Goal: Information Seeking & Learning: Check status

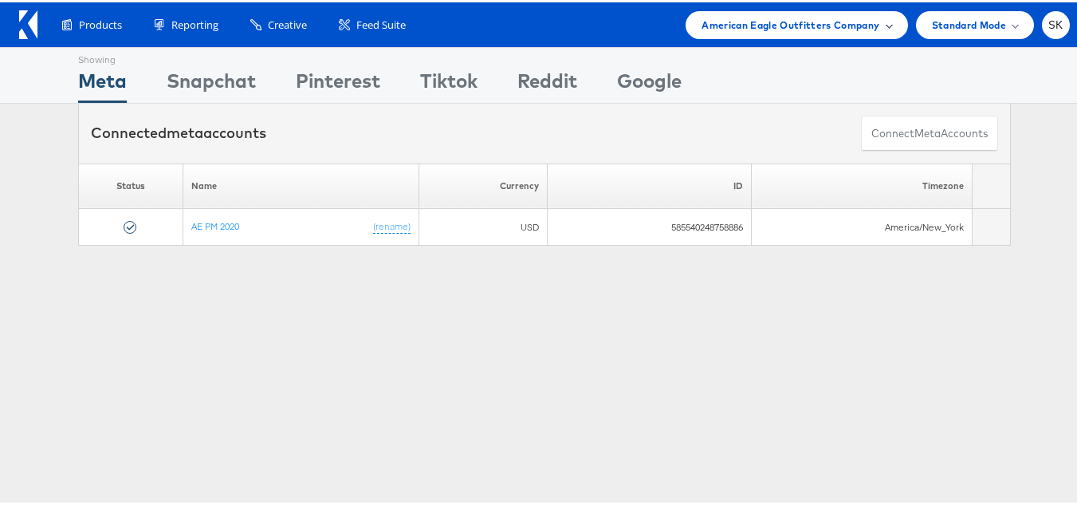
click at [801, 20] on span "American Eagle Outfitters Company" at bounding box center [791, 22] width 178 height 17
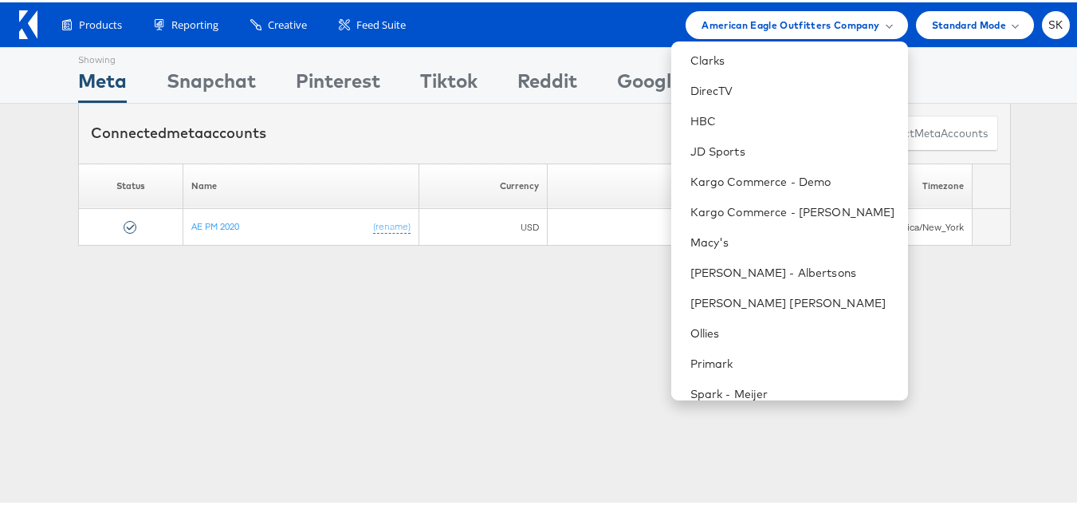
scroll to position [319, 0]
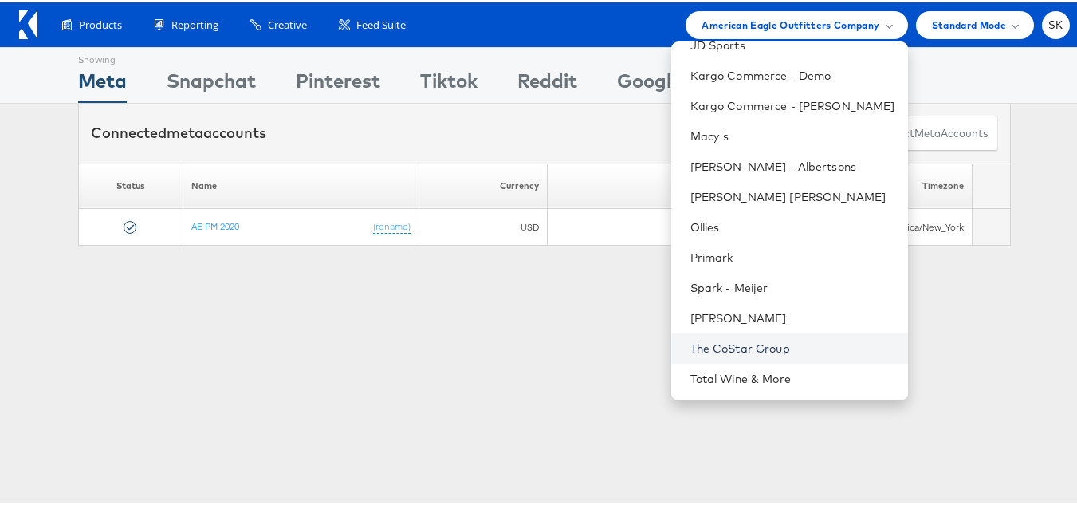
click at [726, 350] on link "The CoStar Group" at bounding box center [793, 346] width 205 height 16
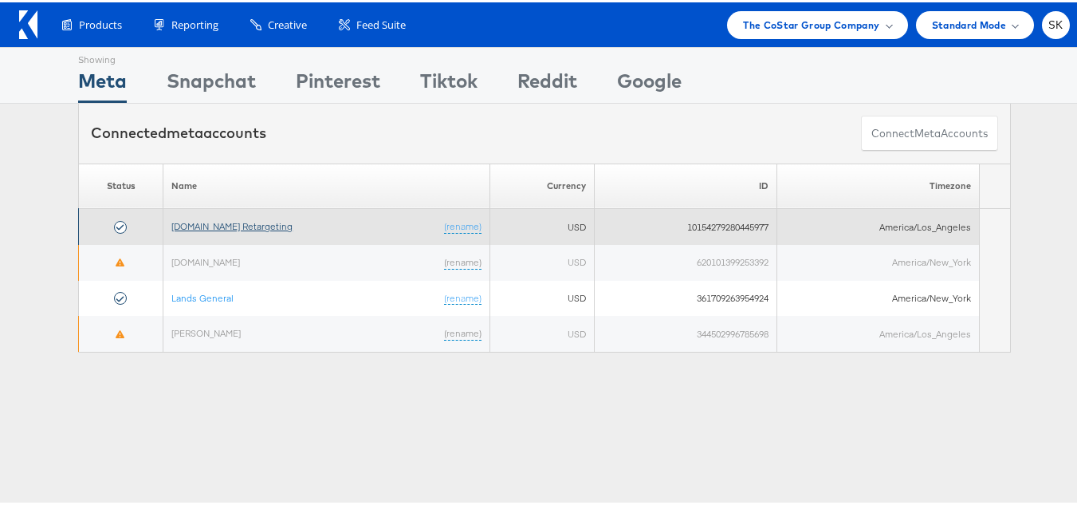
click at [236, 226] on link "[DOMAIN_NAME] Retargeting" at bounding box center [231, 224] width 121 height 12
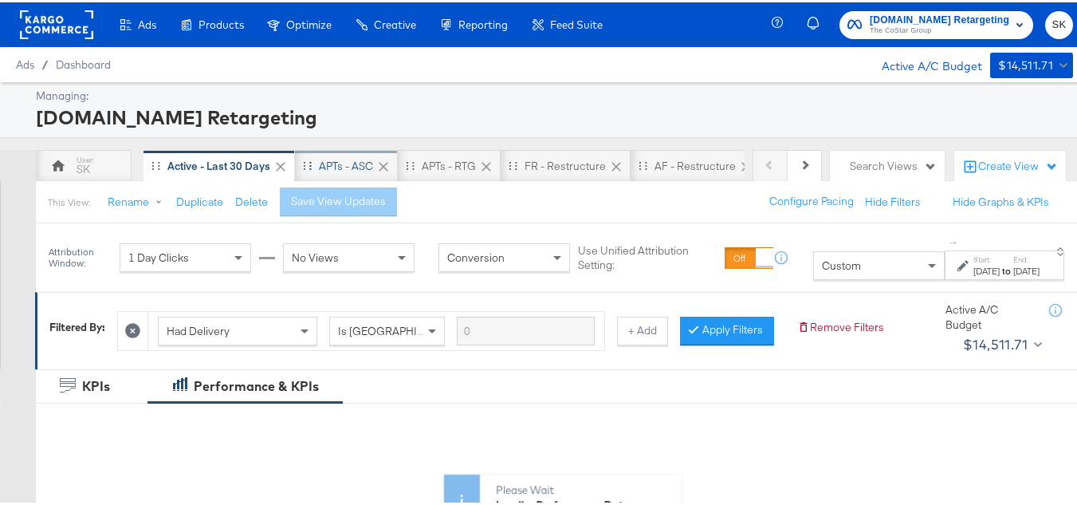
click at [319, 159] on div "APTs - ASC" at bounding box center [346, 163] width 54 height 15
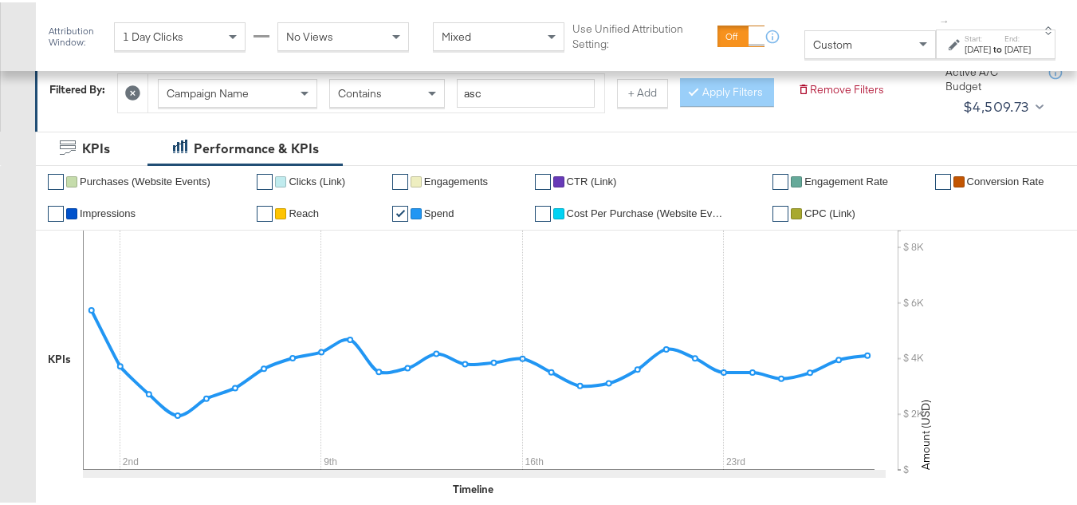
scroll to position [159, 0]
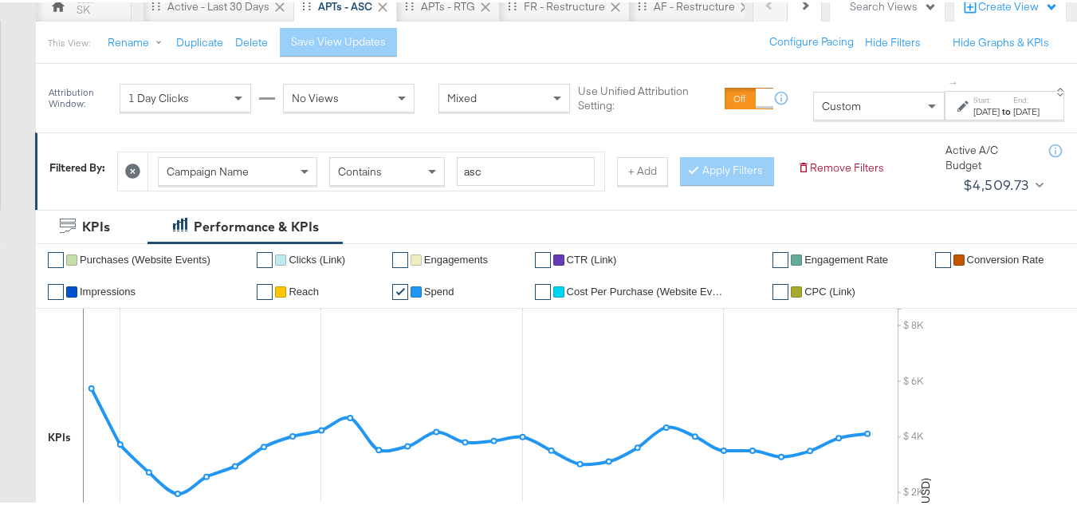
click at [958, 109] on icon at bounding box center [963, 103] width 11 height 11
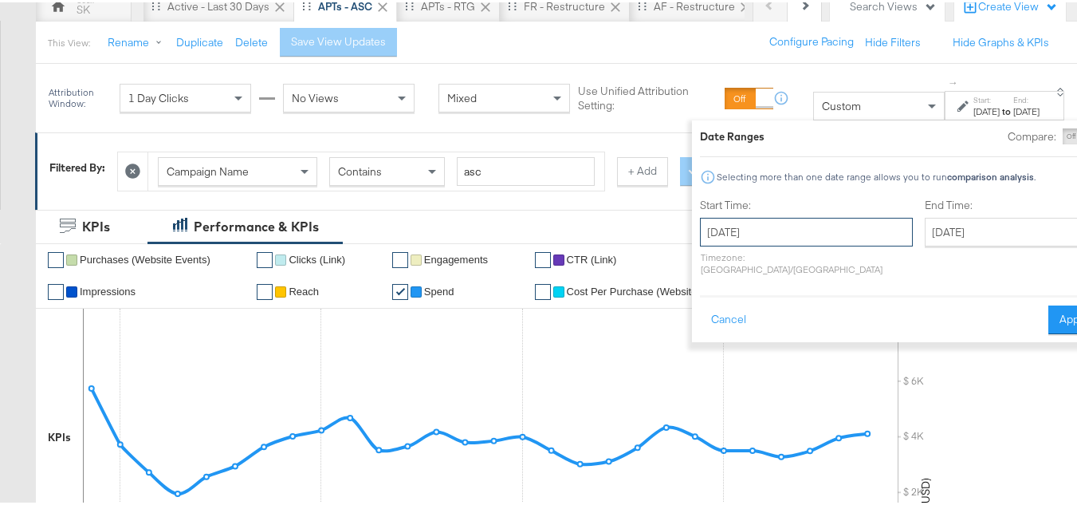
click at [730, 219] on input "January 1st 2025" at bounding box center [806, 229] width 213 height 29
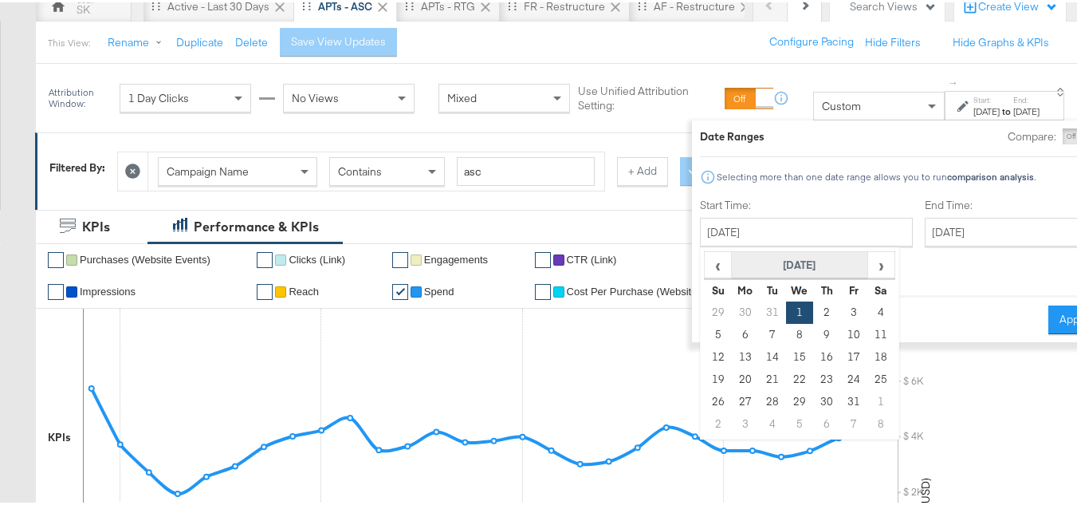
click at [732, 254] on th "January 2025" at bounding box center [800, 263] width 136 height 27
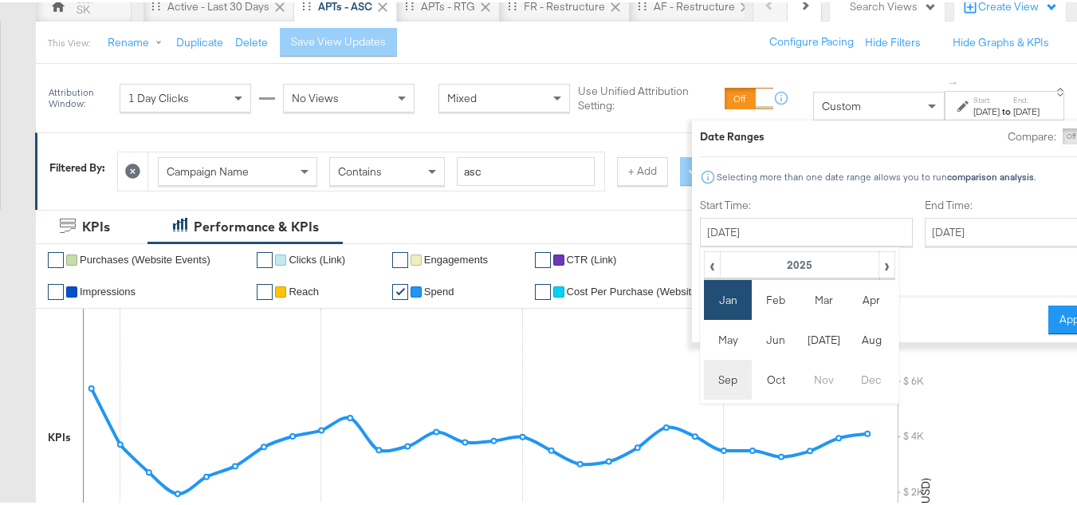
click at [704, 380] on td "Sep" at bounding box center [728, 377] width 48 height 40
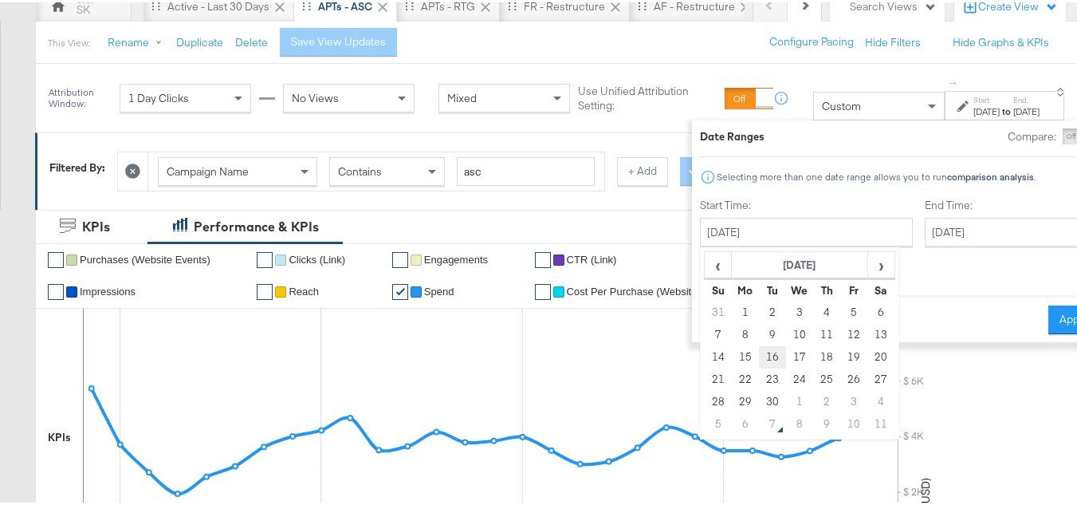
click at [759, 355] on td "16" at bounding box center [772, 355] width 27 height 22
type input "September 16th 2025"
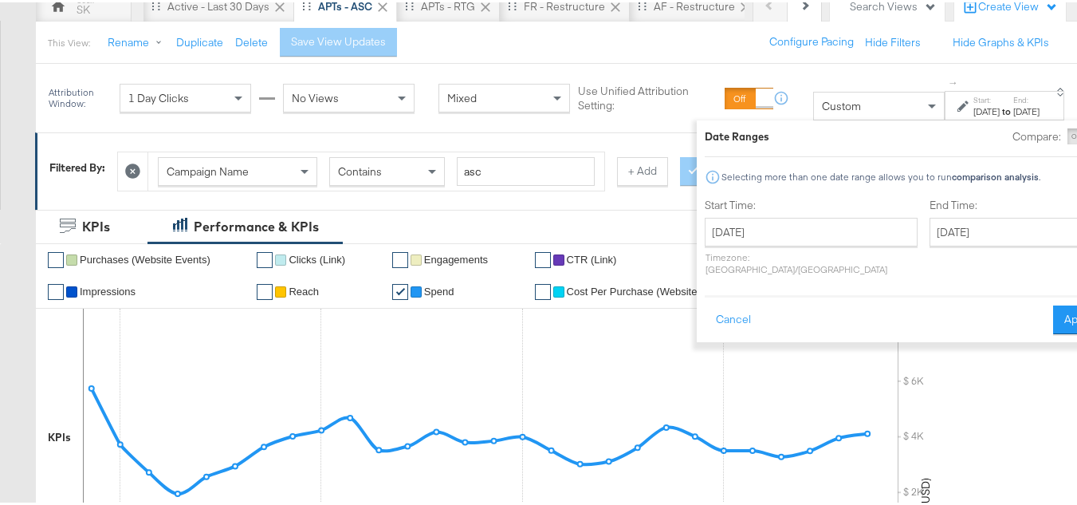
click at [705, 215] on div "Start Time: September 16th 2025 ‹ September 2025 › Su Mo Tu We Th Fr Sa 31 1 2 …" at bounding box center [811, 237] width 213 height 85
click at [732, 234] on input "September 16th 2025" at bounding box center [811, 229] width 213 height 29
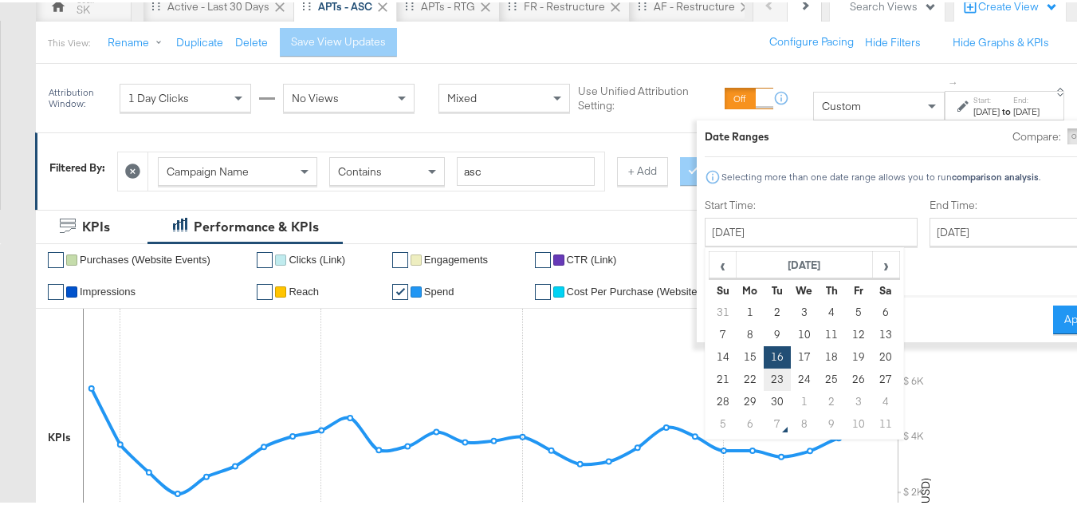
click at [764, 375] on td "23" at bounding box center [777, 377] width 27 height 22
type input "September 23rd 2025"
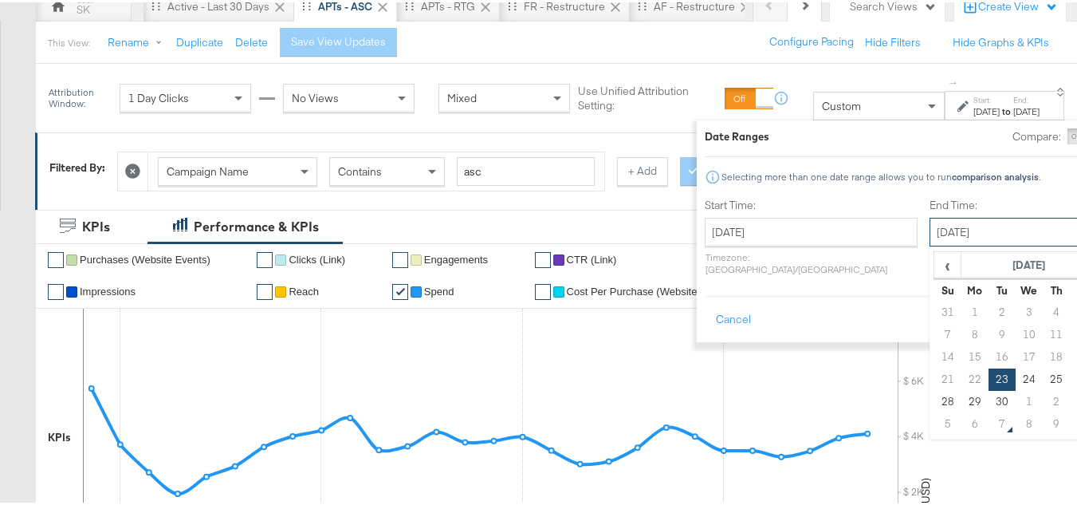
click at [978, 230] on input "September 23rd 2025" at bounding box center [1013, 229] width 167 height 29
click at [962, 398] on td "29" at bounding box center [975, 399] width 27 height 22
type input "September 29th 2025"
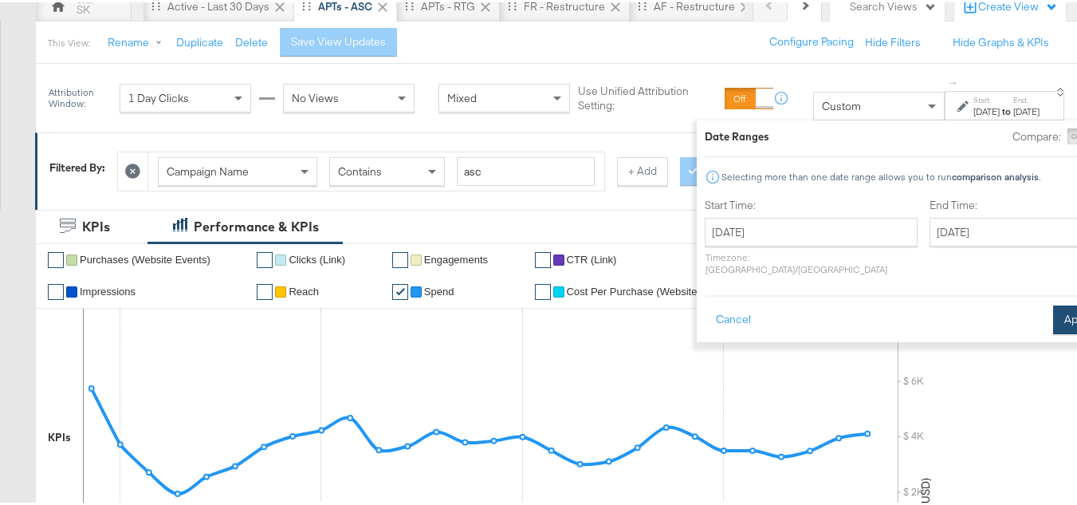
click at [1053, 318] on button "Apply" at bounding box center [1078, 317] width 50 height 29
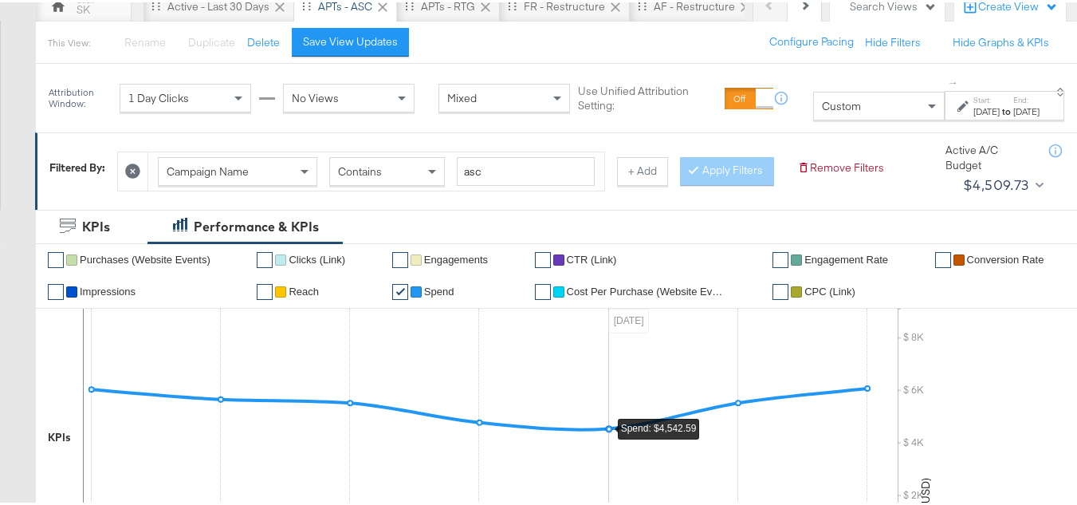
click at [244, 165] on span "Campaign Name" at bounding box center [208, 169] width 82 height 14
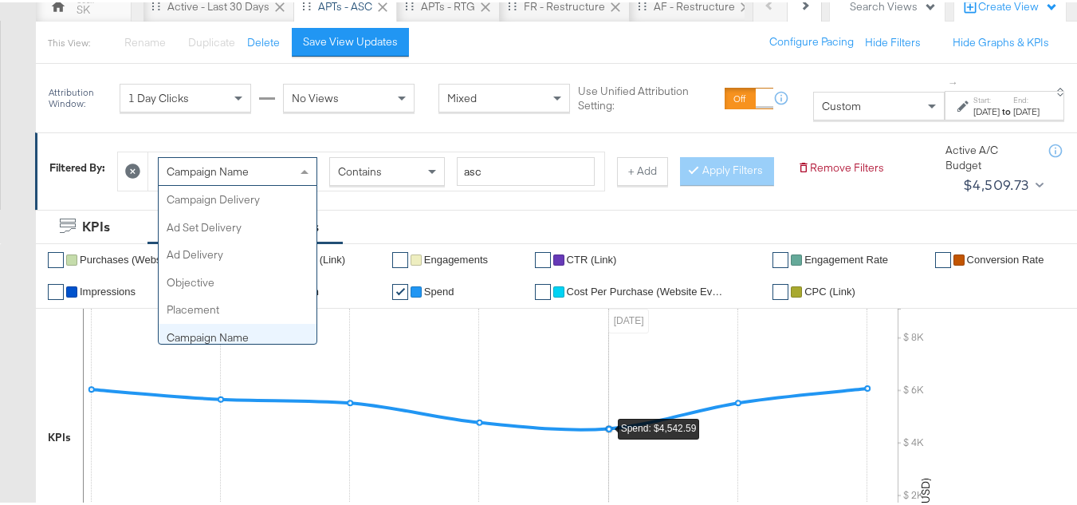
scroll to position [138, 0]
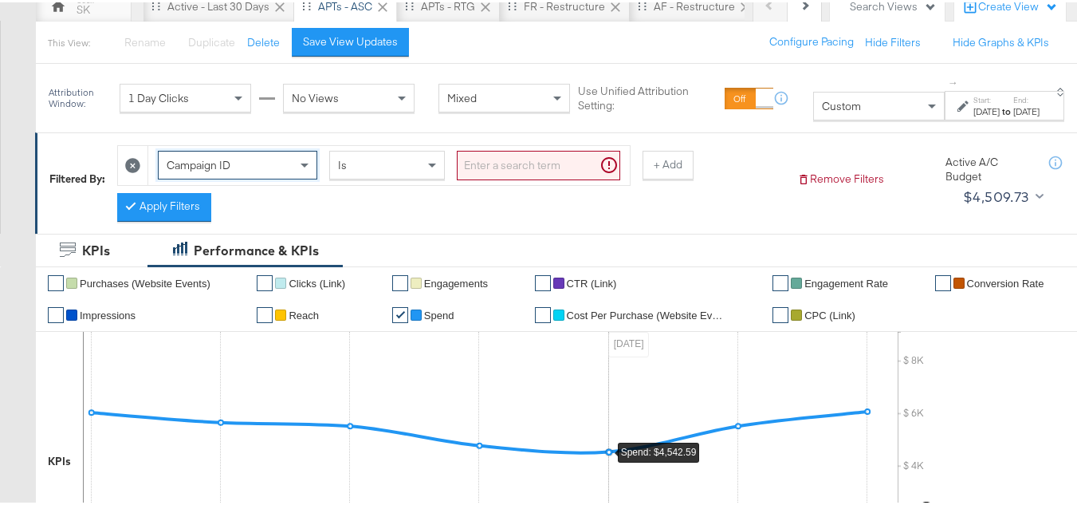
click at [545, 168] on input "search" at bounding box center [538, 163] width 163 height 30
paste input "120211987171790614, 120211983390960614, 120213262769820614, 120213262649380614"
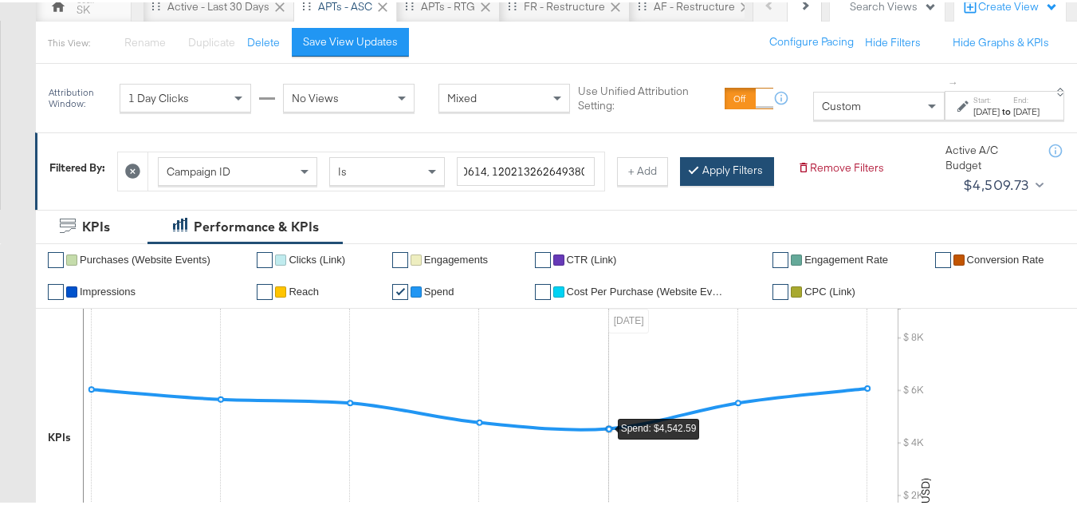
scroll to position [0, 0]
click at [680, 183] on button "Apply Filters" at bounding box center [727, 169] width 94 height 29
type input "120211987171790614,120211983390960614,120213262769820614,120213262649380614"
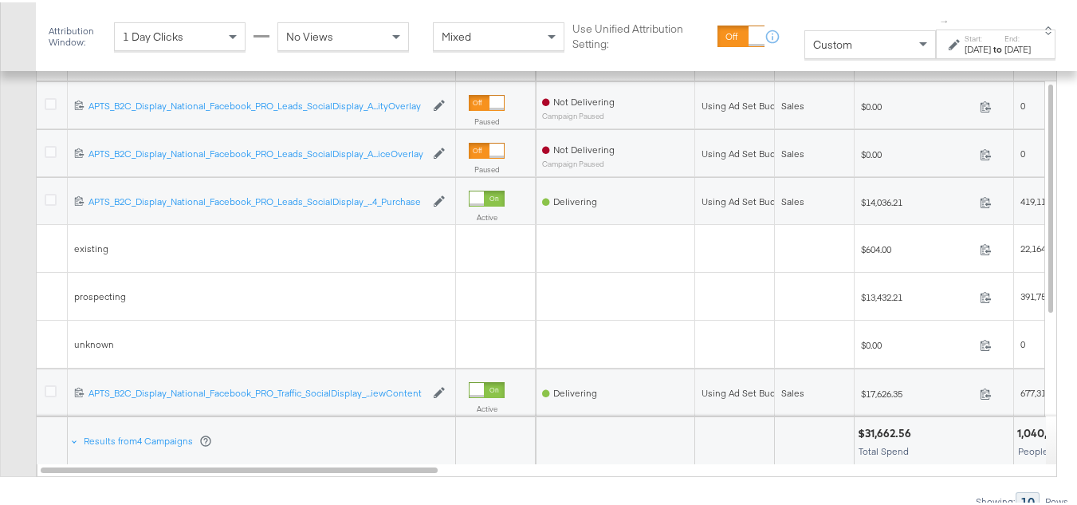
scroll to position [877, 0]
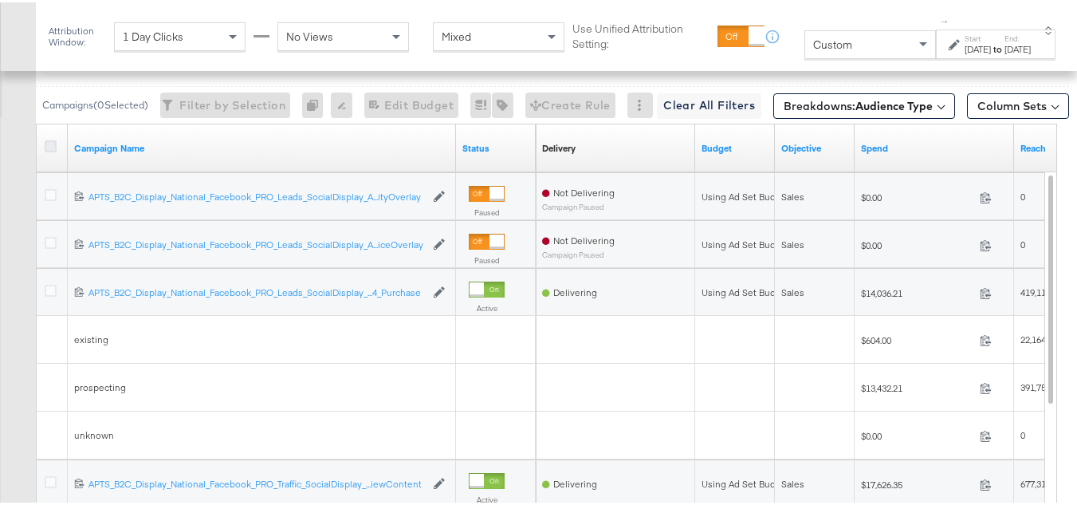
click at [48, 150] on icon at bounding box center [51, 144] width 12 height 12
click at [0, 0] on input "checkbox" at bounding box center [0, 0] width 0 height 0
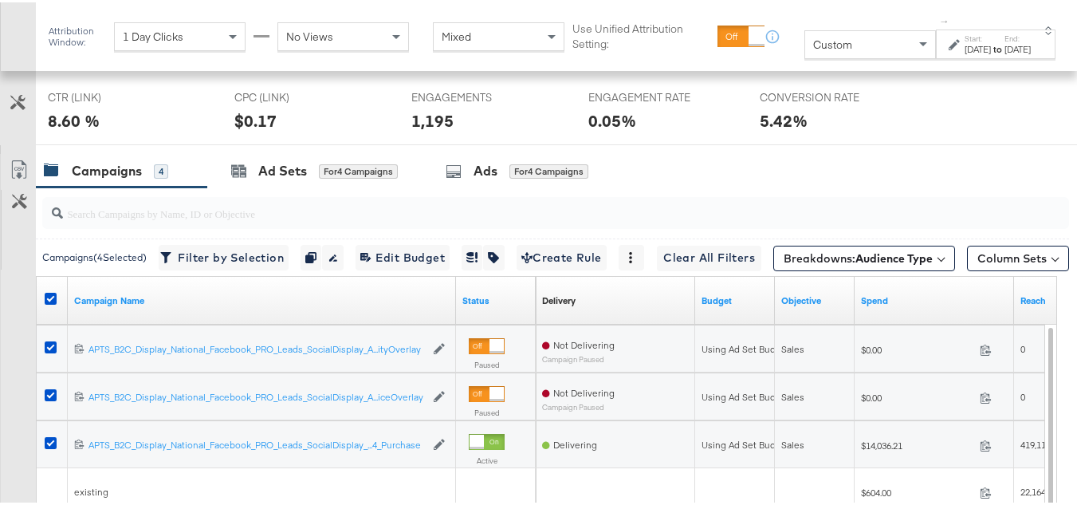
scroll to position [718, 0]
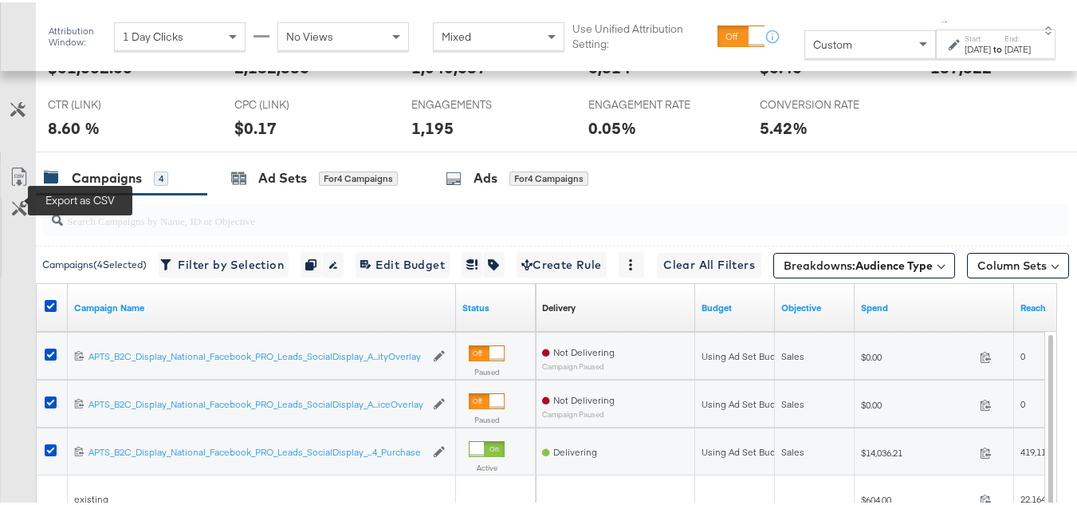
click at [17, 184] on icon at bounding box center [19, 174] width 19 height 19
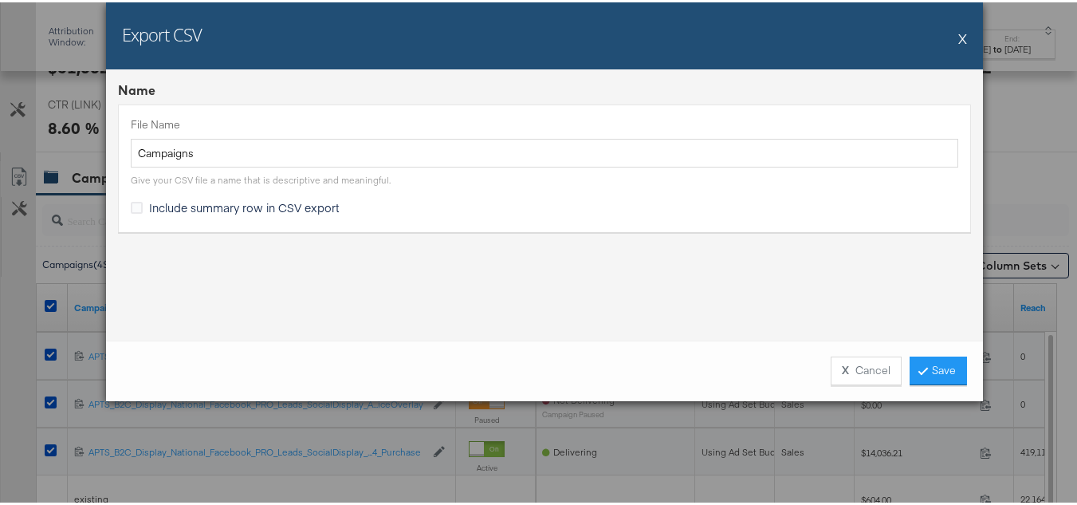
click at [203, 209] on span "Include summary row in CSV export" at bounding box center [244, 205] width 191 height 16
click at [0, 0] on input "Include summary row in CSV export" at bounding box center [0, 0] width 0 height 0
click at [921, 366] on icon at bounding box center [923, 368] width 5 height 10
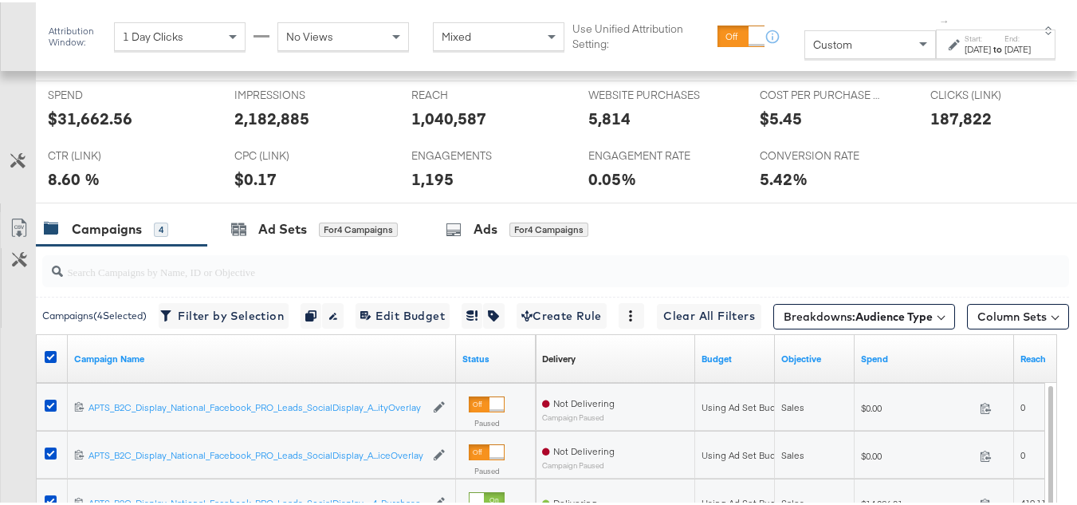
scroll to position [638, 0]
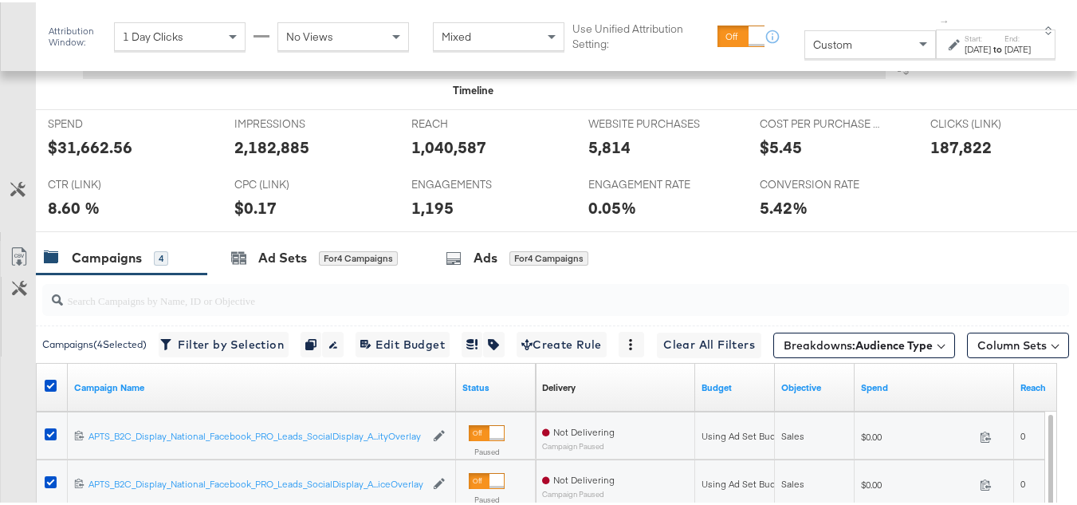
click at [411, 156] on div "1,040,587" at bounding box center [448, 144] width 75 height 23
copy div "1,040,587"
click at [332, 190] on span "CPC (LINK)" at bounding box center [294, 182] width 120 height 15
click at [966, 44] on div "Sep 23rd 2025" at bounding box center [978, 47] width 26 height 13
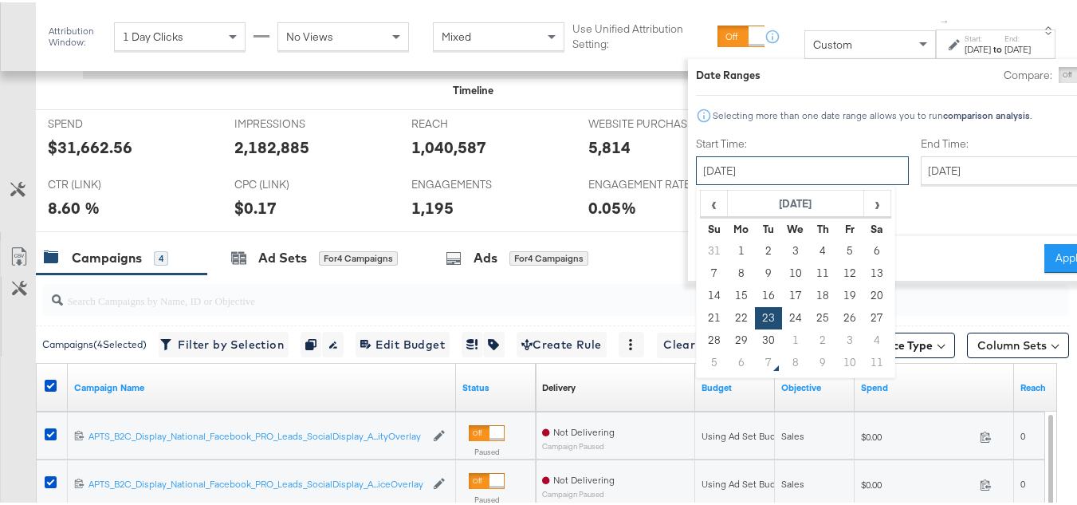
click at [782, 166] on input "September 23rd 2025" at bounding box center [802, 168] width 213 height 29
click at [755, 338] on td "30" at bounding box center [768, 338] width 27 height 22
type input "September 30th 2025"
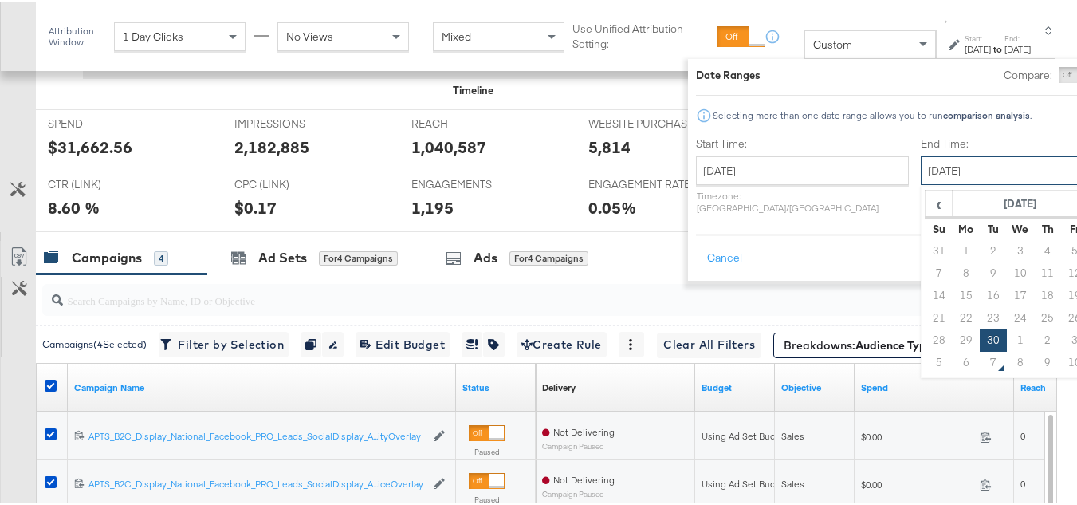
click at [943, 169] on input "September 30th 2025" at bounding box center [1004, 168] width 167 height 29
drag, startPoint x: 886, startPoint y: 360, endPoint x: 998, endPoint y: 294, distance: 130.1
click at [953, 360] on td "6" at bounding box center [966, 360] width 27 height 22
type input "October 6th 2025"
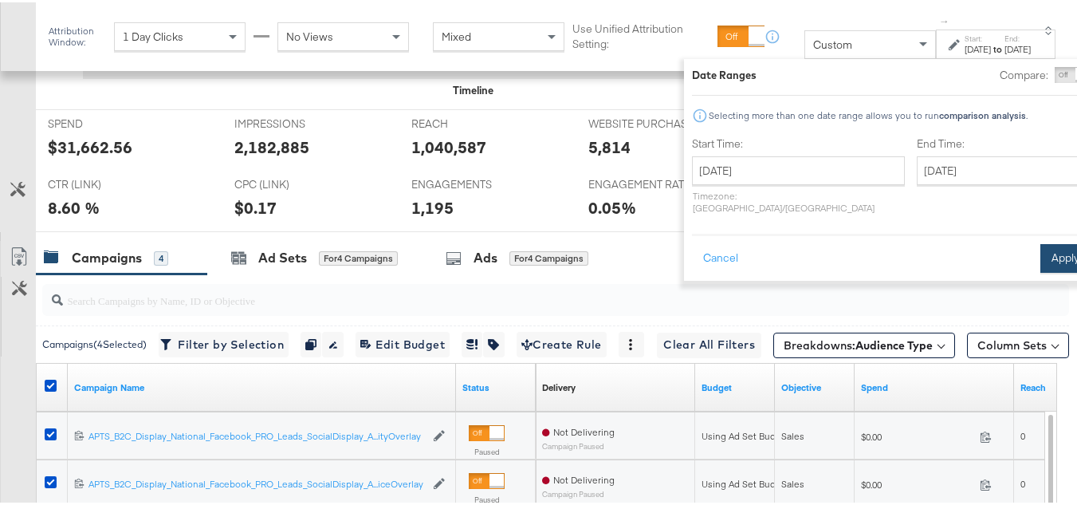
click at [1041, 242] on button "Apply" at bounding box center [1066, 256] width 50 height 29
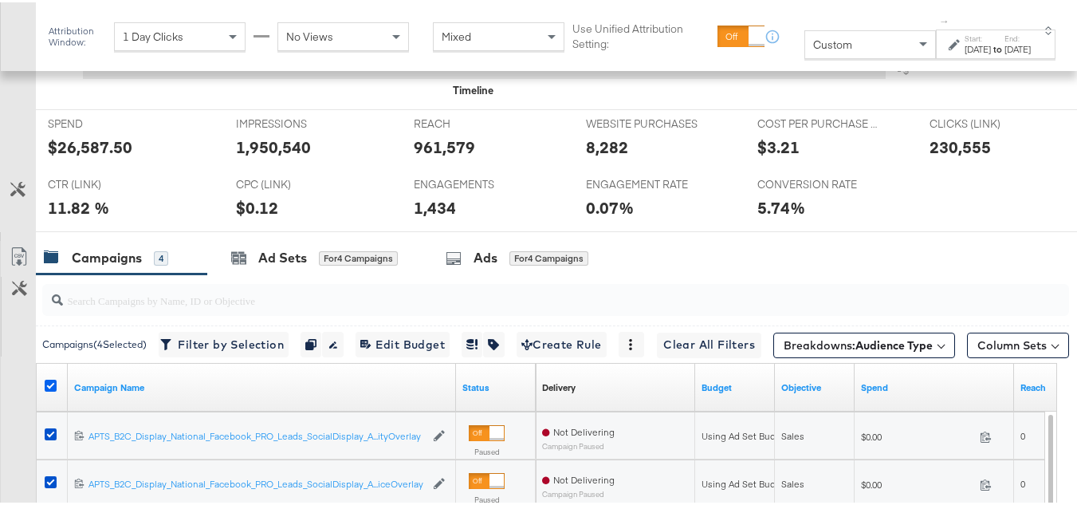
click at [47, 389] on icon at bounding box center [51, 383] width 12 height 12
click at [0, 0] on input "checkbox" at bounding box center [0, 0] width 0 height 0
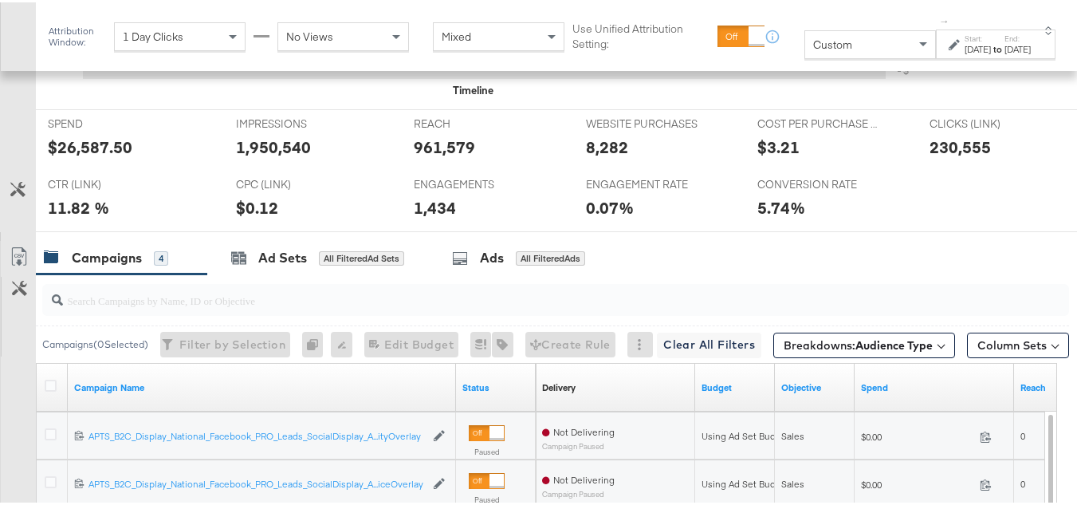
click at [965, 49] on div "Sep 30th 2025" at bounding box center [978, 47] width 26 height 13
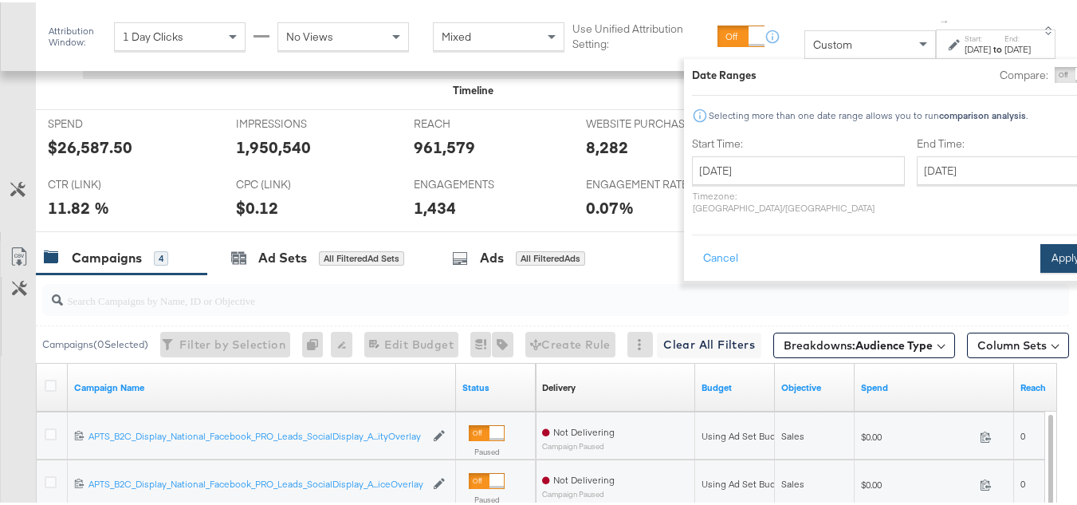
click at [1041, 243] on button "Apply" at bounding box center [1066, 256] width 50 height 29
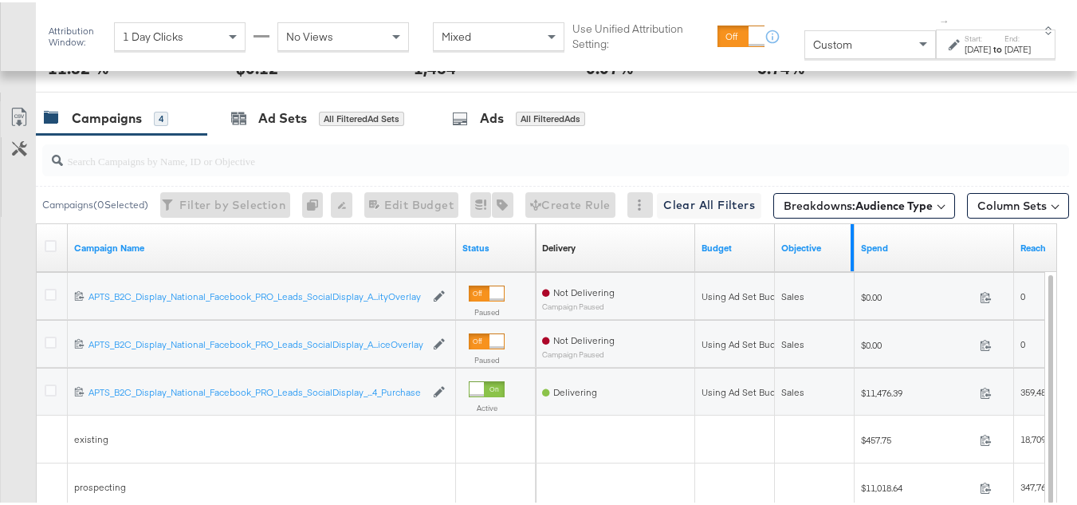
scroll to position [747, 0]
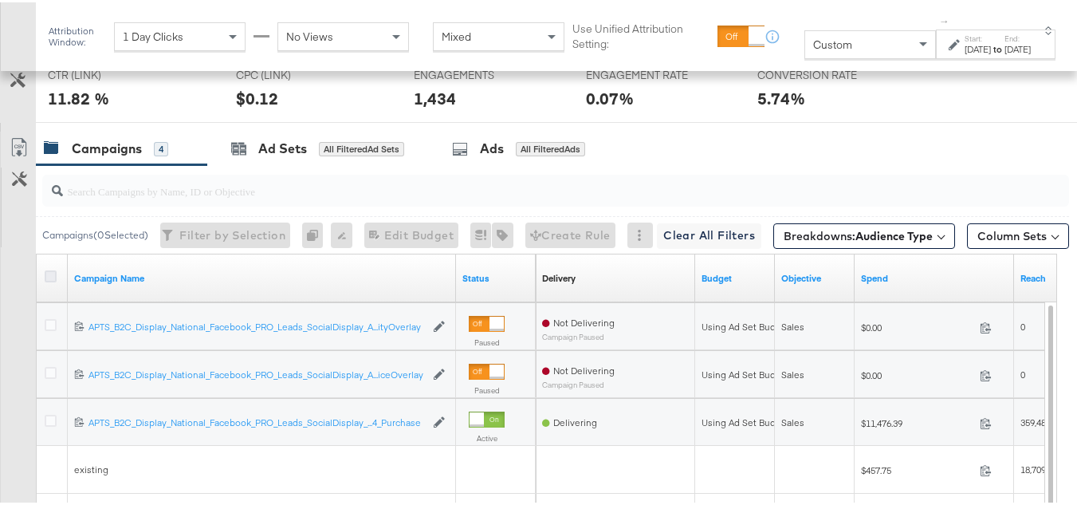
click at [51, 280] on icon at bounding box center [51, 274] width 12 height 12
click at [0, 0] on input "checkbox" at bounding box center [0, 0] width 0 height 0
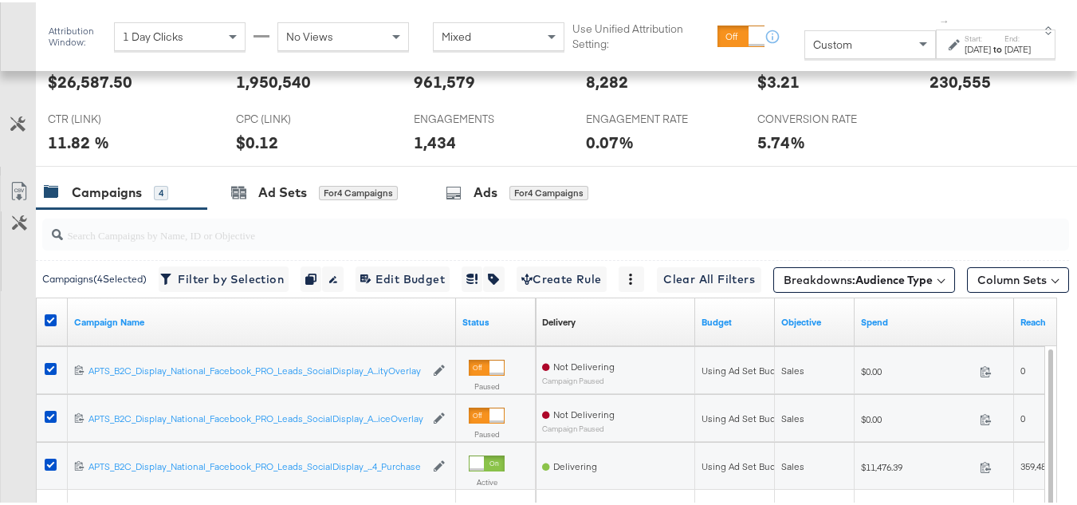
scroll to position [667, 0]
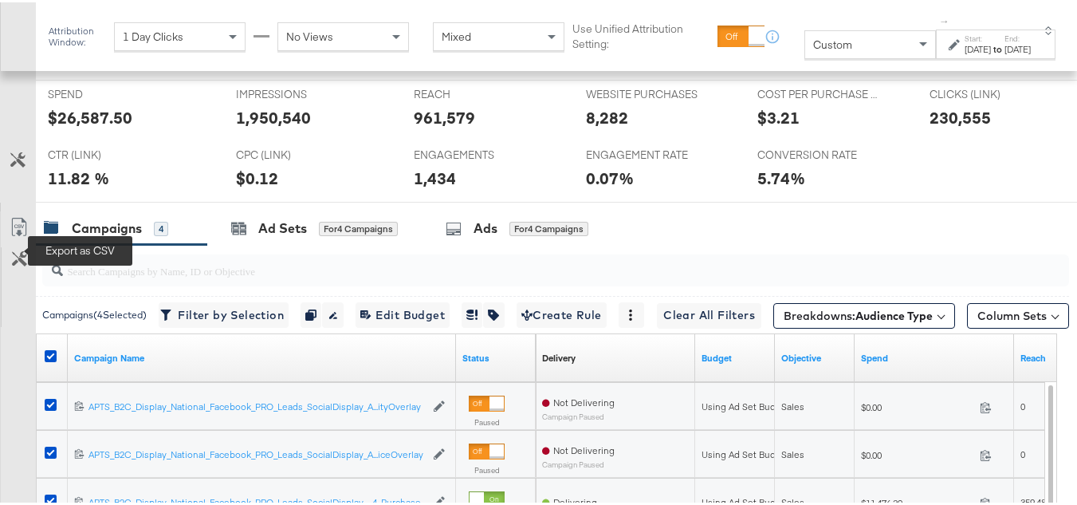
click at [14, 234] on icon at bounding box center [19, 224] width 19 height 19
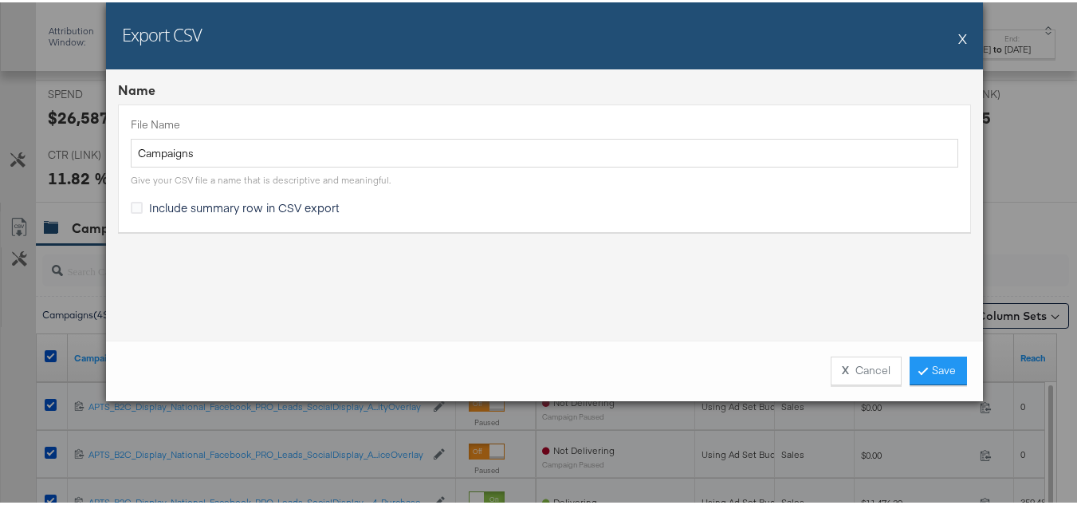
click at [201, 208] on span "Include summary row in CSV export" at bounding box center [244, 205] width 191 height 16
click at [0, 0] on input "Include summary row in CSV export" at bounding box center [0, 0] width 0 height 0
click at [944, 361] on link "Save" at bounding box center [938, 368] width 57 height 29
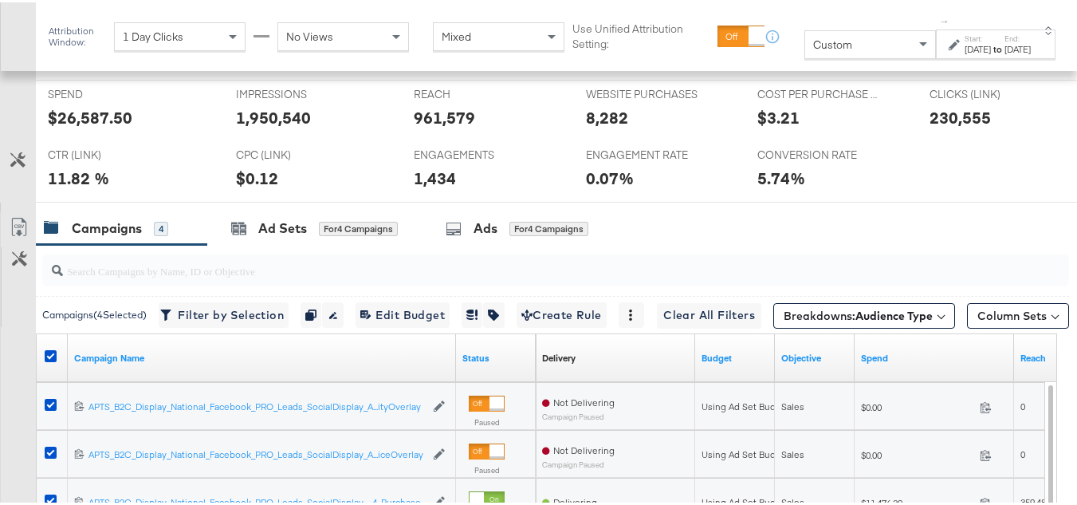
click at [453, 127] on div "961,579" at bounding box center [444, 115] width 61 height 23
copy div "961,579"
click at [402, 178] on div "ENGAGEMENTS ENGAGEMENTS 1,434" at bounding box center [488, 169] width 172 height 61
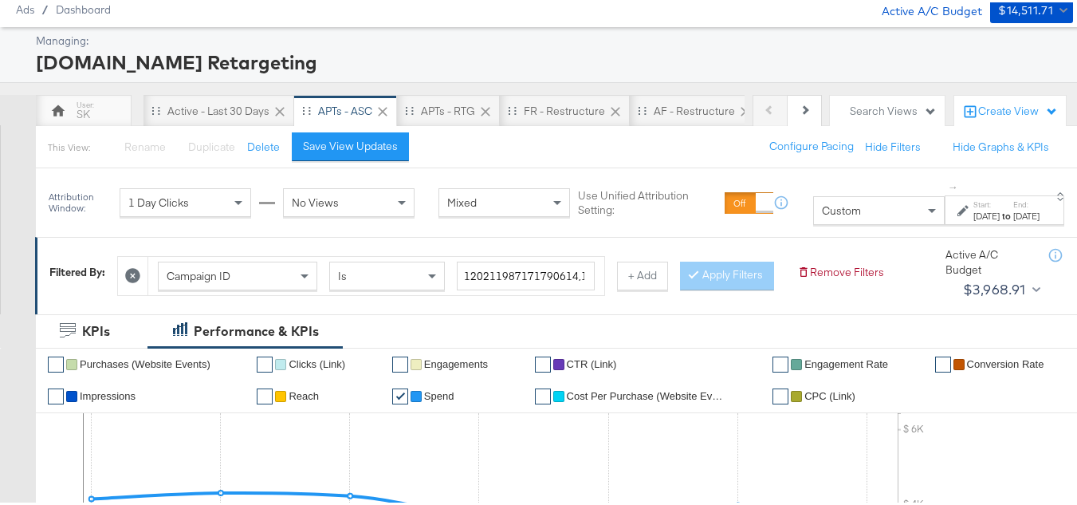
scroll to position [0, 0]
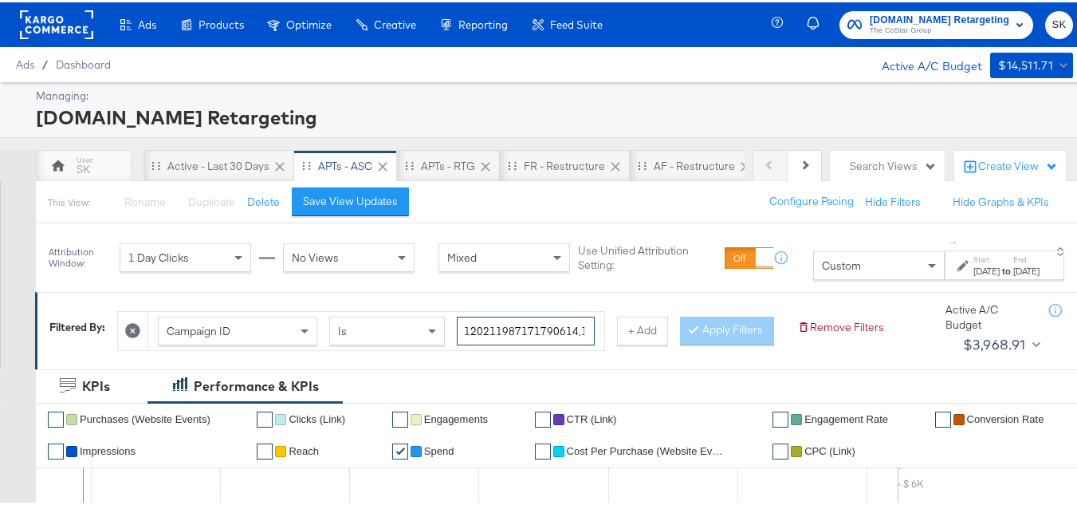
click at [537, 320] on input "120211987171790614,120211983390960614,120213262769820614,120213262649380614" at bounding box center [526, 329] width 138 height 30
paste input "3262769820614, 120213262649380614, 12021198717179"
click at [680, 343] on button "Apply Filters" at bounding box center [727, 328] width 94 height 29
type input "120213262769820614,120213262649380614,120211987171790614"
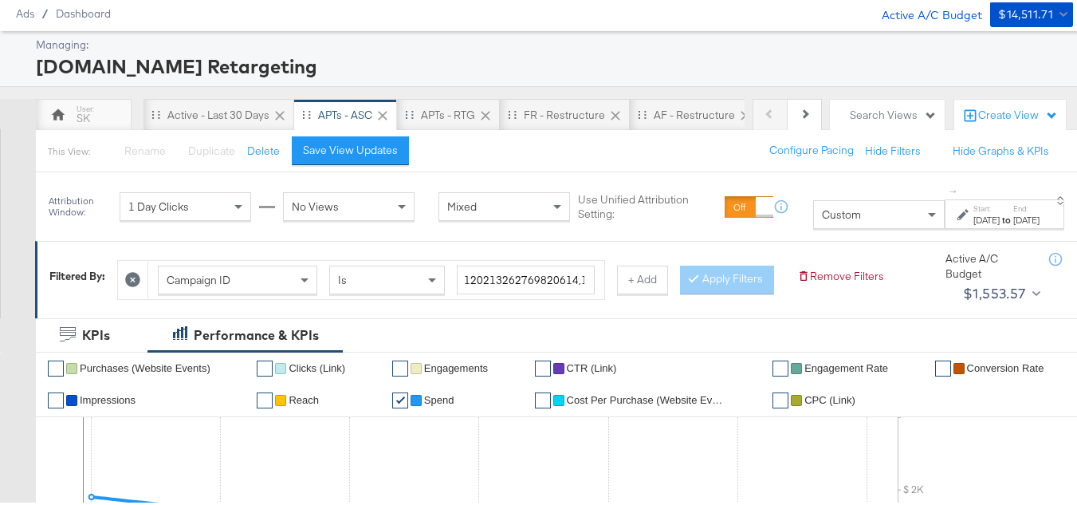
scroll to position [80, 0]
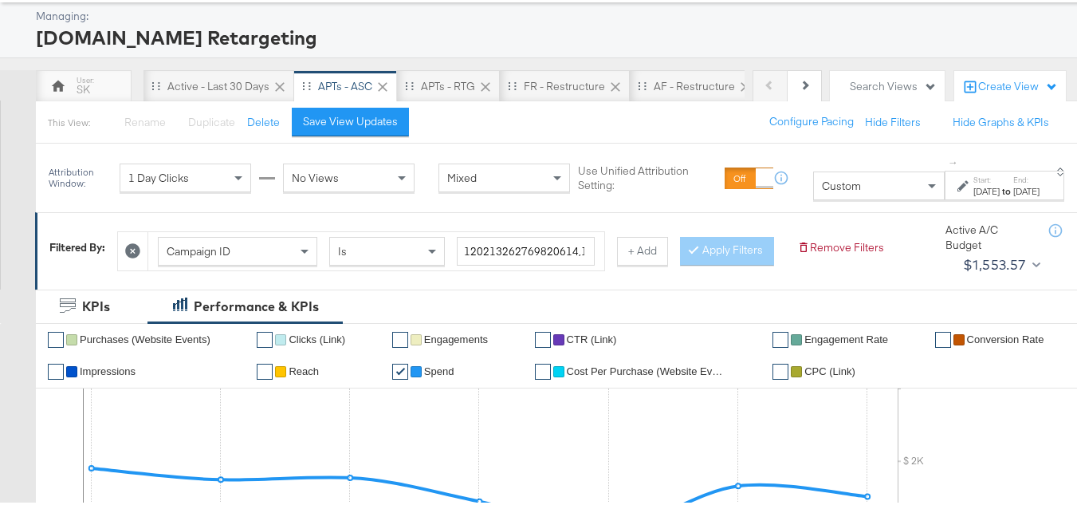
click at [974, 193] on div "Sep 30th 2025" at bounding box center [987, 189] width 26 height 13
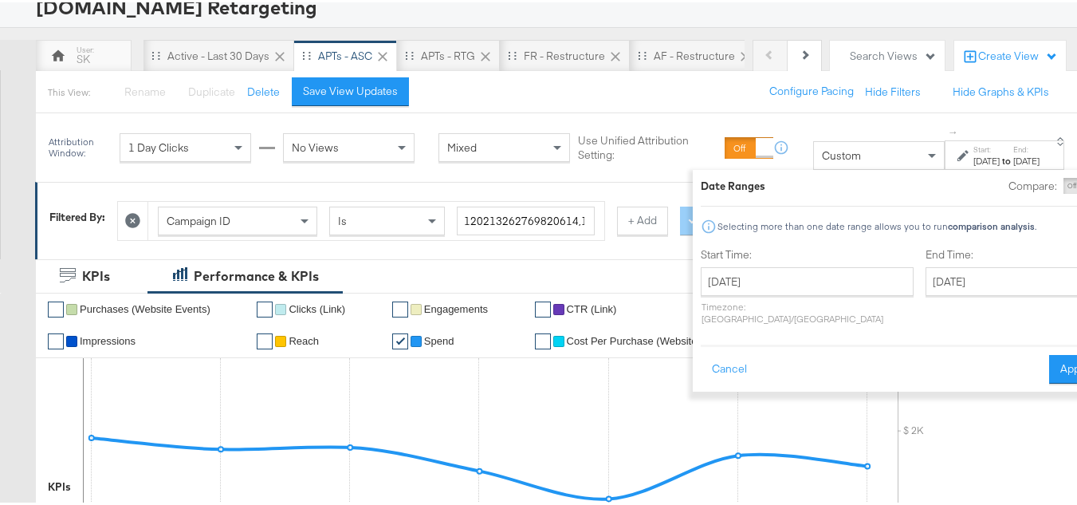
scroll to position [159, 0]
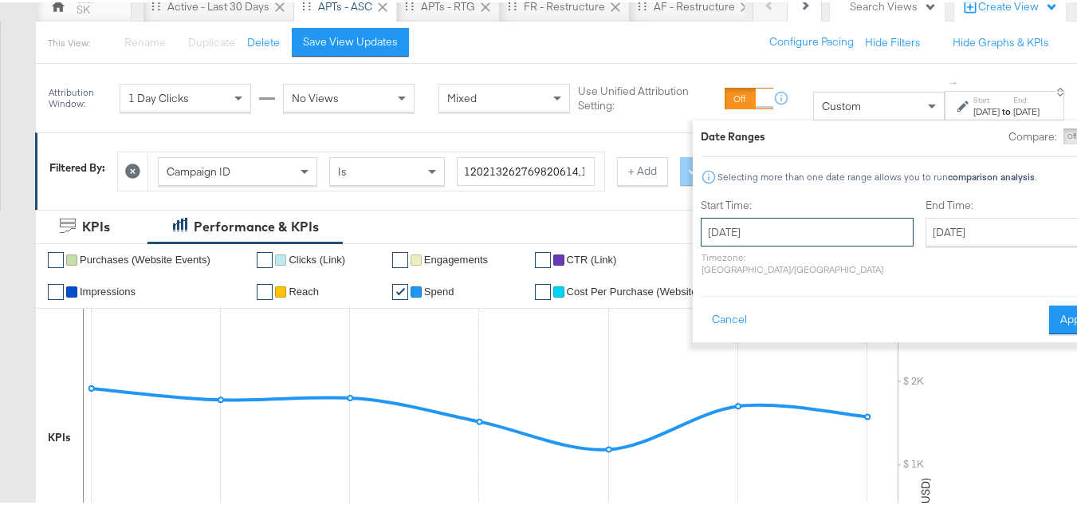
click at [748, 235] on input "September 30th 2025" at bounding box center [807, 229] width 213 height 29
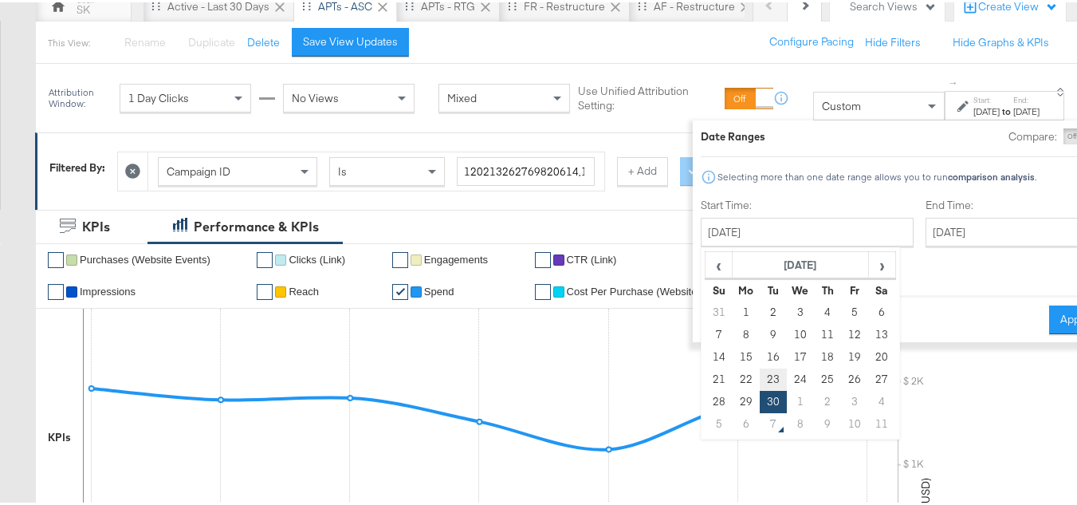
click at [760, 371] on td "23" at bounding box center [773, 377] width 27 height 22
type input "September 23rd 2025"
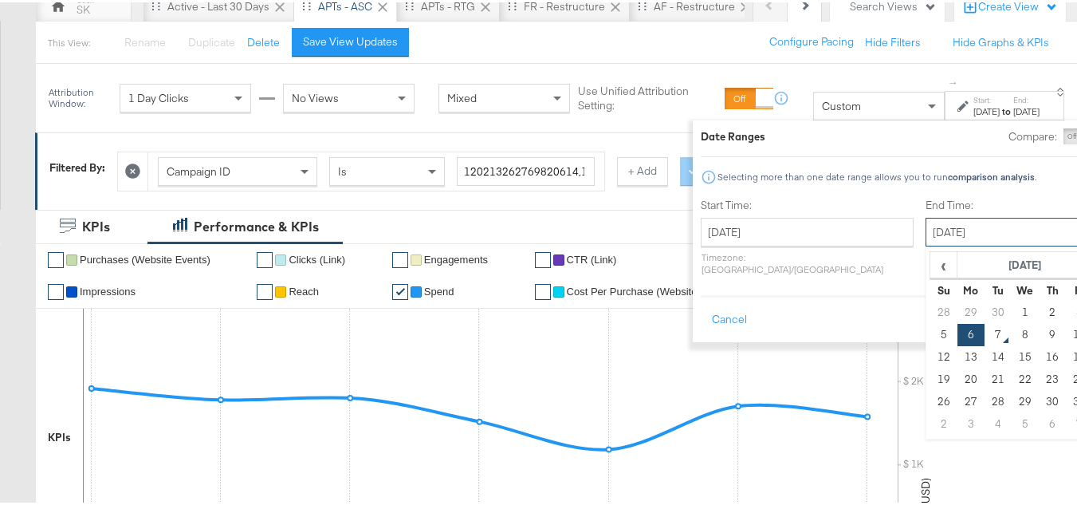
click at [945, 224] on input "October 6th 2025" at bounding box center [1009, 229] width 167 height 29
click at [958, 311] on td "29" at bounding box center [971, 310] width 27 height 22
type input "September 29th 2025"
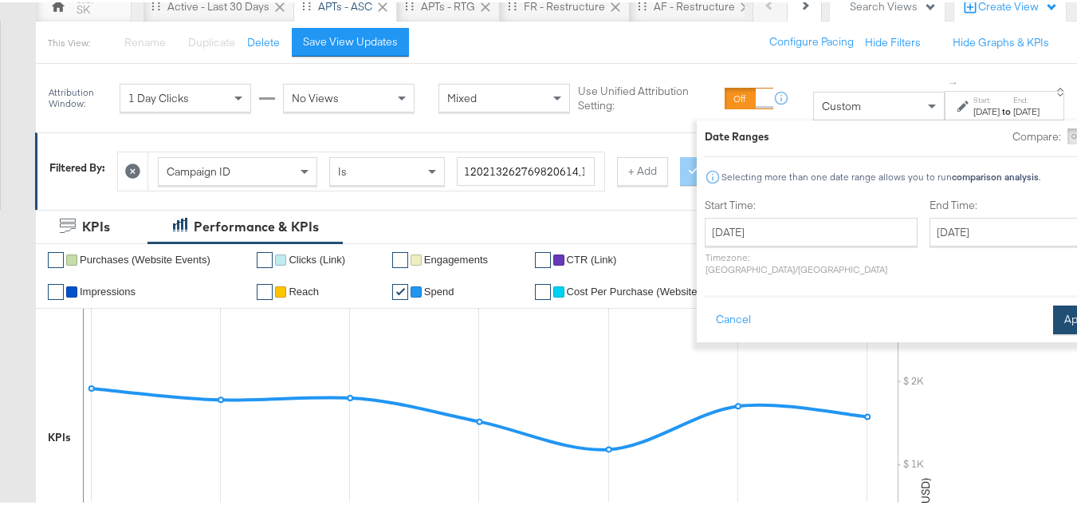
click at [1053, 303] on button "Apply" at bounding box center [1078, 317] width 50 height 29
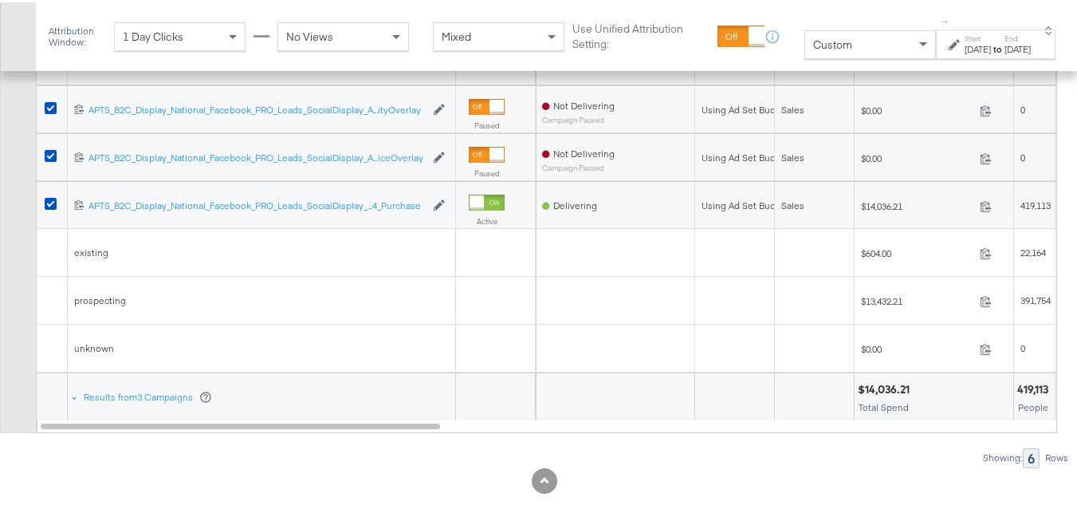
scroll to position [939, 0]
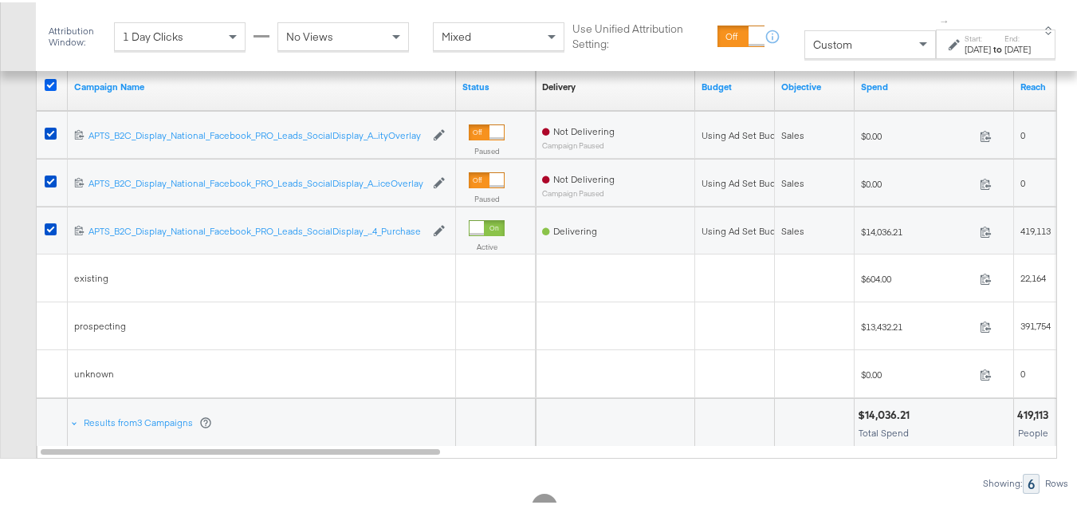
click at [49, 89] on icon at bounding box center [51, 83] width 12 height 12
click at [0, 0] on input "checkbox" at bounding box center [0, 0] width 0 height 0
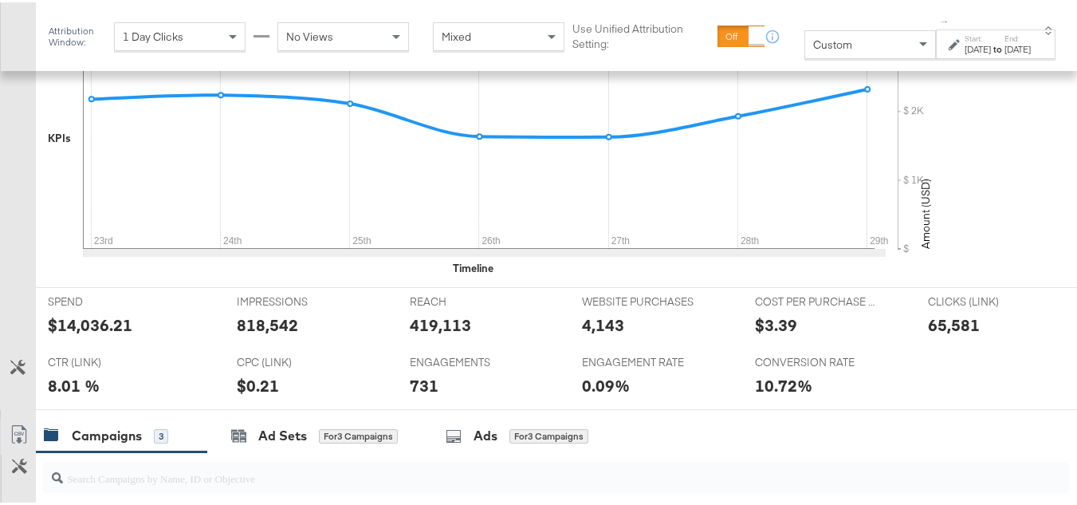
scroll to position [699, 0]
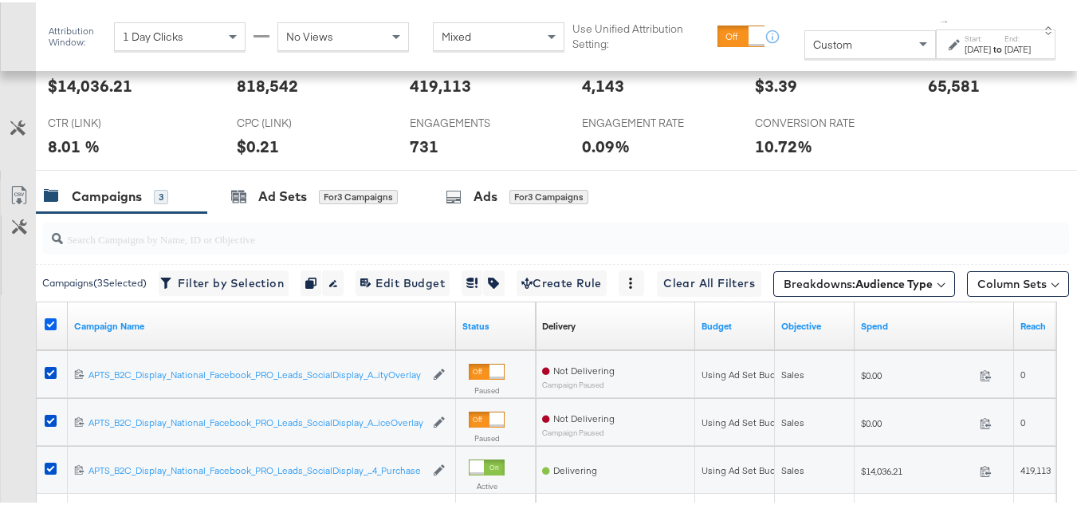
click at [51, 328] on icon at bounding box center [51, 322] width 12 height 12
click at [0, 0] on input "checkbox" at bounding box center [0, 0] width 0 height 0
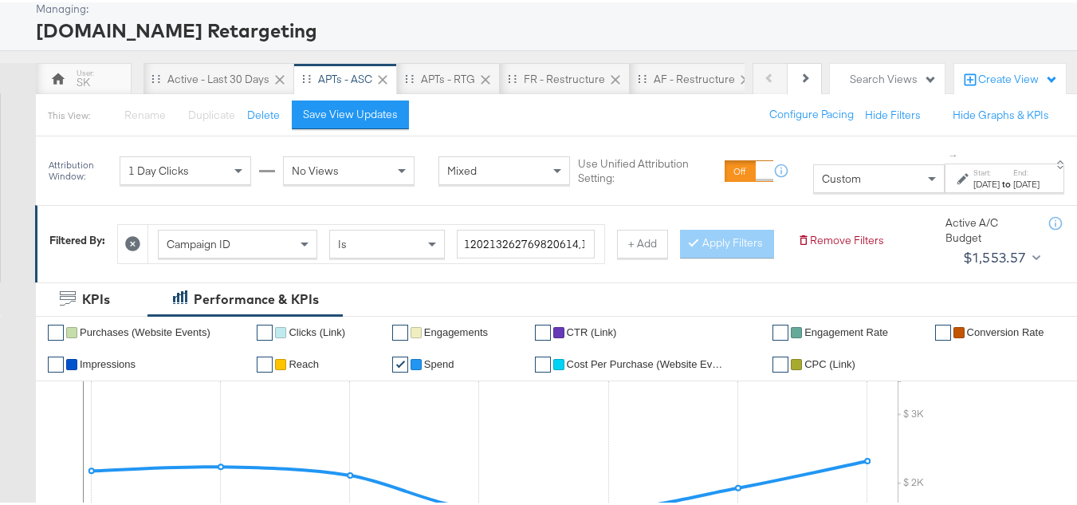
scroll to position [0, 0]
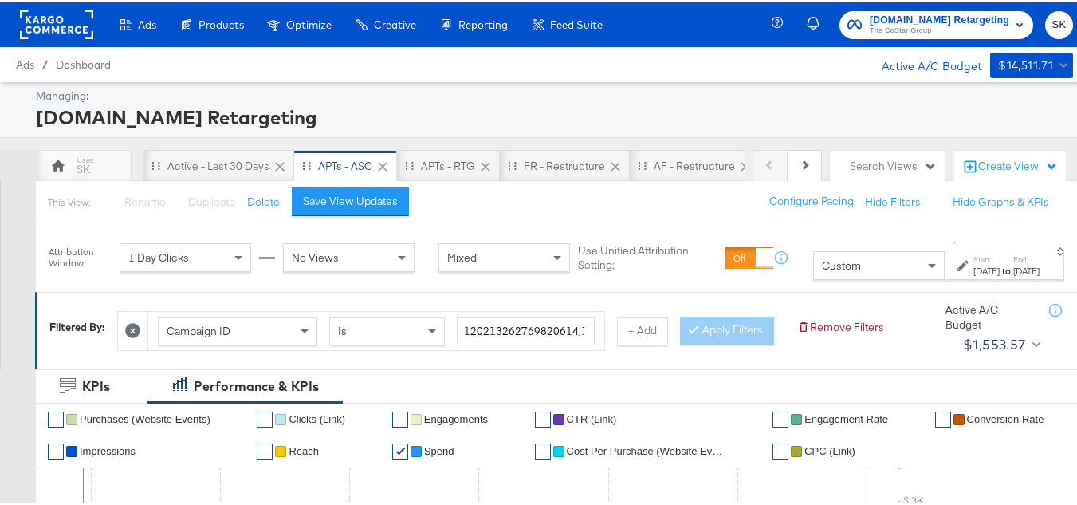
click at [974, 260] on label "Start:" at bounding box center [987, 257] width 26 height 10
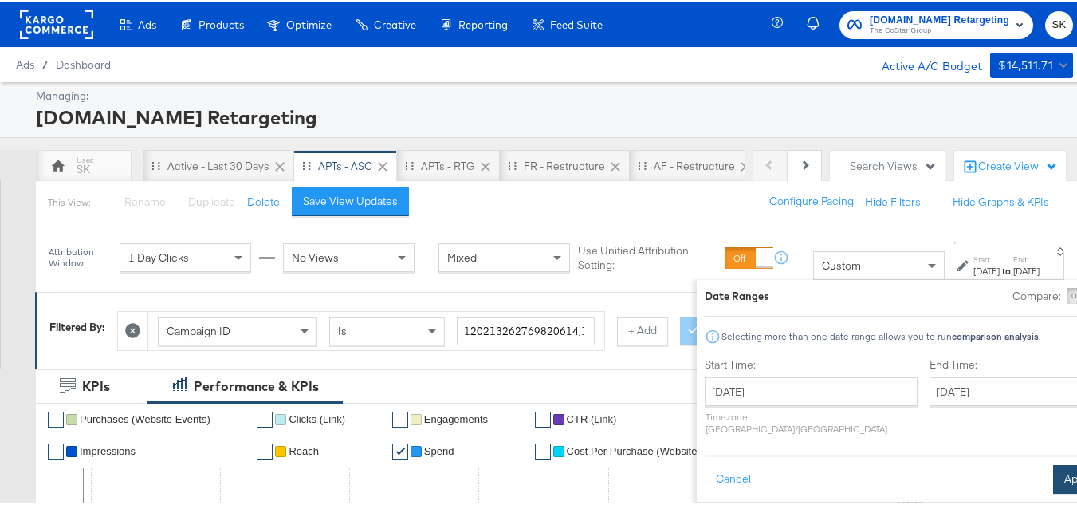
click at [1053, 468] on button "Apply" at bounding box center [1078, 477] width 50 height 29
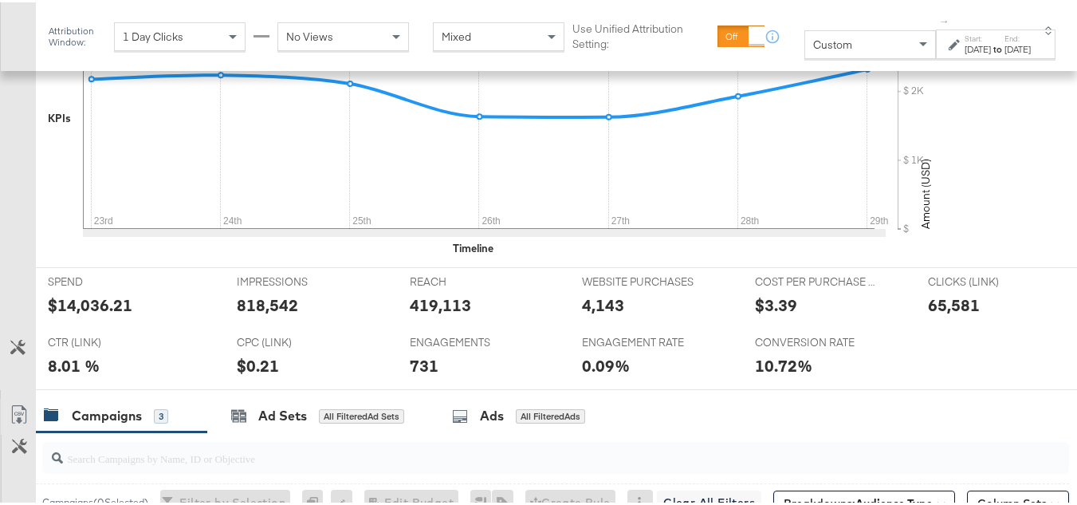
scroll to position [478, 0]
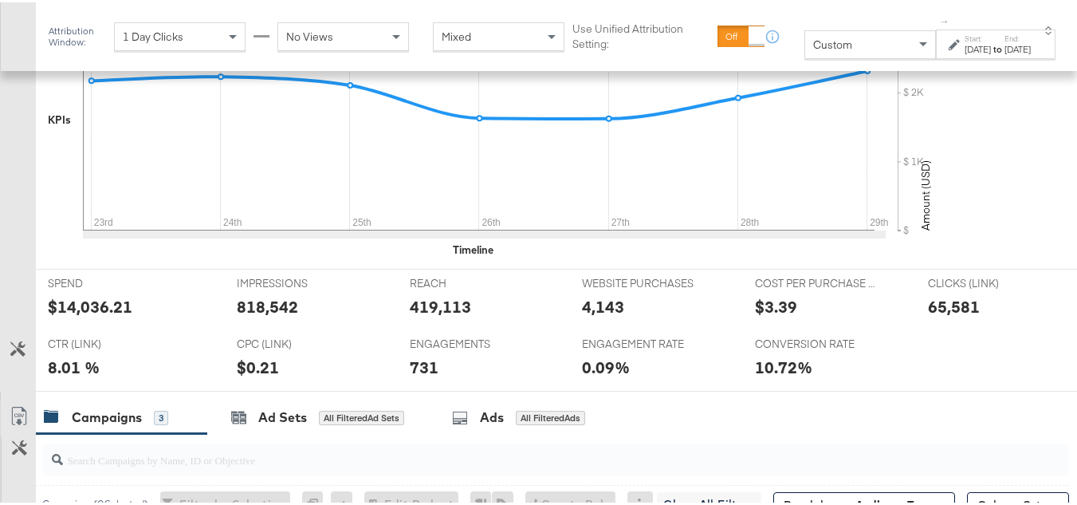
click at [93, 316] on div "$14,036.21" at bounding box center [90, 304] width 85 height 23
copy div "$14,036.21"
click at [428, 316] on div "419,113" at bounding box center [440, 304] width 61 height 23
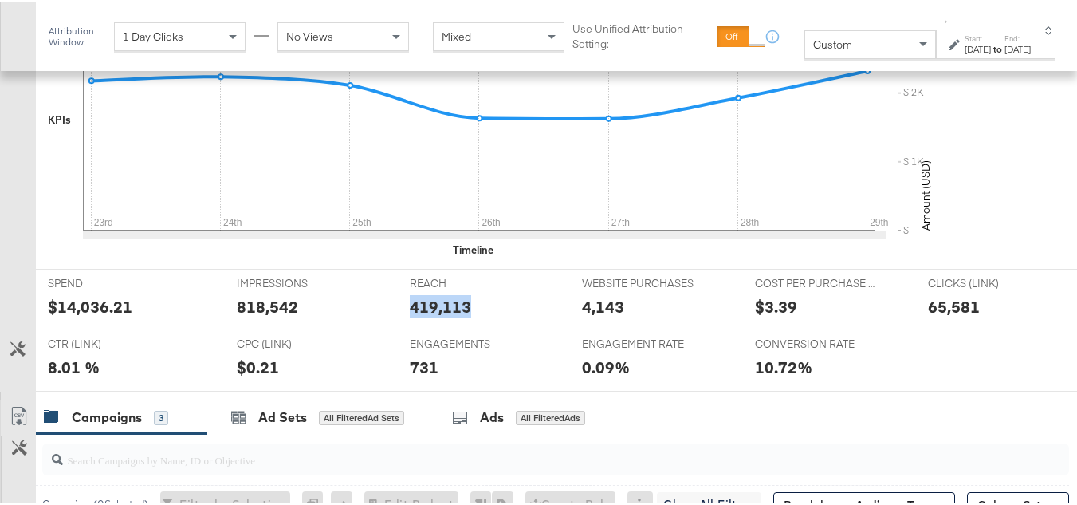
click at [428, 316] on div "419,113" at bounding box center [440, 304] width 61 height 23
copy div "419,113"
click at [245, 316] on div "818,542" at bounding box center [267, 304] width 61 height 23
copy div "818,542"
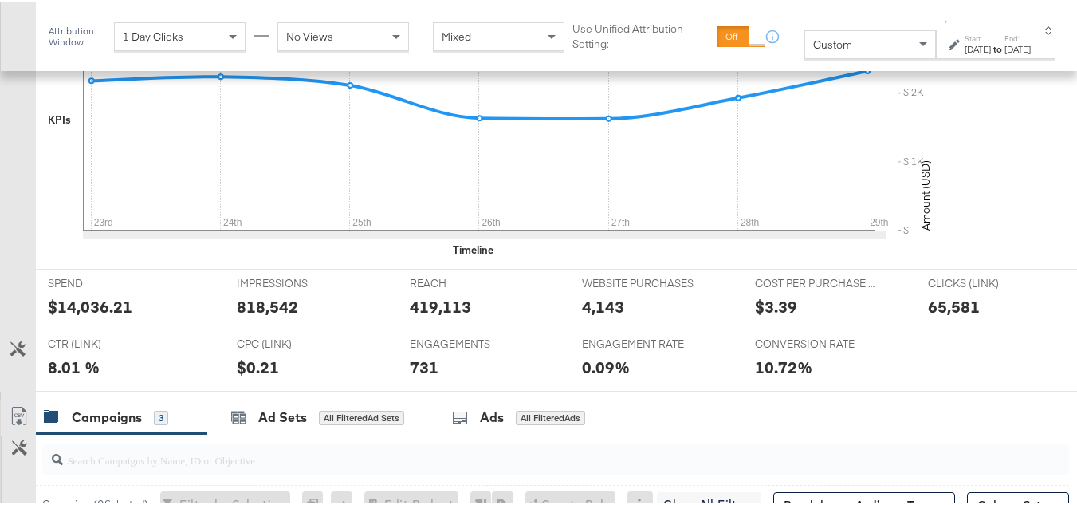
click at [917, 325] on div "CLICKS (LINK) CLICKS (LINK) 65,581" at bounding box center [1002, 297] width 173 height 61
copy div "65,581"
click at [587, 316] on div "4,143" at bounding box center [603, 304] width 42 height 23
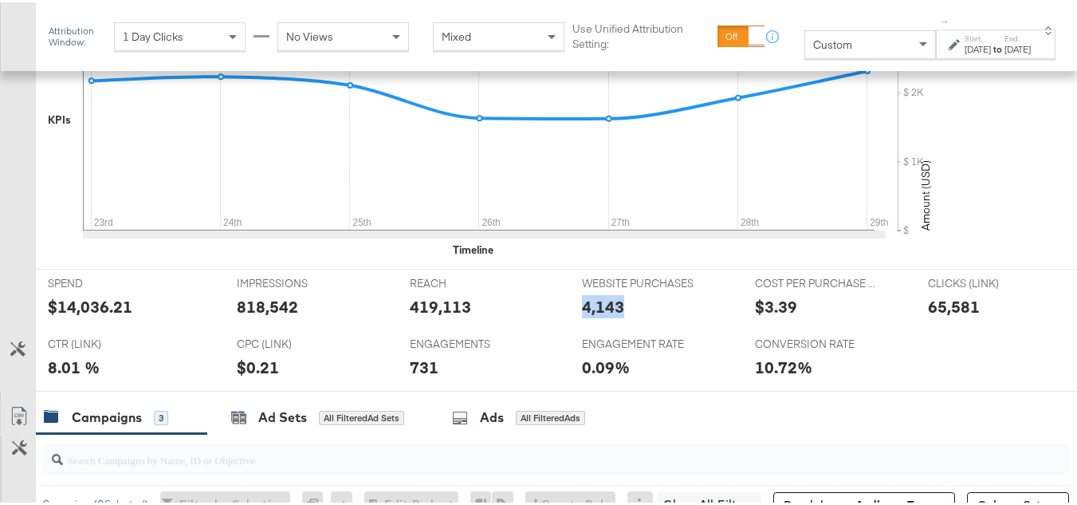
copy div "4,143"
click at [414, 376] on div "731" at bounding box center [424, 364] width 29 height 23
copy div "731"
click at [776, 295] on div "COST PER PURCHASE (WEBSITE EVENTS) COST PER PURCHASE (WEBSITE EVENTS) $3.39" at bounding box center [829, 297] width 173 height 61
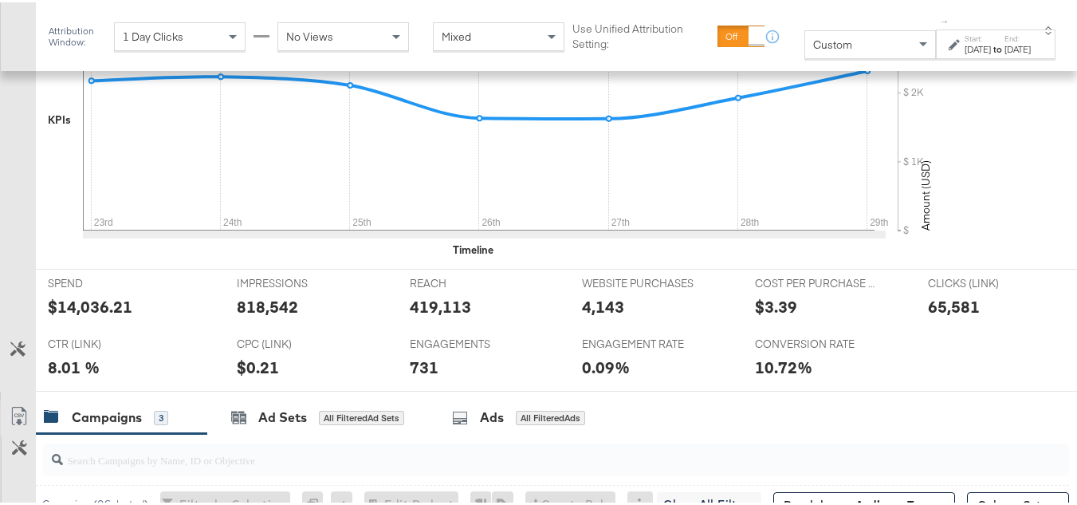
click at [965, 44] on div "Sep 23rd 2025" at bounding box center [978, 47] width 26 height 13
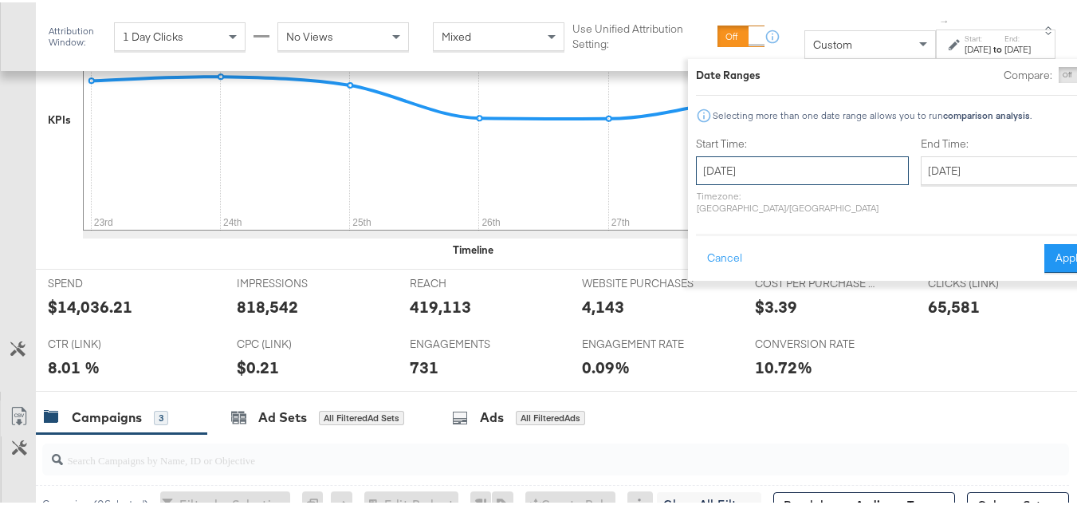
click at [793, 167] on input "September 23rd 2025" at bounding box center [802, 168] width 213 height 29
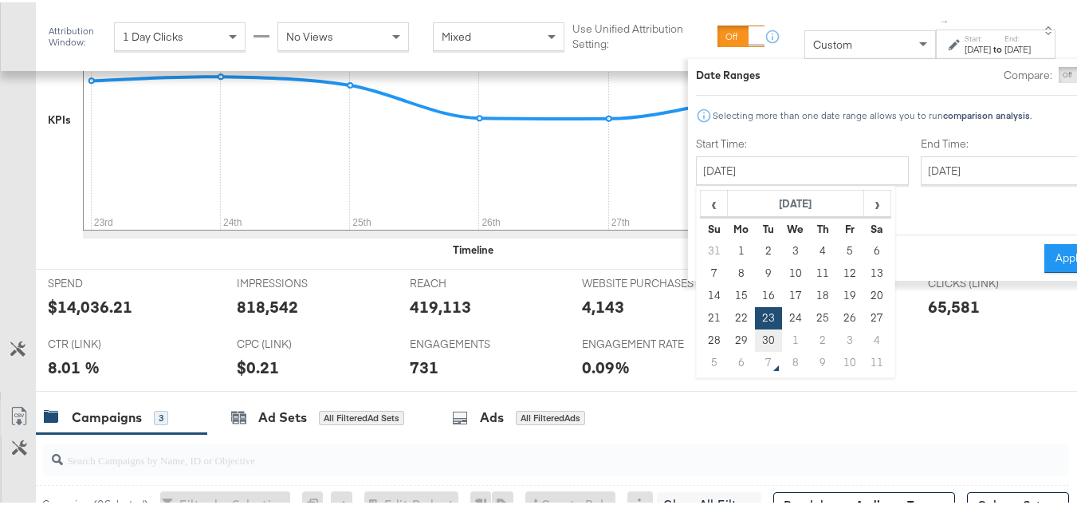
click at [755, 334] on td "30" at bounding box center [768, 338] width 27 height 22
type input "September 30th 2025"
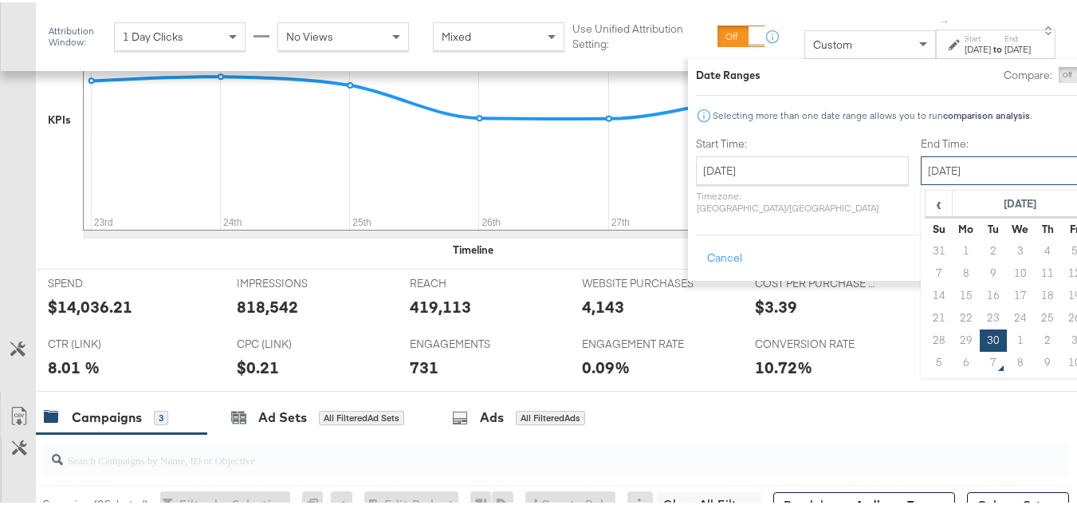
click at [921, 156] on input "September 30th 2025" at bounding box center [1004, 168] width 167 height 29
click at [953, 357] on td "6" at bounding box center [966, 360] width 27 height 22
type input "October 6th 2025"
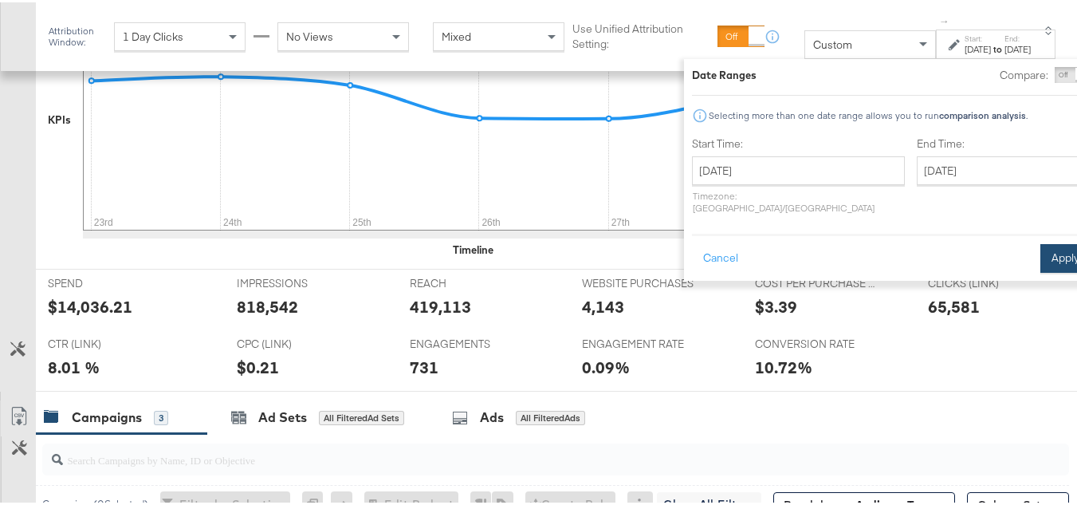
click at [1041, 257] on button "Apply" at bounding box center [1066, 256] width 50 height 29
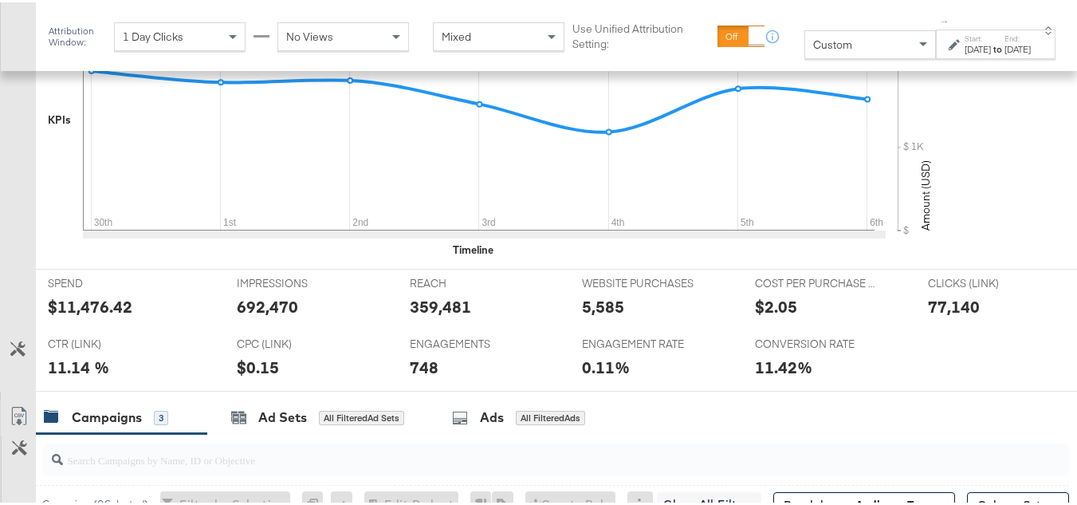
click at [100, 316] on div "$11,476.42" at bounding box center [90, 304] width 85 height 23
copy div "$11,476.42"
click at [425, 316] on div "359,481" at bounding box center [440, 304] width 61 height 23
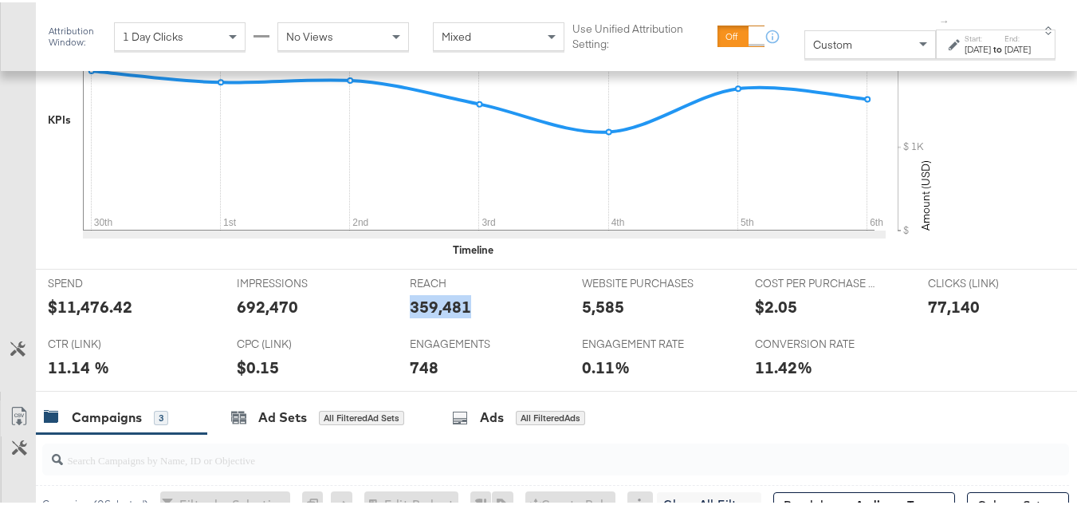
click at [425, 316] on div "359,481" at bounding box center [440, 304] width 61 height 23
copy div "359,481"
click at [262, 316] on div "692,470" at bounding box center [267, 304] width 61 height 23
click at [893, 316] on div "$2.05" at bounding box center [829, 304] width 149 height 23
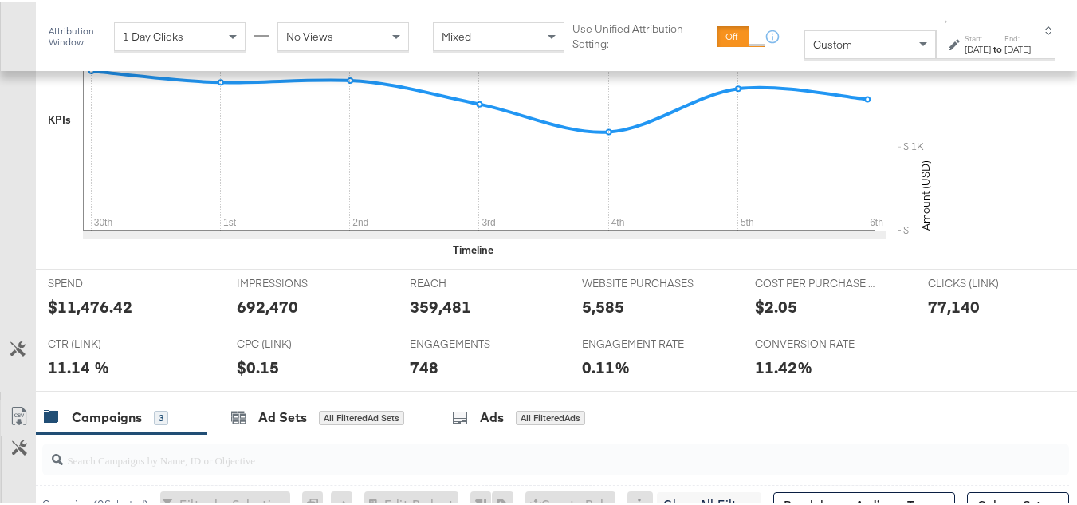
click at [983, 316] on div at bounding box center [1007, 307] width 48 height 17
click at [935, 316] on div "77,140" at bounding box center [954, 304] width 52 height 23
click at [606, 316] on div "5,585" at bounding box center [603, 304] width 42 height 23
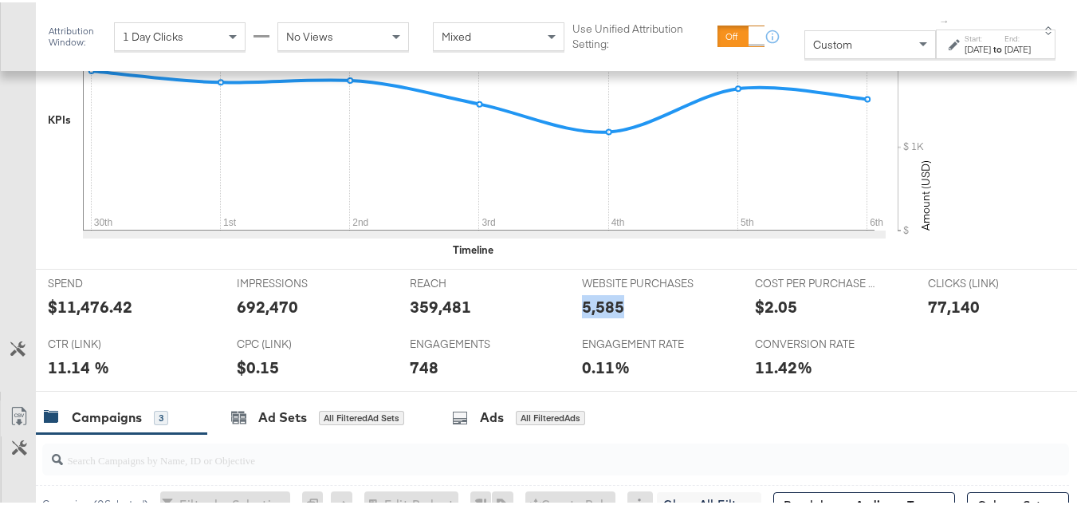
click at [606, 316] on div "5,585" at bounding box center [603, 304] width 42 height 23
click at [693, 316] on div "5,585" at bounding box center [656, 304] width 149 height 23
click at [422, 376] on div "748" at bounding box center [424, 364] width 29 height 23
click at [501, 316] on div at bounding box center [498, 307] width 48 height 17
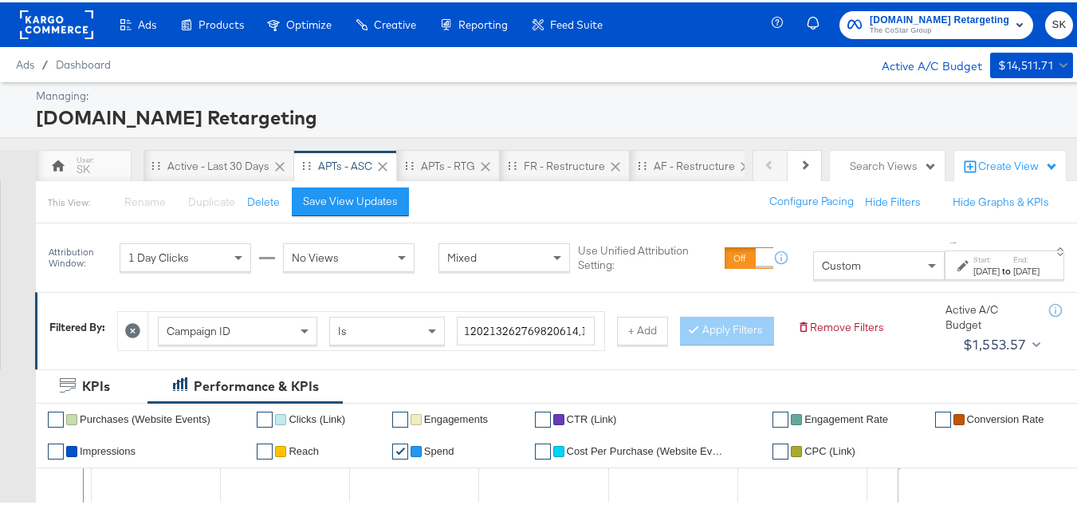
scroll to position [80, 0]
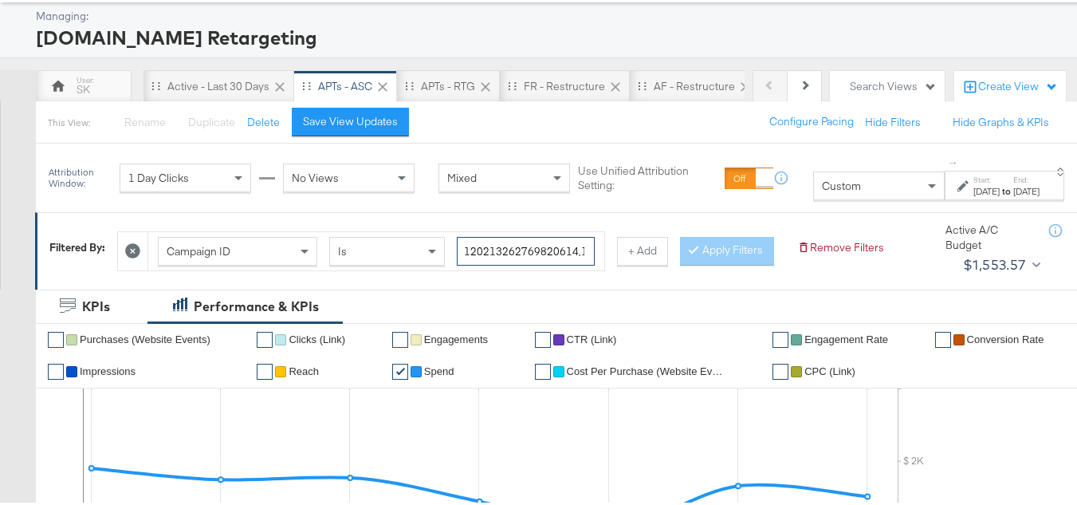
click at [527, 242] on input "120213262769820614,120213262649380614,120211987171790614" at bounding box center [526, 249] width 138 height 30
paste input "198339096"
type input "120211983390960614"
click at [680, 263] on button "Apply Filters" at bounding box center [727, 248] width 94 height 29
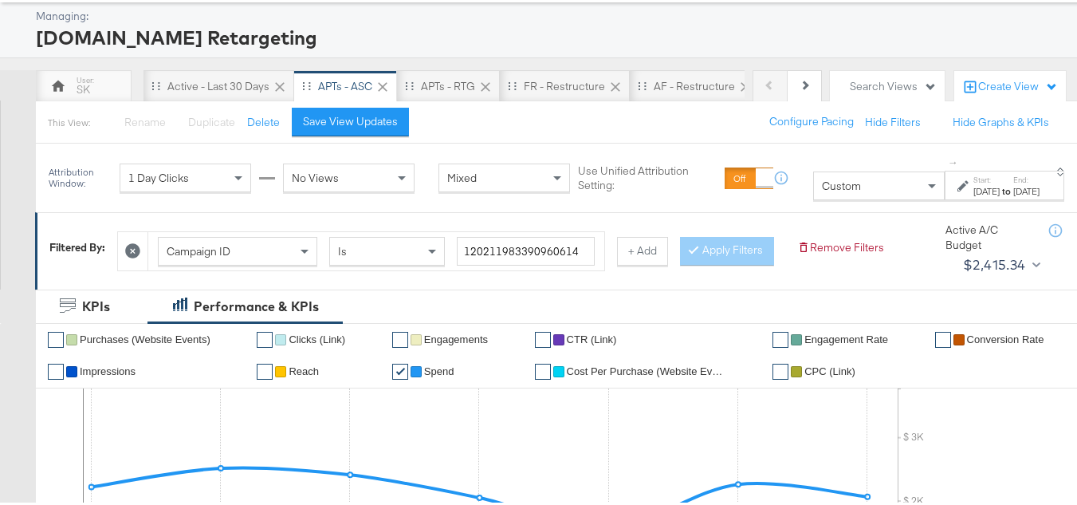
click at [974, 184] on div "Sep 30th 2025" at bounding box center [987, 189] width 26 height 13
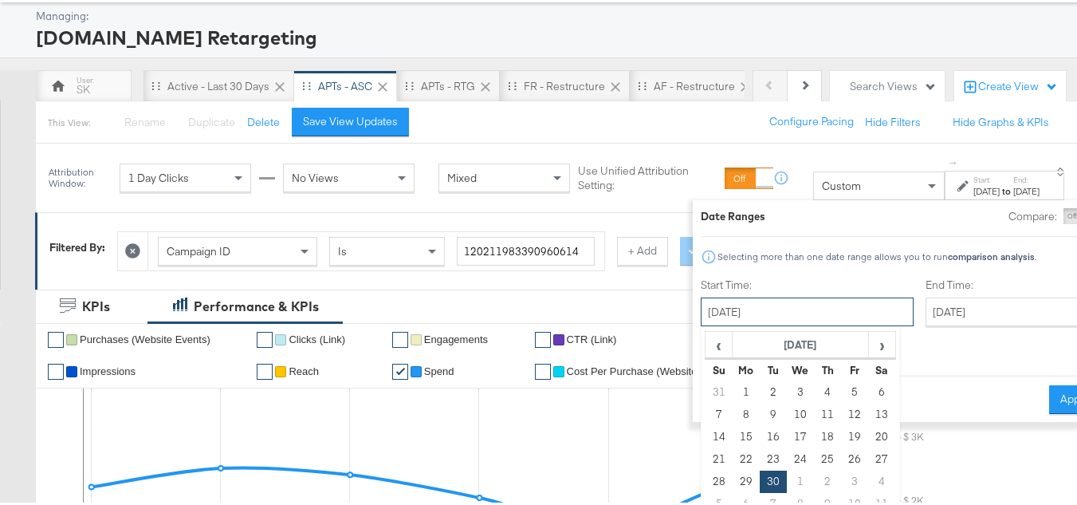
click at [713, 305] on input "September 30th 2025" at bounding box center [807, 309] width 213 height 29
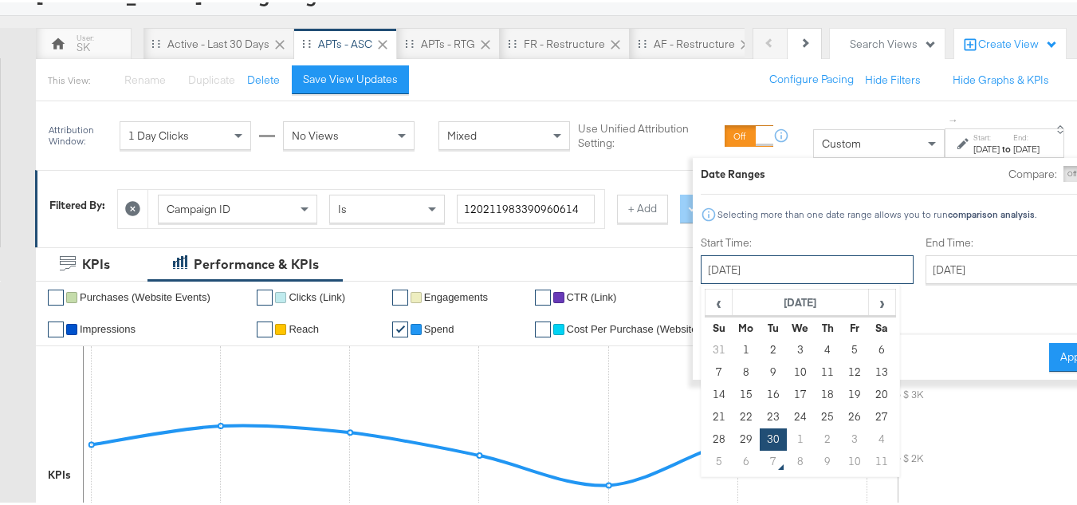
scroll to position [159, 0]
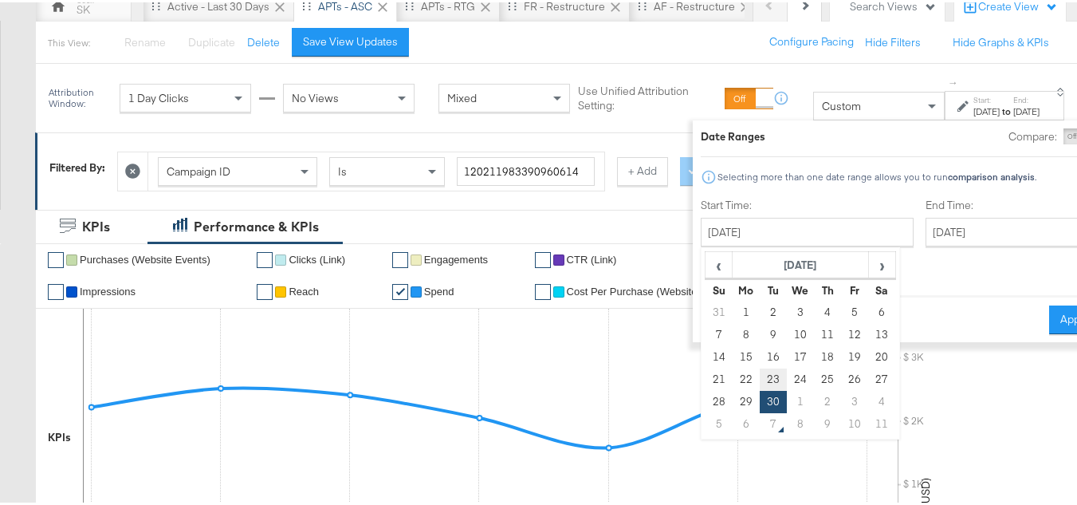
click at [760, 376] on td "23" at bounding box center [773, 377] width 27 height 22
type input "September 23rd 2025"
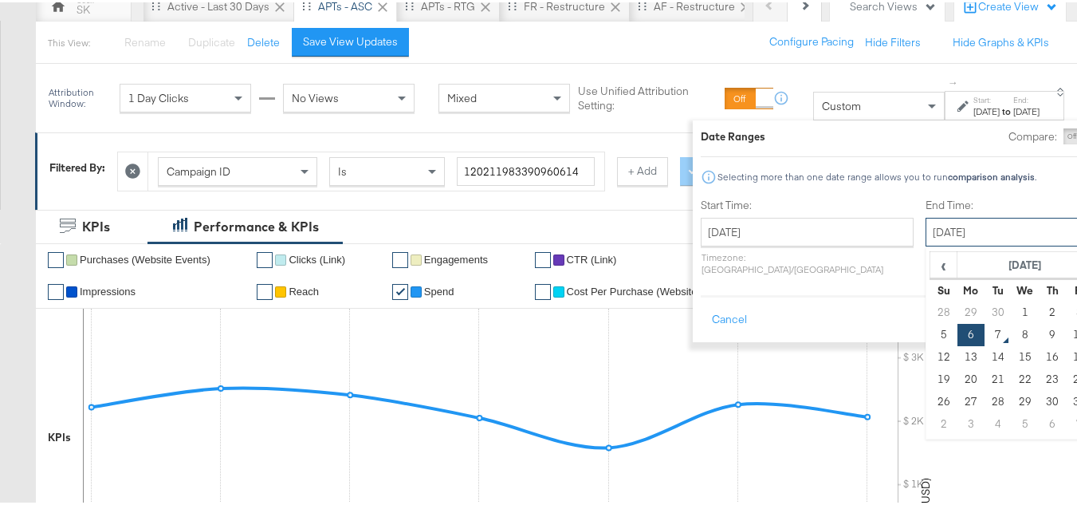
click at [935, 238] on input "October 6th 2025" at bounding box center [1009, 229] width 167 height 29
click at [958, 305] on td "29" at bounding box center [971, 310] width 27 height 22
type input "September 29th 2025"
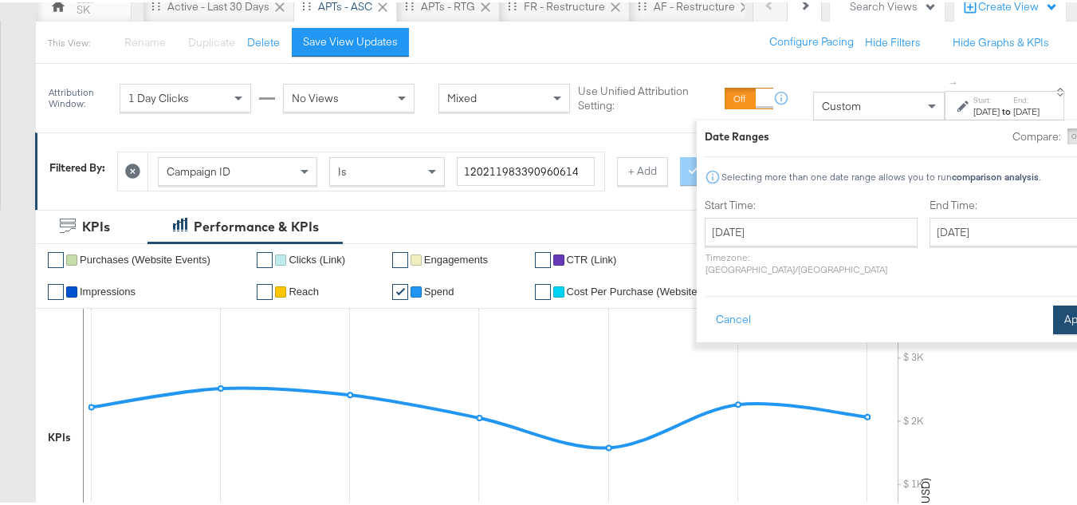
click at [1053, 303] on button "Apply" at bounding box center [1078, 317] width 50 height 29
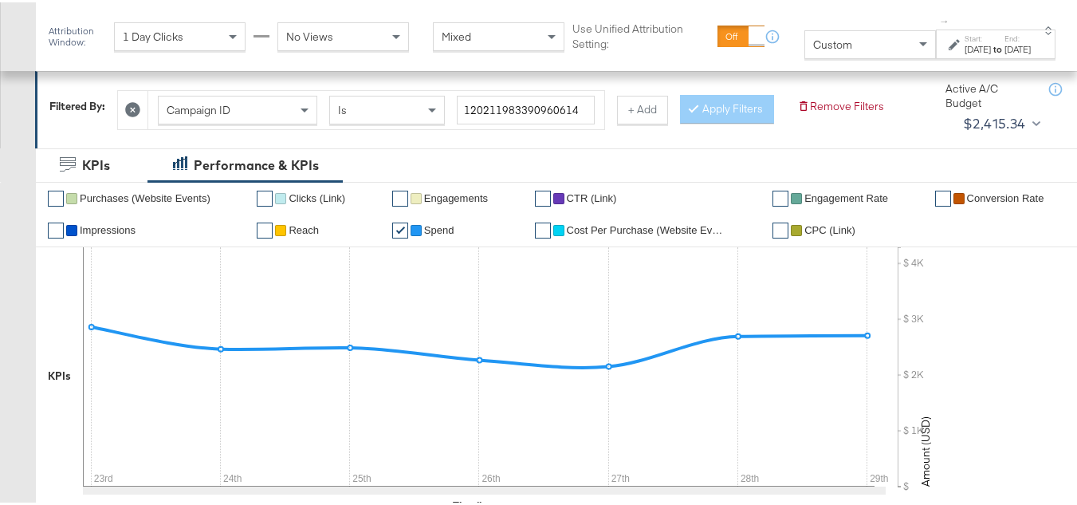
scroll to position [239, 0]
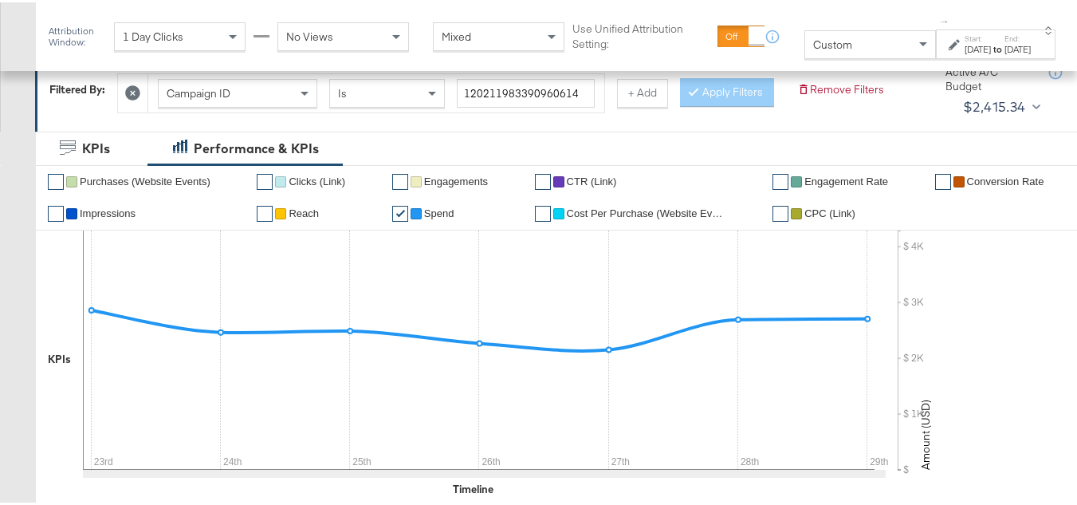
click at [965, 49] on div "Sep 23rd 2025" at bounding box center [978, 47] width 26 height 13
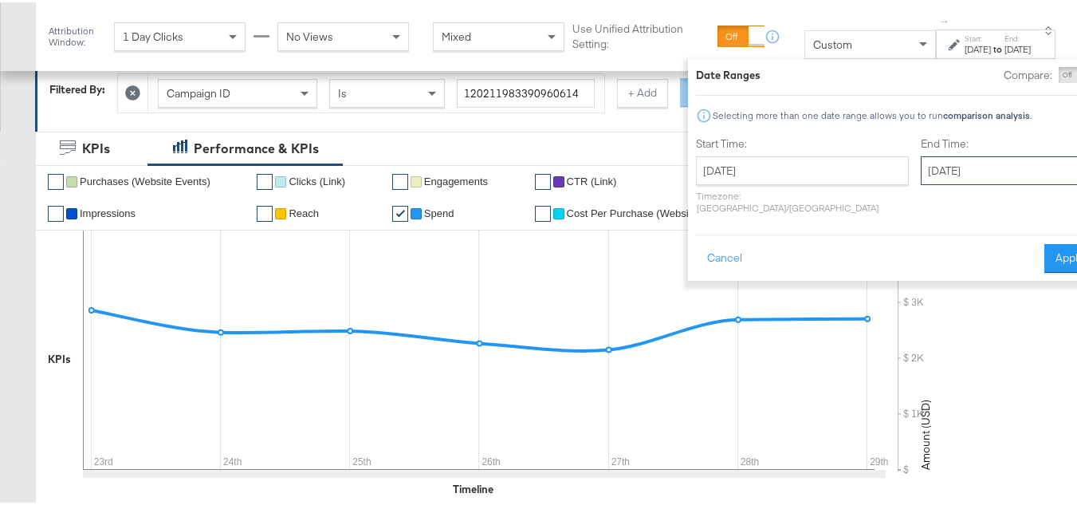
click at [965, 171] on input "September 29th 2025" at bounding box center [1004, 168] width 167 height 29
click at [1040, 144] on div "Start Time: September 23rd 2025 ‹ September 2025 › Su Mo Tu We Th Fr Sa 31 1 2 …" at bounding box center [895, 176] width 399 height 85
click at [1045, 242] on button "Apply" at bounding box center [1070, 256] width 50 height 29
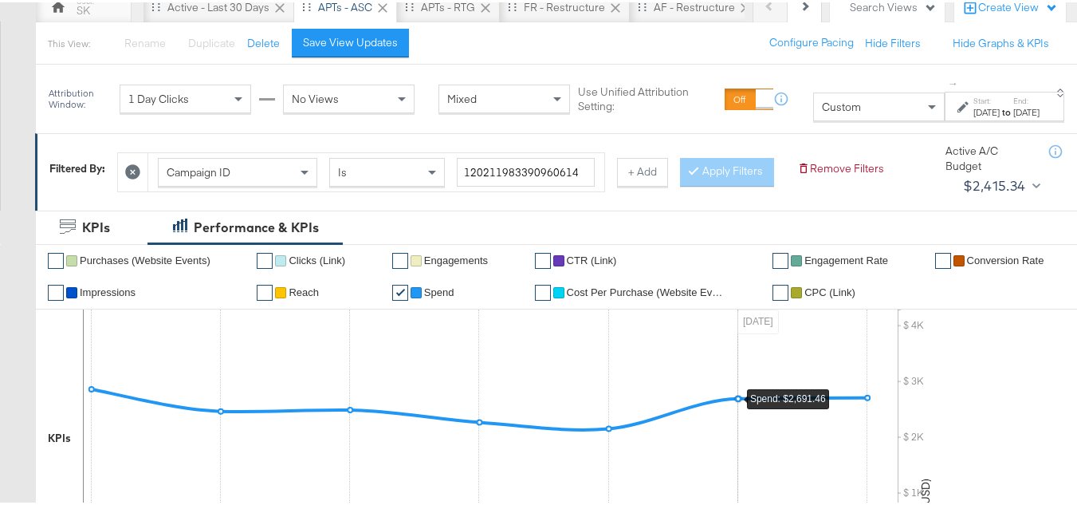
scroll to position [159, 0]
click at [1014, 116] on div "Sep 29th 2025" at bounding box center [1027, 109] width 26 height 13
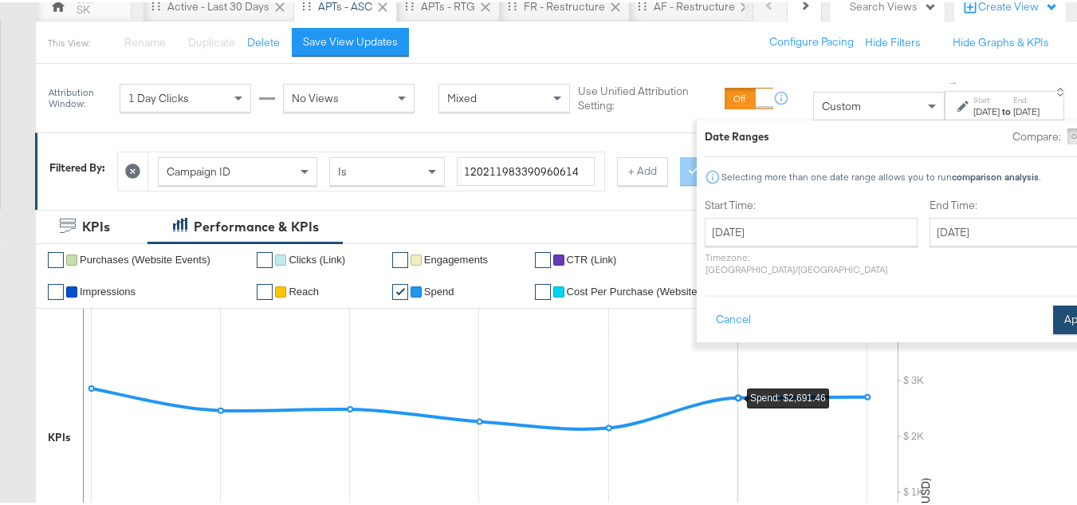
click at [1053, 305] on button "Apply" at bounding box center [1078, 317] width 50 height 29
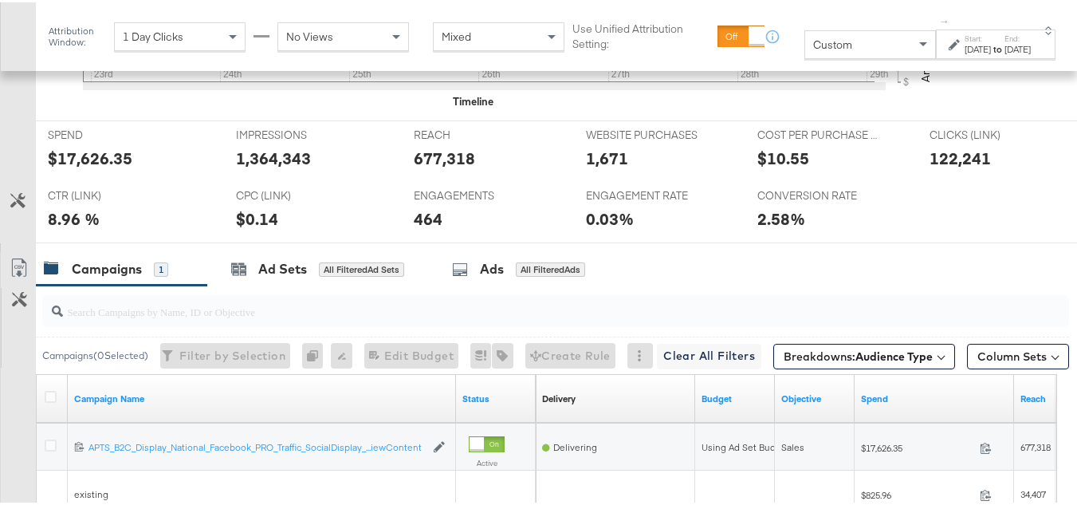
scroll to position [638, 0]
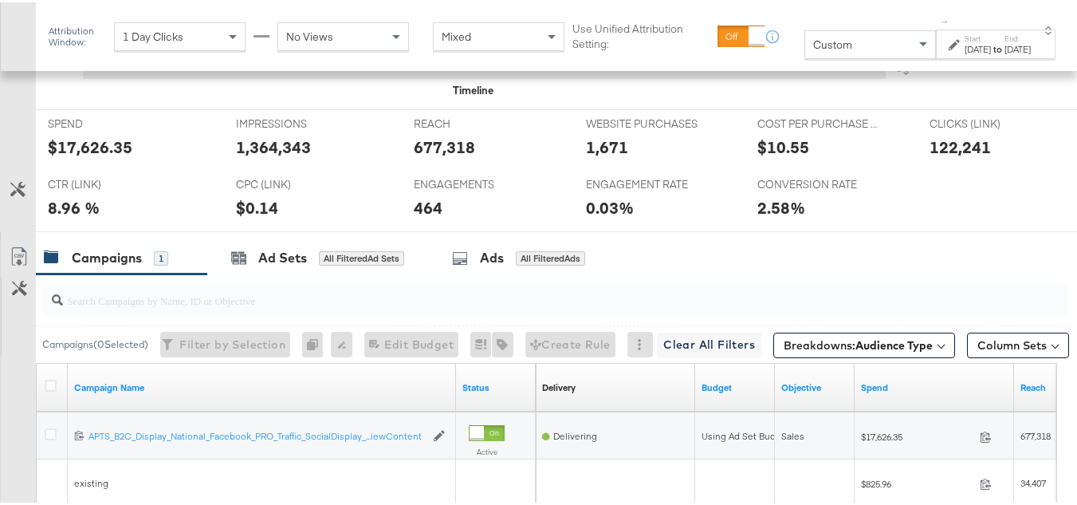
click at [107, 156] on div "$17,626.35" at bounding box center [90, 144] width 85 height 23
click at [439, 153] on div "REACH REACH 677,318" at bounding box center [488, 138] width 172 height 61
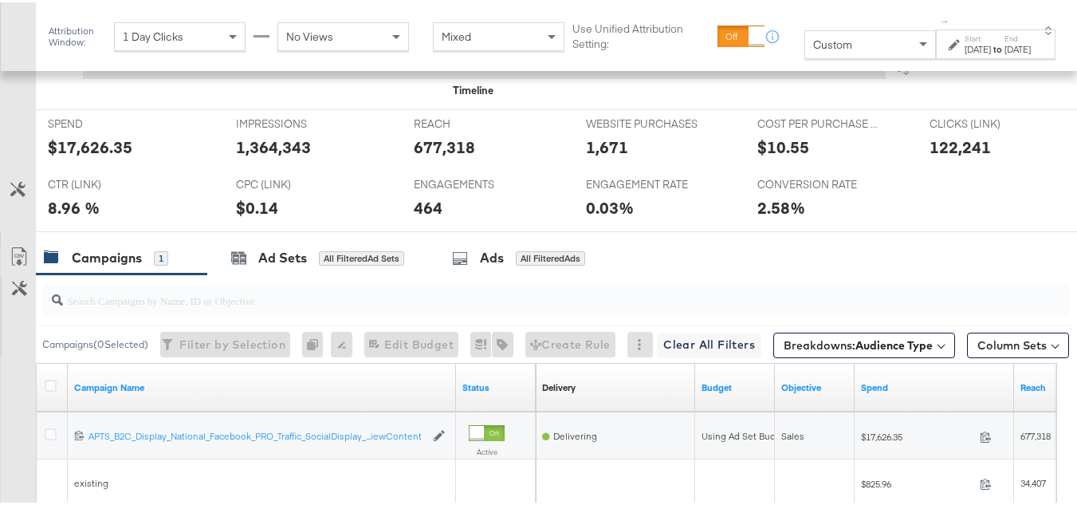
click at [439, 156] on div "677,318" at bounding box center [444, 144] width 61 height 23
click at [280, 156] on div "1,364,343" at bounding box center [273, 144] width 75 height 23
click at [933, 156] on div "122,241" at bounding box center [960, 144] width 61 height 23
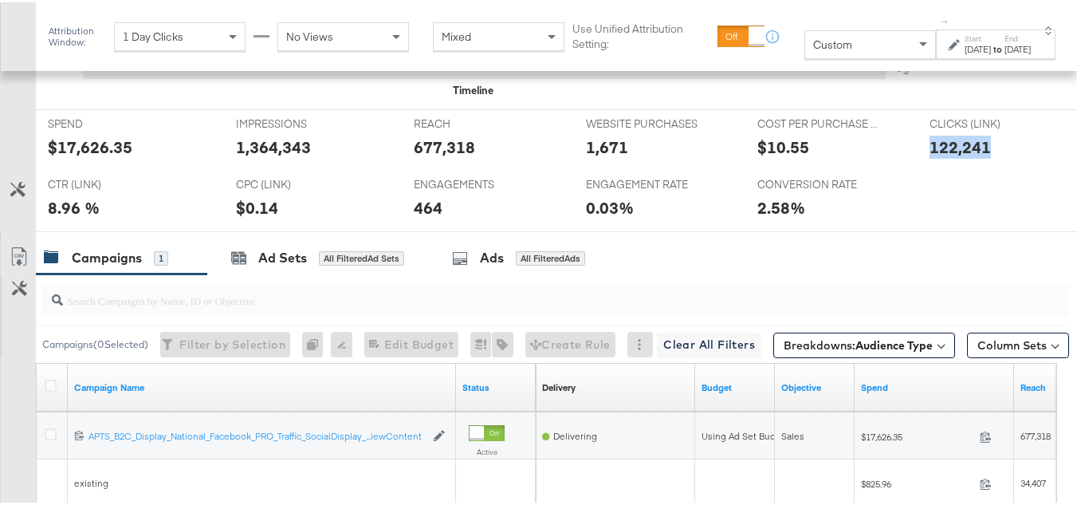
click at [933, 156] on div "122,241" at bounding box center [960, 144] width 61 height 23
click at [505, 196] on div "ENGAGEMENTS ENGAGEMENTS 464" at bounding box center [488, 198] width 172 height 61
click at [596, 156] on div "1,671" at bounding box center [607, 144] width 42 height 23
click at [415, 217] on div "464" at bounding box center [428, 205] width 29 height 23
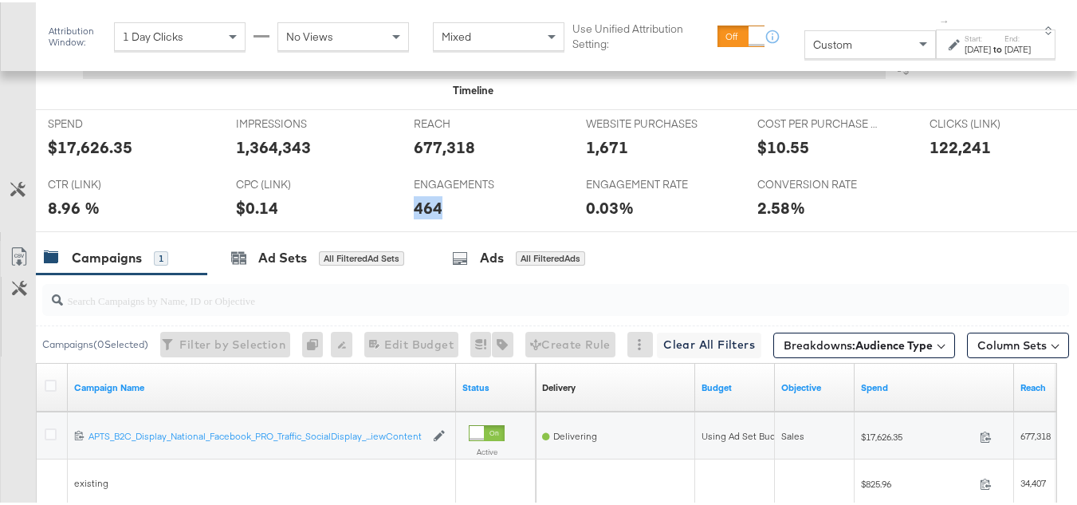
click at [415, 217] on div "464" at bounding box center [428, 205] width 29 height 23
drag, startPoint x: 864, startPoint y: 232, endPoint x: 990, endPoint y: 61, distance: 212.8
click at [865, 217] on div "2.58%" at bounding box center [832, 205] width 148 height 23
click at [991, 46] on div "to" at bounding box center [998, 47] width 14 height 13
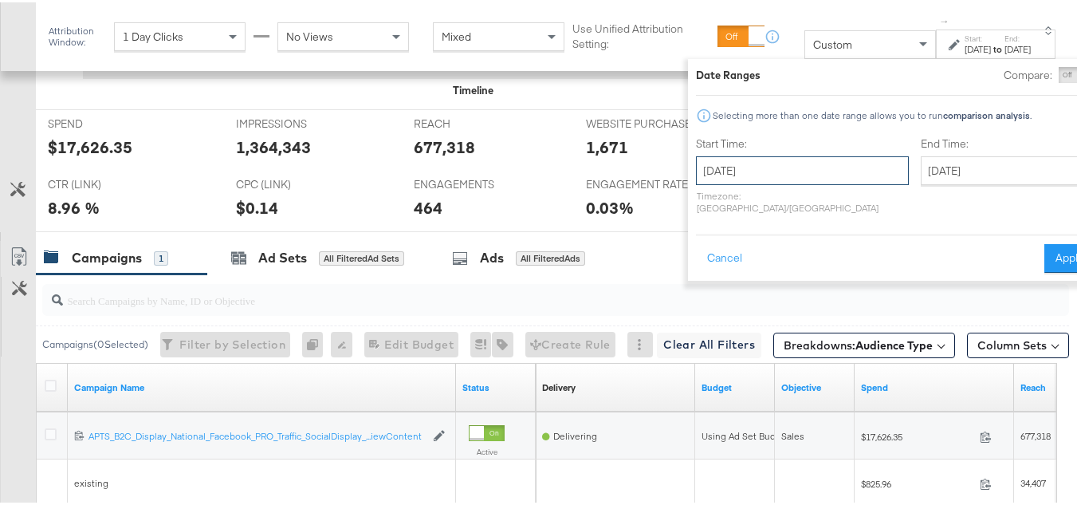
click at [750, 174] on input "September 23rd 2025" at bounding box center [802, 168] width 213 height 29
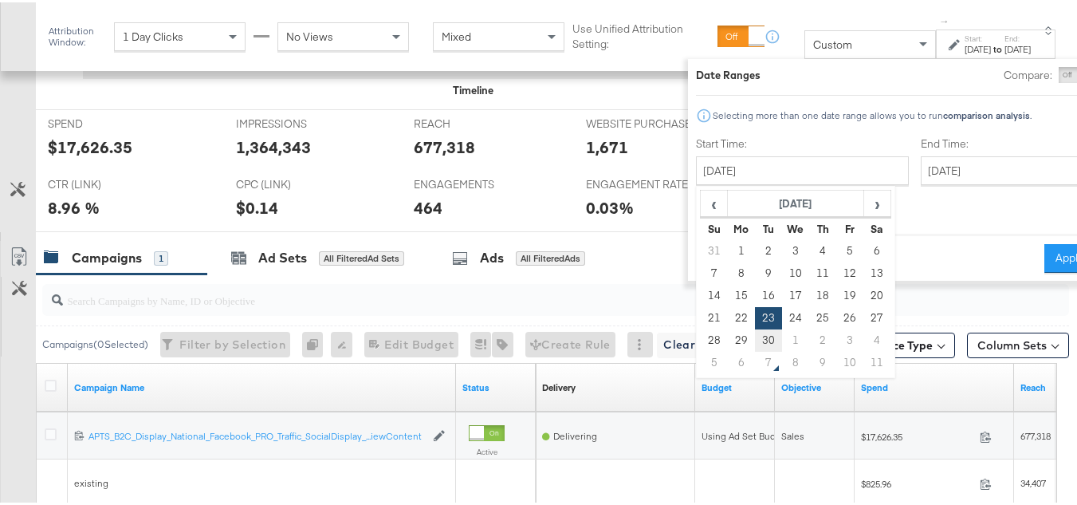
click at [755, 331] on td "30" at bounding box center [768, 338] width 27 height 22
type input "September 30th 2025"
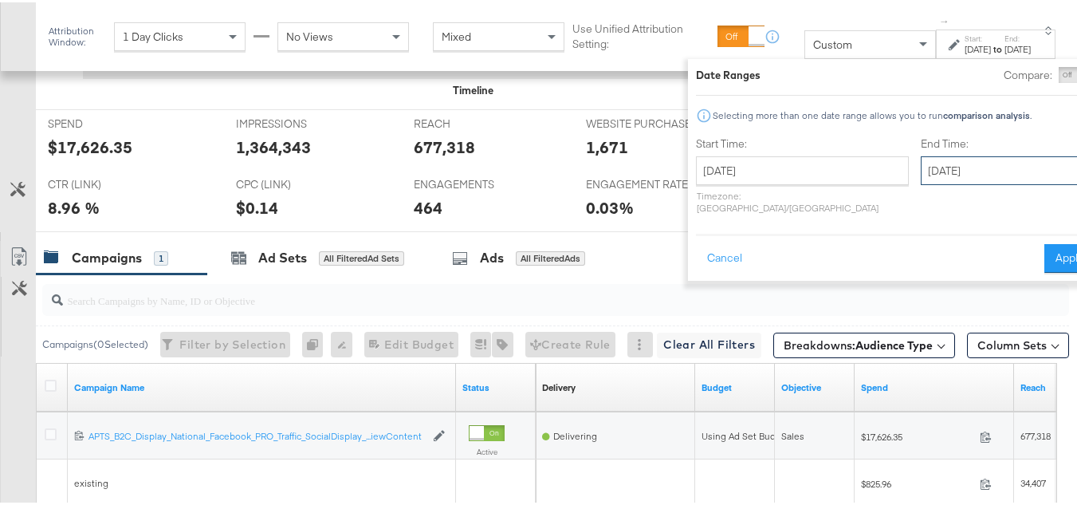
click at [925, 162] on input "September 30th 2025" at bounding box center [1004, 168] width 167 height 29
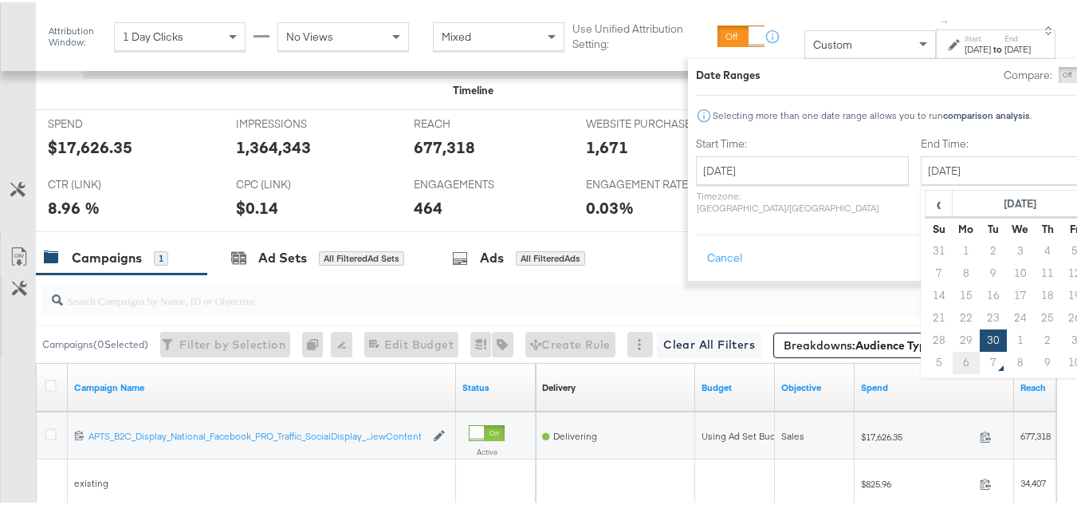
click at [953, 352] on td "6" at bounding box center [966, 360] width 27 height 22
type input "October 6th 2025"
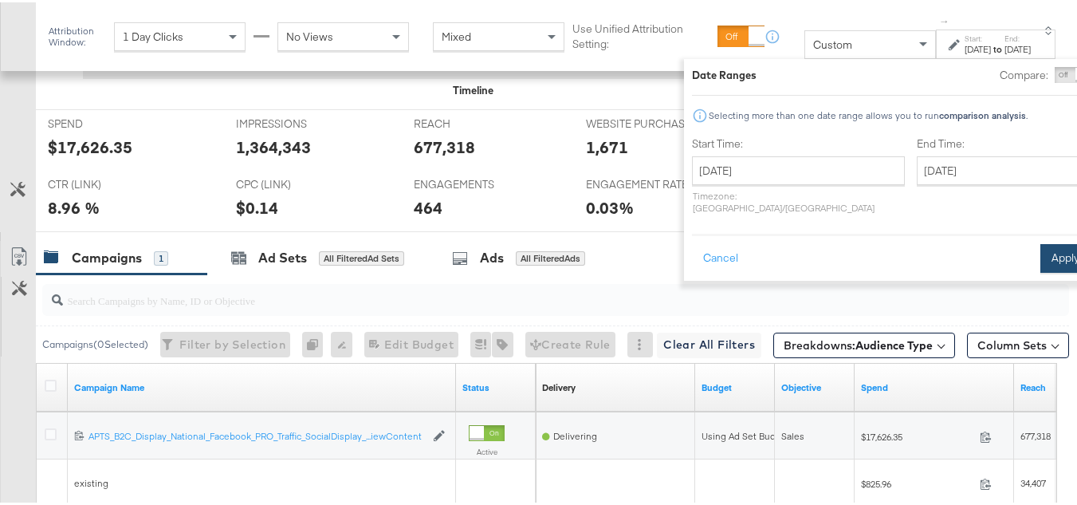
click at [1041, 252] on button "Apply" at bounding box center [1066, 256] width 50 height 29
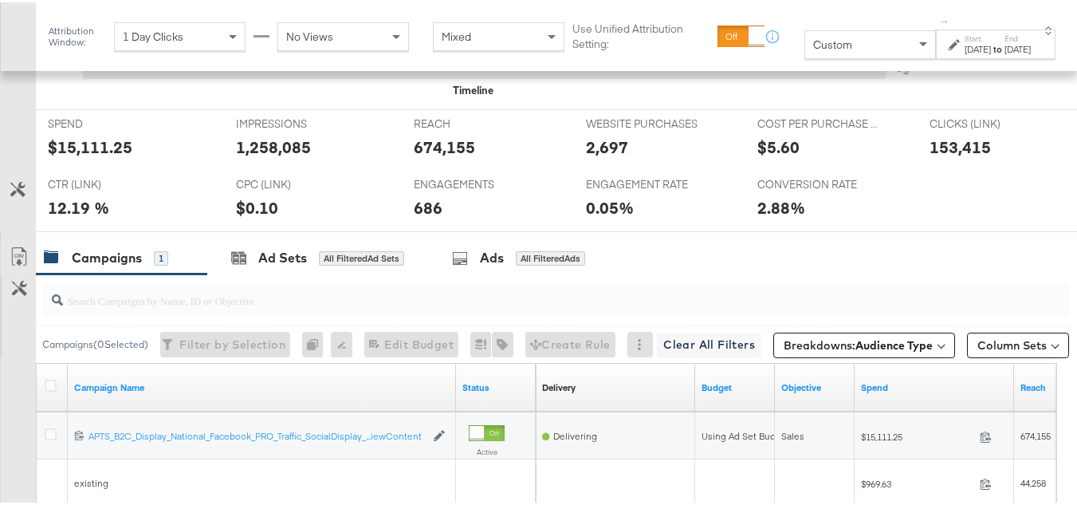
click at [619, 217] on div "0.05%" at bounding box center [610, 205] width 48 height 23
click at [81, 156] on div "$15,111.25" at bounding box center [90, 144] width 85 height 23
click at [455, 156] on div "674,155" at bounding box center [444, 144] width 61 height 23
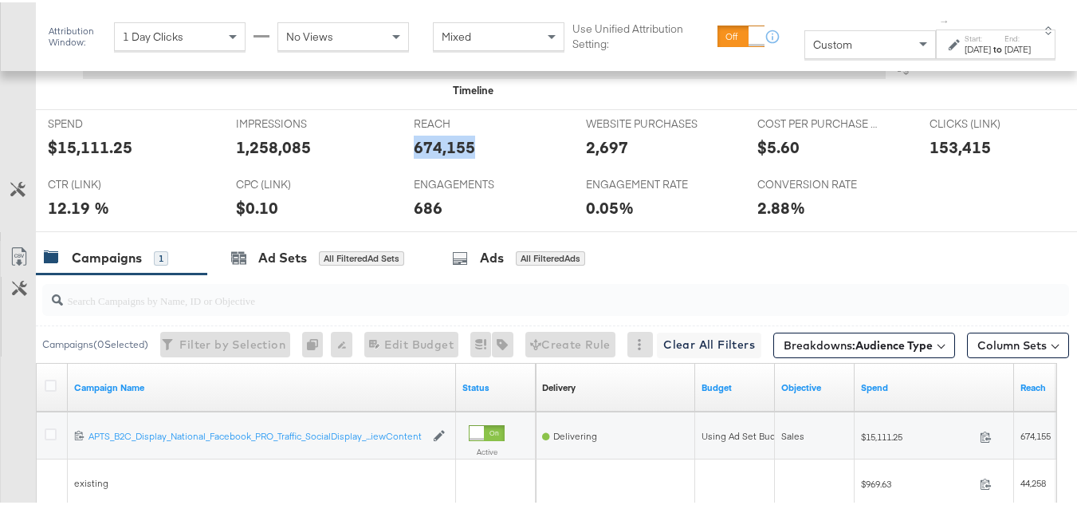
click at [455, 156] on div "674,155" at bounding box center [444, 144] width 61 height 23
click at [244, 156] on div "1,258,085" at bounding box center [273, 144] width 75 height 23
click at [969, 156] on div "153,415" at bounding box center [960, 144] width 61 height 23
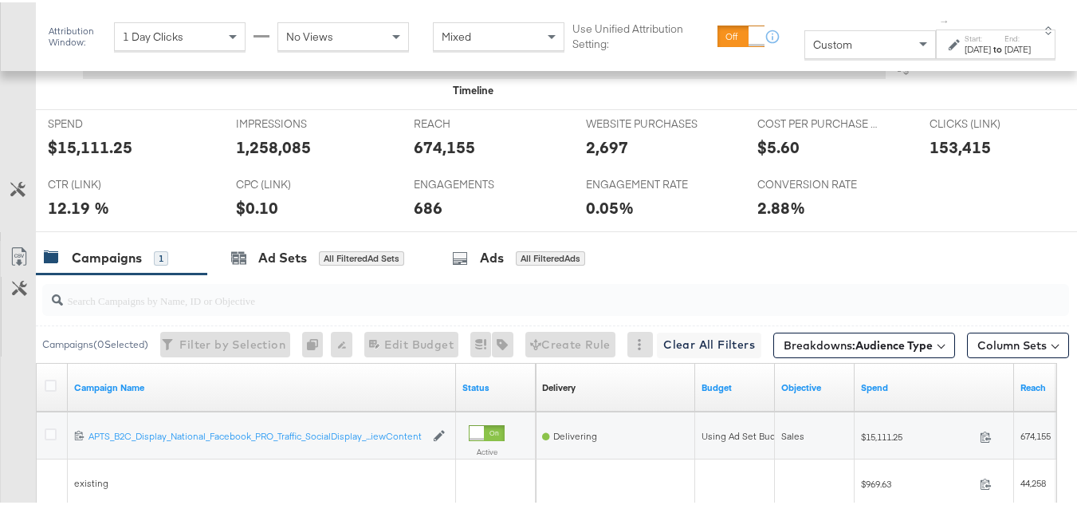
click at [586, 156] on div "2,697" at bounding box center [607, 144] width 42 height 23
click at [427, 217] on div "686" at bounding box center [428, 205] width 29 height 23
click at [706, 217] on div "0.05%" at bounding box center [660, 205] width 148 height 23
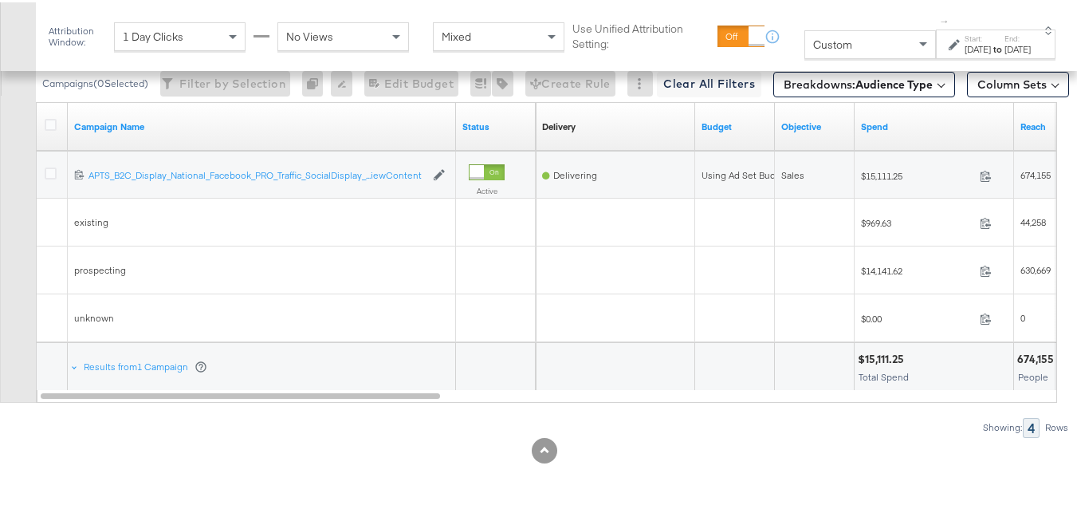
scroll to position [0, 0]
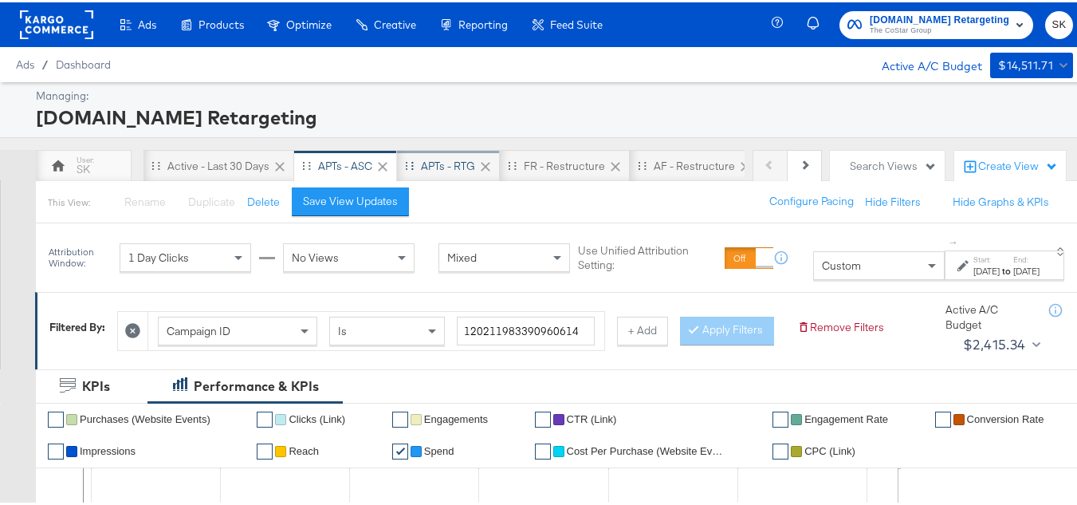
click at [440, 153] on div "APTs - RTG" at bounding box center [448, 164] width 103 height 32
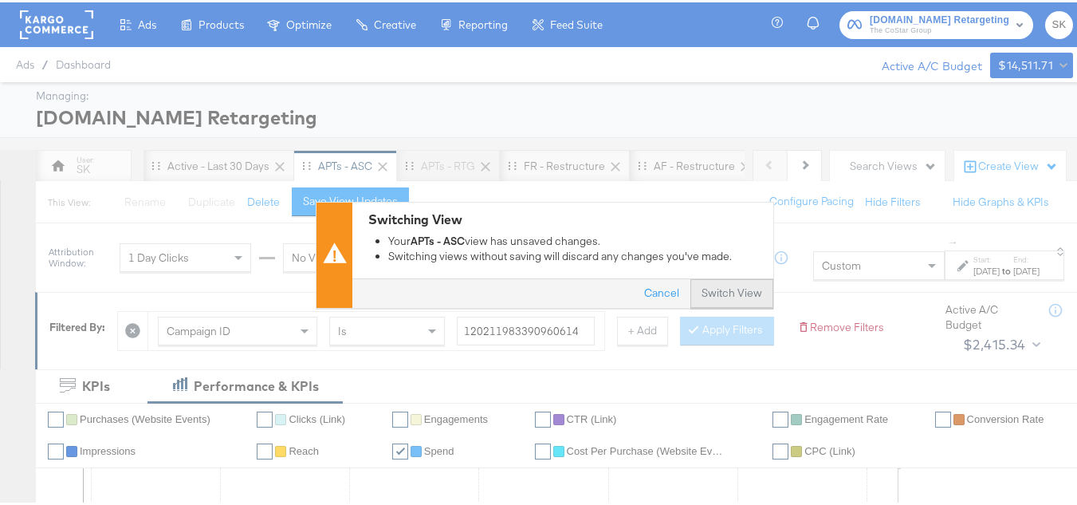
click at [729, 294] on button "Switch View" at bounding box center [732, 291] width 83 height 29
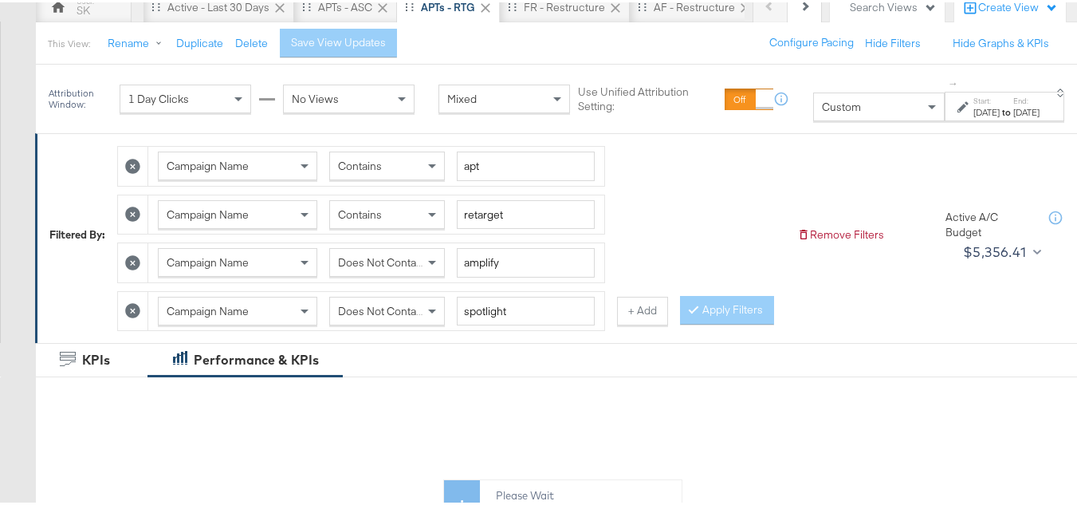
scroll to position [159, 0]
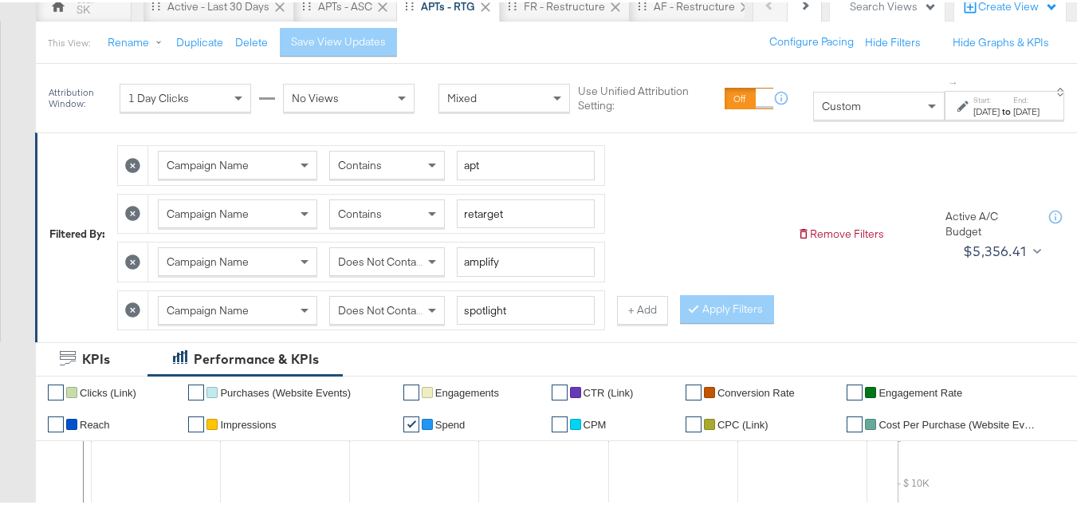
click at [133, 300] on div at bounding box center [133, 308] width 30 height 39
click at [132, 312] on icon at bounding box center [132, 308] width 15 height 15
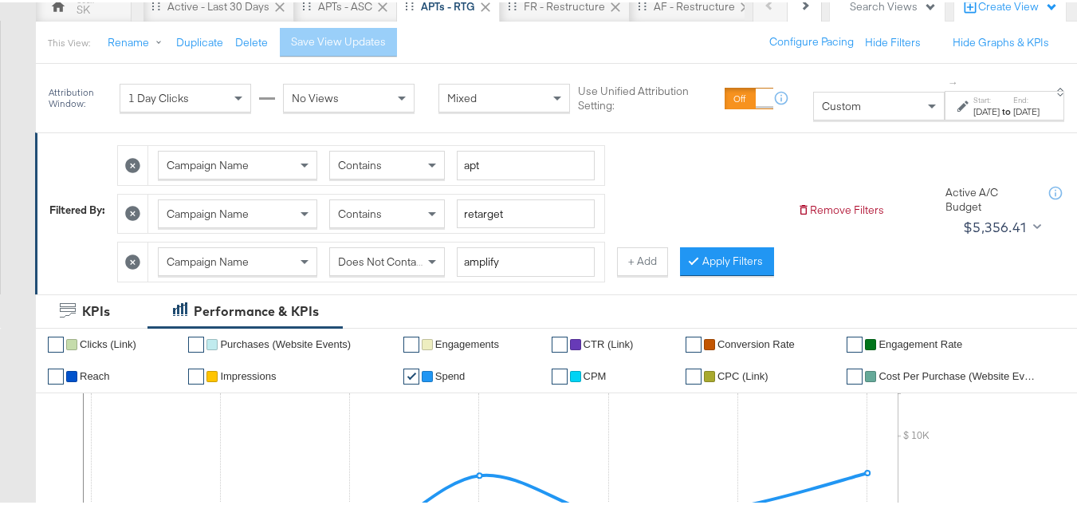
click at [132, 262] on icon at bounding box center [132, 259] width 15 height 15
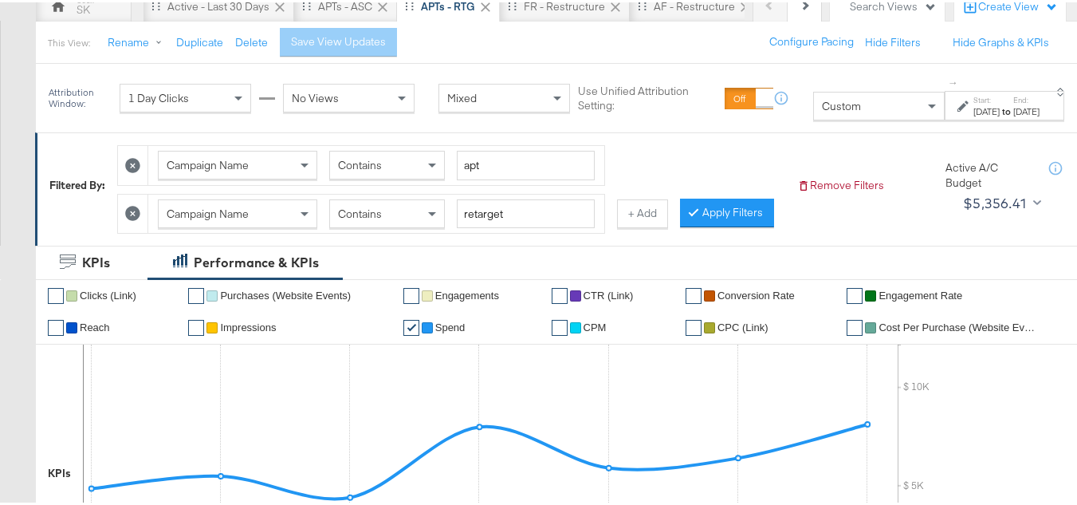
click at [134, 216] on icon at bounding box center [132, 210] width 15 height 15
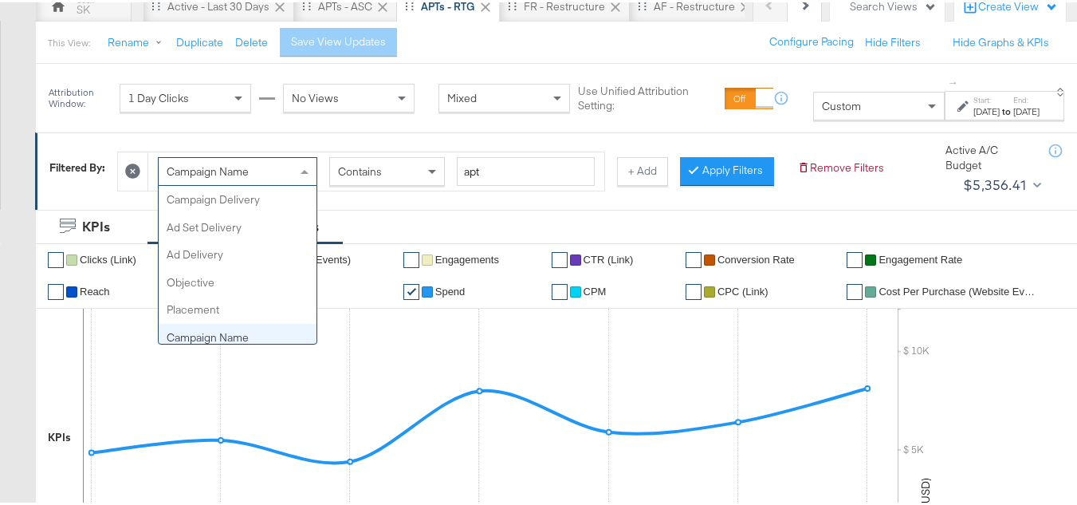
click at [263, 156] on div "Campaign Name" at bounding box center [238, 169] width 158 height 27
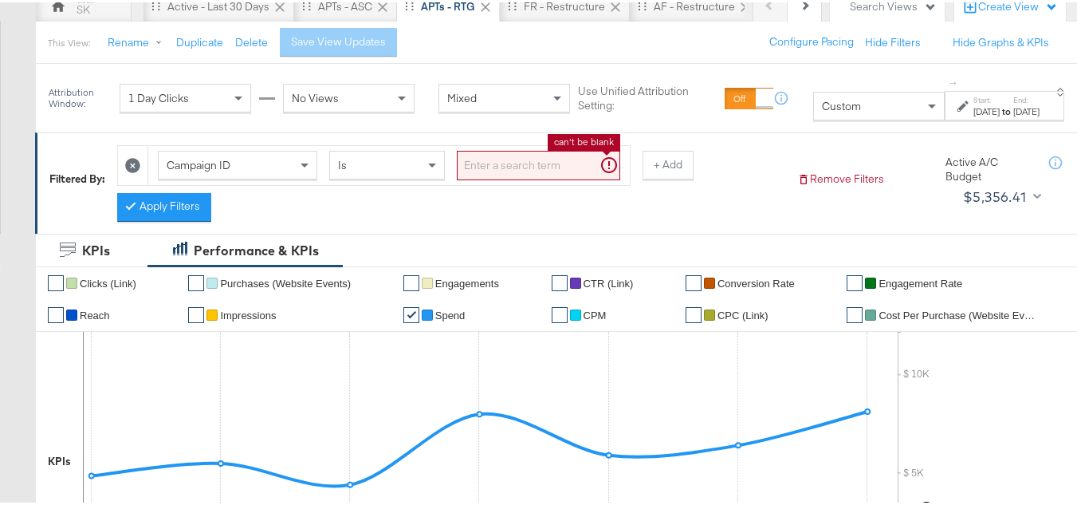
click at [541, 160] on input "search" at bounding box center [538, 163] width 163 height 30
paste input "120219826265460614, 120210506996100614, 120213371375900614, 120213449240370614,…"
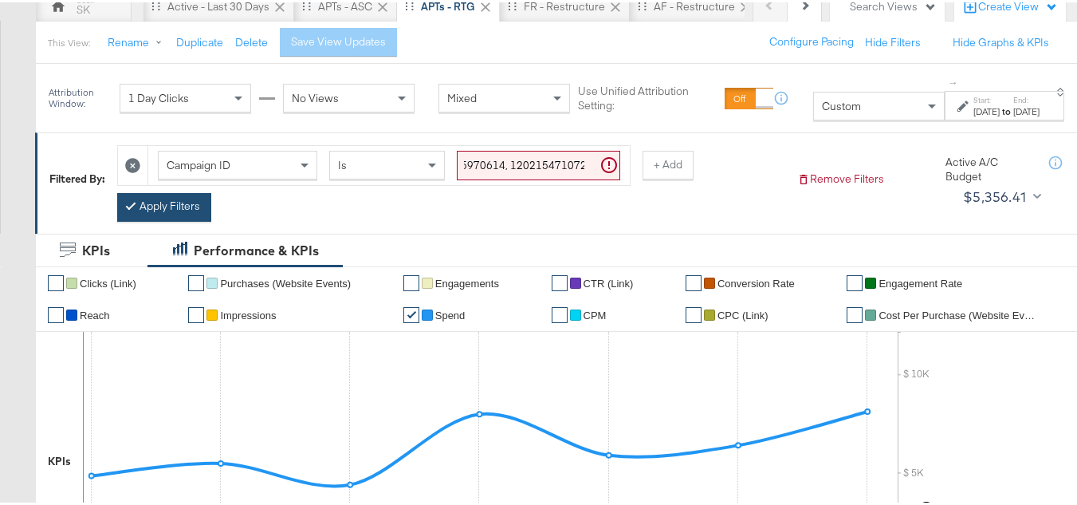
scroll to position [0, 0]
click at [163, 218] on button "Apply Filters" at bounding box center [164, 205] width 94 height 29
type input "120219826265460614,120210506996100614,120213371375900614,120213449240370614,120…"
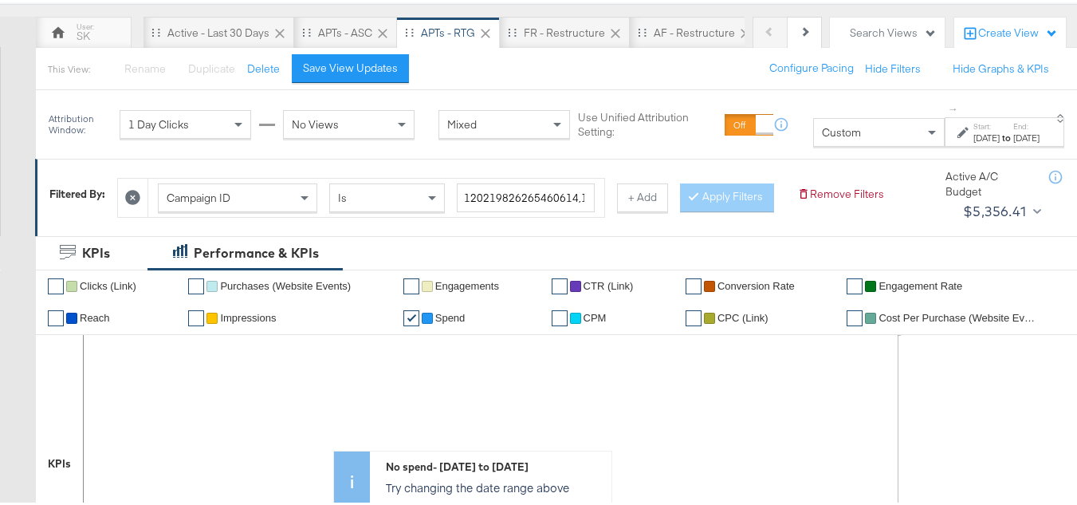
scroll to position [159, 0]
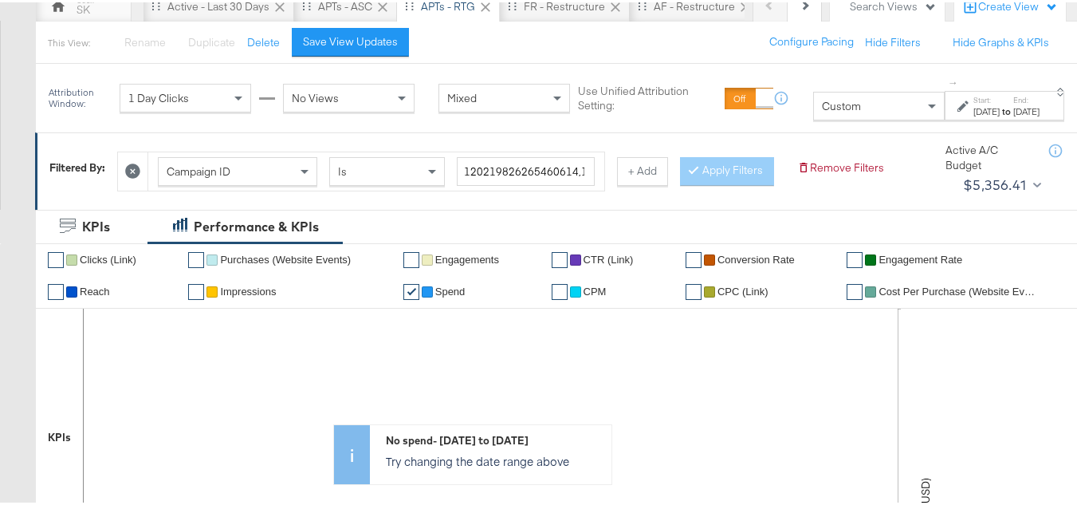
click at [817, 108] on div "Custom" at bounding box center [879, 103] width 130 height 27
click at [974, 108] on div "Oct 7th 2025" at bounding box center [987, 109] width 26 height 13
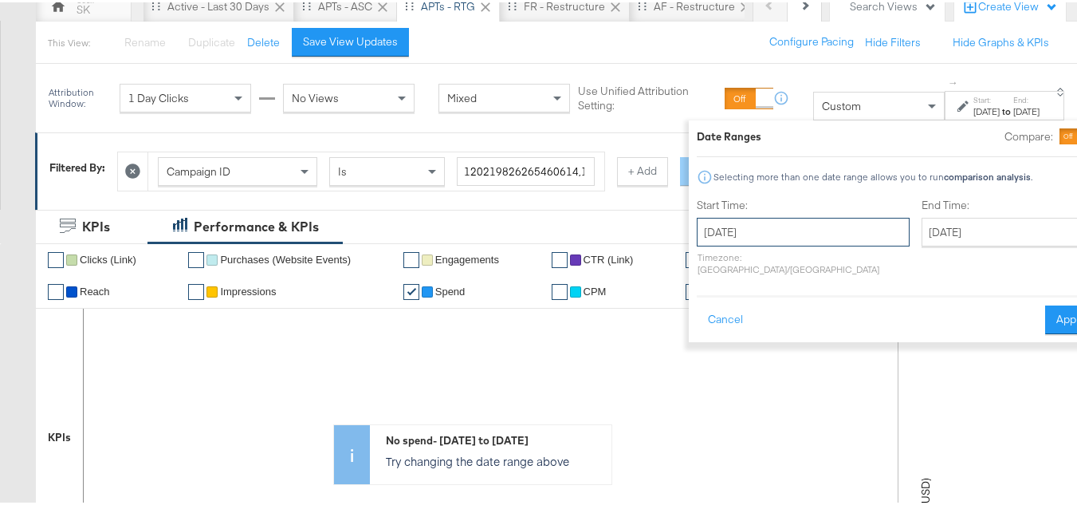
click at [757, 226] on input "October 7th 2025" at bounding box center [803, 229] width 213 height 29
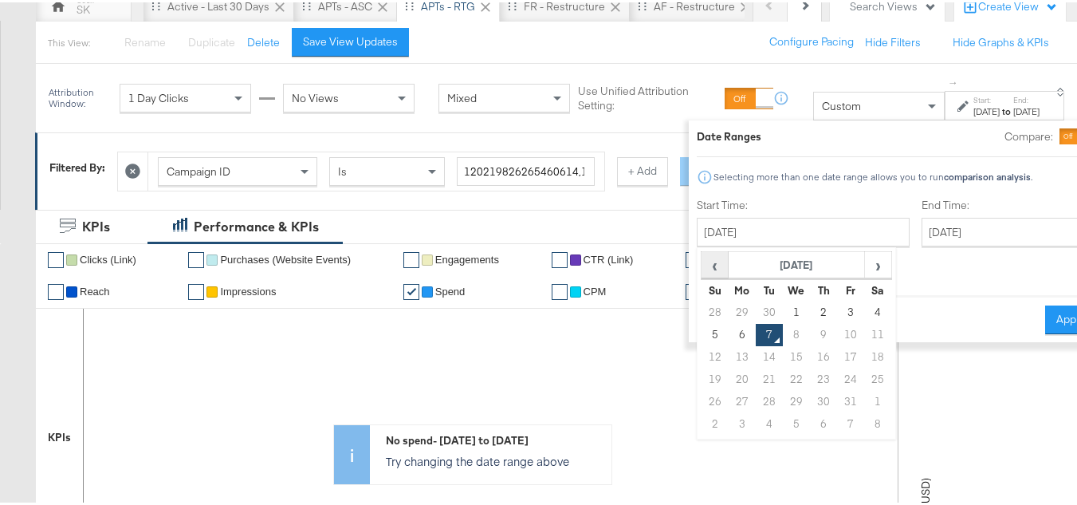
click at [703, 258] on span "‹" at bounding box center [715, 262] width 25 height 24
click at [756, 377] on td "23" at bounding box center [769, 377] width 27 height 22
type input "September 23rd 2025"
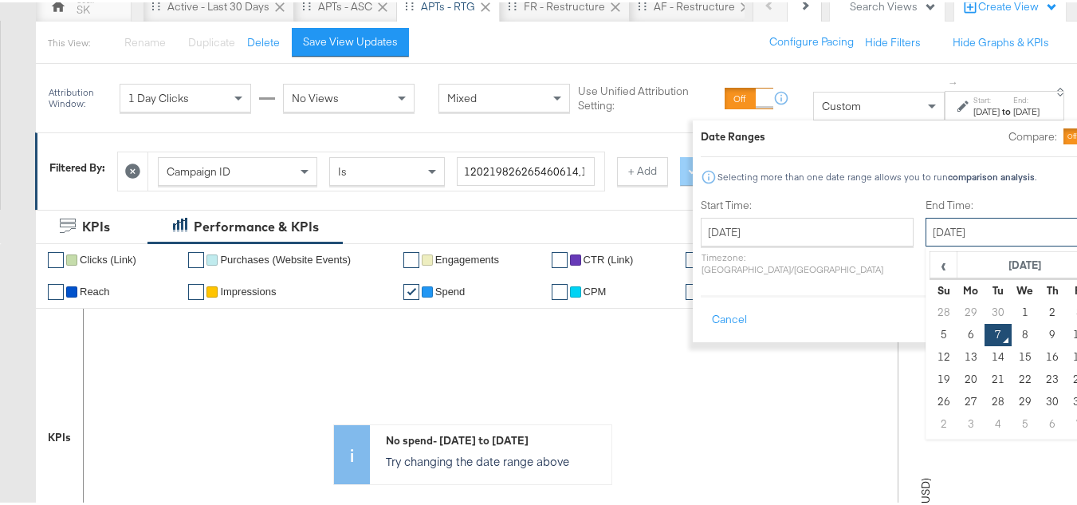
click at [959, 231] on input "October 7th 2025" at bounding box center [1009, 229] width 167 height 29
click at [958, 309] on td "29" at bounding box center [971, 310] width 27 height 22
type input "September 29th 2025"
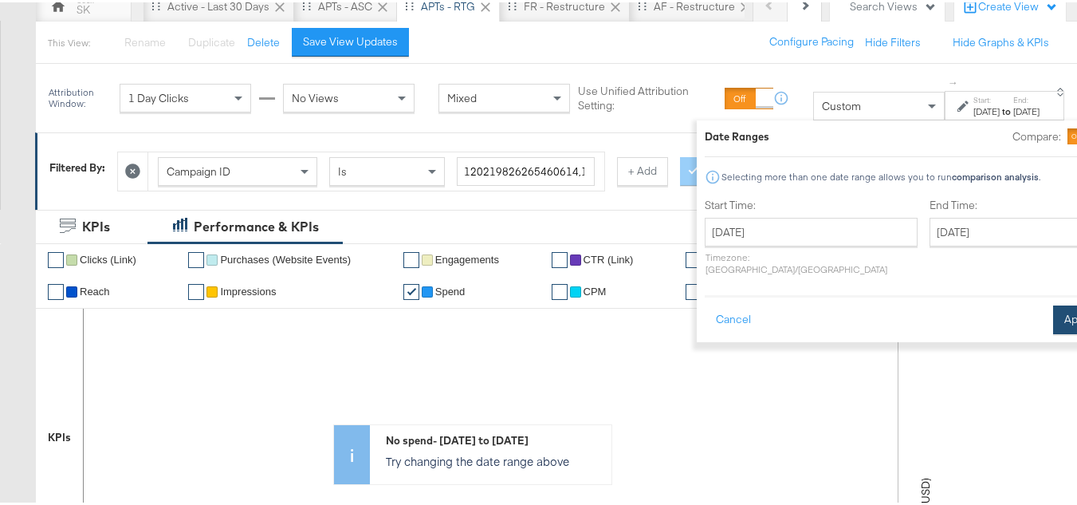
click at [1053, 303] on button "Apply" at bounding box center [1078, 317] width 50 height 29
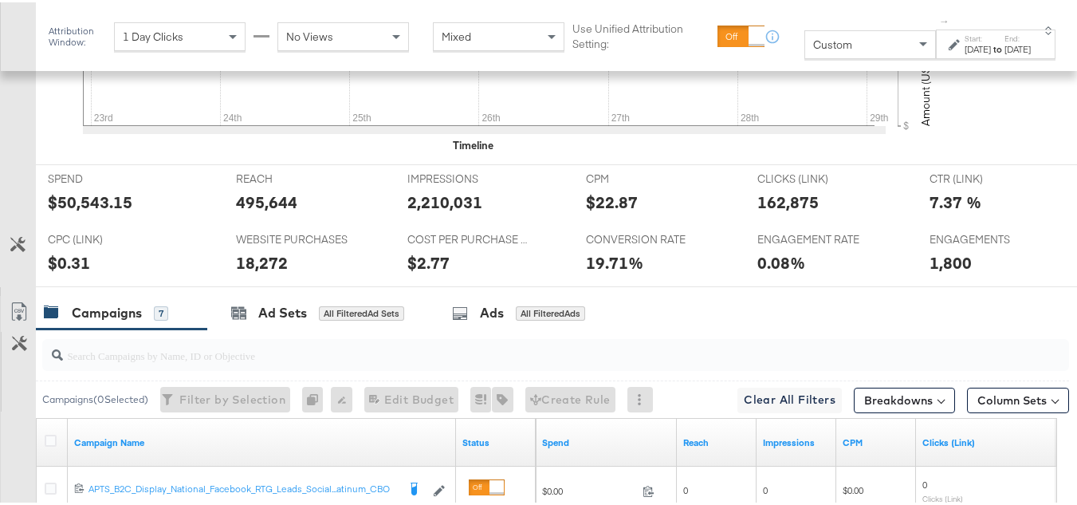
scroll to position [558, 0]
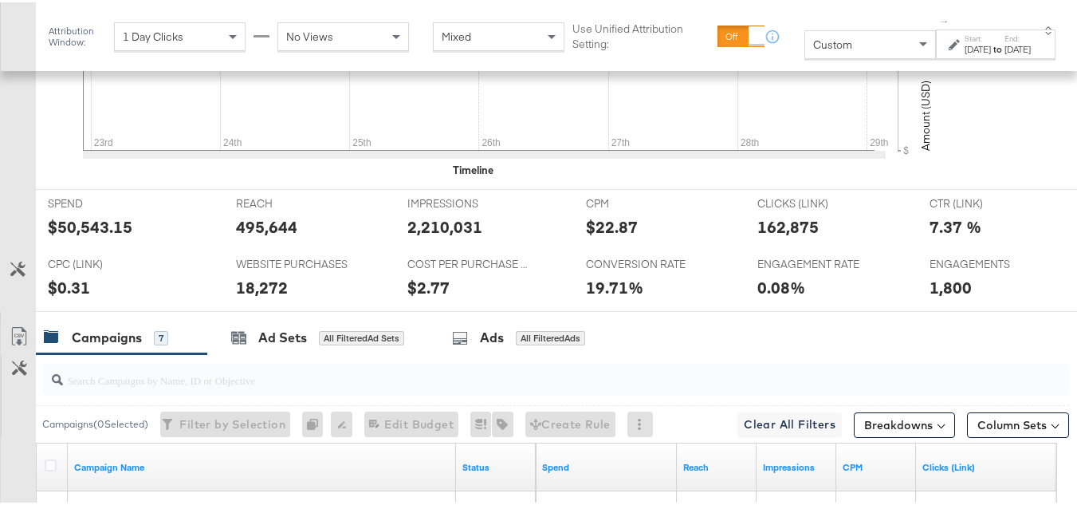
click at [82, 236] on div "$50,543.15" at bounding box center [90, 224] width 85 height 23
click at [991, 49] on strong "to" at bounding box center [998, 47] width 14 height 12
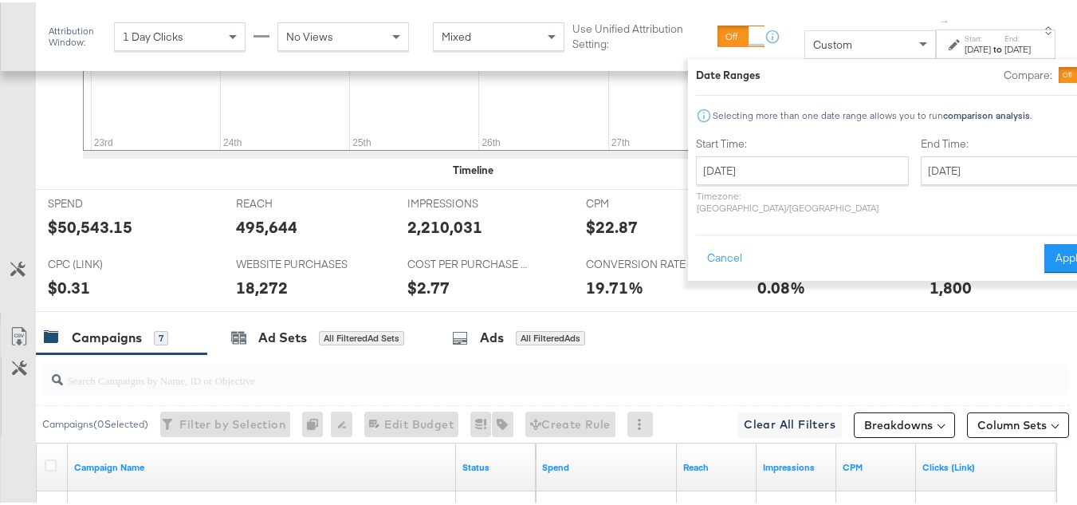
click at [175, 280] on div "CPC (LINK) CPC (LINK) $0.31" at bounding box center [130, 278] width 188 height 61
click at [105, 236] on div "$50,543.15" at bounding box center [90, 224] width 85 height 23
click at [730, 263] on div "Date Ranges Compare: Selecting more than one date range allows you to run compa…" at bounding box center [895, 168] width 415 height 222
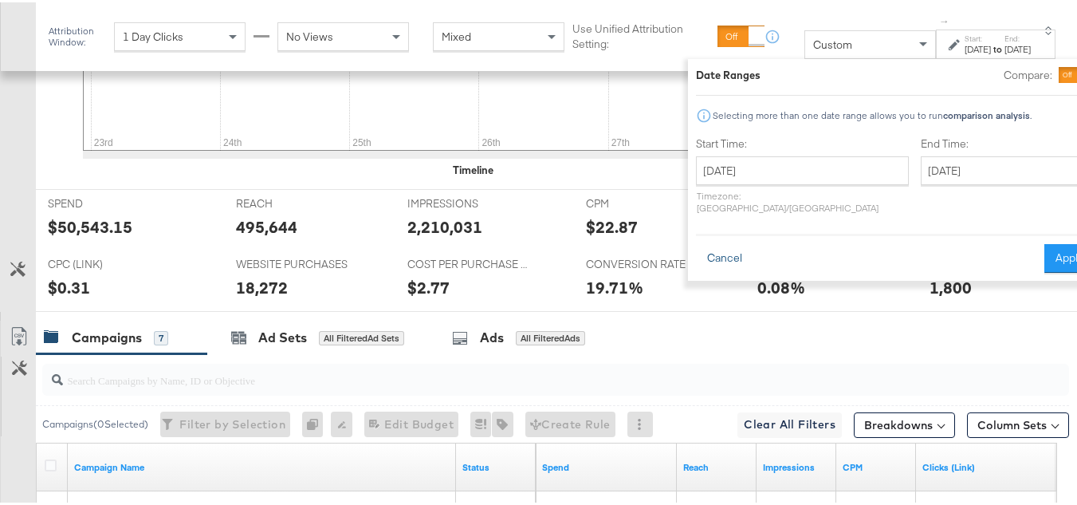
click at [696, 247] on button "Cancel" at bounding box center [724, 256] width 57 height 29
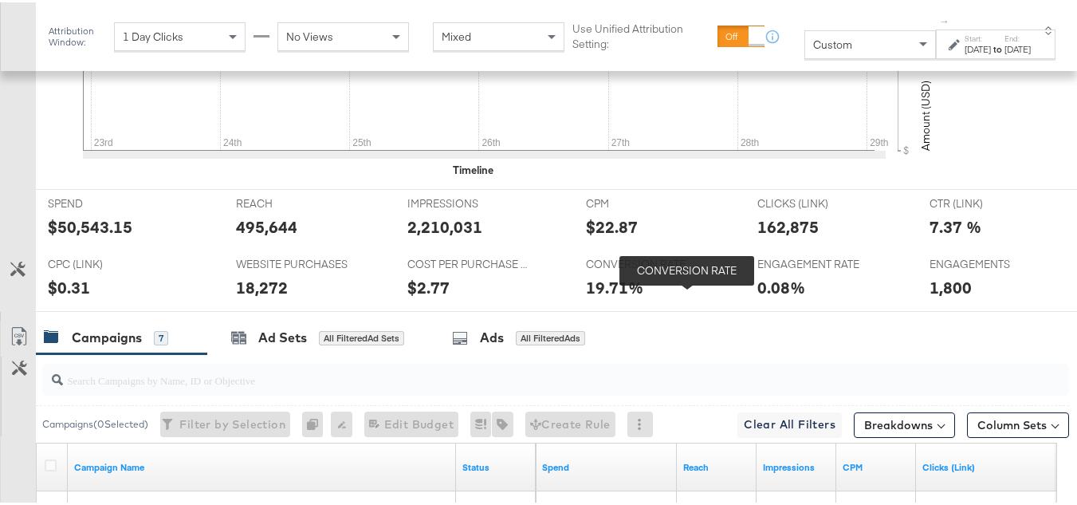
click at [687, 270] on span "CONVERSION RATE" at bounding box center [646, 261] width 120 height 15
click at [83, 236] on div "$50,543.15" at bounding box center [90, 224] width 85 height 23
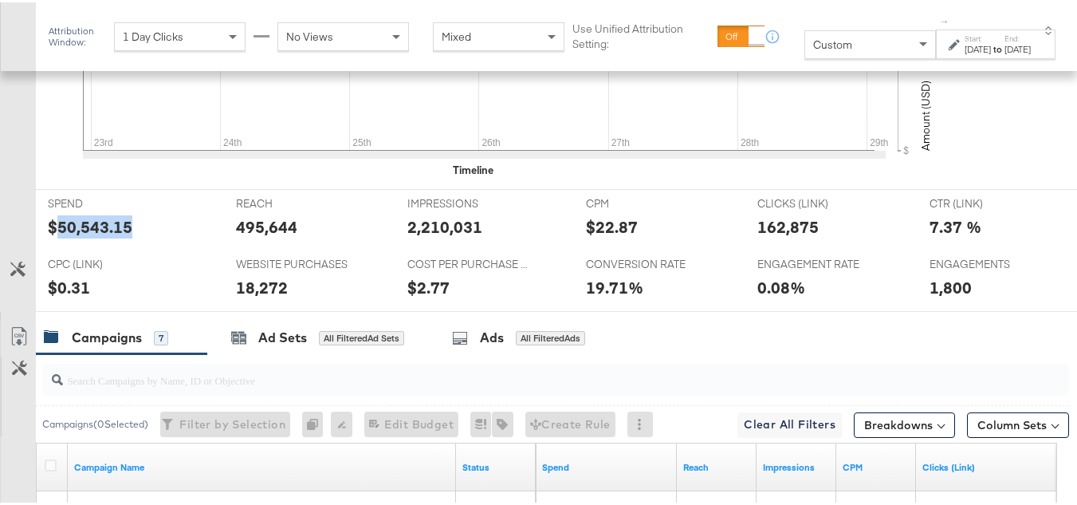
click at [83, 236] on div "$50,543.15" at bounding box center [90, 224] width 85 height 23
click at [273, 236] on div "495,644" at bounding box center [266, 224] width 61 height 23
click at [455, 236] on div "2,210,031" at bounding box center [445, 224] width 75 height 23
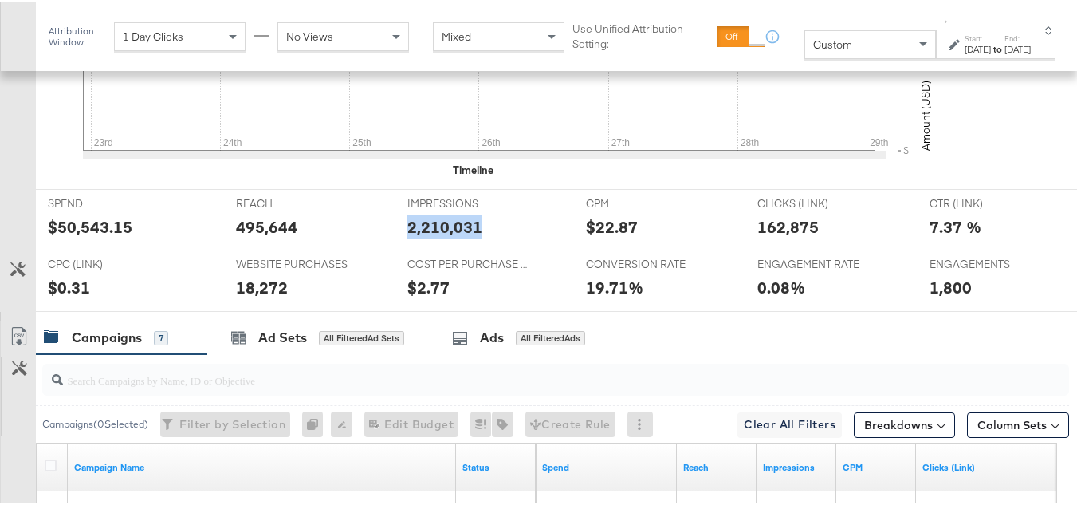
click at [455, 236] on div "2,210,031" at bounding box center [445, 224] width 75 height 23
click at [789, 236] on div "162,875" at bounding box center [788, 224] width 61 height 23
click at [266, 297] on div "18,272" at bounding box center [262, 285] width 52 height 23
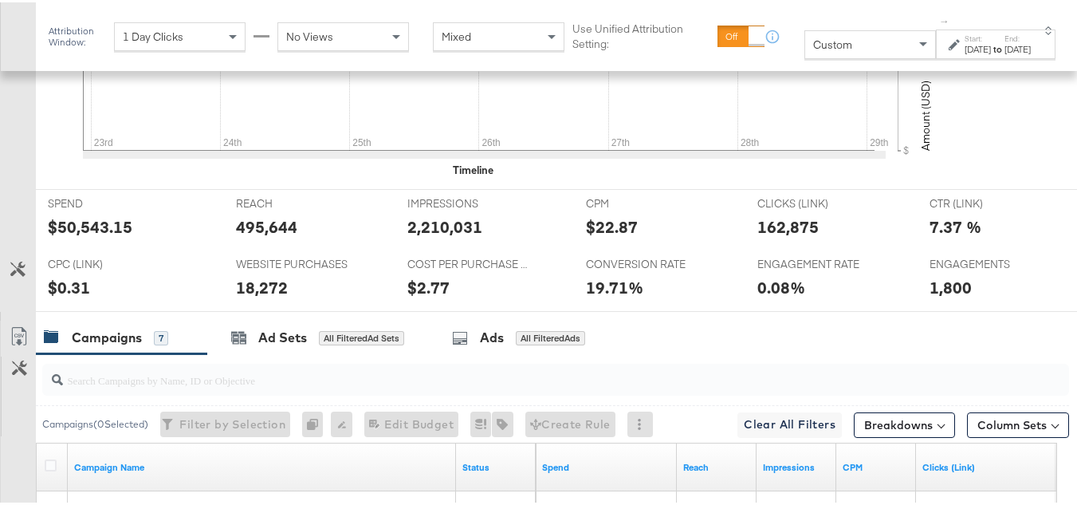
click at [940, 297] on div "1,800" at bounding box center [951, 285] width 42 height 23
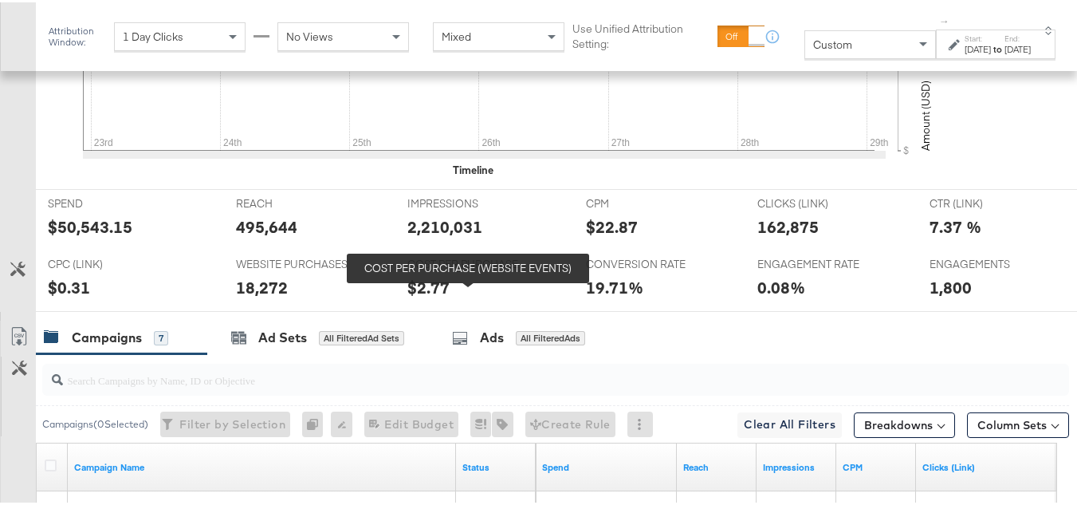
click at [470, 270] on span "COST PER PURCHASE (WEBSITE EVENTS)" at bounding box center [468, 261] width 120 height 15
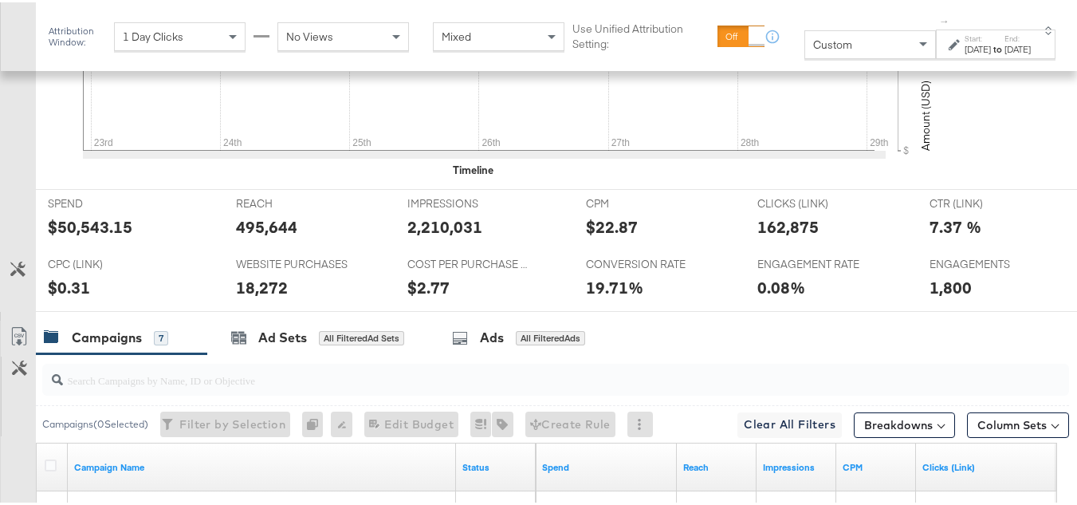
click at [1010, 53] on div "Sep 29th 2025" at bounding box center [1018, 47] width 26 height 13
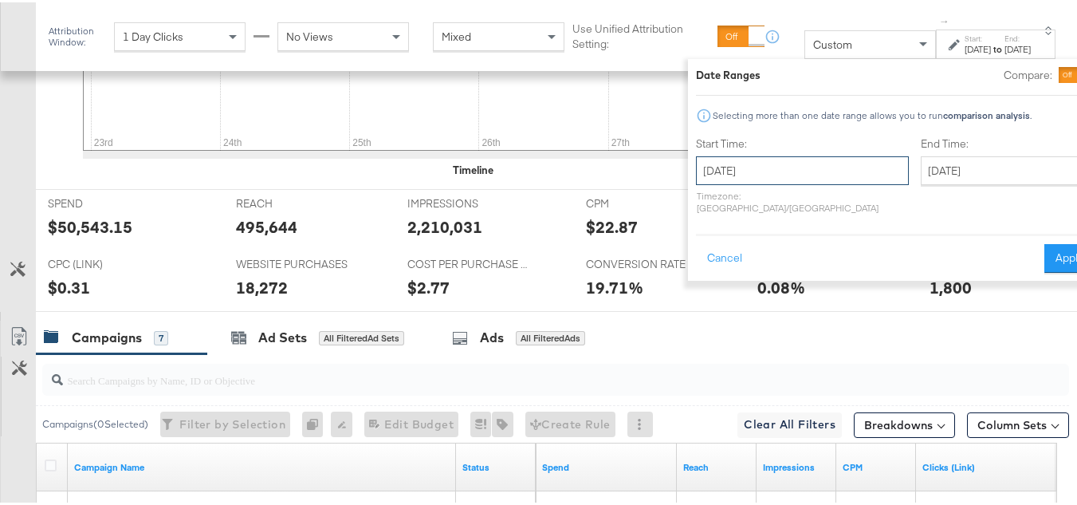
click at [744, 165] on input "September 23rd 2025" at bounding box center [802, 168] width 213 height 29
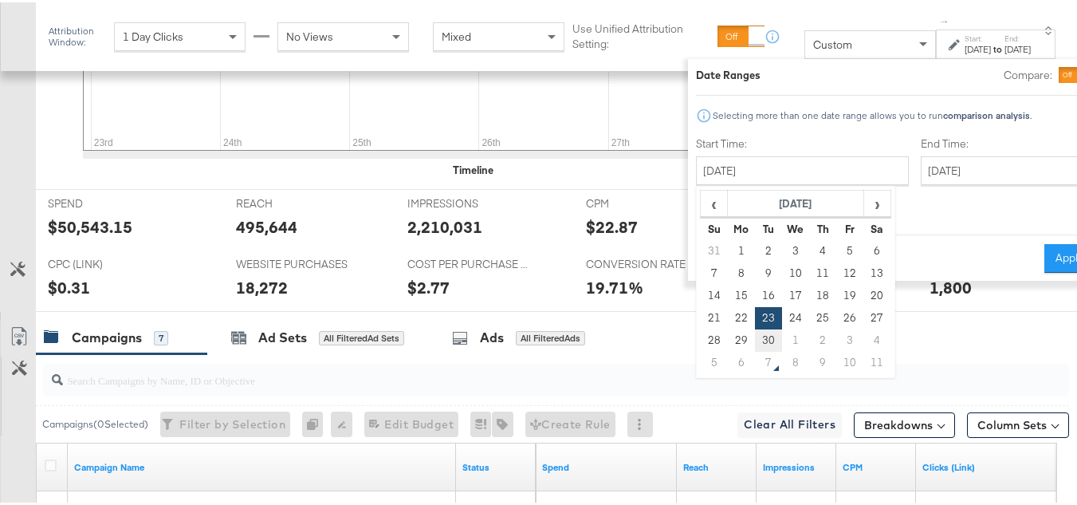
click at [755, 336] on td "30" at bounding box center [768, 338] width 27 height 22
type input "September 30th 2025"
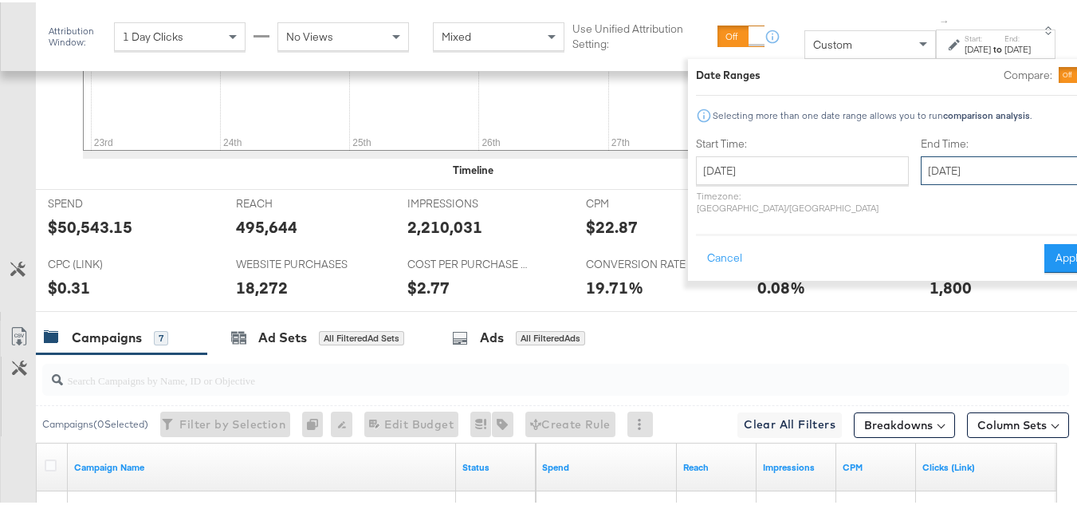
click at [921, 169] on input "September 30th 2025" at bounding box center [1004, 168] width 167 height 29
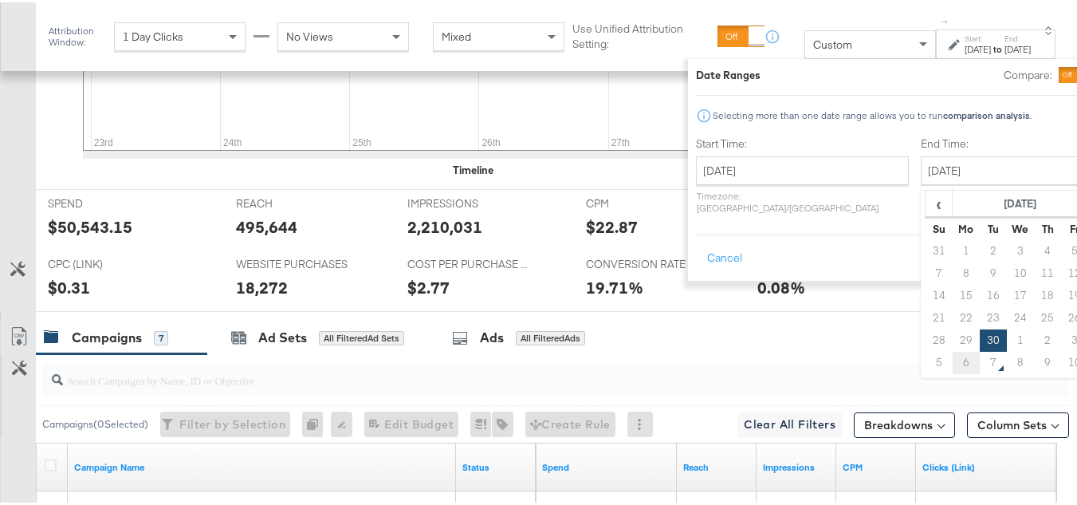
click at [953, 359] on td "6" at bounding box center [966, 360] width 27 height 22
type input "October 6th 2025"
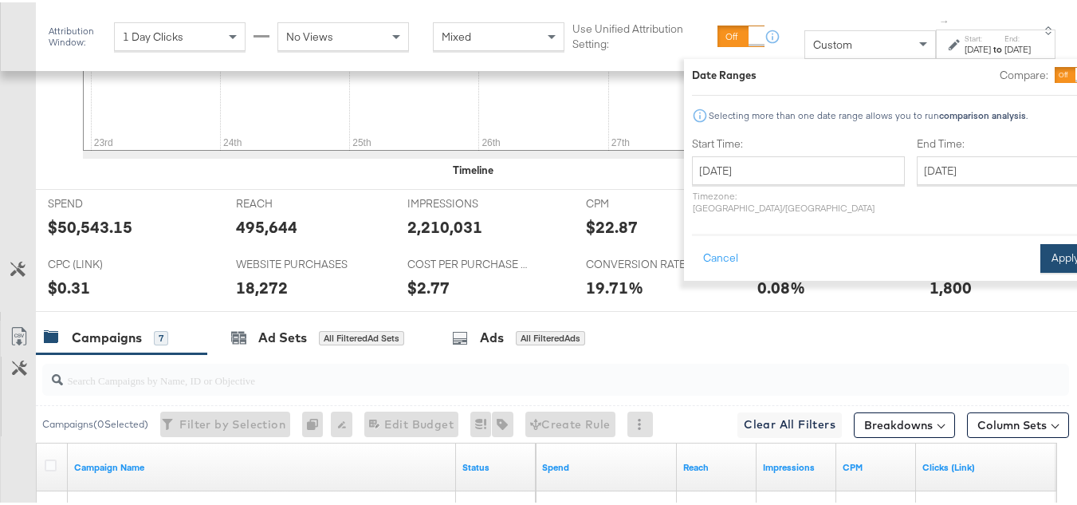
click at [1041, 248] on button "Apply" at bounding box center [1066, 256] width 50 height 29
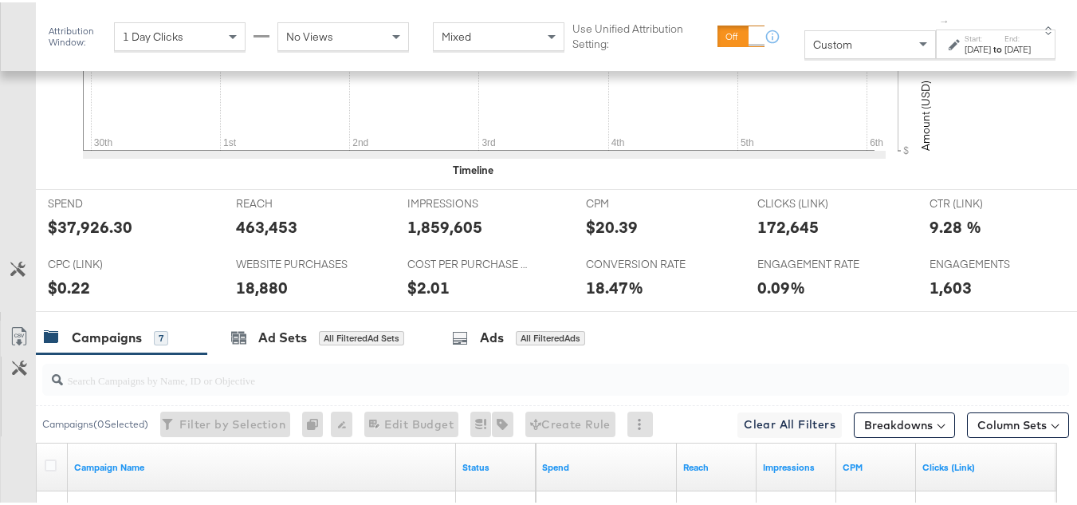
click at [96, 236] on div "$37,926.30" at bounding box center [90, 224] width 85 height 23
click at [276, 236] on div "463,453" at bounding box center [266, 224] width 61 height 23
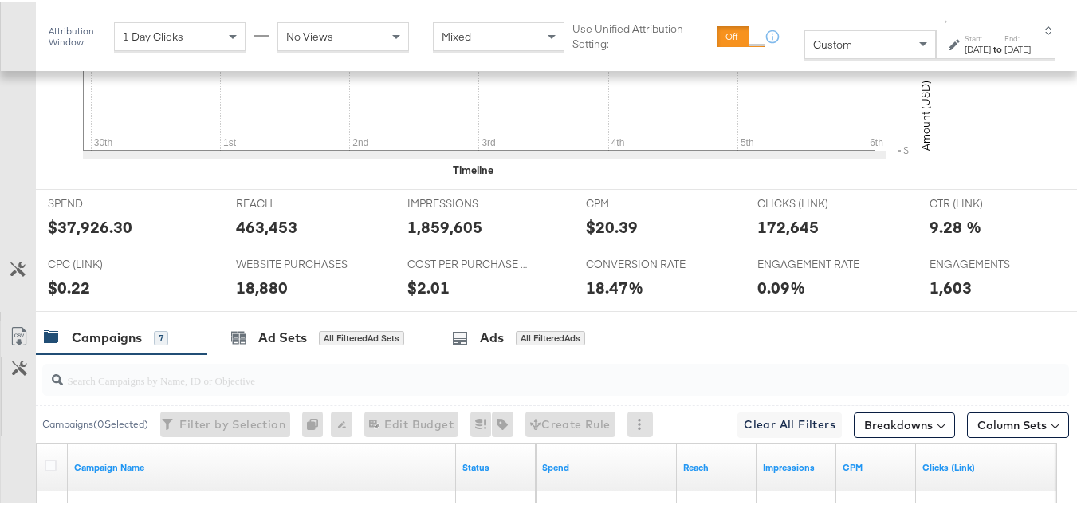
click at [400, 248] on div "IMPRESSIONS IMPRESSIONS 1,859,605" at bounding box center [485, 217] width 179 height 61
click at [789, 236] on div "172,645" at bounding box center [788, 224] width 61 height 23
click at [718, 297] on div "18.47%" at bounding box center [660, 285] width 148 height 23
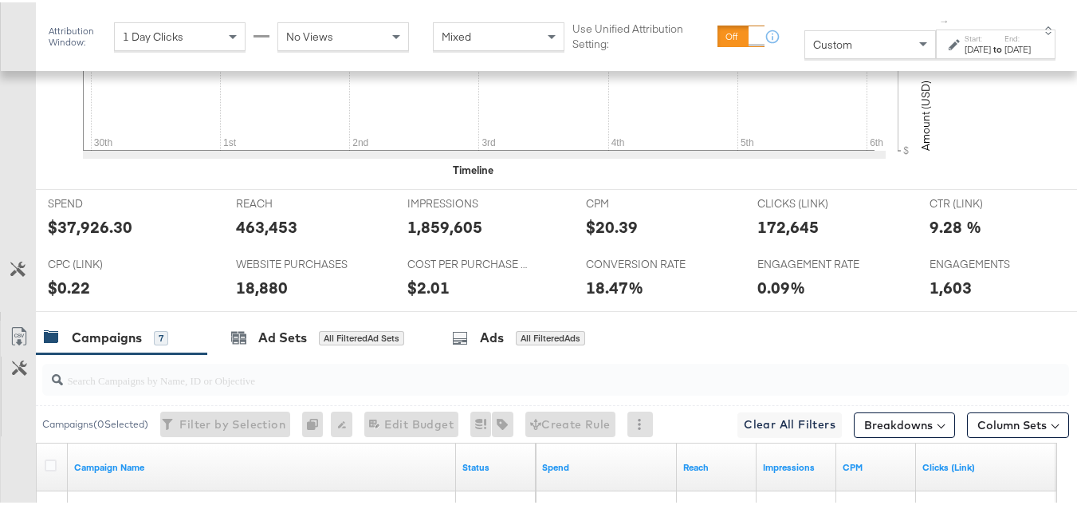
click at [954, 297] on div "1,603" at bounding box center [951, 285] width 42 height 23
click at [279, 297] on div "18,880" at bounding box center [262, 285] width 52 height 23
click at [272, 297] on div "18,880" at bounding box center [262, 285] width 52 height 23
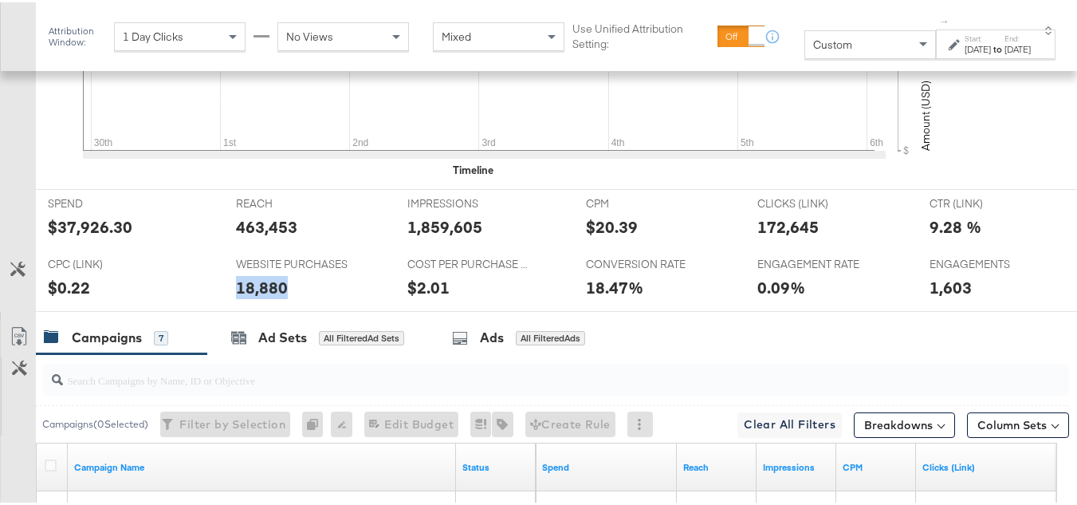
click at [272, 297] on div "18,880" at bounding box center [262, 285] width 52 height 23
click at [949, 297] on div "1,603" at bounding box center [951, 285] width 42 height 23
click at [517, 236] on div at bounding box center [510, 227] width 48 height 17
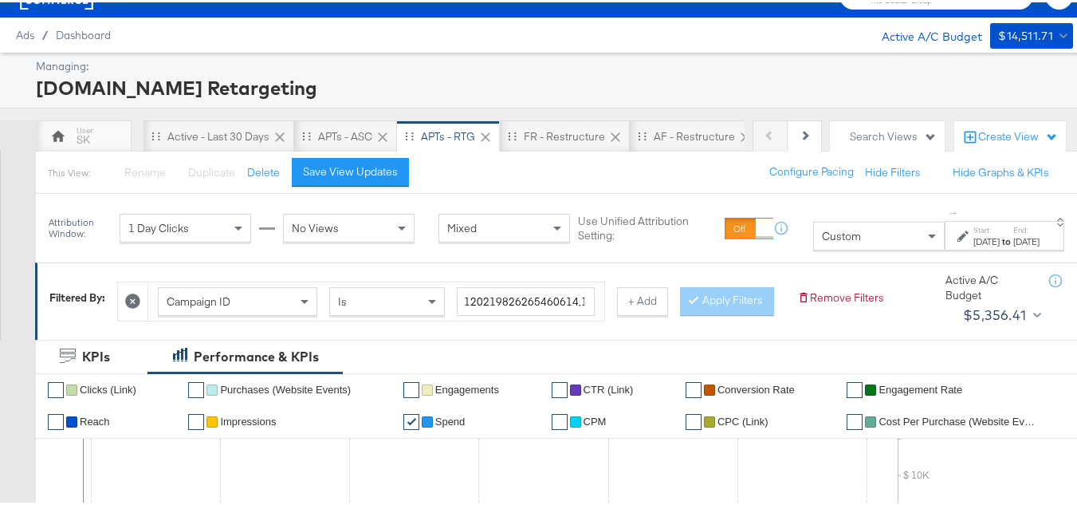
scroll to position [0, 0]
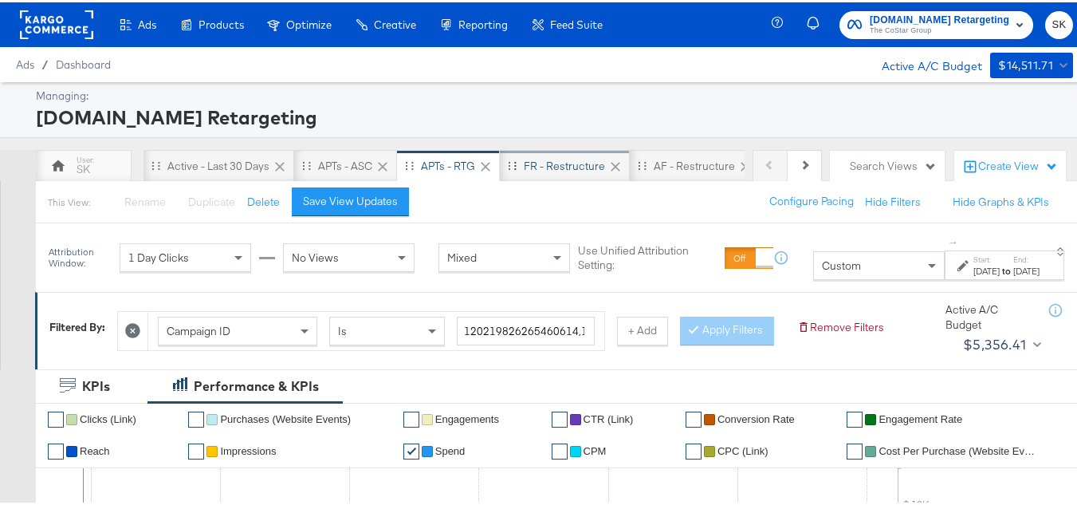
click at [540, 159] on div "FR - Restructure" at bounding box center [564, 163] width 81 height 15
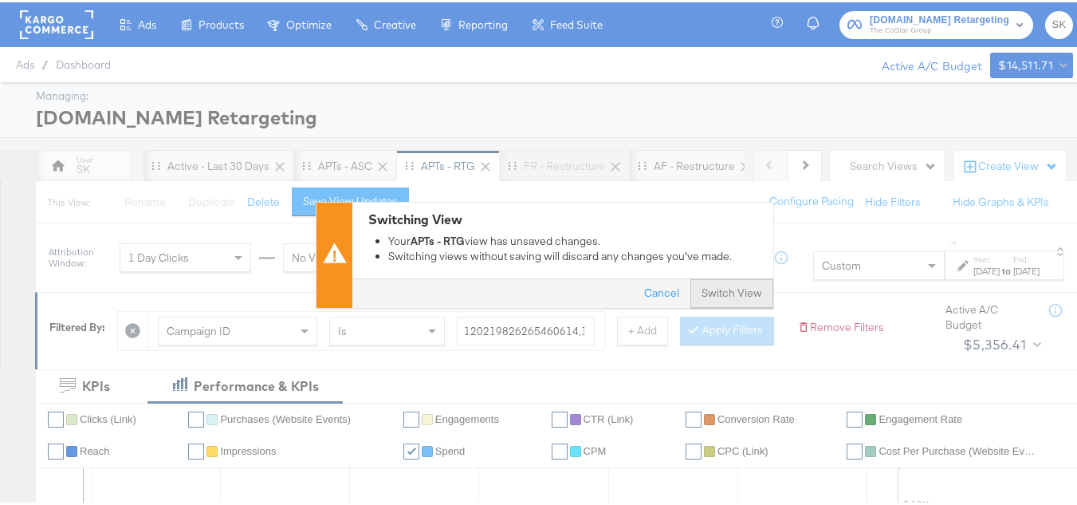
click at [731, 301] on button "Switch View" at bounding box center [732, 291] width 83 height 29
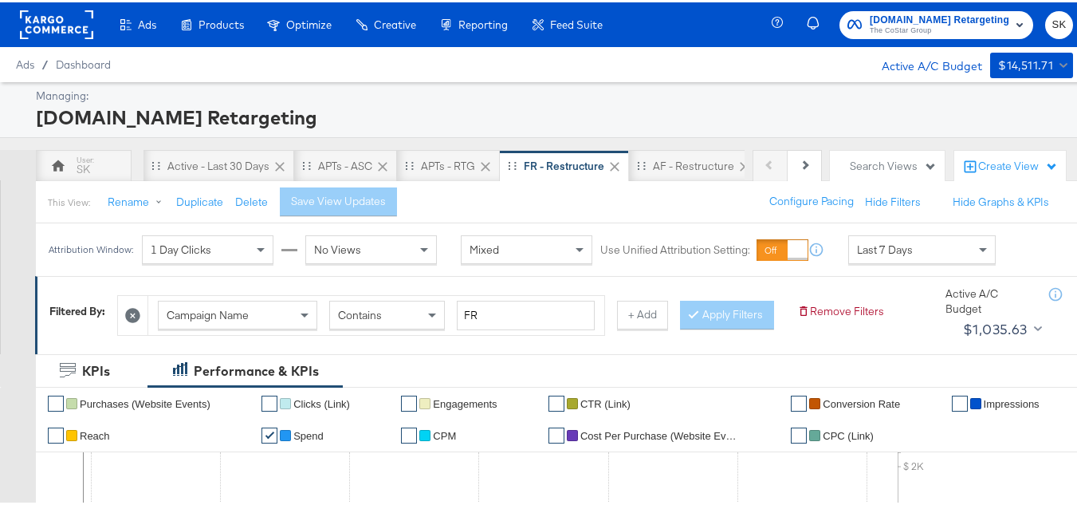
click at [258, 309] on div "Campaign Name" at bounding box center [238, 312] width 158 height 27
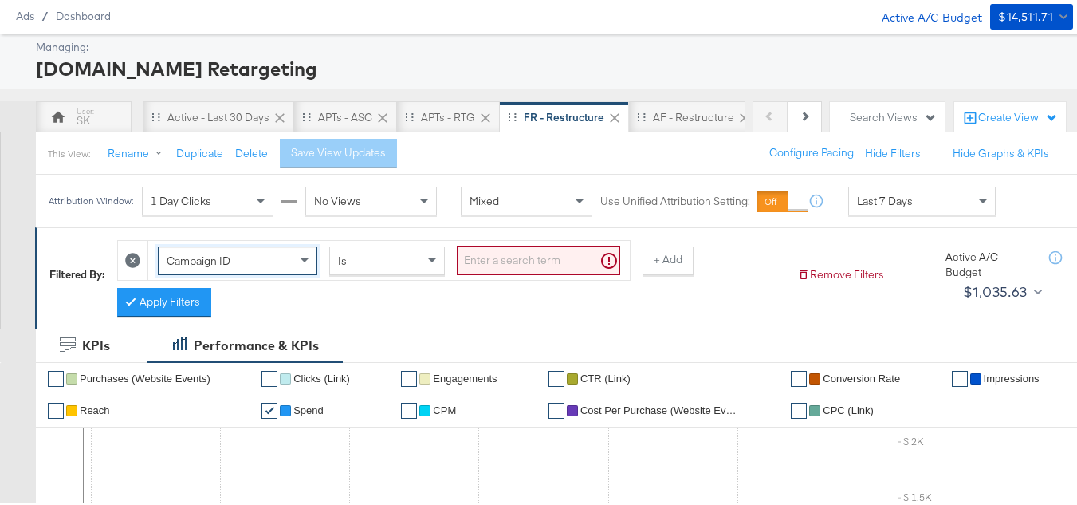
scroll to position [159, 0]
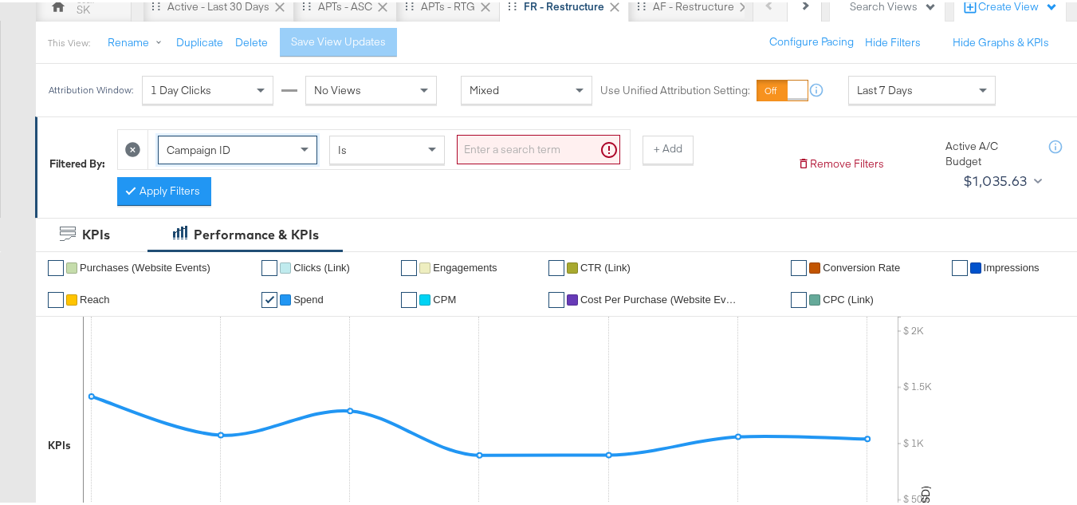
click at [532, 155] on input "search" at bounding box center [538, 147] width 163 height 30
paste input "120212010305360614"
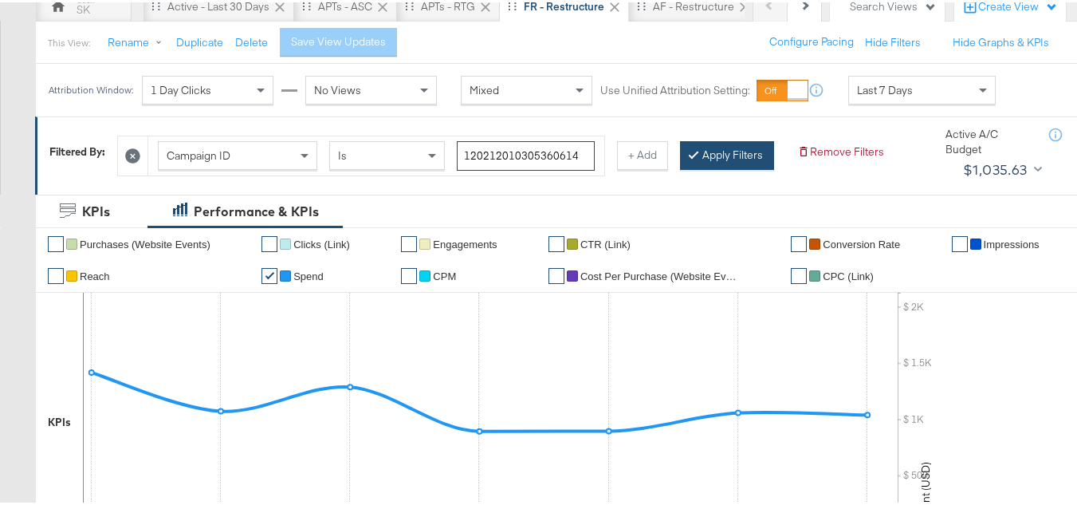
type input "120212010305360614"
click at [680, 167] on button "Apply Filters" at bounding box center [727, 153] width 94 height 29
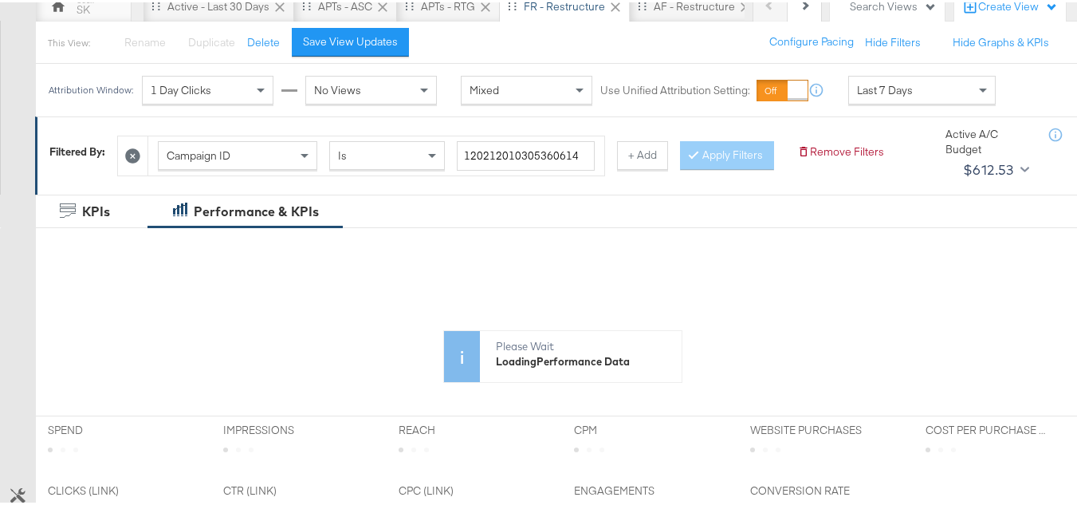
click at [891, 100] on div "Last 7 Days" at bounding box center [922, 87] width 146 height 27
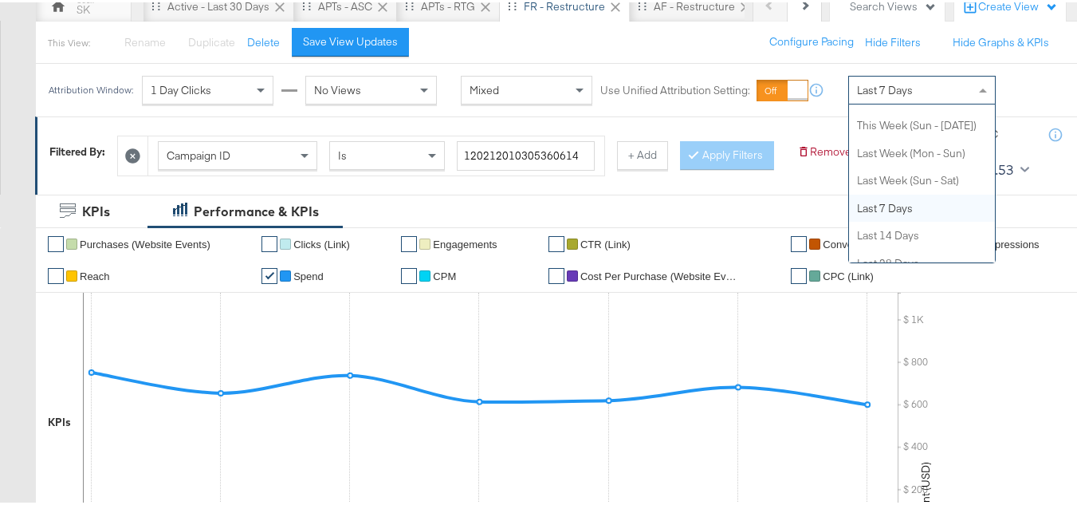
scroll to position [0, 0]
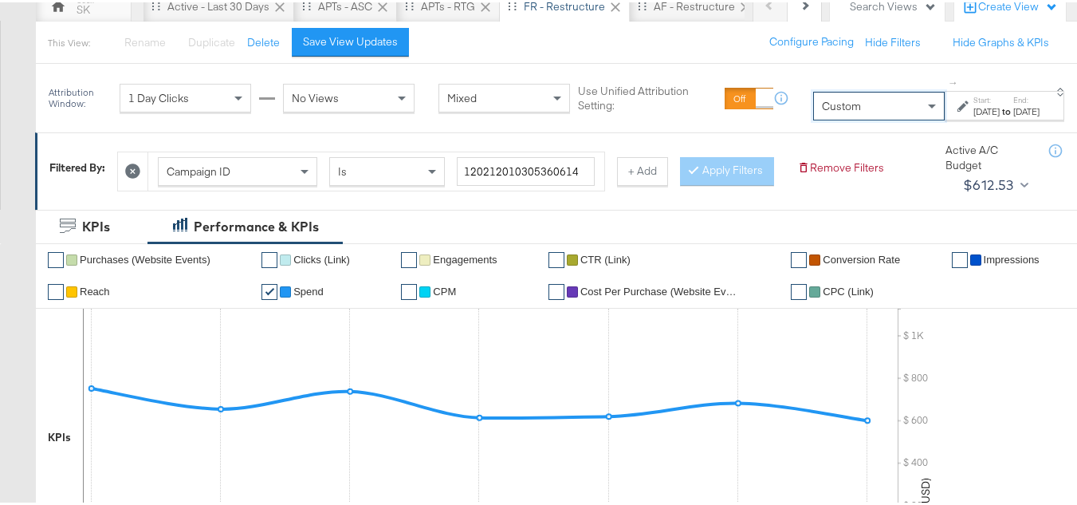
click at [974, 108] on div "Oct 7th 2025" at bounding box center [987, 109] width 26 height 13
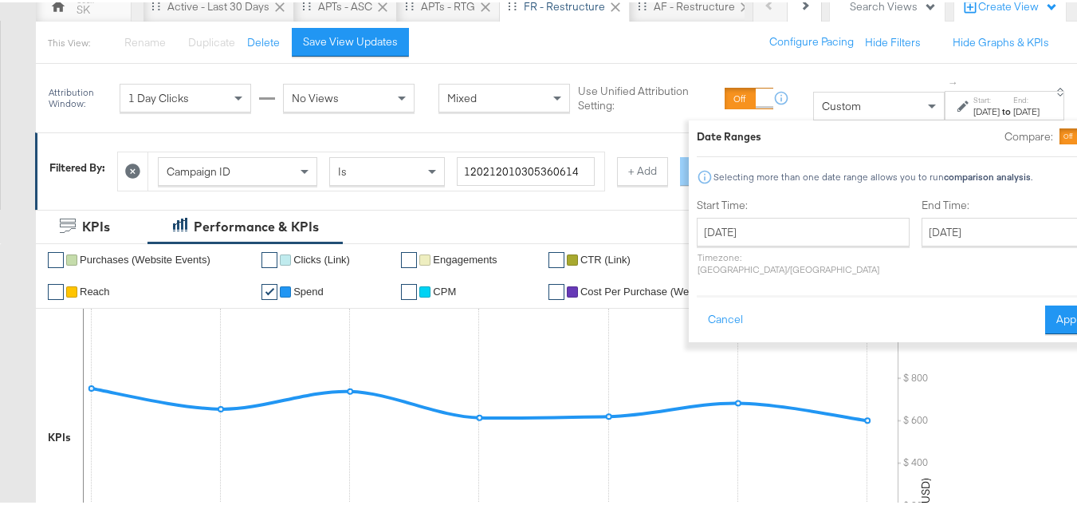
click at [742, 207] on label "Start Time:" at bounding box center [803, 202] width 213 height 15
click at [749, 234] on input "October 7th 2025" at bounding box center [803, 229] width 213 height 29
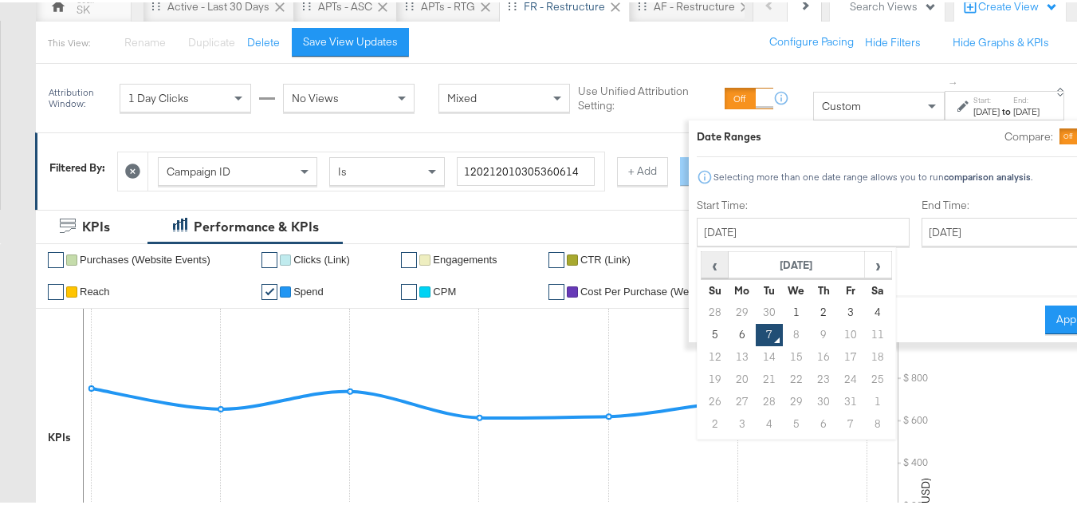
click at [703, 262] on span "‹" at bounding box center [715, 262] width 25 height 24
click at [756, 382] on td "23" at bounding box center [769, 377] width 27 height 22
type input "September 23rd 2025"
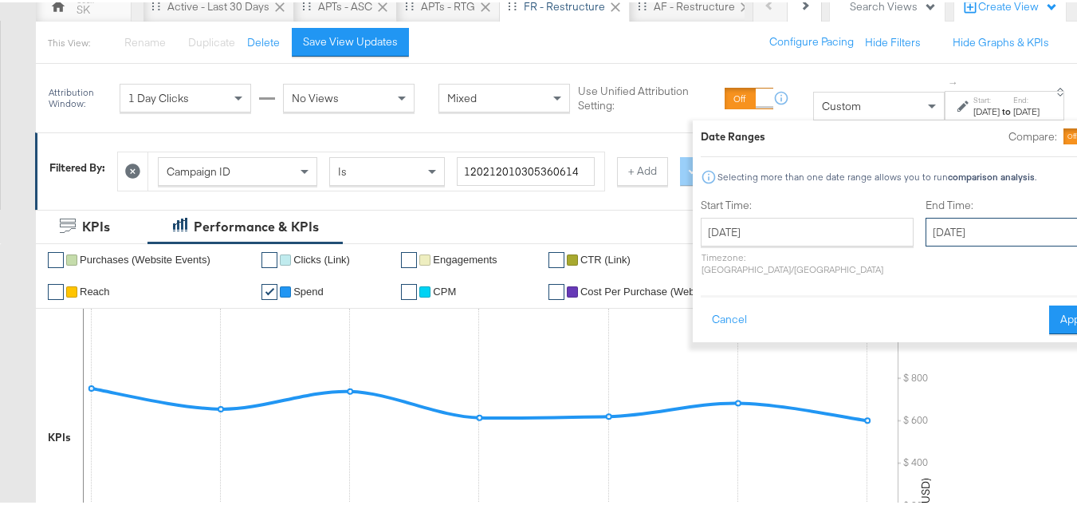
click at [926, 228] on input "October 7th 2025" at bounding box center [1009, 229] width 167 height 29
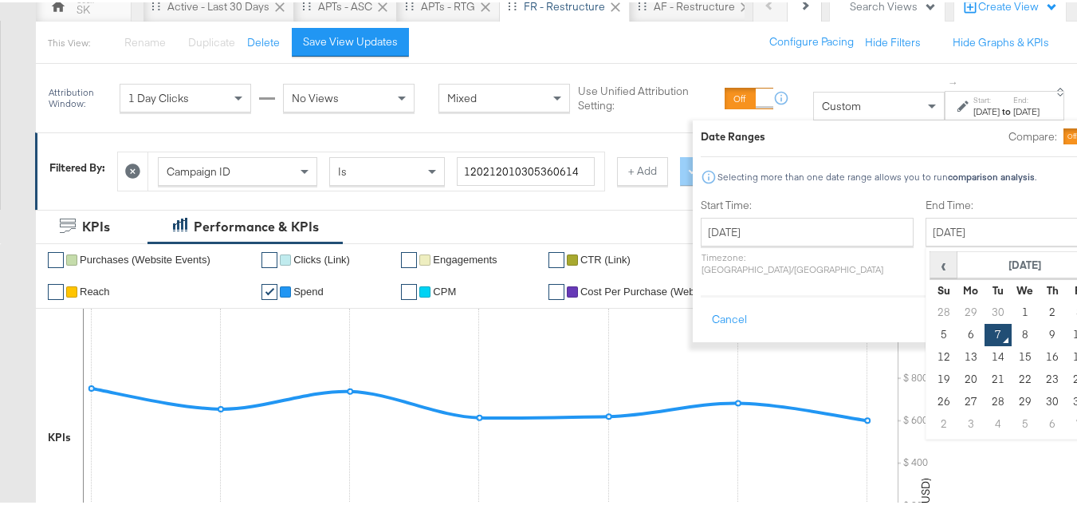
click at [931, 267] on span "‹" at bounding box center [943, 262] width 25 height 24
click at [958, 402] on td "29" at bounding box center [971, 399] width 27 height 22
type input "September 29th 2025"
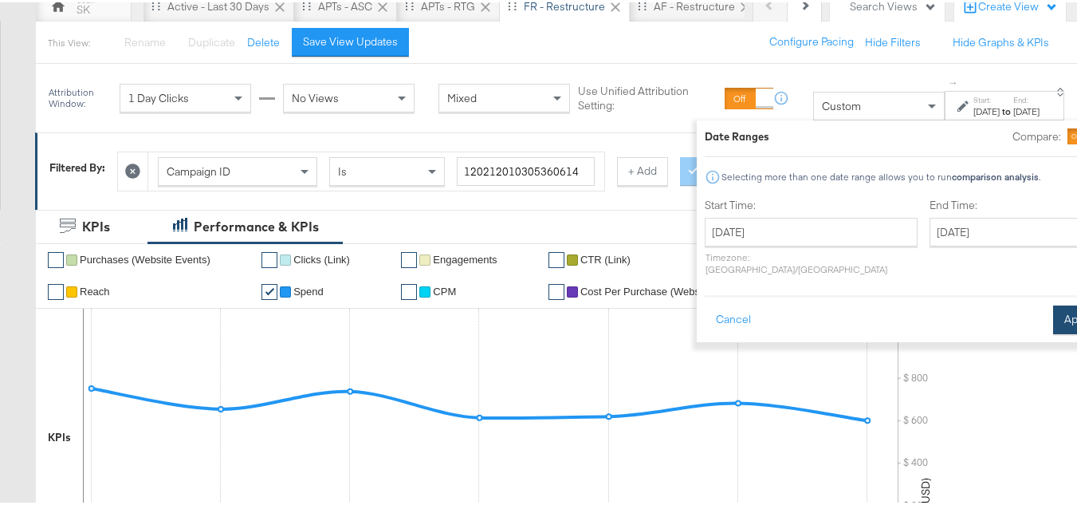
click at [1053, 317] on button "Apply" at bounding box center [1078, 317] width 50 height 29
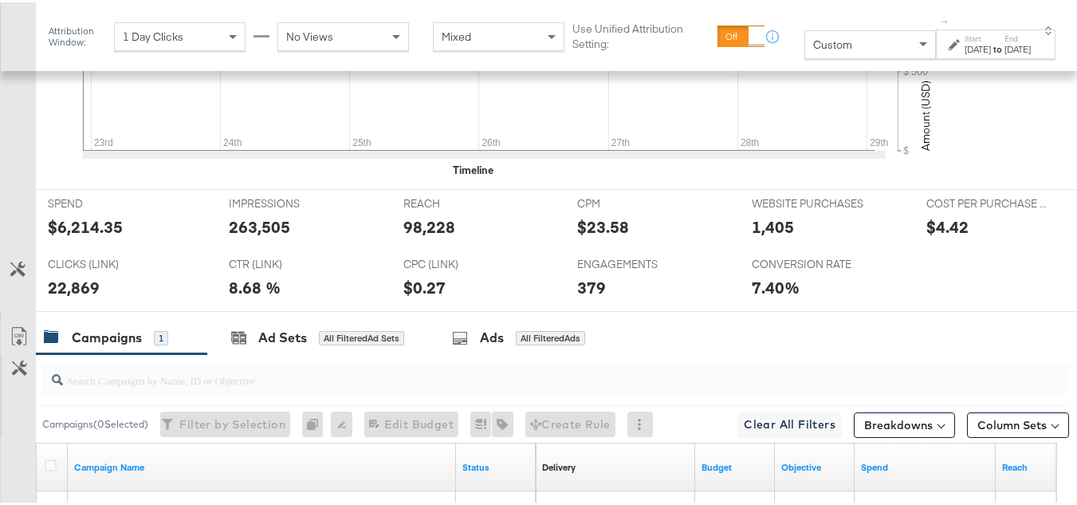
scroll to position [638, 0]
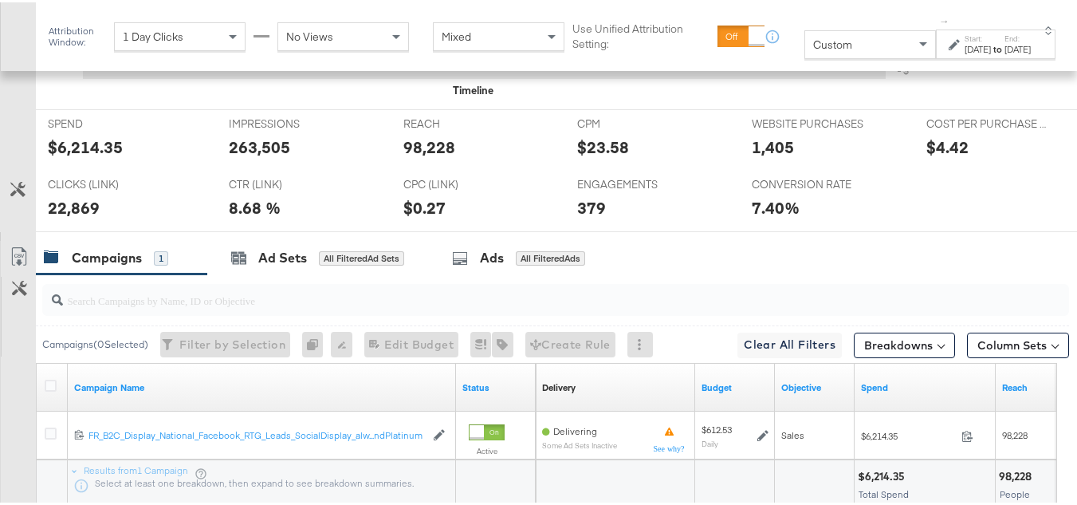
click at [126, 156] on div at bounding box center [150, 148] width 48 height 17
click at [102, 156] on div "$6,214.35" at bounding box center [85, 144] width 75 height 23
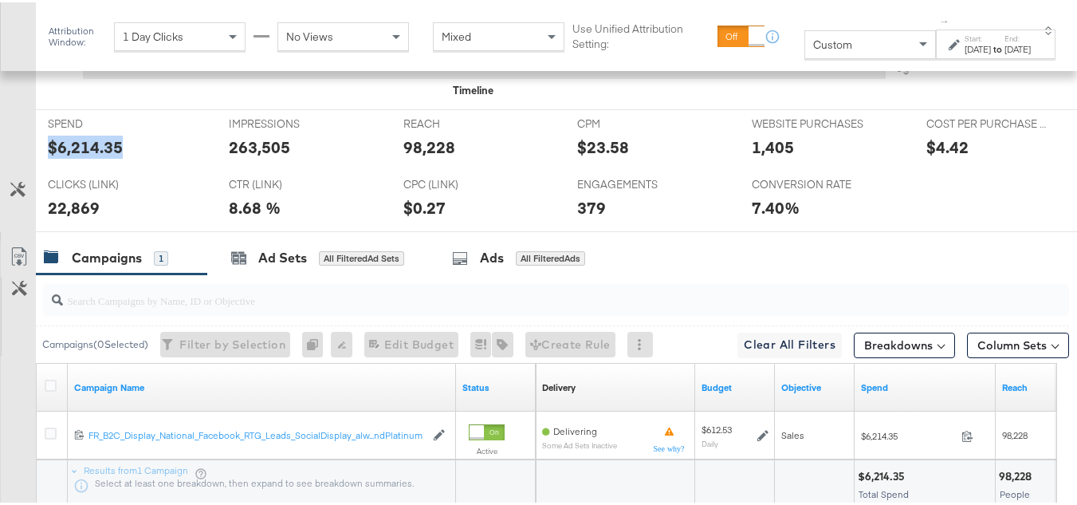
click at [102, 156] on div "$6,214.35" at bounding box center [85, 144] width 75 height 23
click at [404, 156] on div "98,228" at bounding box center [430, 144] width 52 height 23
click at [246, 129] on span "IMPRESSIONS" at bounding box center [289, 121] width 120 height 15
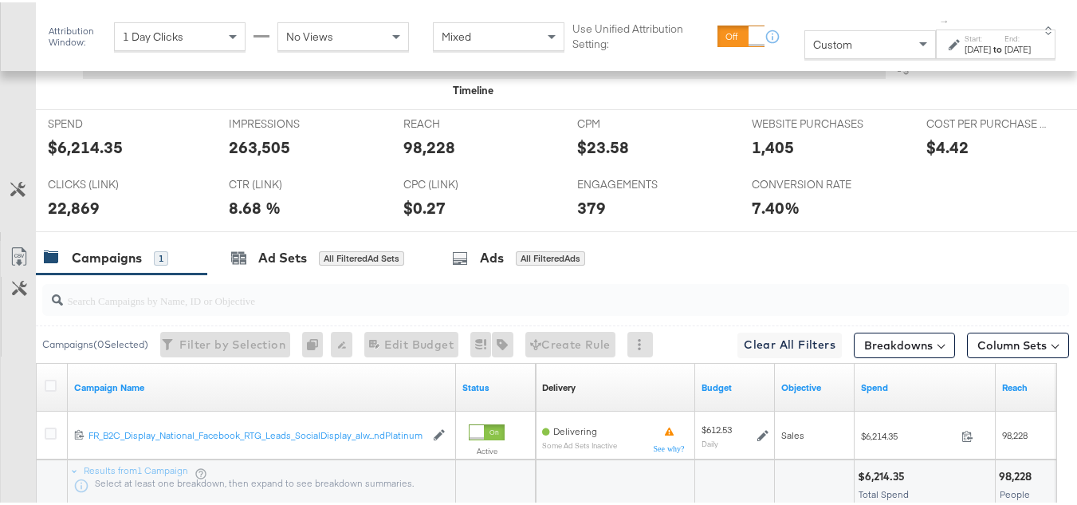
click at [247, 156] on div "263,505" at bounding box center [259, 144] width 61 height 23
click at [66, 217] on div "22,869" at bounding box center [74, 205] width 52 height 23
click at [760, 156] on div "1,405" at bounding box center [773, 144] width 42 height 23
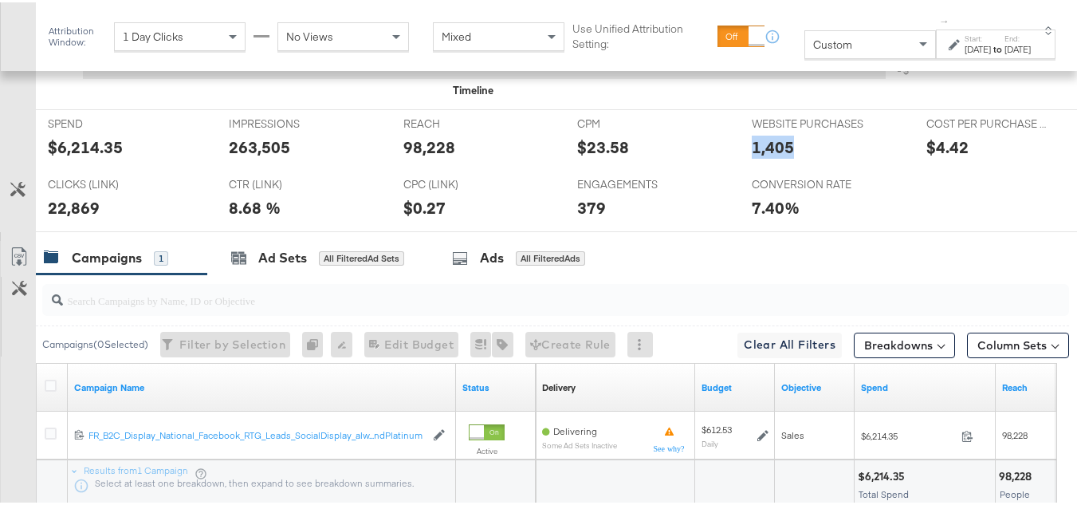
click at [760, 156] on div "1,405" at bounding box center [773, 144] width 42 height 23
click at [577, 217] on div "379" at bounding box center [591, 205] width 29 height 23
click at [537, 217] on div "$0.27" at bounding box center [479, 205] width 151 height 23
click at [965, 49] on div "Sep 23rd 2025" at bounding box center [978, 47] width 26 height 13
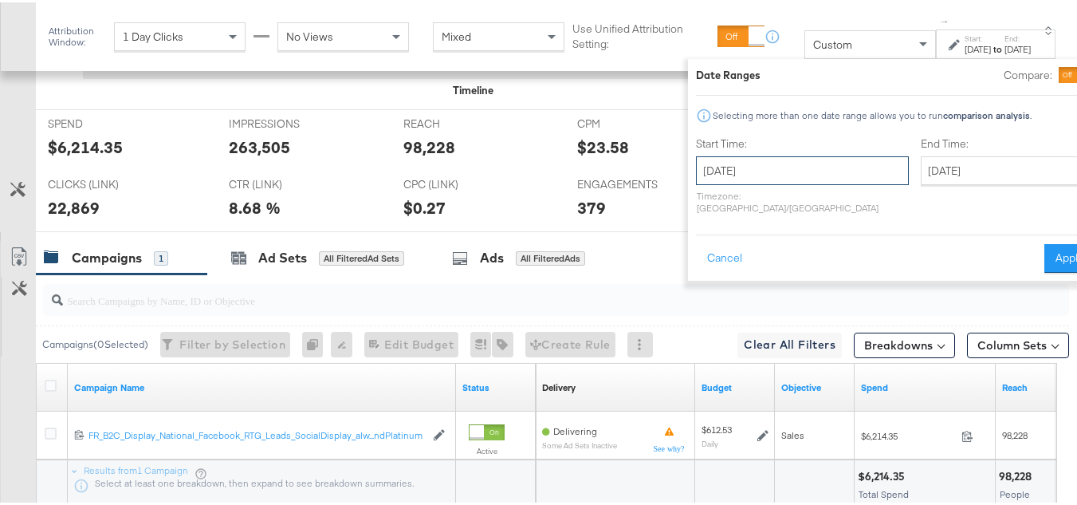
click at [748, 177] on input "September 23rd 2025" at bounding box center [802, 168] width 213 height 29
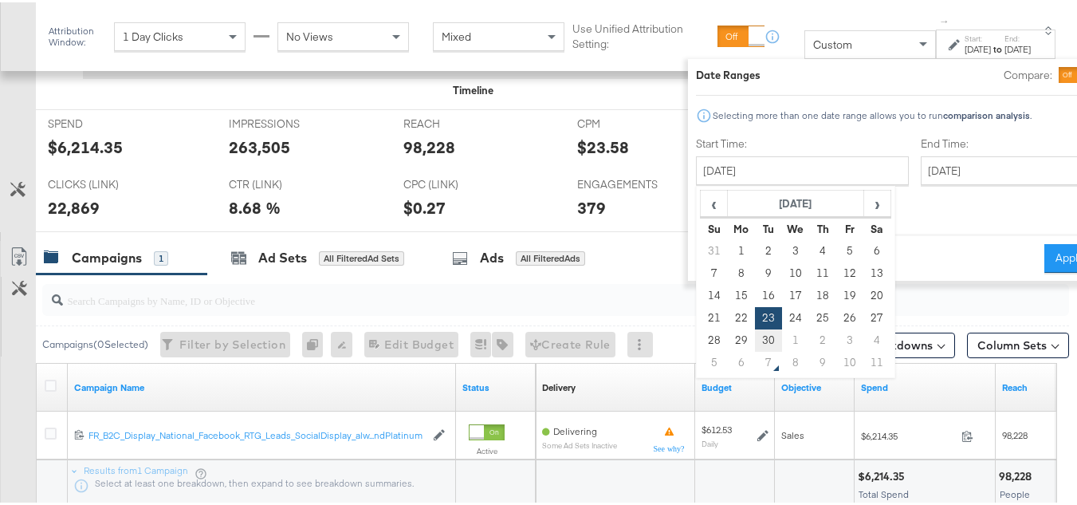
click at [755, 336] on td "30" at bounding box center [768, 338] width 27 height 22
type input "September 30th 2025"
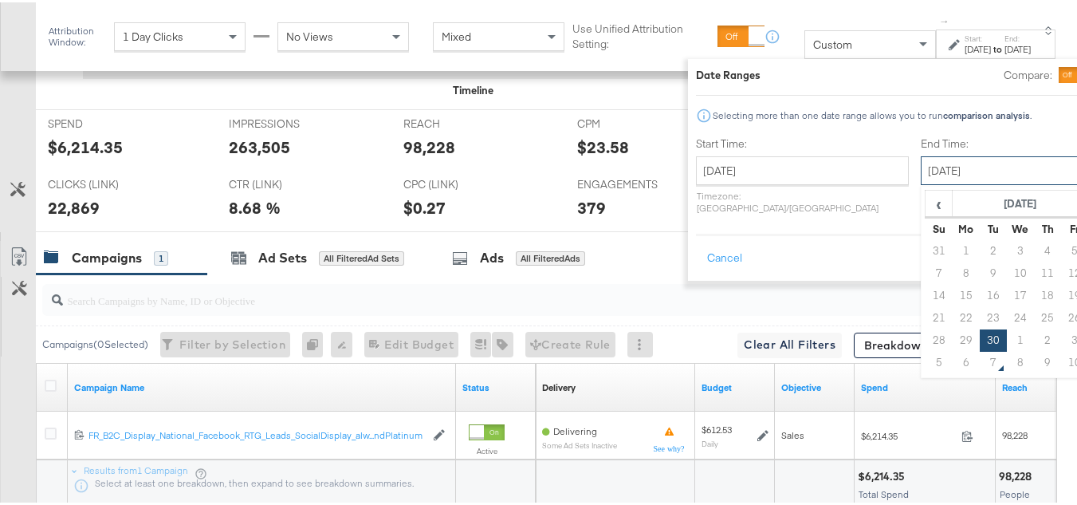
click at [940, 172] on input "September 30th 2025" at bounding box center [1004, 168] width 167 height 29
click at [953, 356] on td "6" at bounding box center [966, 360] width 27 height 22
type input "October 6th 2025"
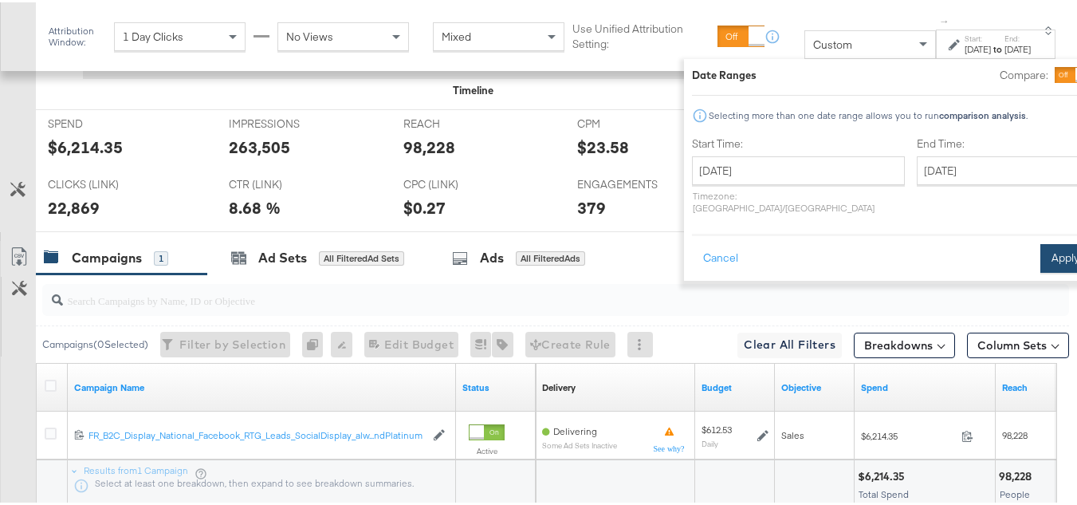
click at [1041, 254] on button "Apply" at bounding box center [1066, 256] width 50 height 29
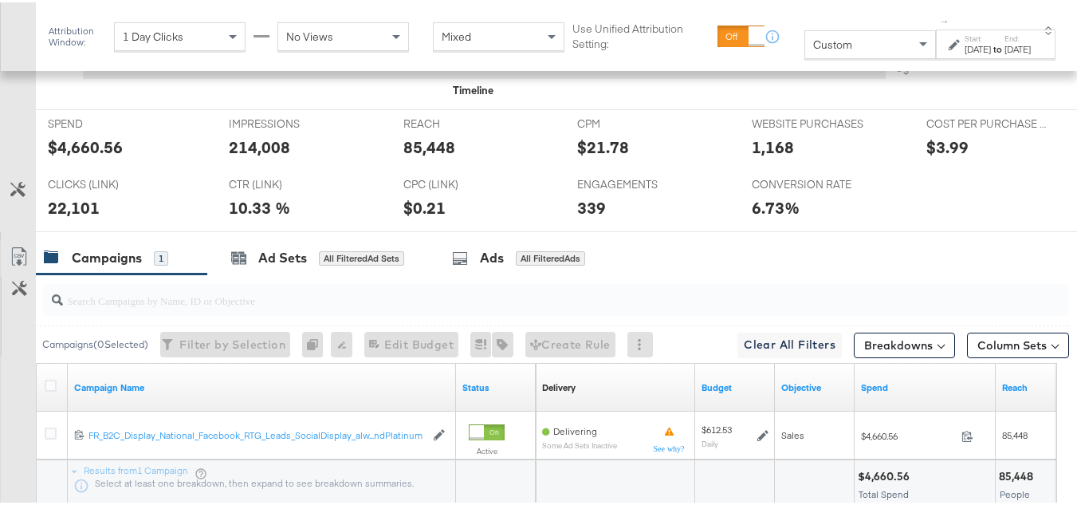
click at [100, 156] on div "$4,660.56" at bounding box center [85, 144] width 75 height 23
click at [256, 156] on div "214,008" at bounding box center [259, 144] width 61 height 23
click at [417, 156] on div "85,448" at bounding box center [430, 144] width 52 height 23
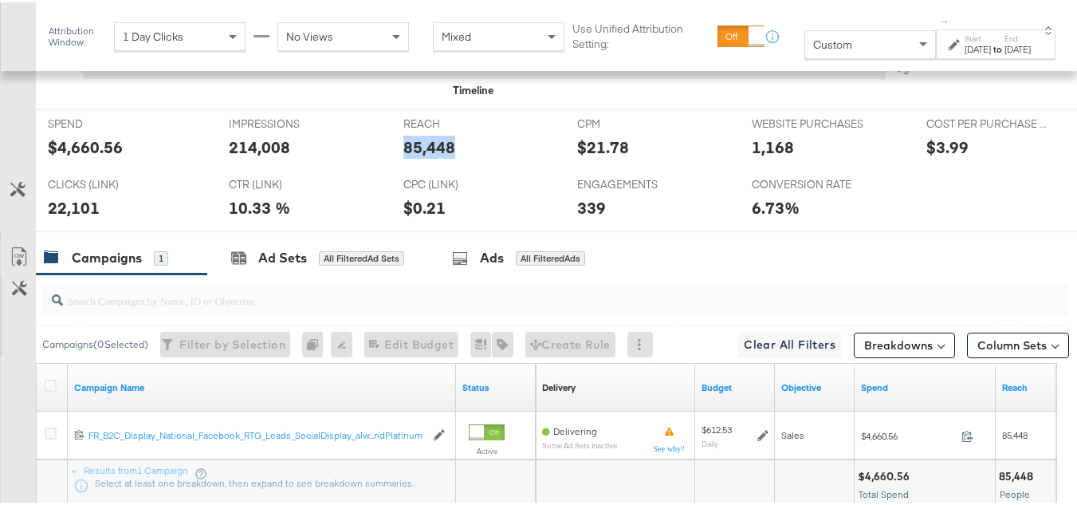
click at [417, 156] on div "85,448" at bounding box center [430, 144] width 52 height 23
click at [230, 156] on div "214,008" at bounding box center [259, 144] width 61 height 23
click at [74, 217] on div "22,101" at bounding box center [74, 205] width 52 height 23
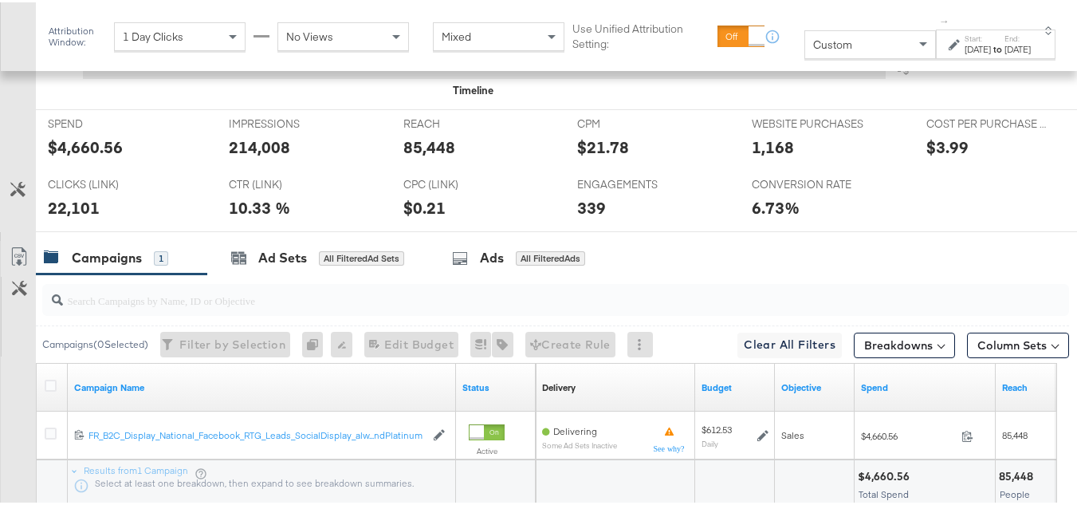
click at [772, 156] on div "1,168" at bounding box center [773, 144] width 42 height 23
click at [691, 199] on div "ENGAGEMENTS ENGAGEMENTS 339" at bounding box center [652, 198] width 175 height 61
click at [590, 229] on div "ENGAGEMENTS ENGAGEMENTS 339" at bounding box center [652, 198] width 175 height 61
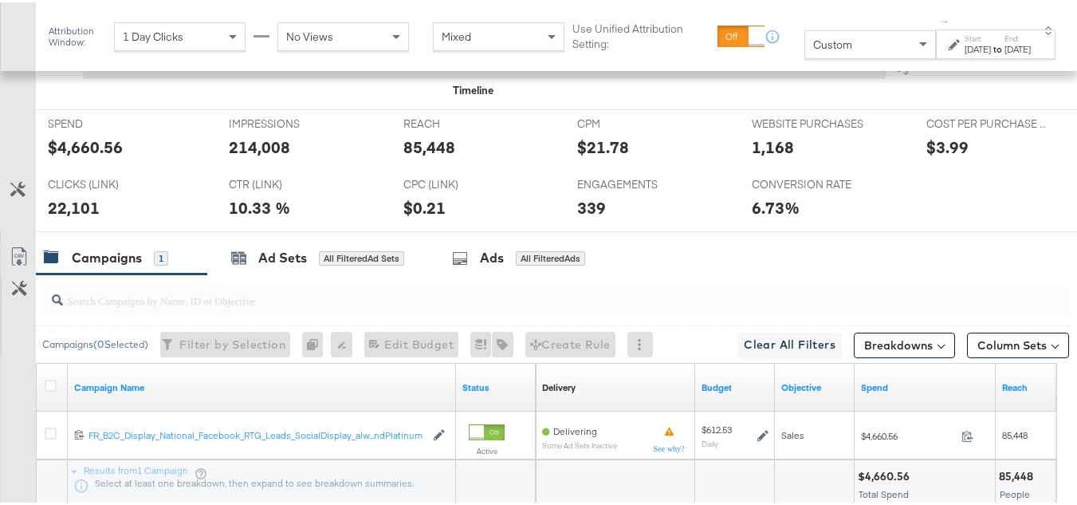
click at [687, 229] on div "ENGAGEMENTS ENGAGEMENTS 339" at bounding box center [652, 198] width 175 height 61
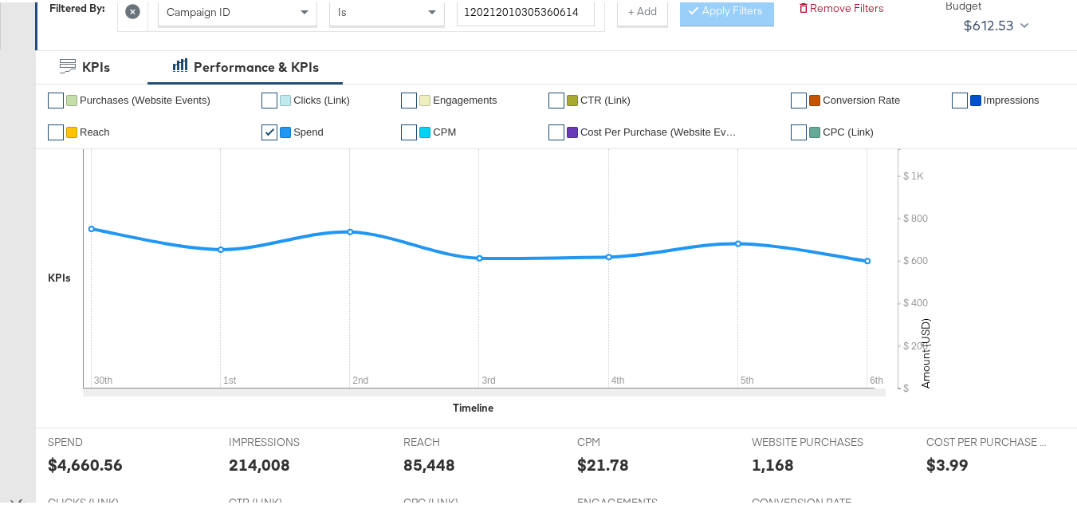
scroll to position [0, 0]
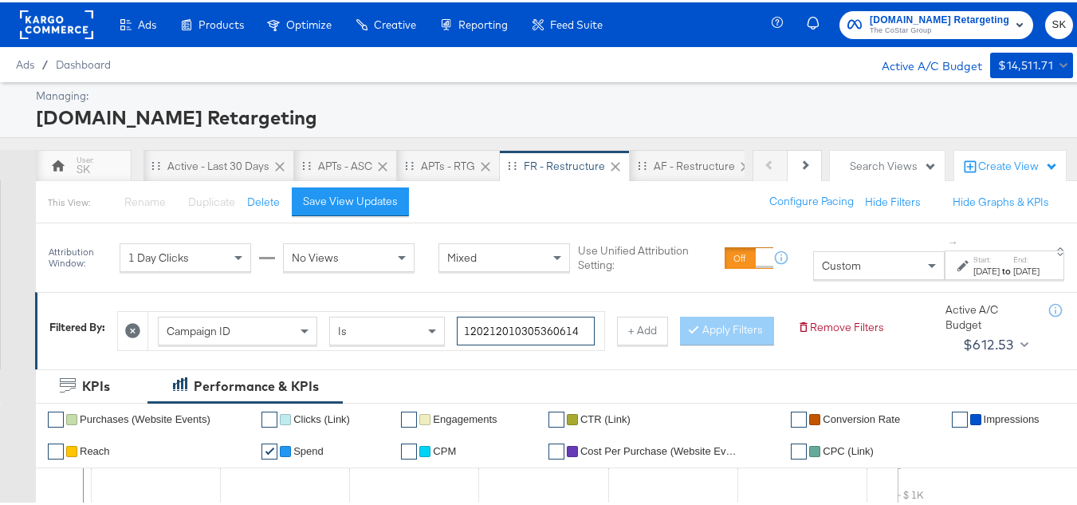
click at [507, 325] on input "120212010305360614" at bounding box center [526, 329] width 138 height 30
paste input "336956904"
type input "120213369569040614"
click at [680, 343] on button "Apply Filters" at bounding box center [727, 328] width 94 height 29
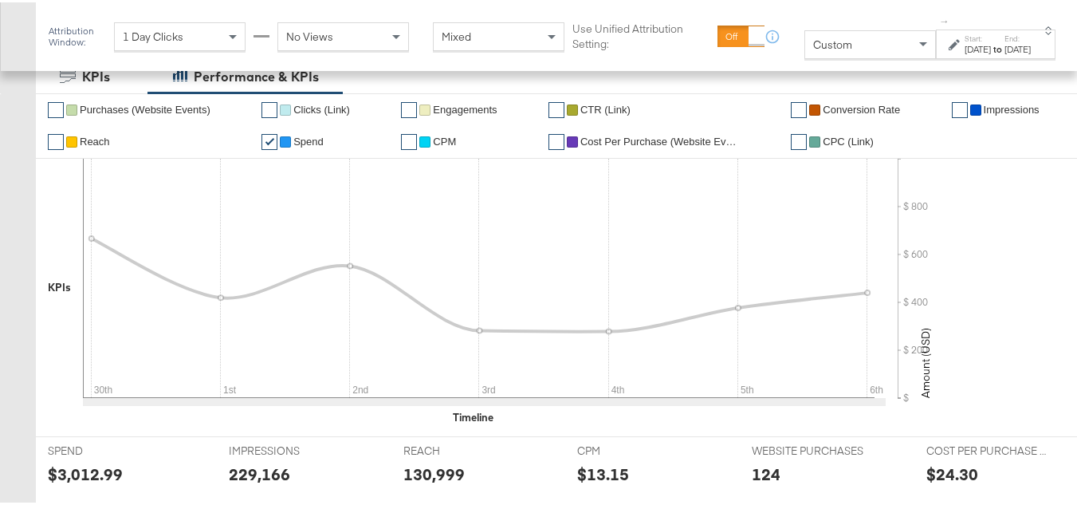
scroll to position [221, 0]
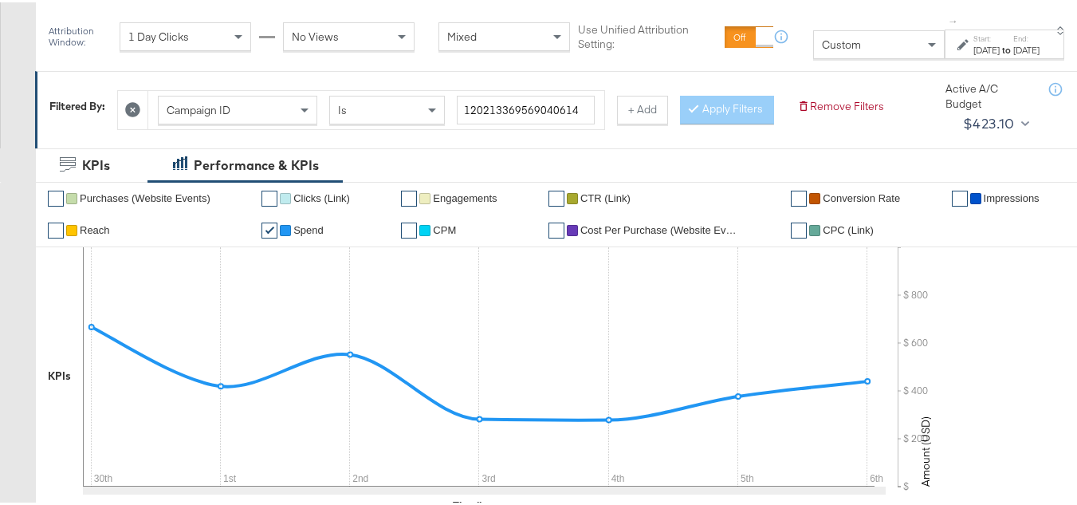
click at [974, 46] on div "Sep 30th 2025" at bounding box center [987, 47] width 26 height 13
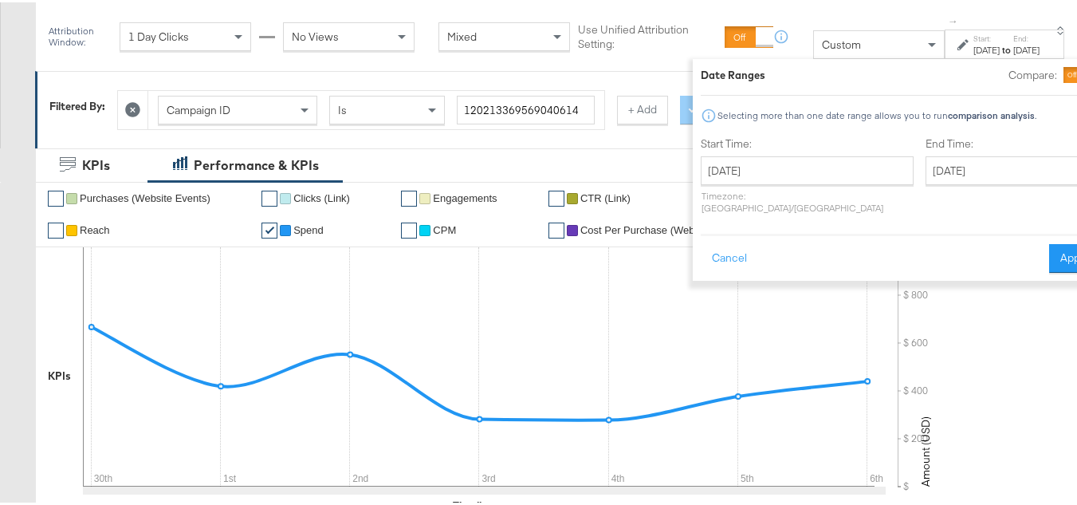
click at [758, 153] on div "Start Time: September 30th 2025 ‹ September 2025 › Su Mo Tu We Th Fr Sa 31 1 2 …" at bounding box center [807, 176] width 213 height 85
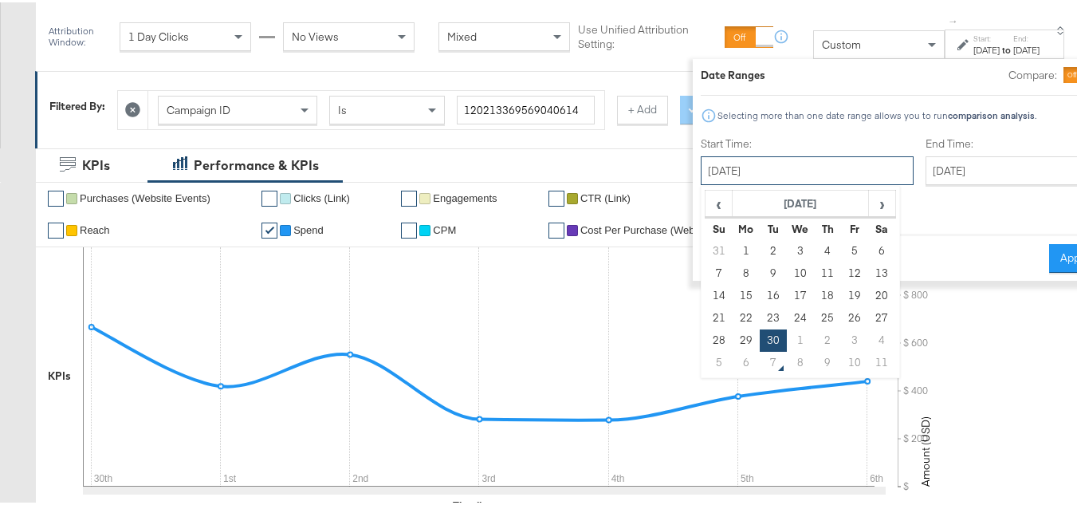
click at [759, 160] on input "September 30th 2025" at bounding box center [807, 168] width 213 height 29
click at [760, 312] on td "23" at bounding box center [773, 316] width 27 height 22
type input "September 23rd 2025"
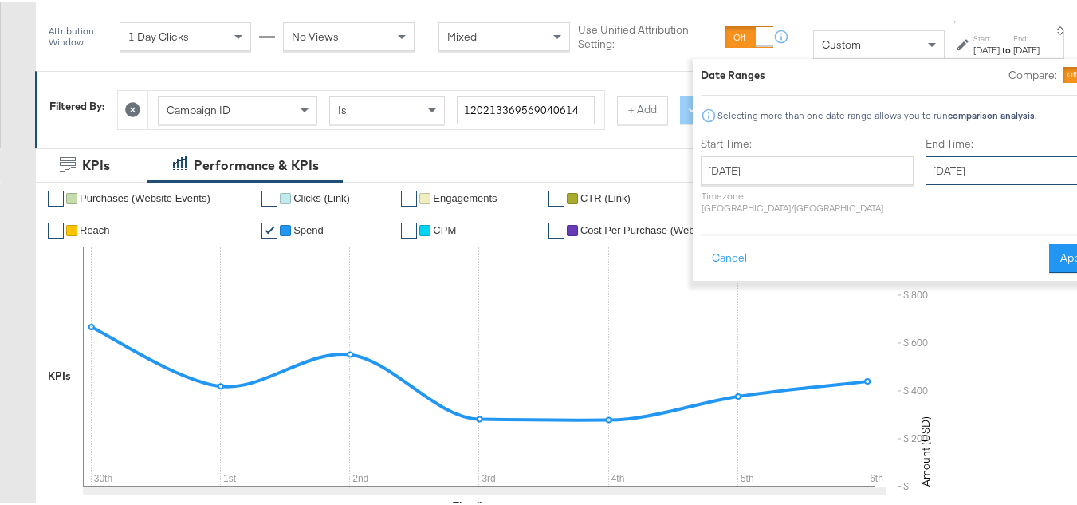
click at [935, 156] on input "October 6th 2025" at bounding box center [1009, 168] width 167 height 29
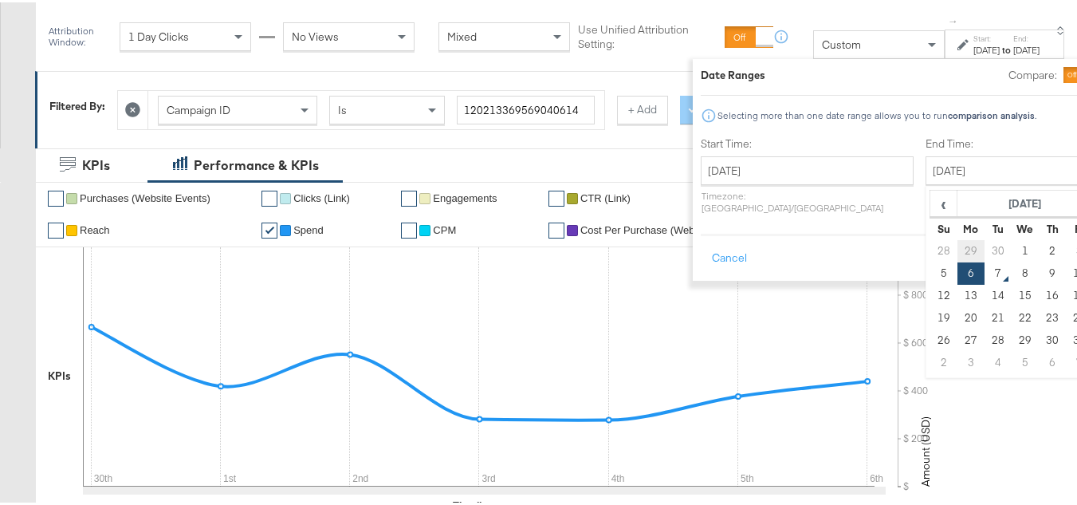
click at [958, 245] on td "29" at bounding box center [971, 249] width 27 height 22
type input "September 29th 2025"
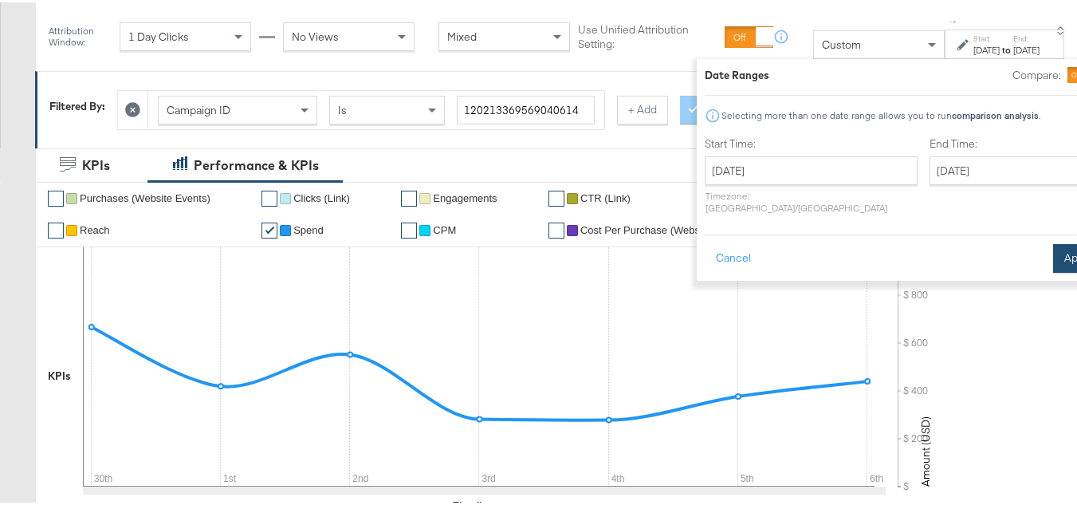
click at [1026, 231] on div "Cancel Apply" at bounding box center [904, 250] width 399 height 39
click at [1053, 242] on button "Apply" at bounding box center [1078, 256] width 50 height 29
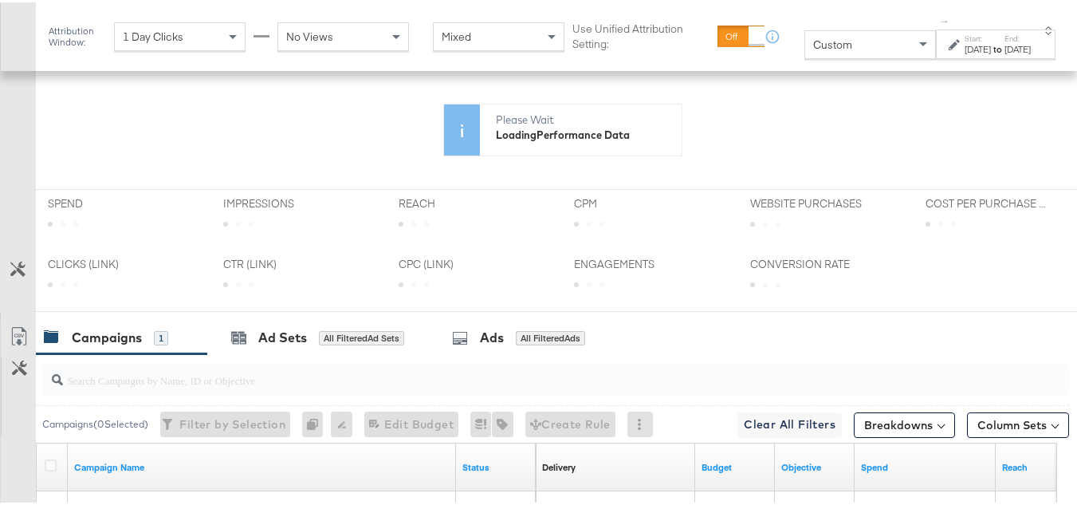
scroll to position [380, 0]
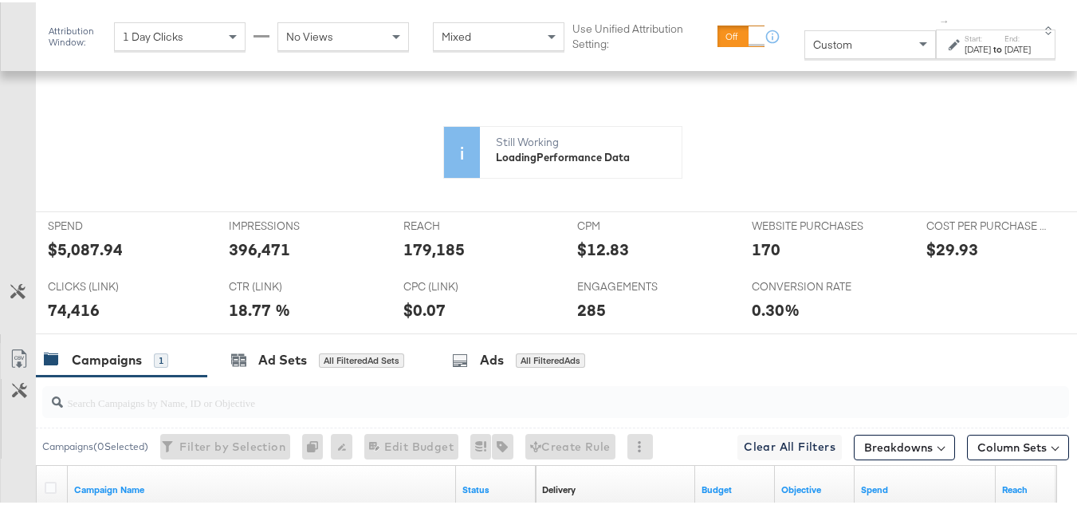
click at [96, 278] on icon at bounding box center [479, 206] width 792 height 239
click at [96, 278] on div at bounding box center [143, 181] width 215 height 255
click at [132, 270] on div at bounding box center [143, 181] width 215 height 255
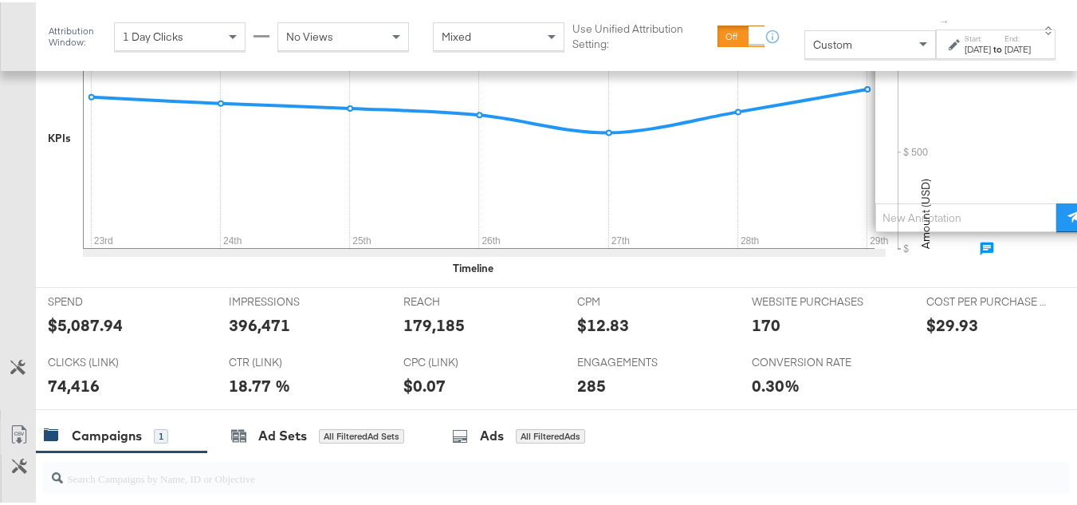
click at [740, 346] on div "WEBSITE PURCHASES WEBSITE PURCHASES 170" at bounding box center [827, 315] width 175 height 61
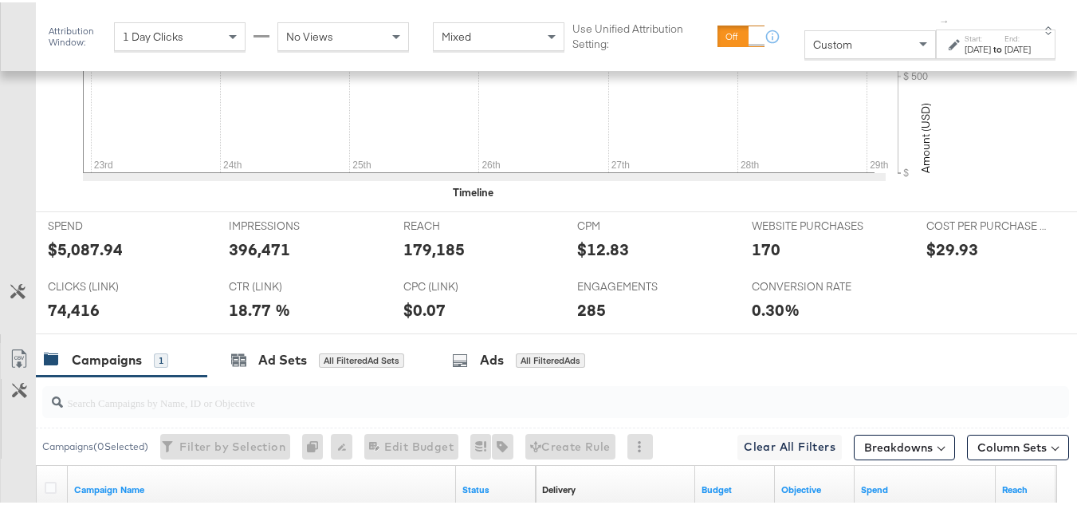
scroll to position [620, 0]
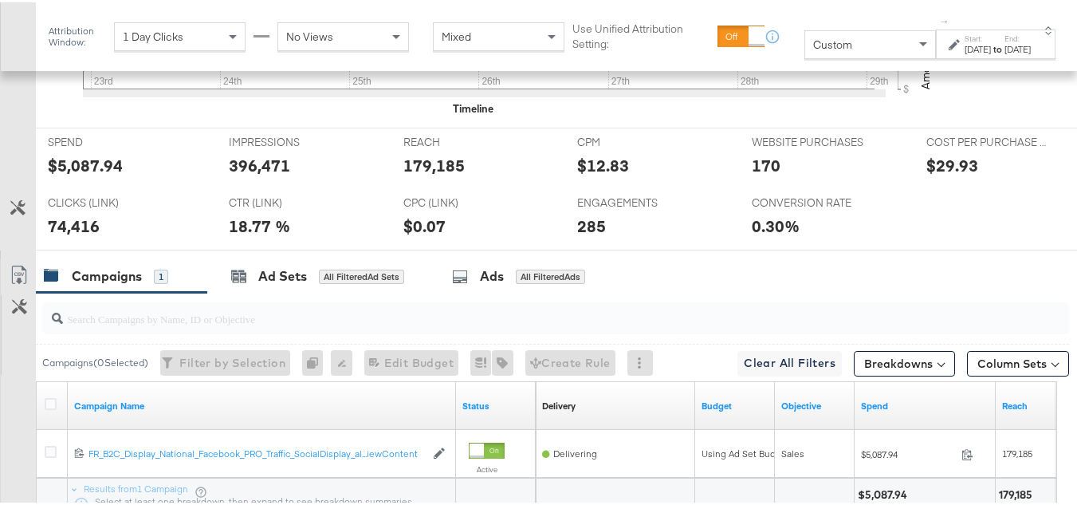
click at [109, 175] on div "$5,087.94" at bounding box center [85, 163] width 75 height 23
click at [417, 187] on div "REACH REACH 179,185" at bounding box center [479, 156] width 175 height 61
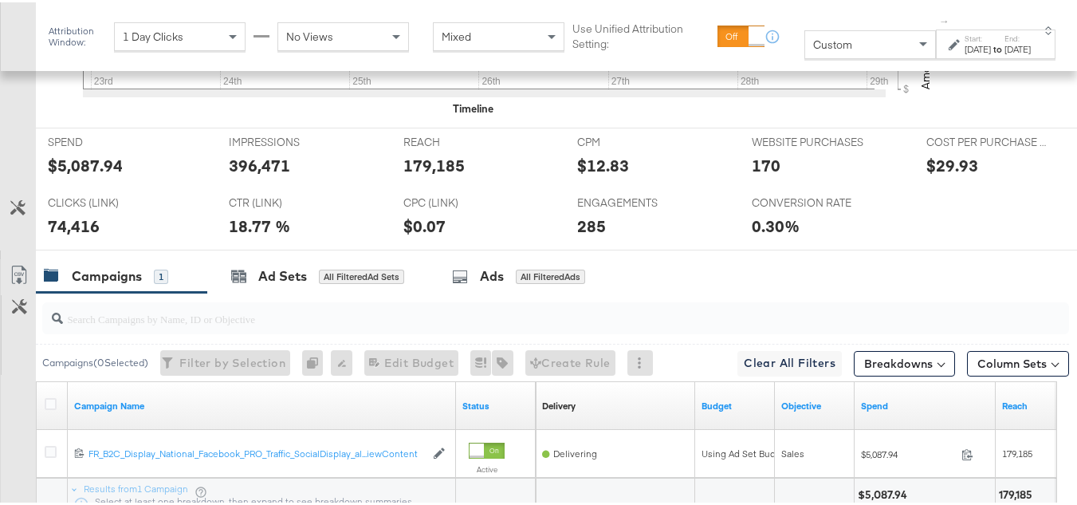
click at [255, 175] on div "396,471" at bounding box center [259, 163] width 61 height 23
click at [80, 235] on div "74,416" at bounding box center [74, 223] width 52 height 23
click at [754, 175] on div "170" at bounding box center [766, 163] width 29 height 23
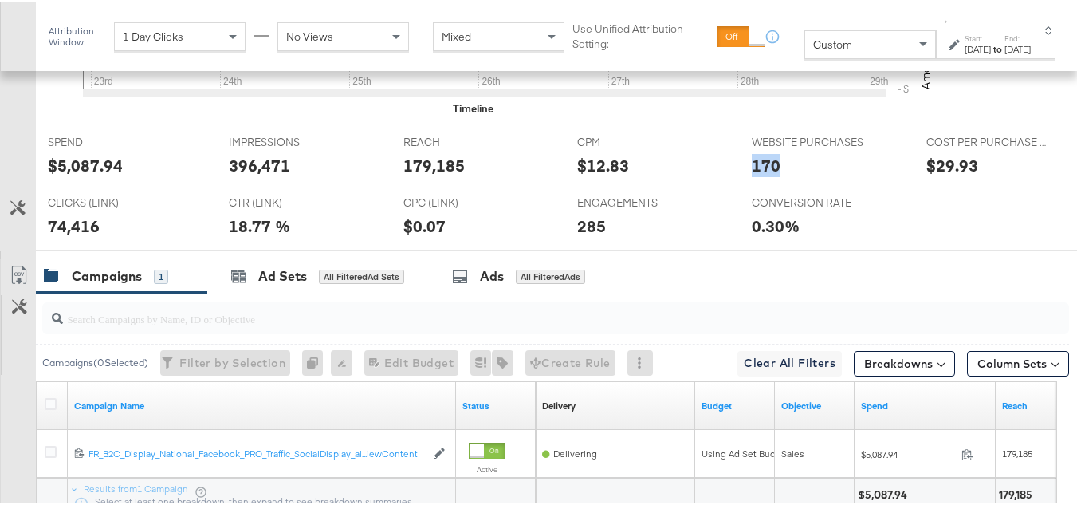
click at [754, 175] on div "170" at bounding box center [766, 163] width 29 height 23
click at [583, 235] on div "285" at bounding box center [591, 223] width 29 height 23
click at [874, 235] on div "0.30%" at bounding box center [827, 223] width 151 height 23
click at [965, 53] on div "Sep 23rd 2025" at bounding box center [978, 47] width 26 height 13
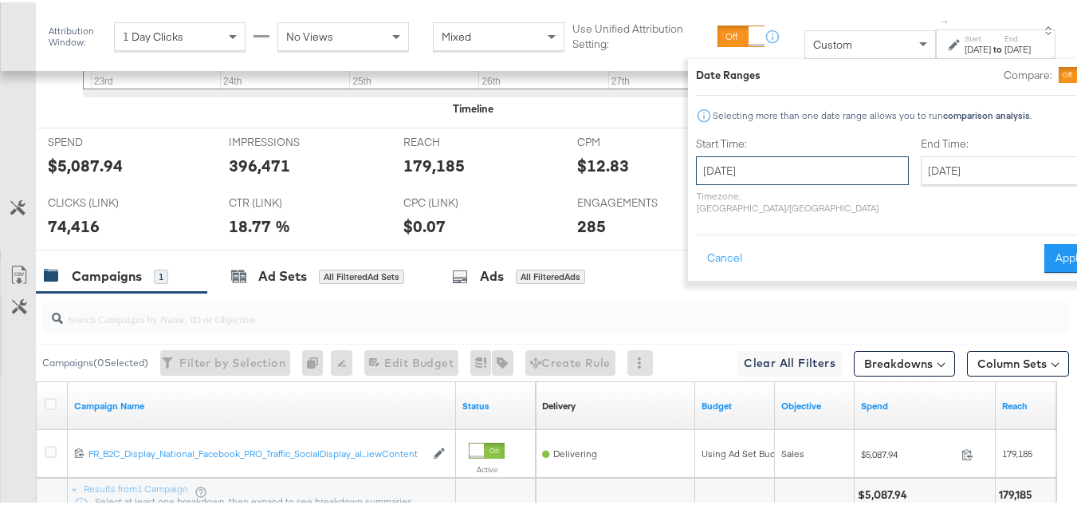
click at [775, 171] on input "September 23rd 2025" at bounding box center [802, 168] width 213 height 29
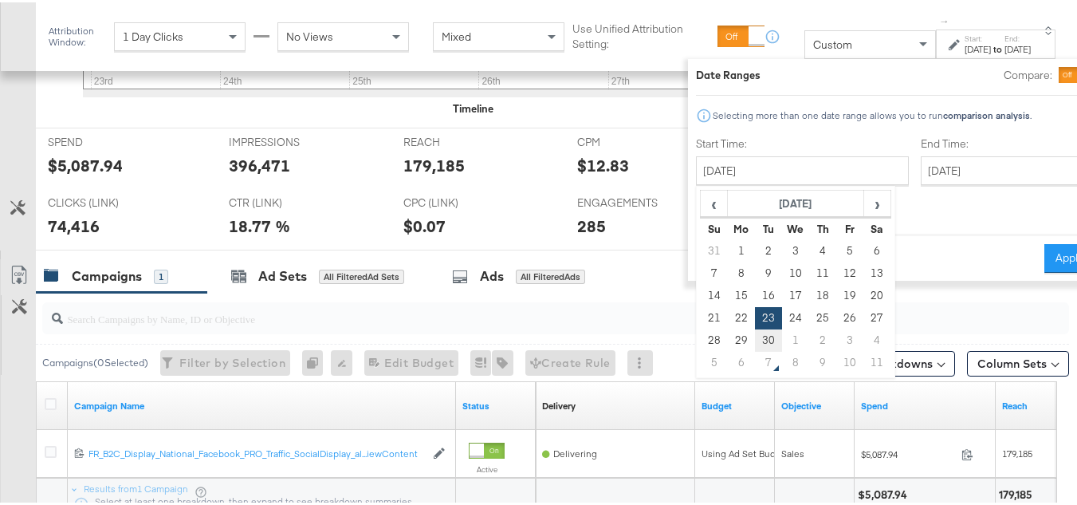
click at [755, 340] on td "30" at bounding box center [768, 338] width 27 height 22
type input "September 30th 2025"
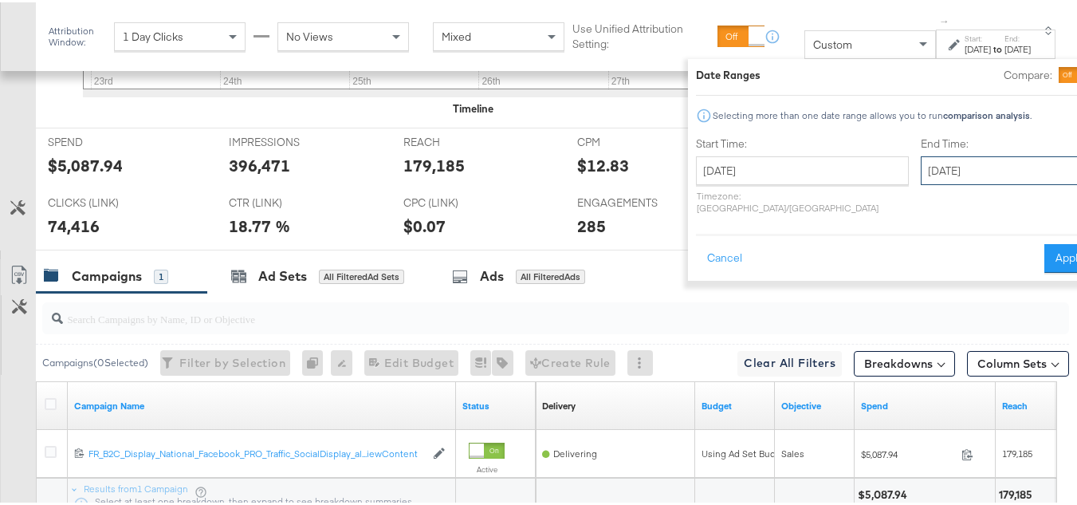
click at [921, 175] on input "September 30th 2025" at bounding box center [1004, 168] width 167 height 29
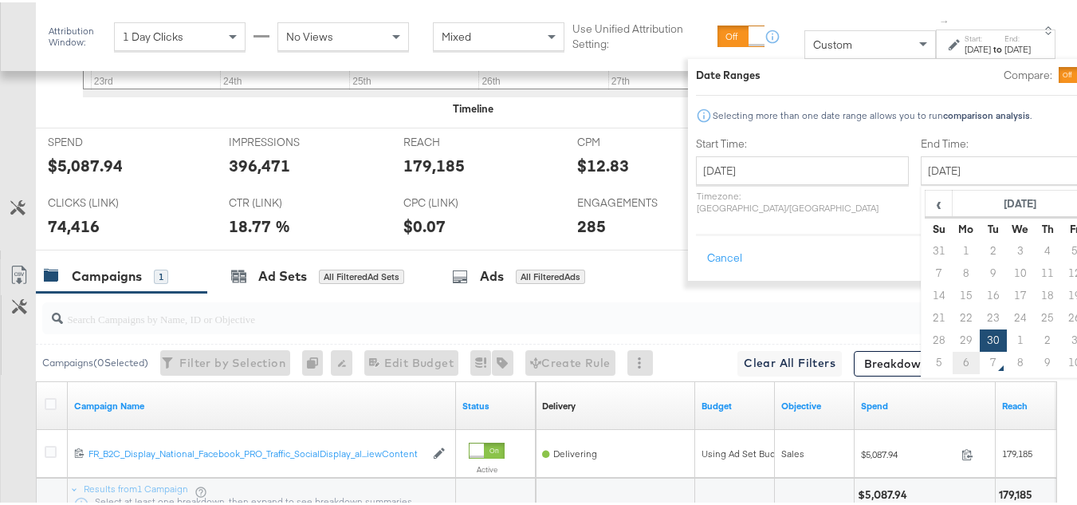
click at [953, 352] on td "6" at bounding box center [966, 360] width 27 height 22
type input "October 6th 2025"
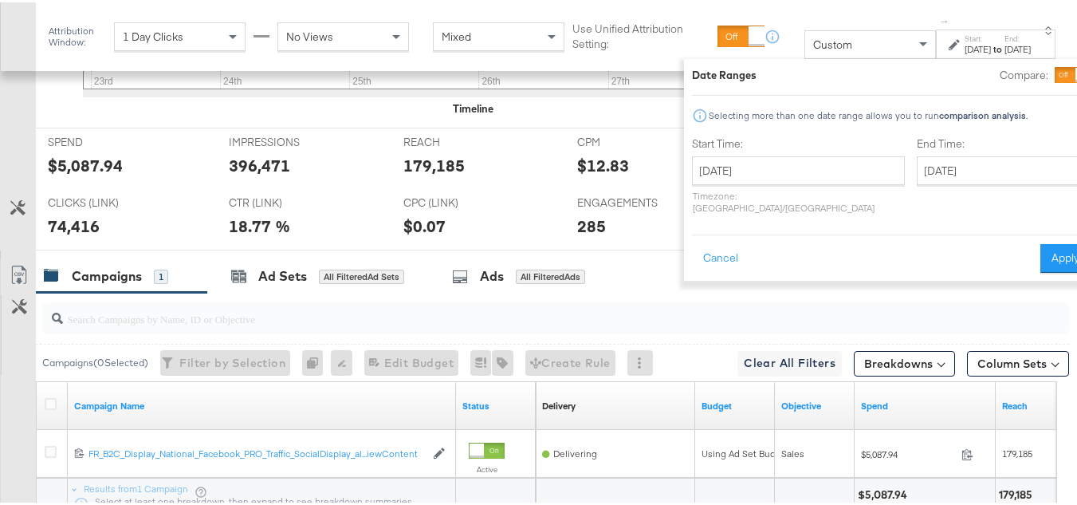
click at [1020, 262] on div "Date Ranges Compare: Selecting more than one date range allows you to run compa…" at bounding box center [891, 168] width 415 height 222
click at [1041, 249] on button "Apply" at bounding box center [1066, 256] width 50 height 29
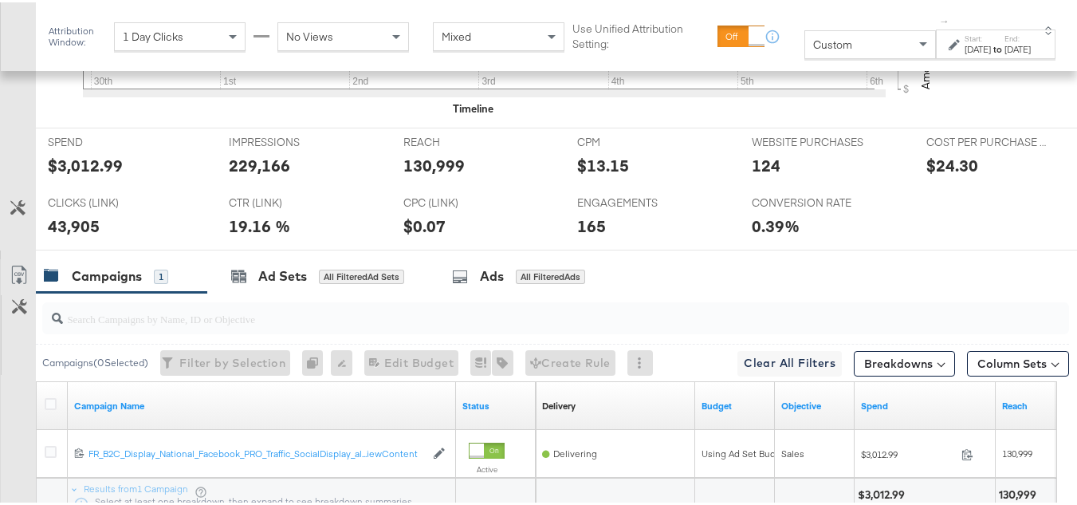
click at [82, 175] on div "$3,012.99" at bounding box center [85, 163] width 75 height 23
click at [416, 175] on div "130,999" at bounding box center [434, 163] width 61 height 23
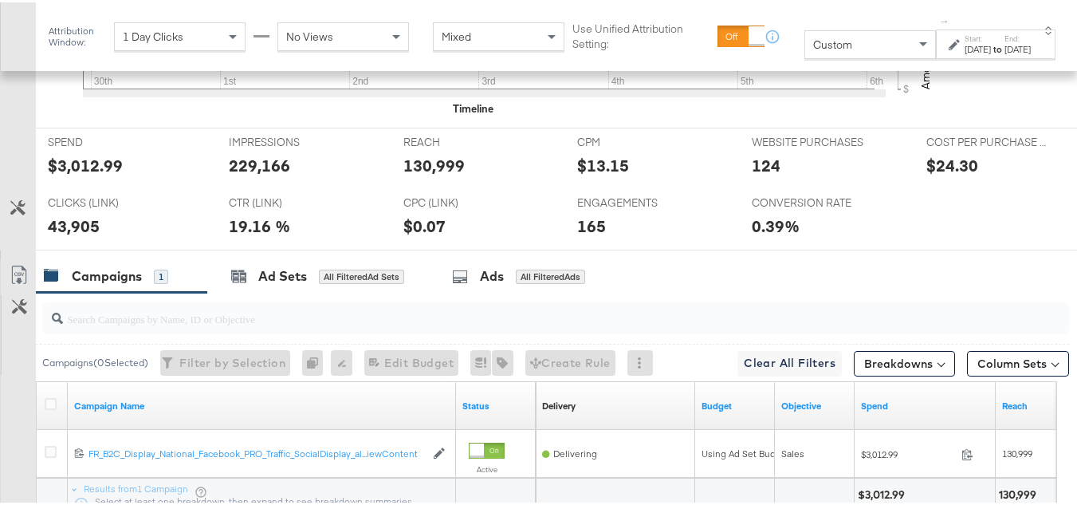
click at [264, 187] on div "IMPRESSIONS IMPRESSIONS 229,166" at bounding box center [304, 156] width 175 height 61
click at [58, 235] on div "43,905" at bounding box center [74, 223] width 52 height 23
click at [754, 175] on div "124" at bounding box center [766, 163] width 29 height 23
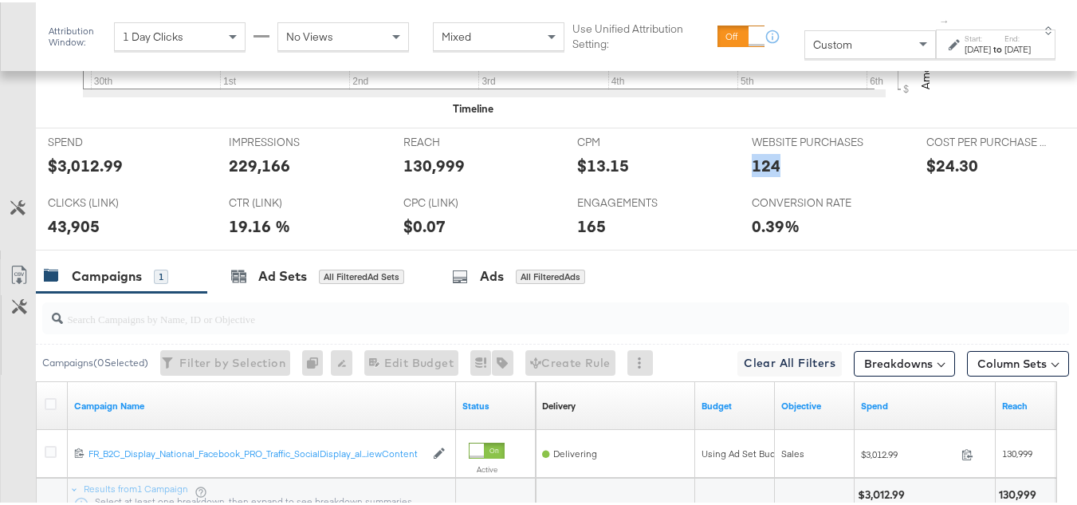
click at [754, 175] on div "124" at bounding box center [766, 163] width 29 height 23
click at [577, 235] on div "165" at bounding box center [591, 223] width 29 height 23
click at [630, 291] on div "Campaigns 1 Ad Sets All Filtered Ad Sets Ads All Filtered Ads" at bounding box center [562, 274] width 1053 height 34
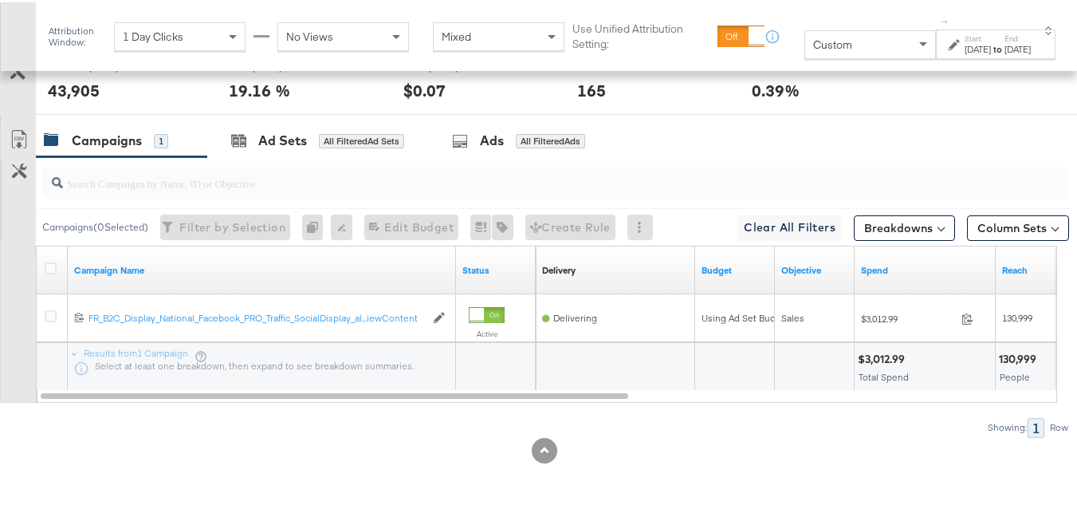
scroll to position [0, 0]
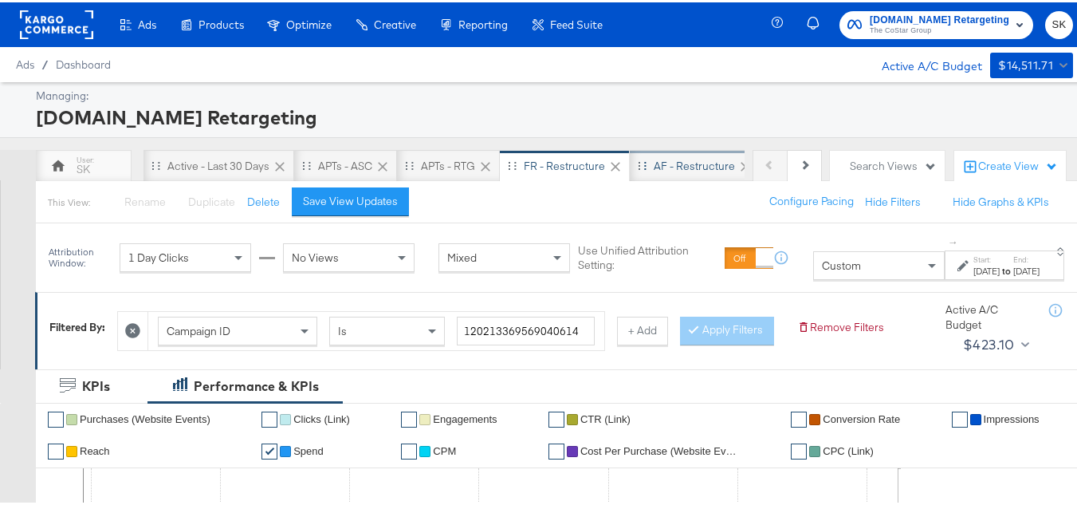
click at [675, 161] on div "AF - Restructure" at bounding box center [694, 163] width 81 height 15
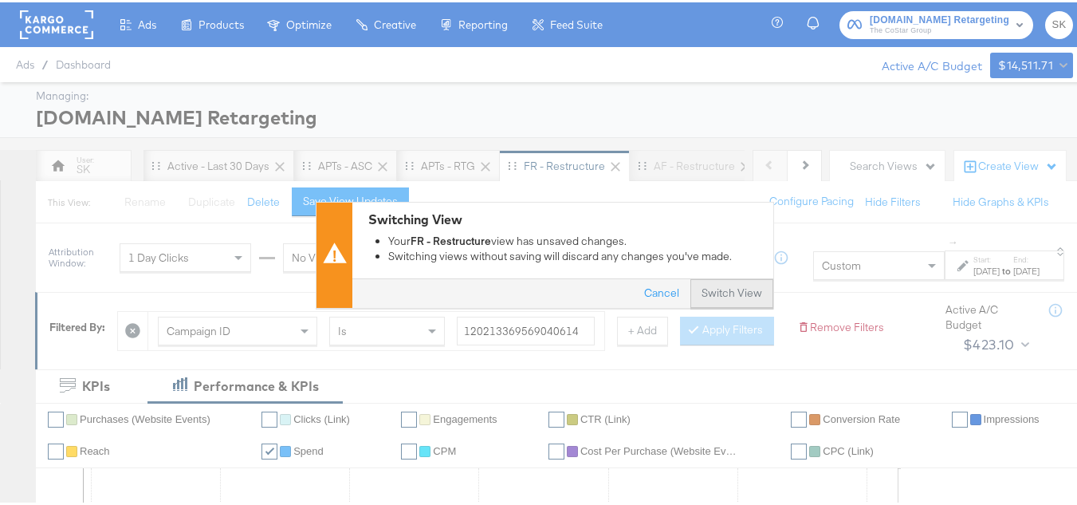
click at [738, 291] on button "Switch View" at bounding box center [732, 291] width 83 height 29
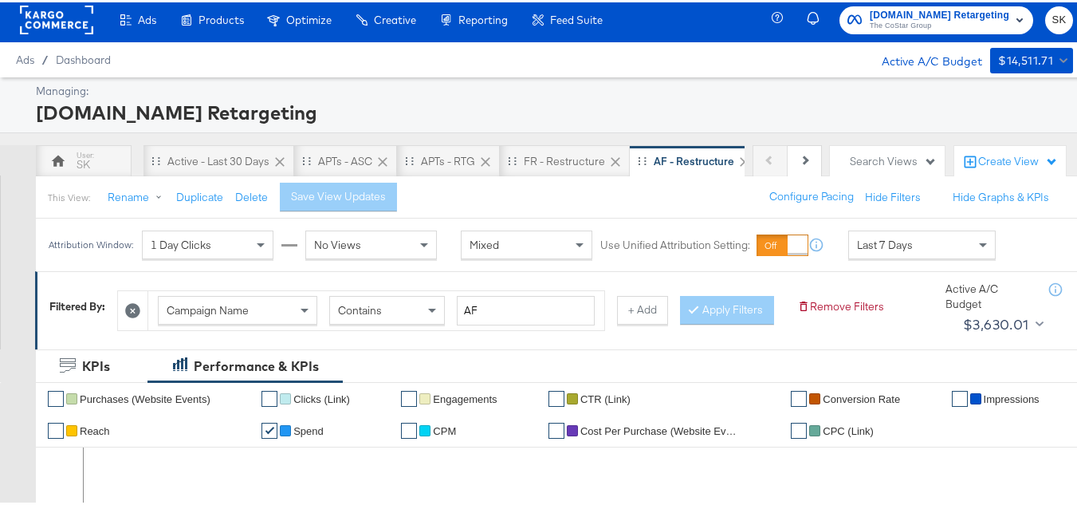
scroll to position [80, 0]
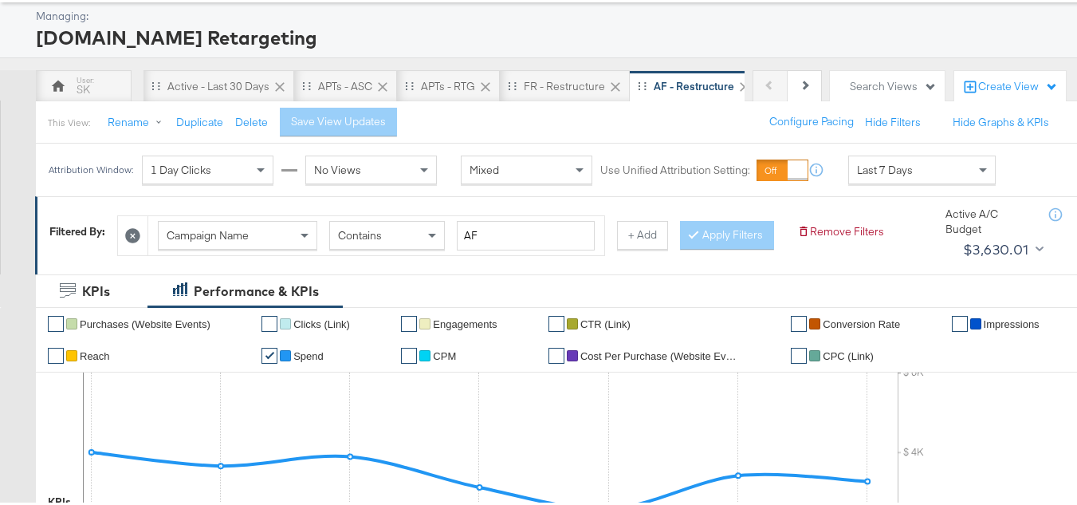
click at [244, 232] on span "Campaign Name" at bounding box center [208, 233] width 82 height 14
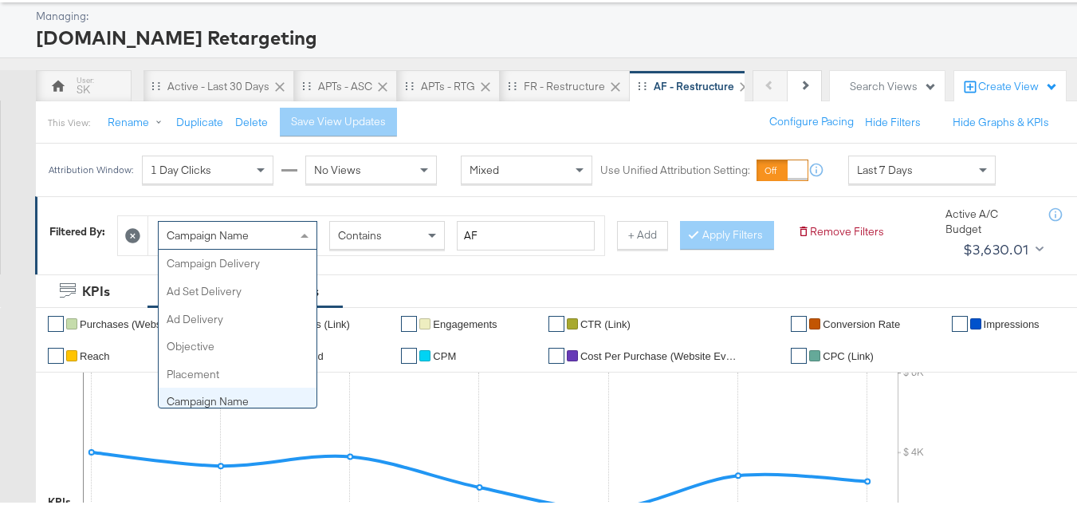
scroll to position [138, 0]
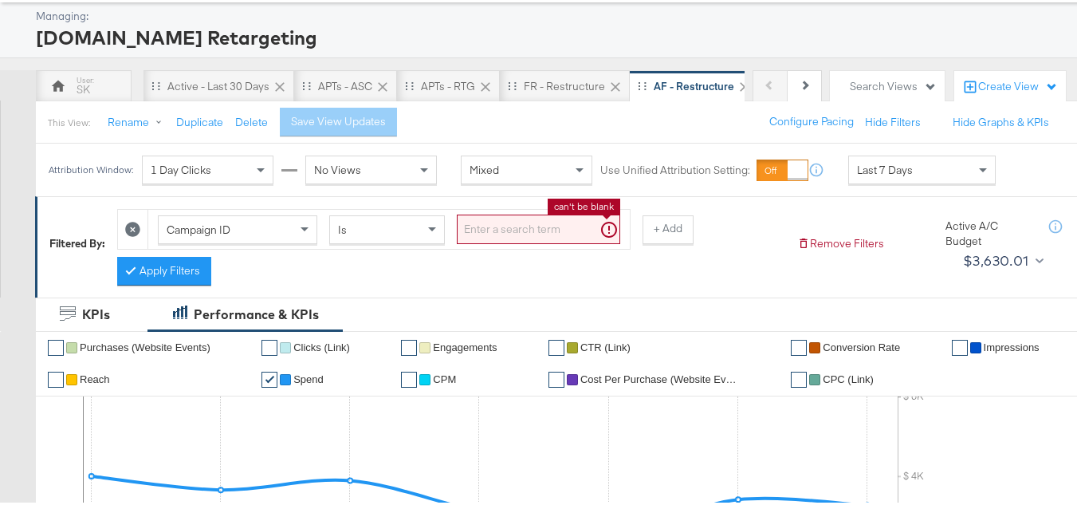
click at [541, 223] on input "search" at bounding box center [538, 227] width 163 height 30
paste input "120212317239340614"
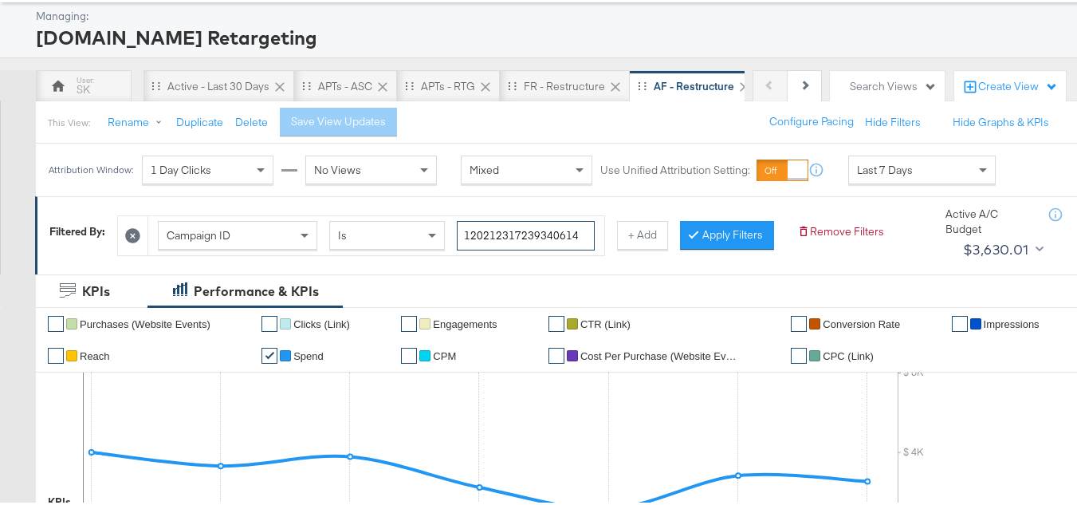
type input "120212317239340614"
click at [435, 254] on div "Campaign ID Is 120212317239340614 + Add Apply Filters" at bounding box center [450, 229] width 667 height 49
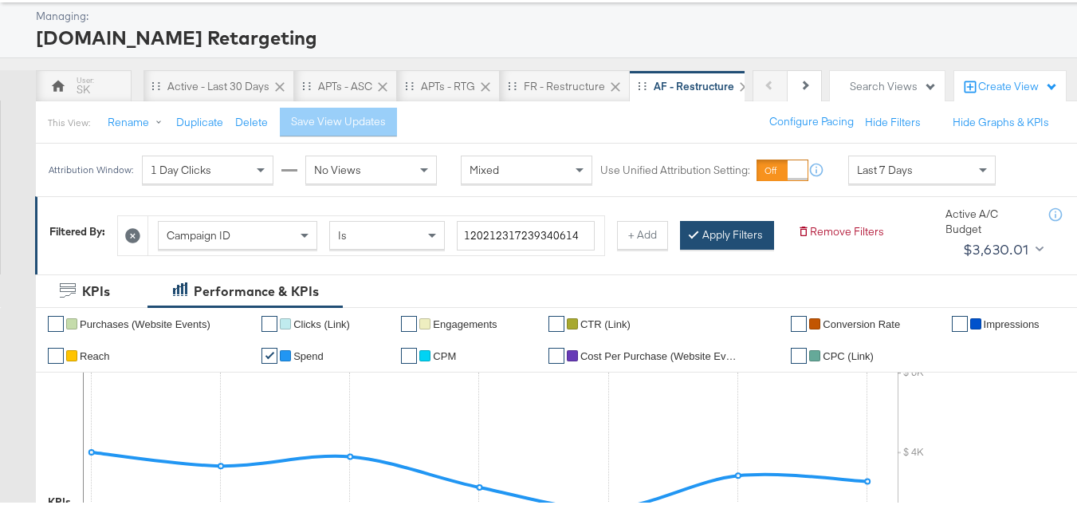
click at [680, 247] on button "Apply Filters" at bounding box center [727, 233] width 94 height 29
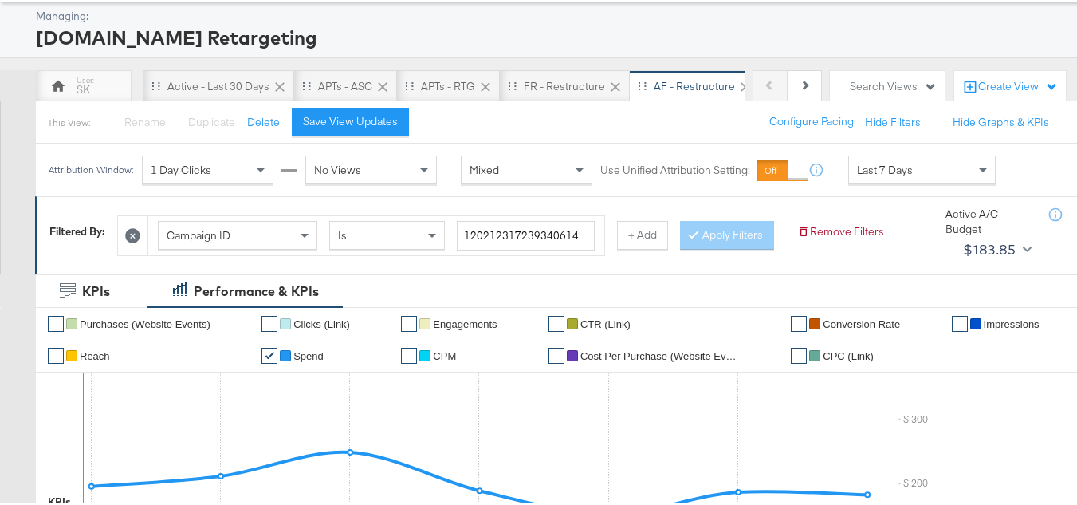
click at [914, 162] on div "Last 7 Days" at bounding box center [922, 167] width 146 height 27
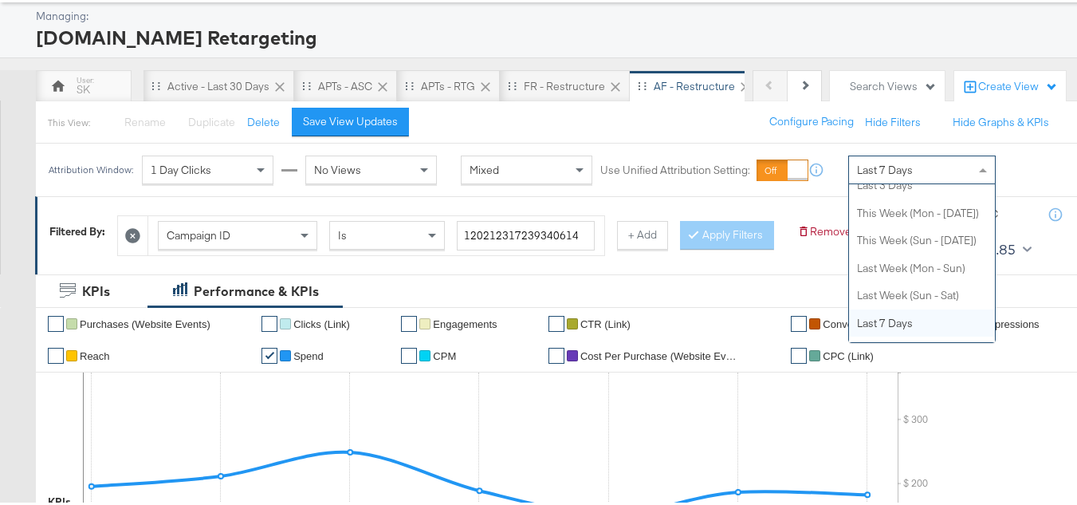
scroll to position [0, 0]
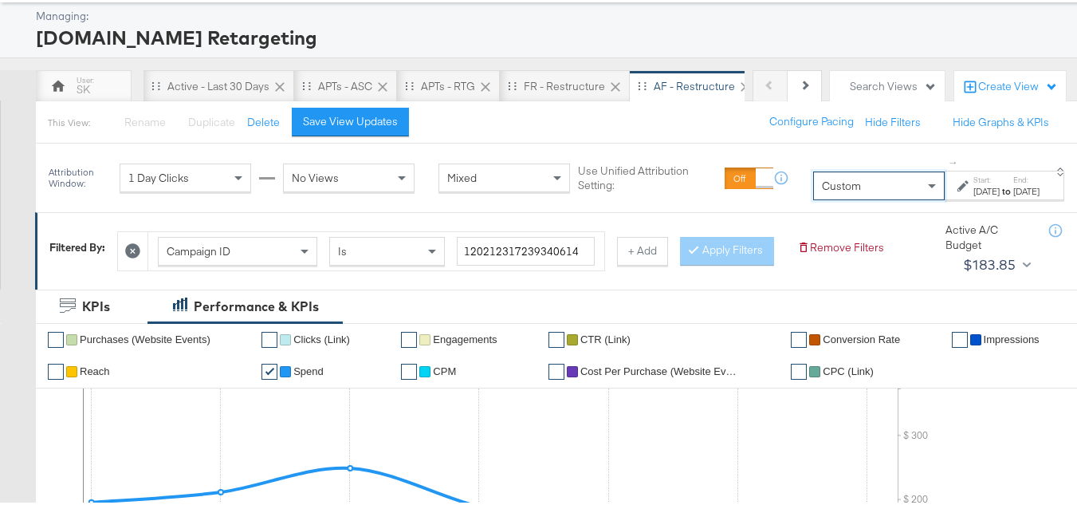
click at [974, 193] on div "Oct 7th 2025" at bounding box center [987, 189] width 26 height 13
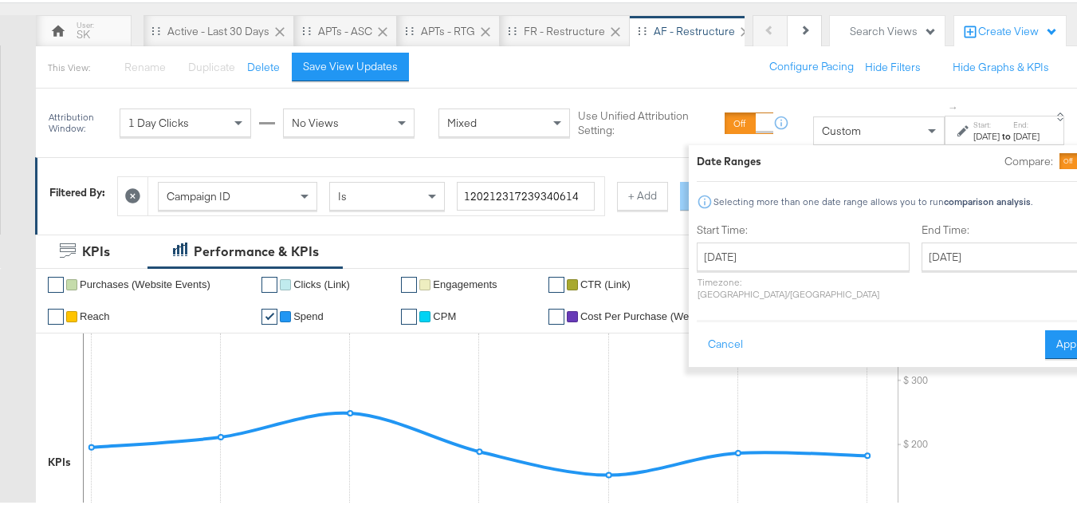
scroll to position [159, 0]
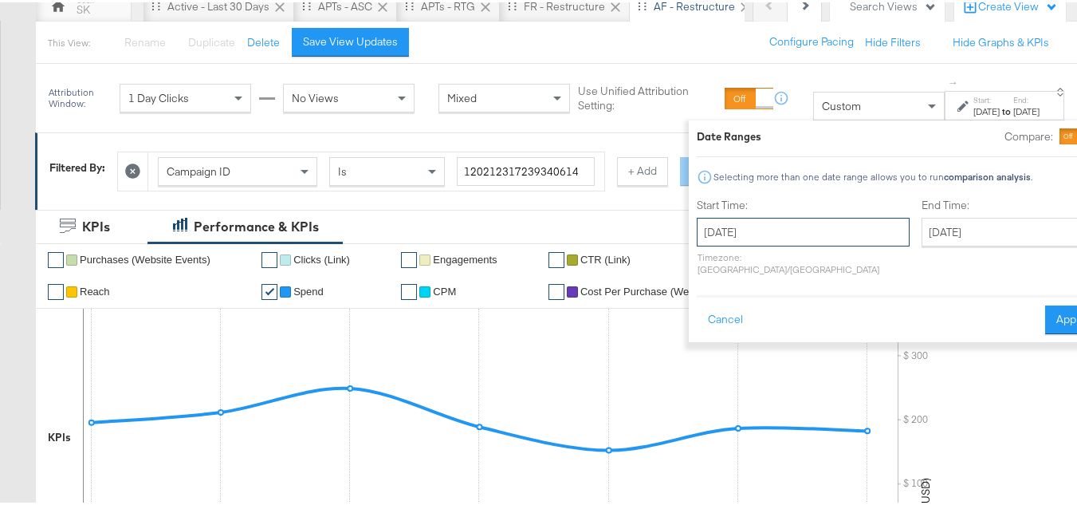
click at [775, 236] on input "October 7th 2025" at bounding box center [803, 229] width 213 height 29
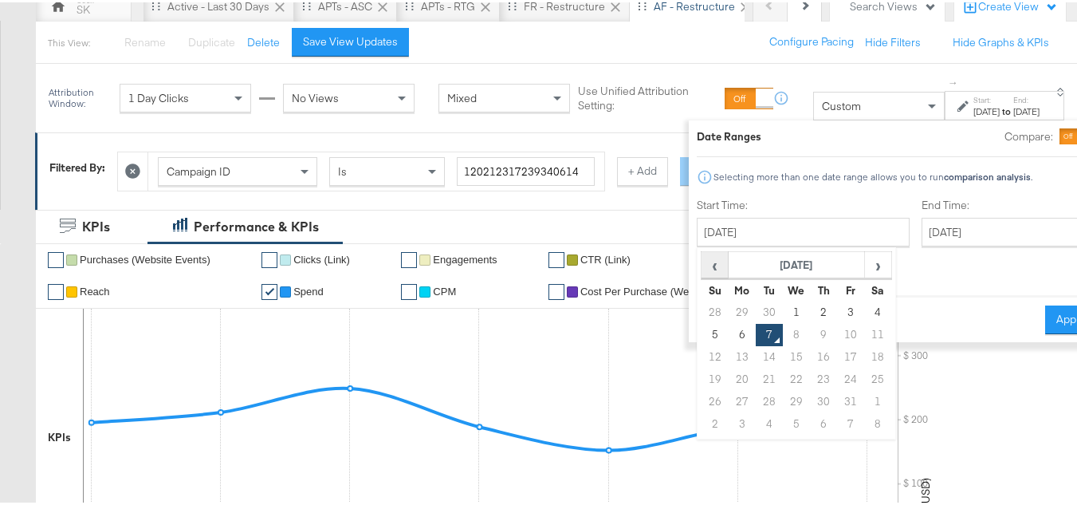
click at [703, 265] on span "‹" at bounding box center [715, 262] width 25 height 24
click at [756, 376] on td "23" at bounding box center [769, 377] width 27 height 22
type input "September 23rd 2025"
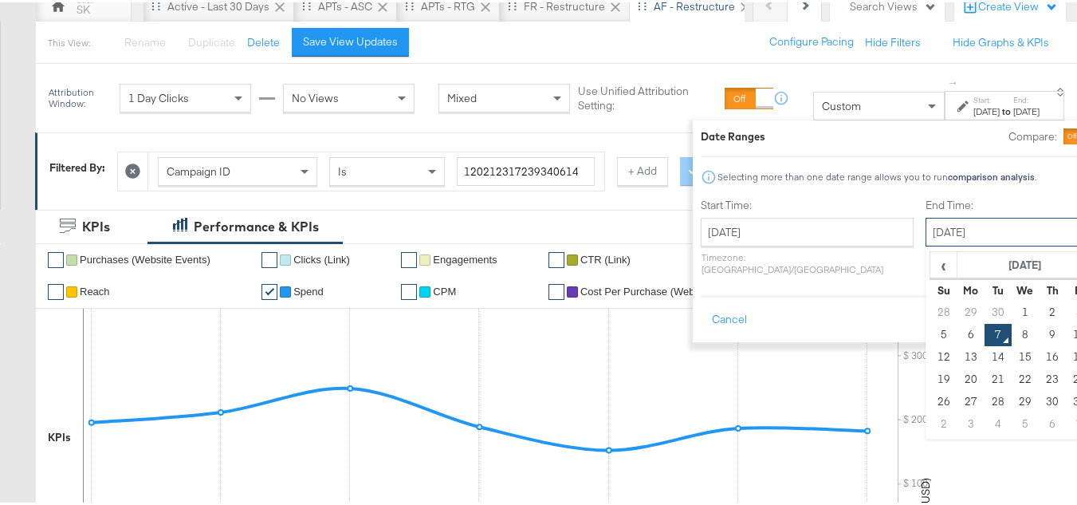
click at [926, 222] on input "October 7th 2025" at bounding box center [1009, 229] width 167 height 29
click at [958, 313] on td "29" at bounding box center [971, 310] width 27 height 22
type input "September 29th 2025"
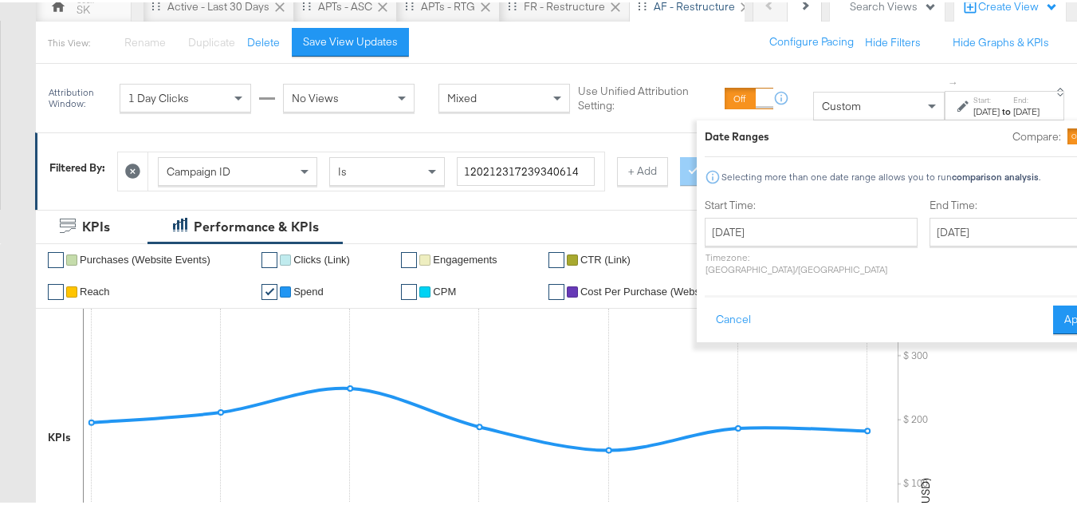
click at [1022, 293] on div "Cancel Apply" at bounding box center [904, 312] width 399 height 39
click at [1053, 303] on button "Apply" at bounding box center [1078, 317] width 50 height 29
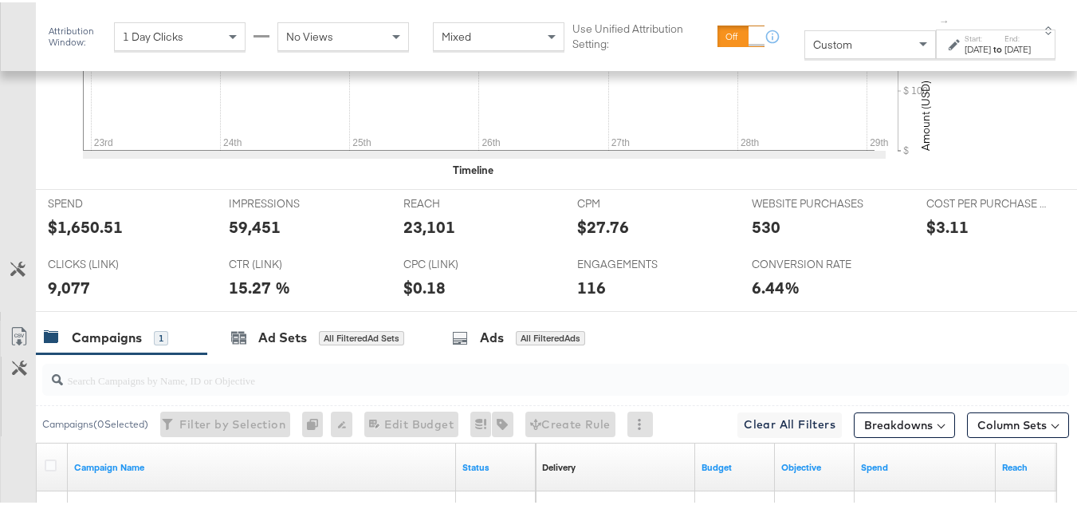
scroll to position [638, 0]
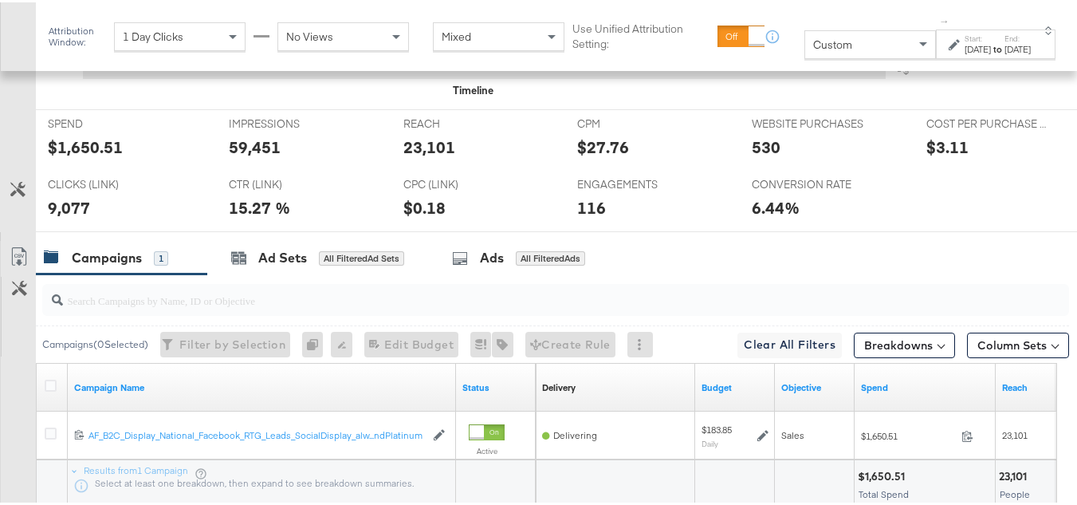
click at [101, 156] on div "$1,650.51" at bounding box center [85, 144] width 75 height 23
click at [411, 156] on div "23,101" at bounding box center [430, 144] width 52 height 23
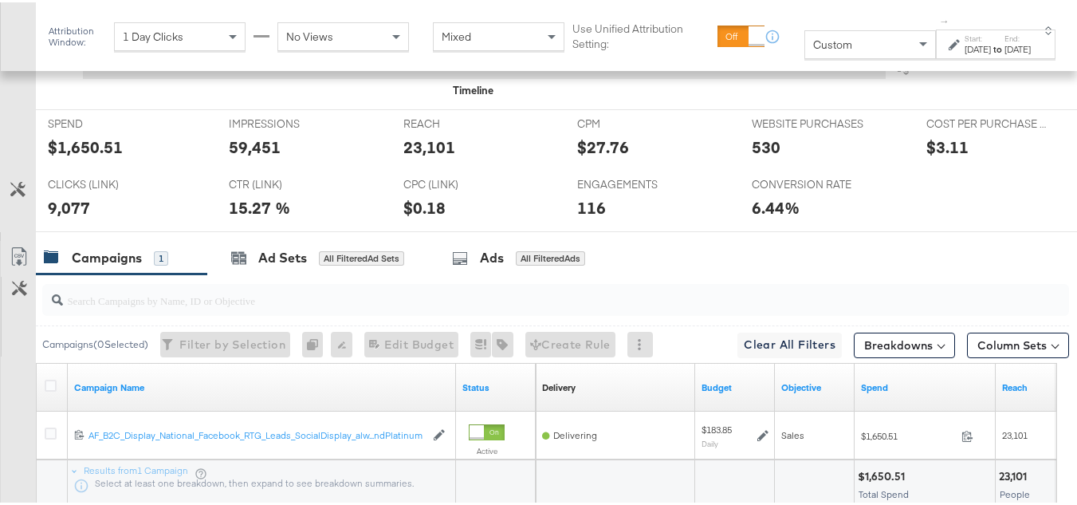
click at [238, 154] on div "IMPRESSIONS IMPRESSIONS 59,451" at bounding box center [304, 138] width 175 height 61
click at [249, 156] on div "59,451" at bounding box center [255, 144] width 52 height 23
click at [61, 217] on div "9,077" at bounding box center [69, 205] width 42 height 23
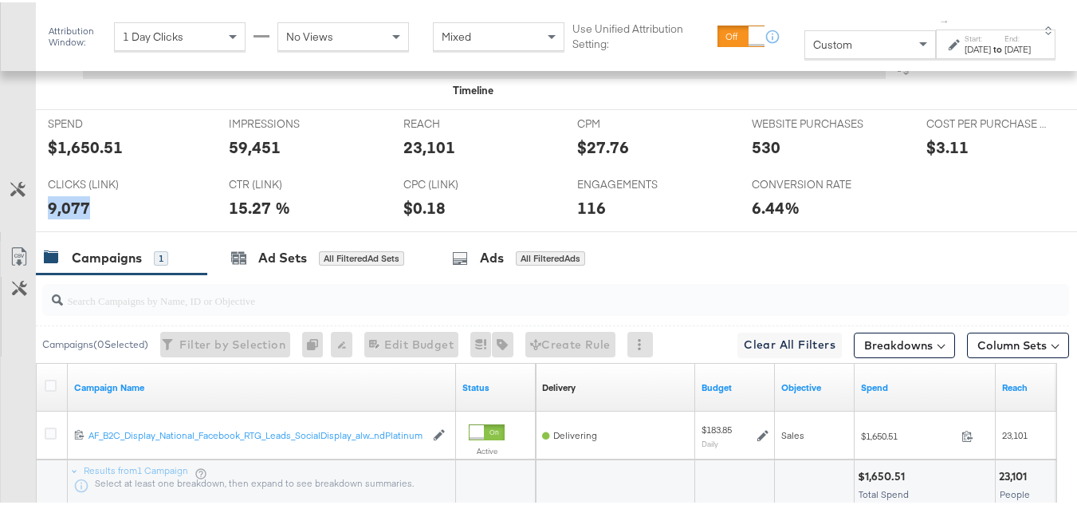
click at [61, 217] on div "9,077" at bounding box center [69, 205] width 42 height 23
click at [742, 195] on div "CONVERSION RATE CONVERSION RATE 6.44%" at bounding box center [827, 198] width 175 height 61
click at [754, 156] on div "530" at bounding box center [766, 144] width 29 height 23
click at [583, 217] on div "116" at bounding box center [591, 205] width 29 height 23
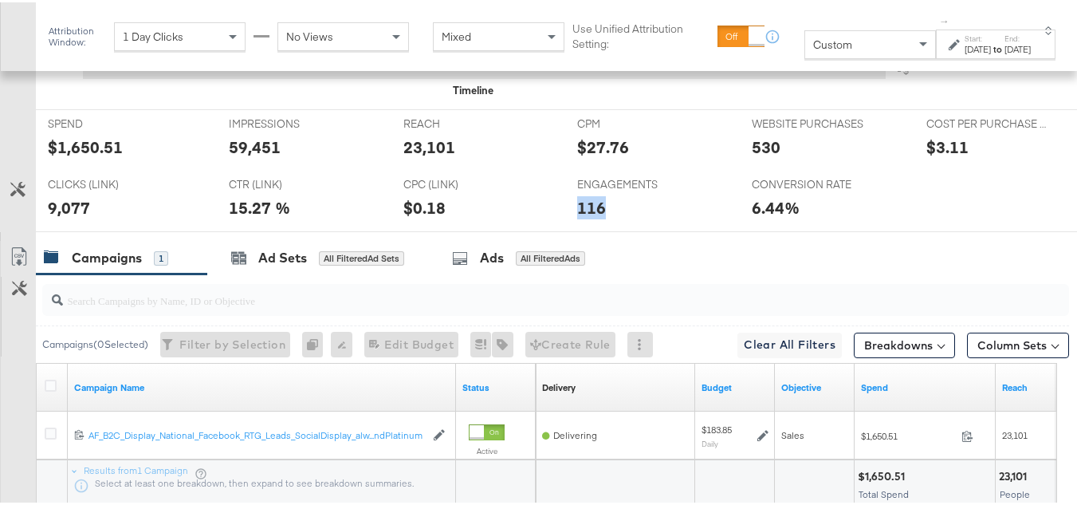
click at [583, 217] on div "116" at bounding box center [591, 205] width 29 height 23
click at [845, 190] on span "CONVERSION RATE" at bounding box center [812, 182] width 120 height 15
click at [965, 49] on div "Sep 23rd 2025" at bounding box center [978, 47] width 26 height 13
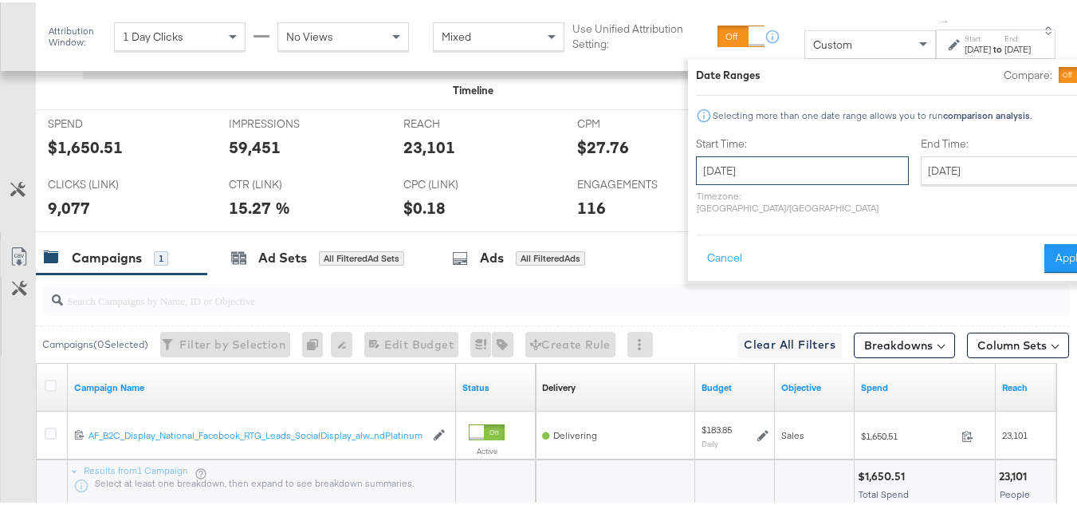
click at [746, 161] on input "September 23rd 2025" at bounding box center [802, 168] width 213 height 29
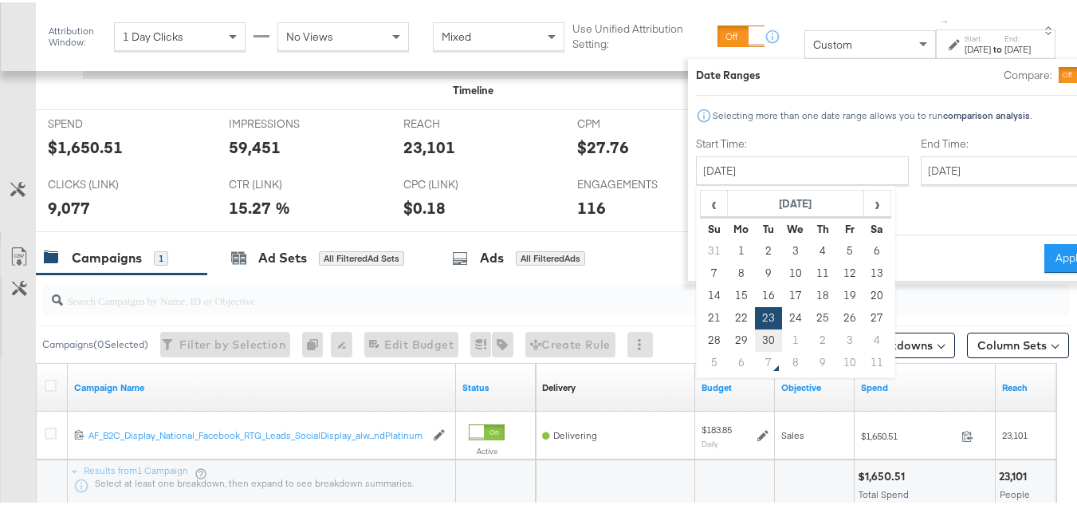
click at [755, 341] on td "30" at bounding box center [768, 338] width 27 height 22
type input "September 30th 2025"
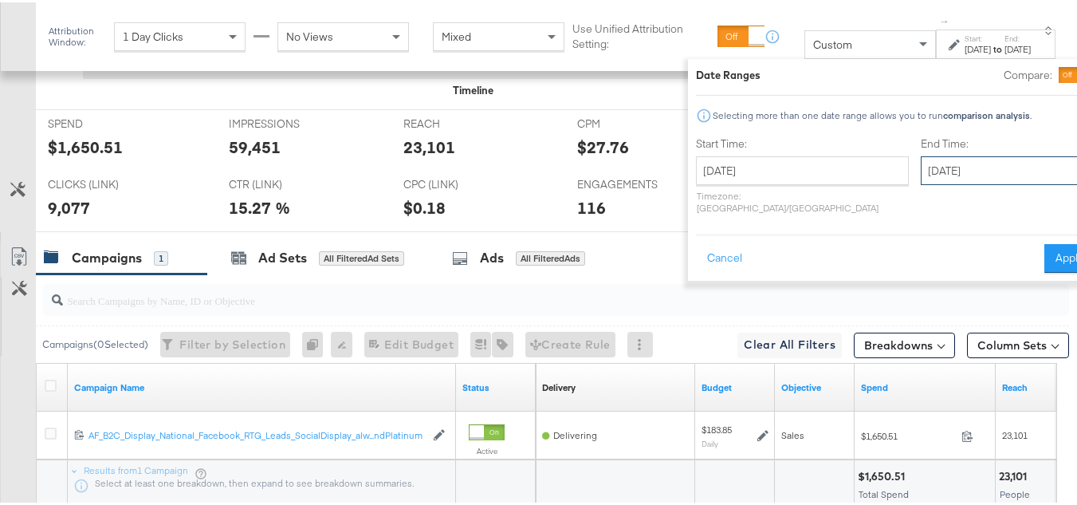
click at [921, 167] on input "September 30th 2025" at bounding box center [1004, 168] width 167 height 29
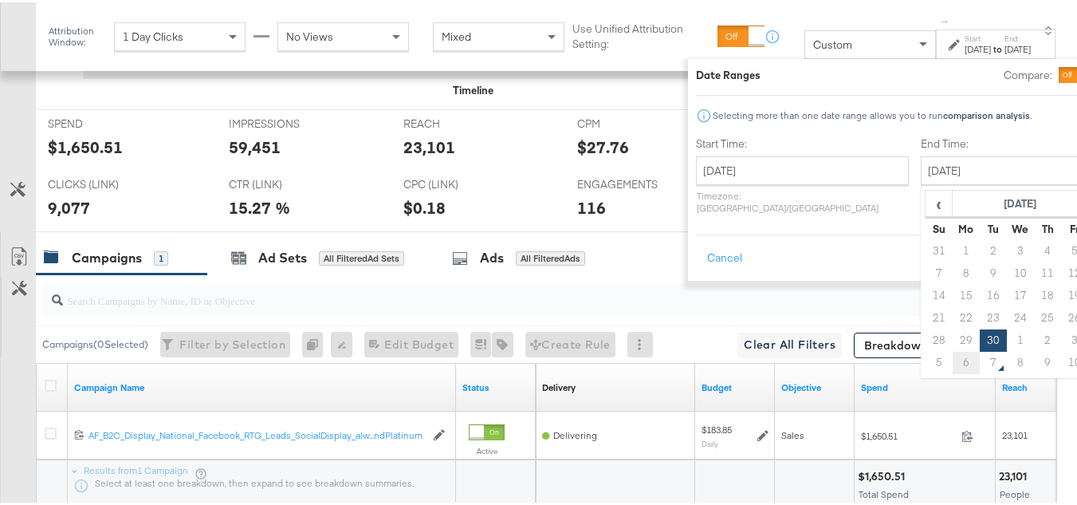
click at [953, 364] on td "6" at bounding box center [966, 360] width 27 height 22
type input "October 6th 2025"
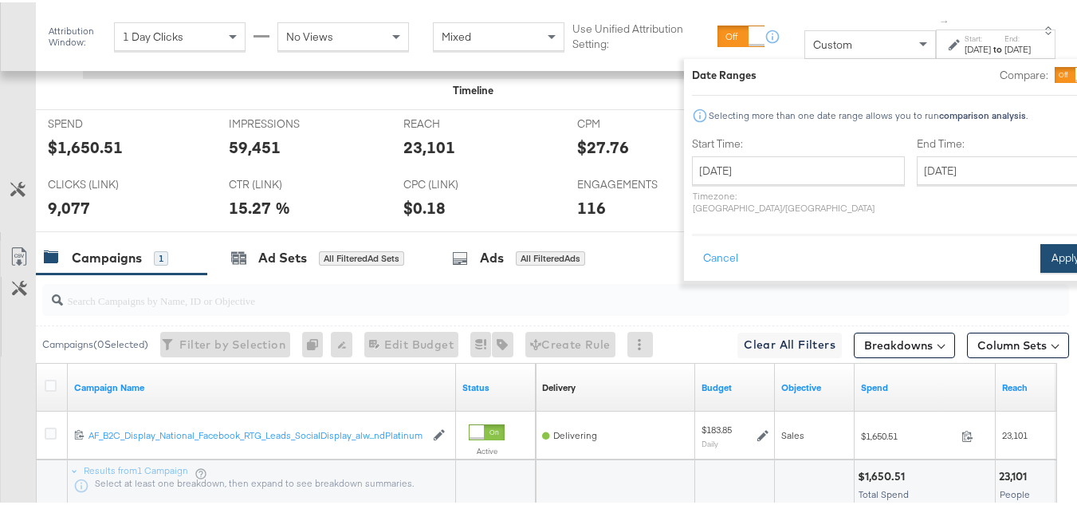
click at [1041, 257] on button "Apply" at bounding box center [1066, 256] width 50 height 29
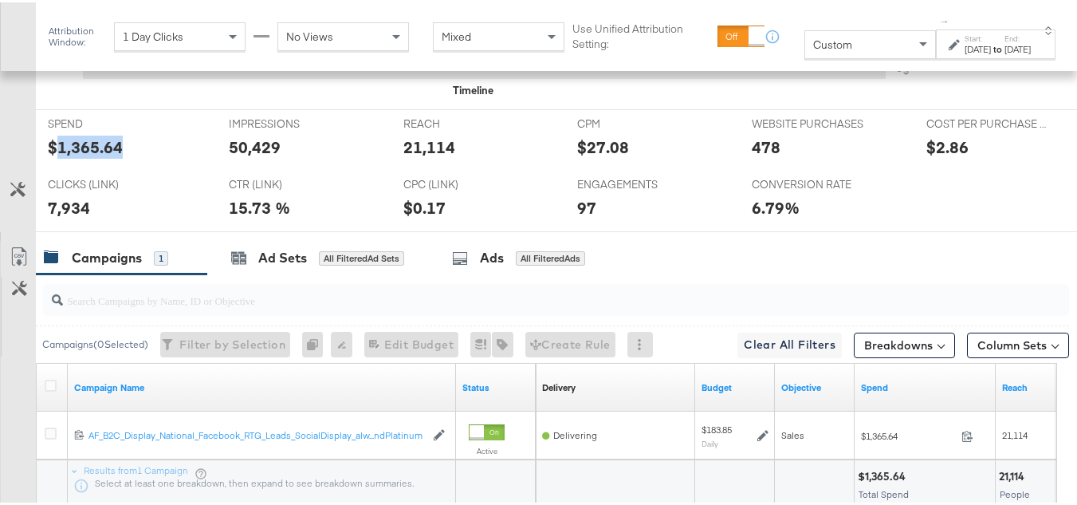
click at [85, 156] on div "$1,365.64" at bounding box center [85, 144] width 75 height 23
click at [404, 156] on div "21,114" at bounding box center [430, 144] width 52 height 23
click at [257, 156] on div "50,429" at bounding box center [255, 144] width 52 height 23
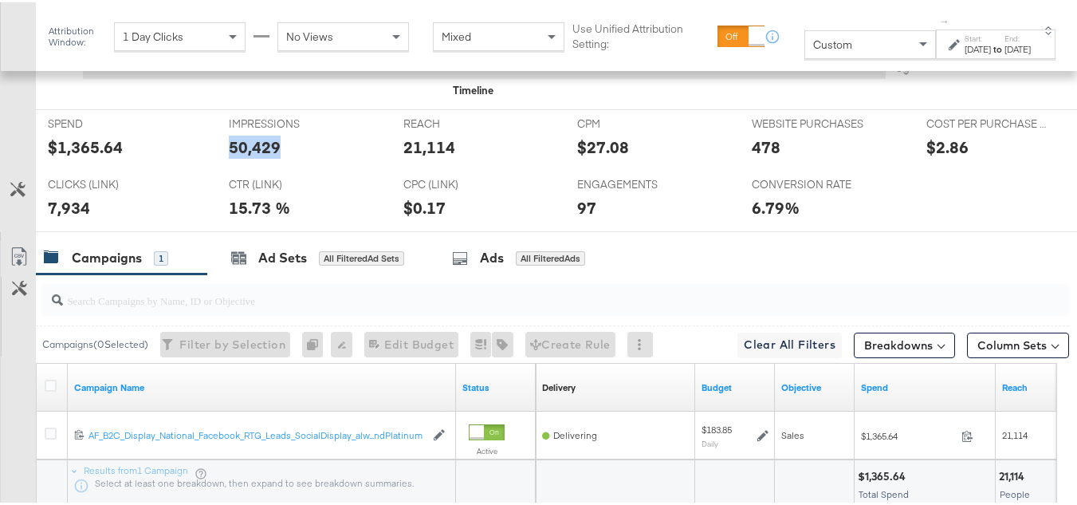
click at [257, 156] on div "50,429" at bounding box center [255, 144] width 52 height 23
click at [82, 217] on div "7,934" at bounding box center [69, 205] width 42 height 23
click at [773, 156] on div "478" at bounding box center [827, 144] width 151 height 23
click at [772, 156] on div "478" at bounding box center [827, 144] width 151 height 23
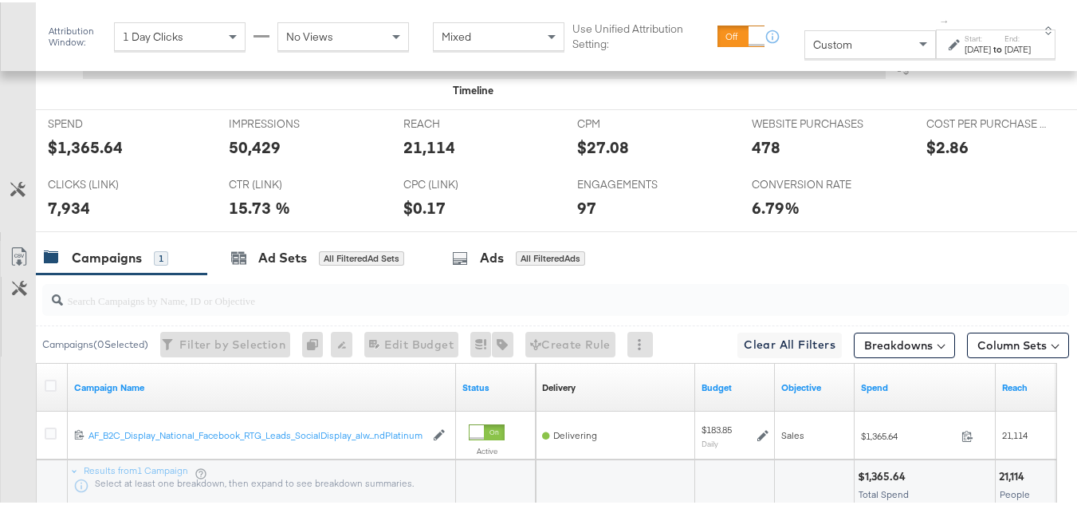
click at [752, 156] on div "478" at bounding box center [766, 144] width 29 height 23
click at [577, 217] on div "97" at bounding box center [586, 205] width 19 height 23
click at [632, 217] on div at bounding box center [624, 208] width 48 height 17
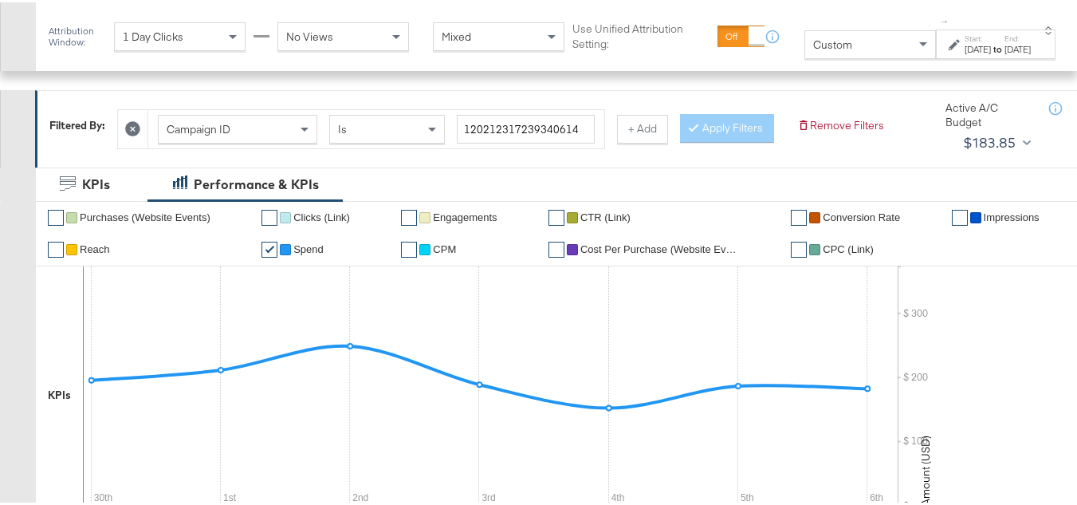
scroll to position [80, 0]
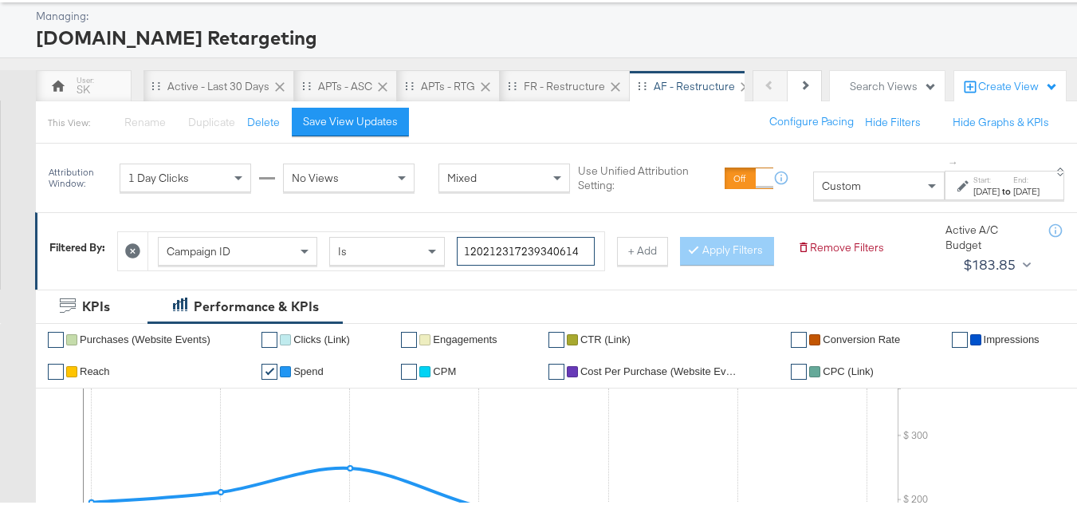
click at [523, 237] on input "120212317239340614" at bounding box center [526, 249] width 138 height 30
paste input "342934660"
type input "120213429346600614"
click at [680, 263] on button "Apply Filters" at bounding box center [727, 248] width 94 height 29
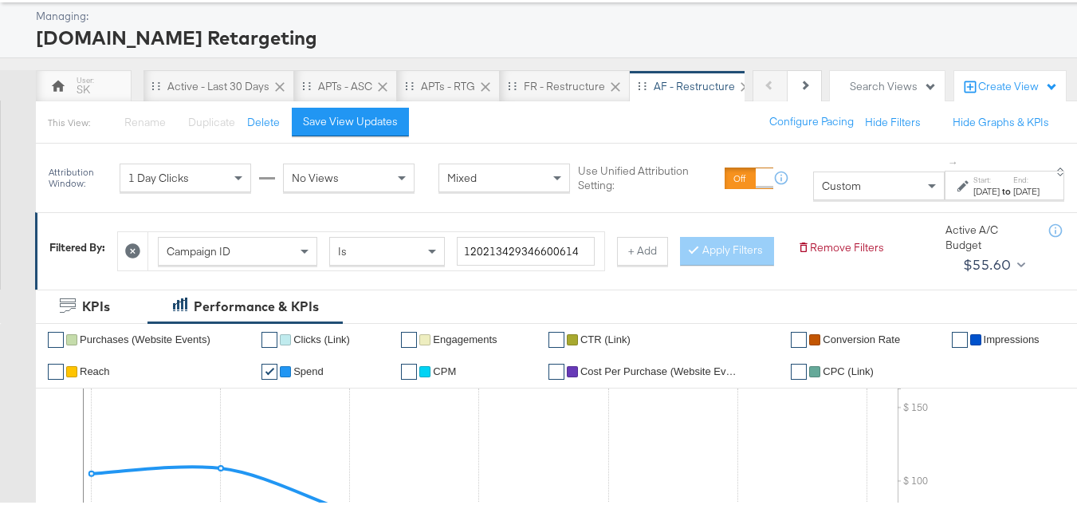
click at [974, 177] on label "Start:" at bounding box center [987, 177] width 26 height 10
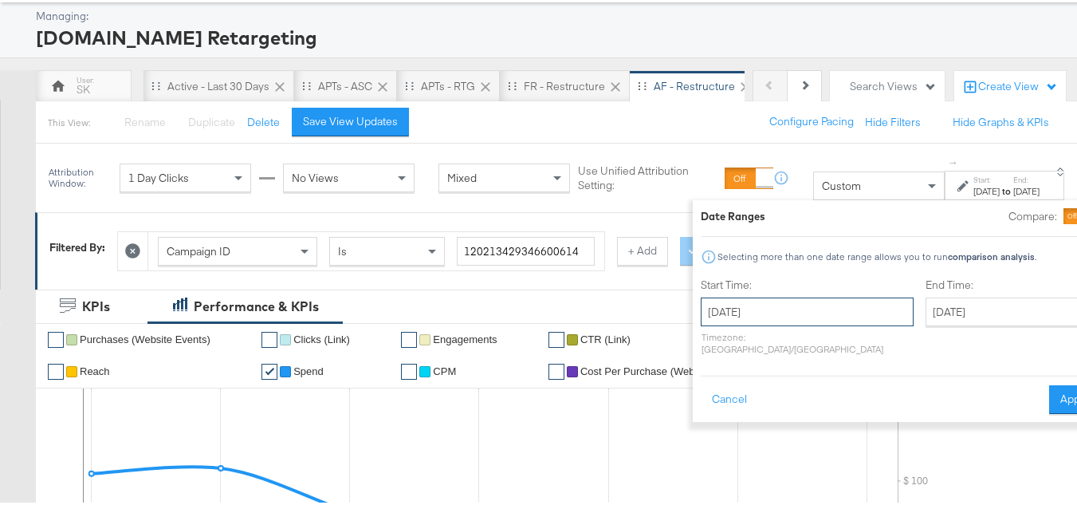
click at [758, 301] on input "September 30th 2025" at bounding box center [807, 309] width 213 height 29
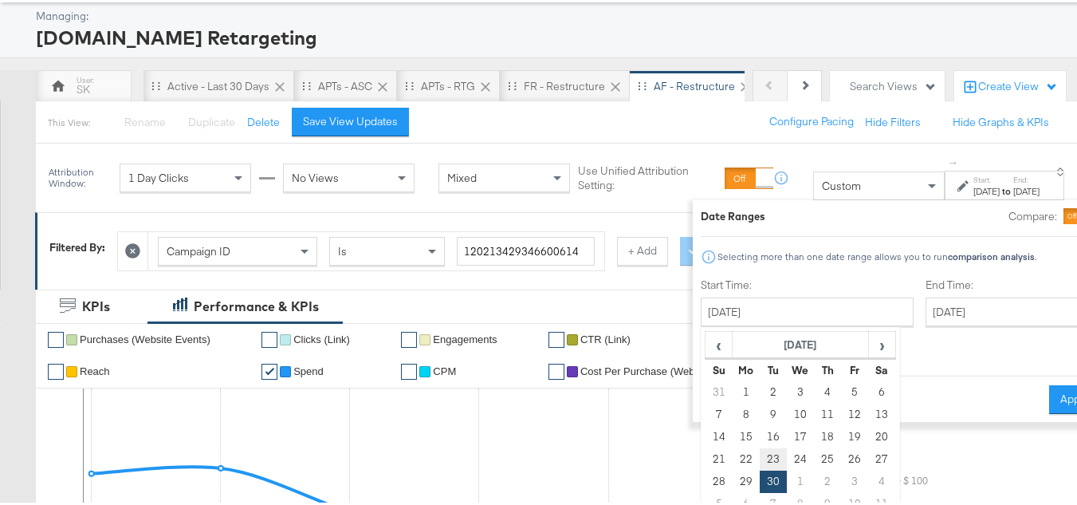
click at [760, 454] on td "23" at bounding box center [773, 457] width 27 height 22
type input "September 23rd 2025"
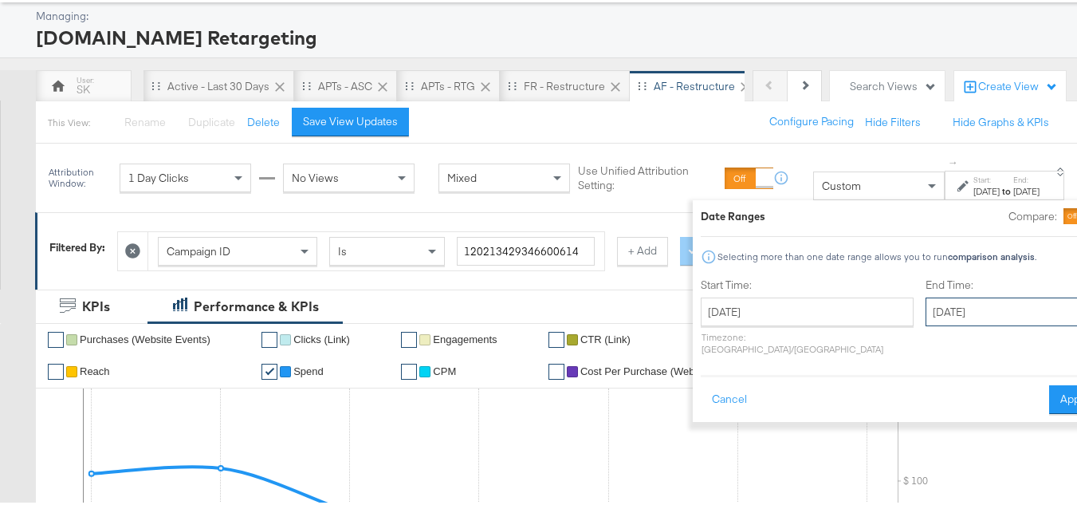
click at [947, 296] on input "October 6th 2025" at bounding box center [1009, 309] width 167 height 29
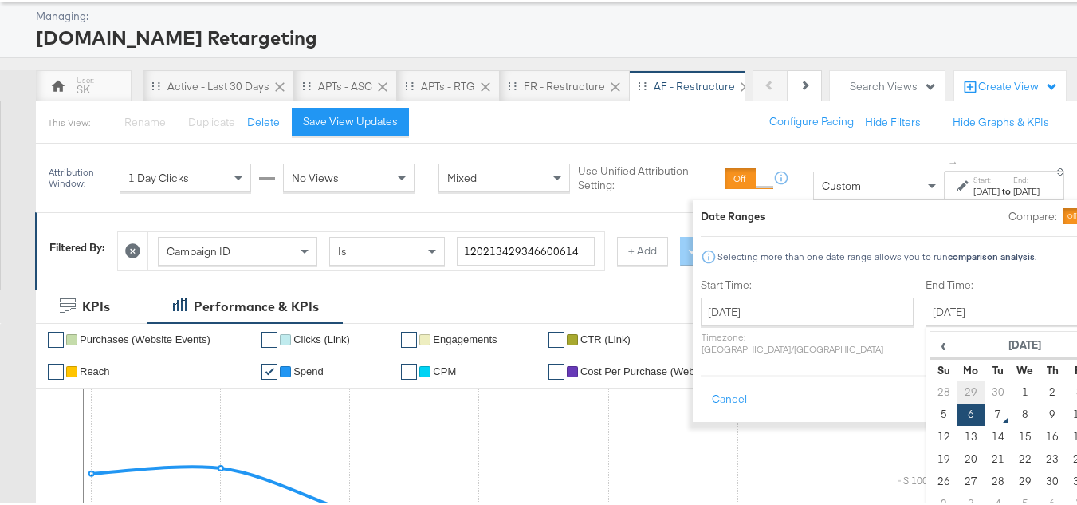
click at [958, 396] on td "29" at bounding box center [971, 390] width 27 height 22
type input "September 29th 2025"
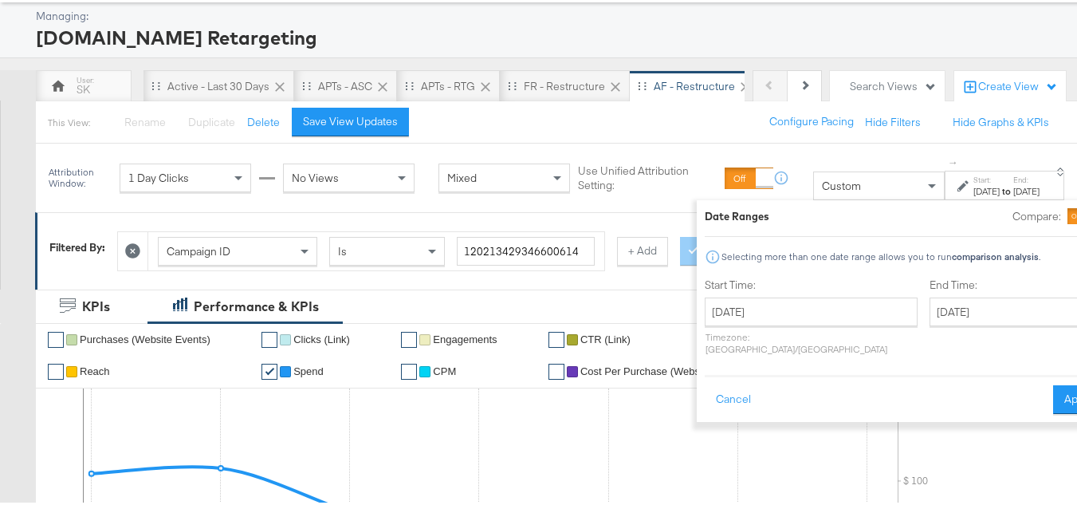
click at [1023, 372] on div "Cancel Apply" at bounding box center [904, 391] width 399 height 39
click at [1053, 386] on button "Apply" at bounding box center [1078, 397] width 50 height 29
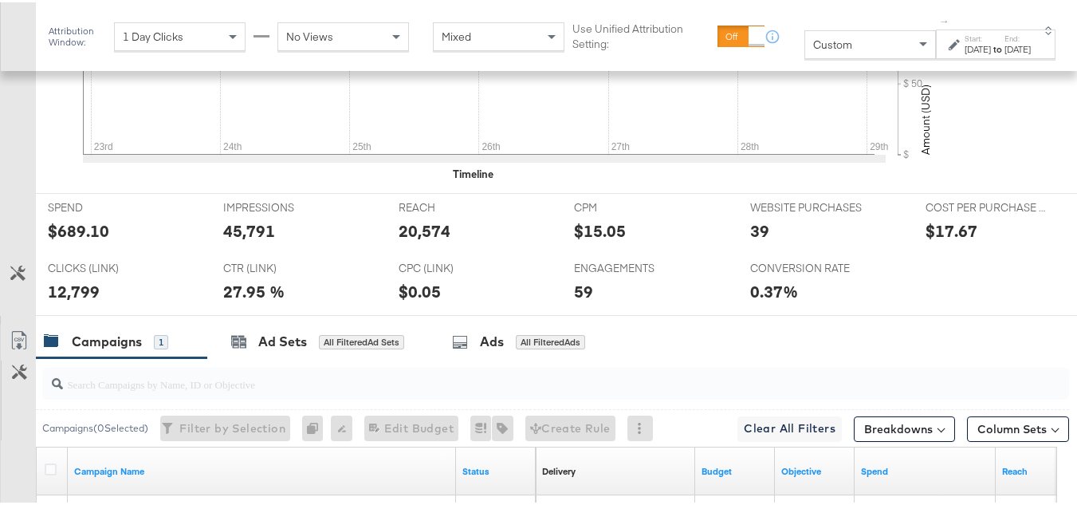
scroll to position [634, 0]
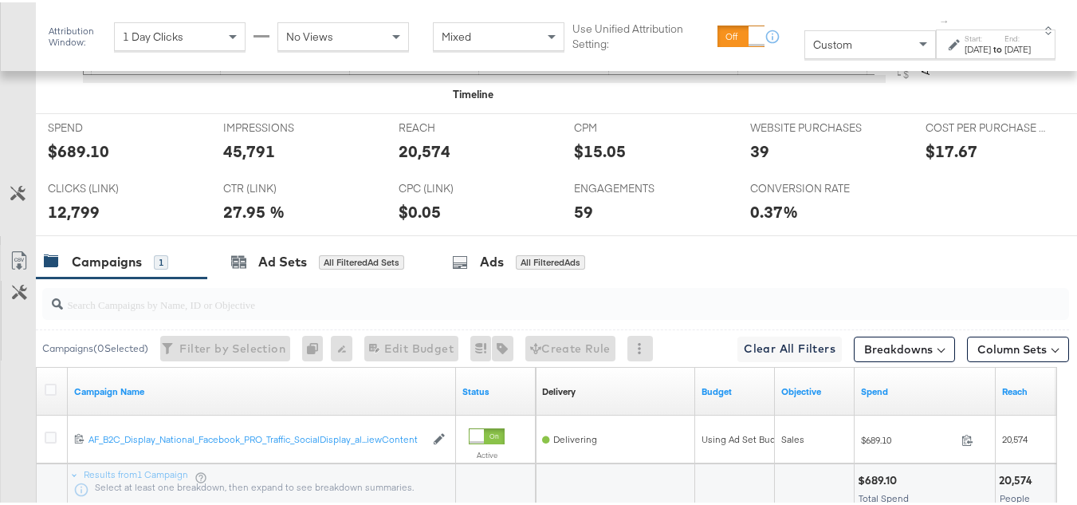
click at [82, 160] on div "$689.10" at bounding box center [78, 148] width 61 height 23
click at [412, 160] on div "20,574" at bounding box center [425, 148] width 52 height 23
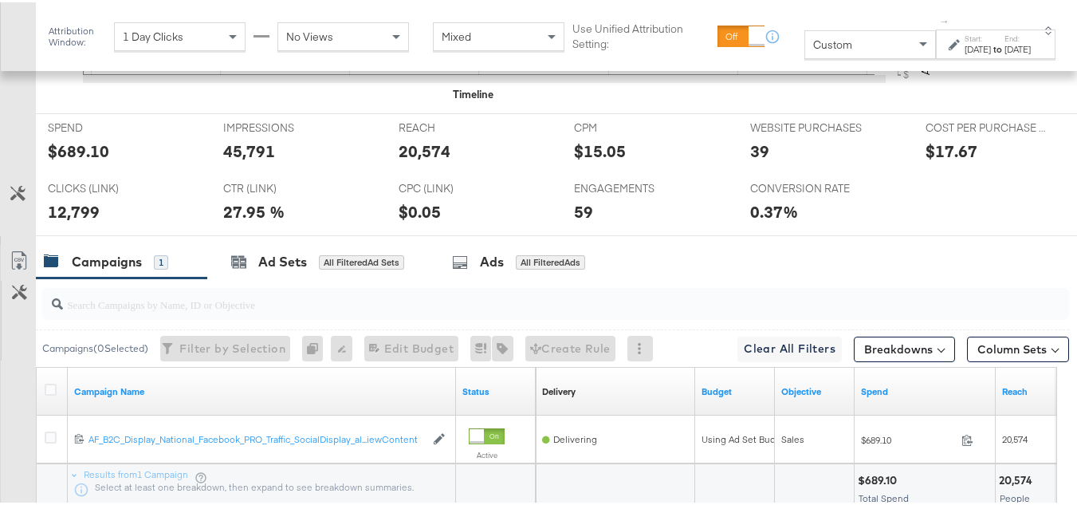
click at [260, 160] on div "45,791" at bounding box center [249, 148] width 52 height 23
click at [95, 221] on div "12,799" at bounding box center [74, 209] width 52 height 23
click at [79, 221] on div "12,799" at bounding box center [74, 209] width 52 height 23
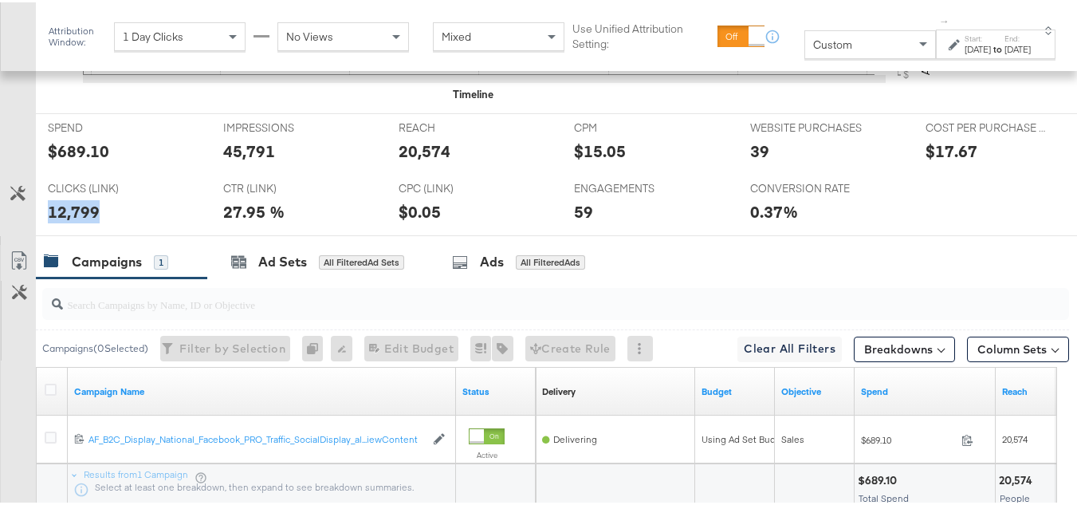
click at [79, 221] on div "12,799" at bounding box center [74, 209] width 52 height 23
click at [754, 160] on div "39" at bounding box center [759, 148] width 19 height 23
click at [562, 230] on div "ENGAGEMENTS ENGAGEMENTS 59" at bounding box center [649, 202] width 175 height 61
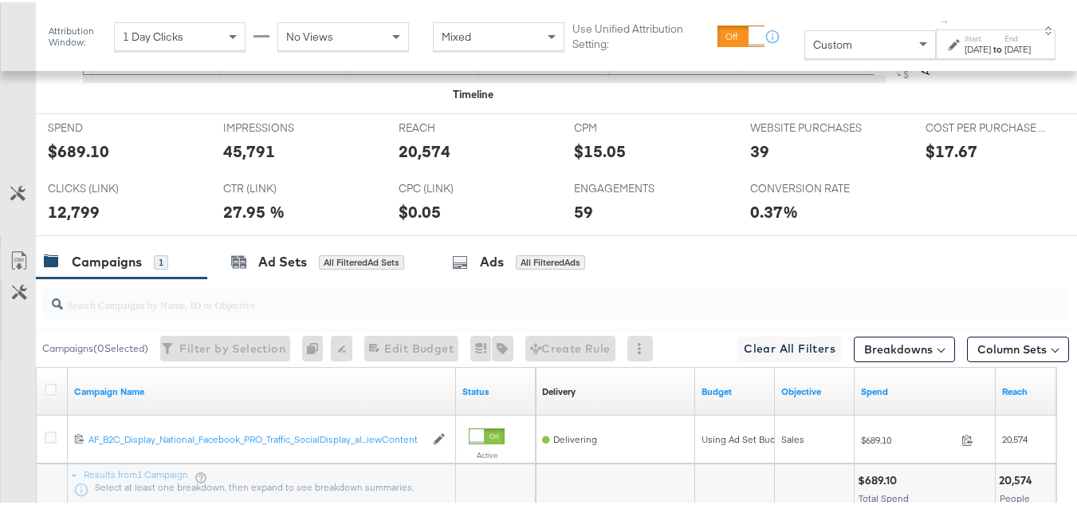
click at [719, 233] on div "ENGAGEMENTS ENGAGEMENTS 59" at bounding box center [649, 202] width 175 height 61
click at [1005, 52] on div "Sep 29th 2025" at bounding box center [1018, 47] width 26 height 13
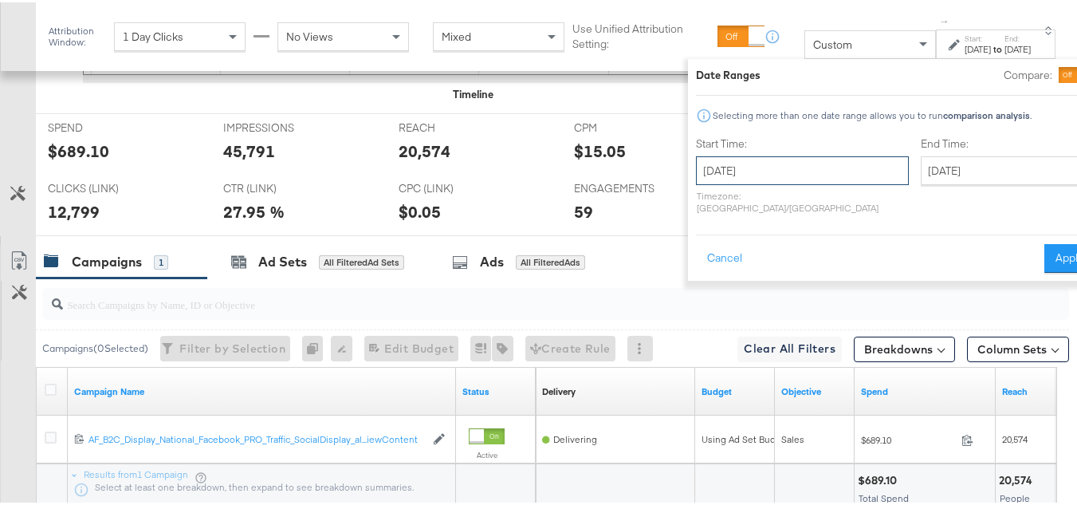
click at [752, 172] on input "September 23rd 2025" at bounding box center [802, 168] width 213 height 29
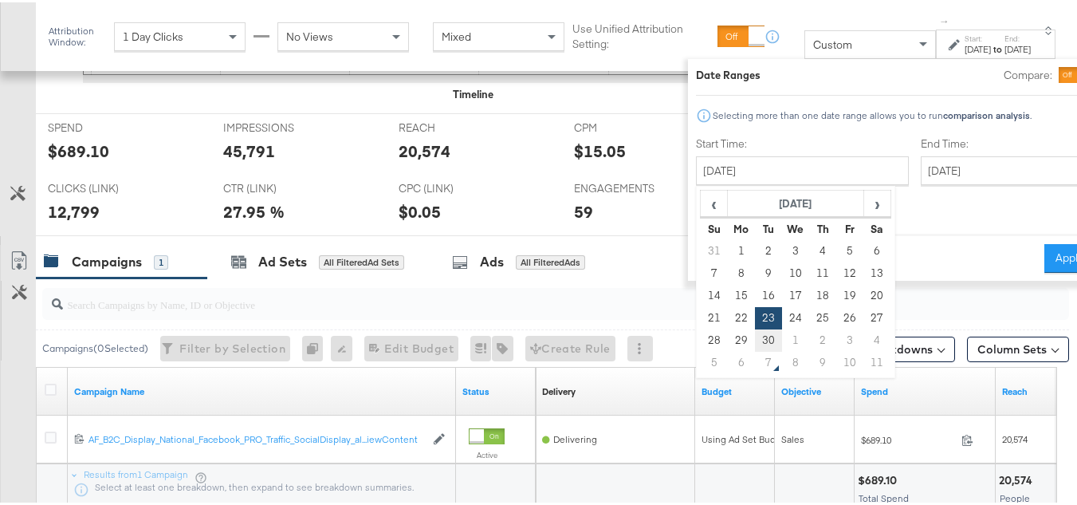
click at [755, 334] on td "30" at bounding box center [768, 338] width 27 height 22
type input "September 30th 2025"
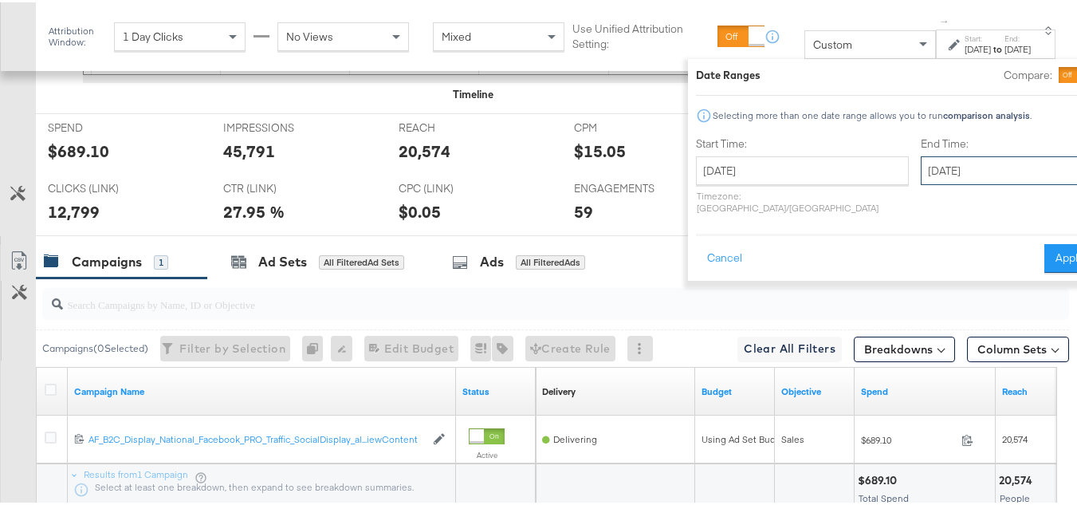
click at [926, 171] on input "September 30th 2025" at bounding box center [1004, 168] width 167 height 29
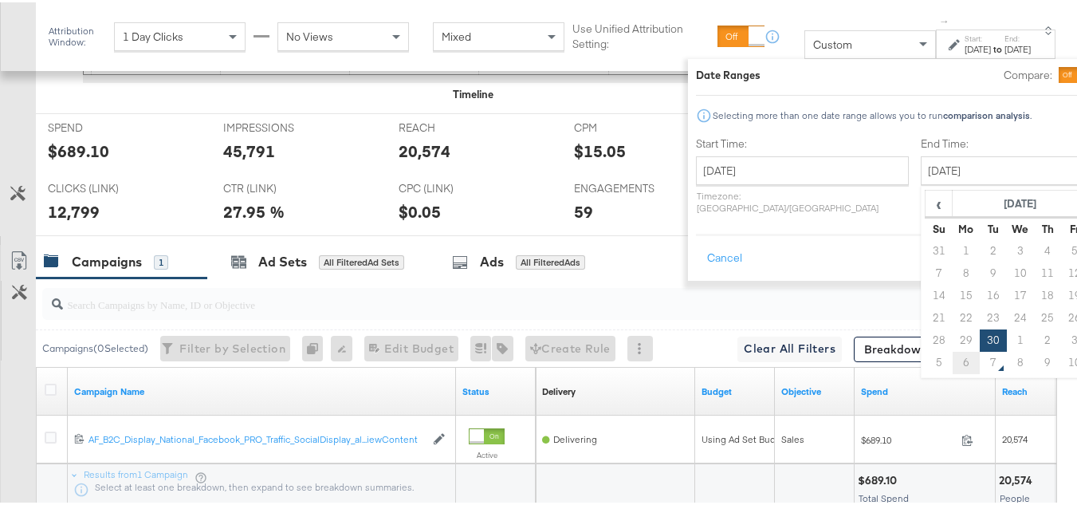
click at [953, 362] on td "6" at bounding box center [966, 360] width 27 height 22
type input "October 6th 2025"
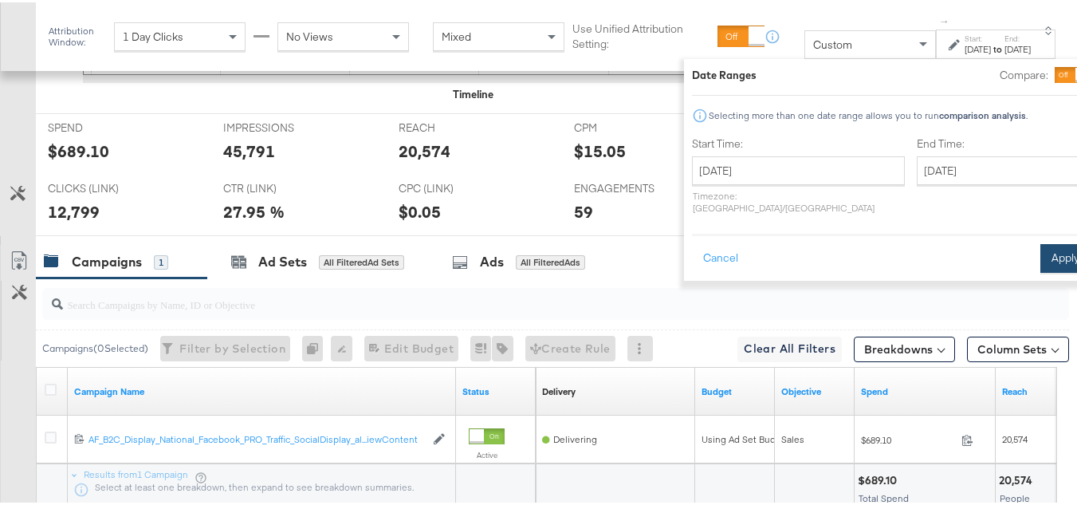
click at [1041, 254] on button "Apply" at bounding box center [1066, 256] width 50 height 29
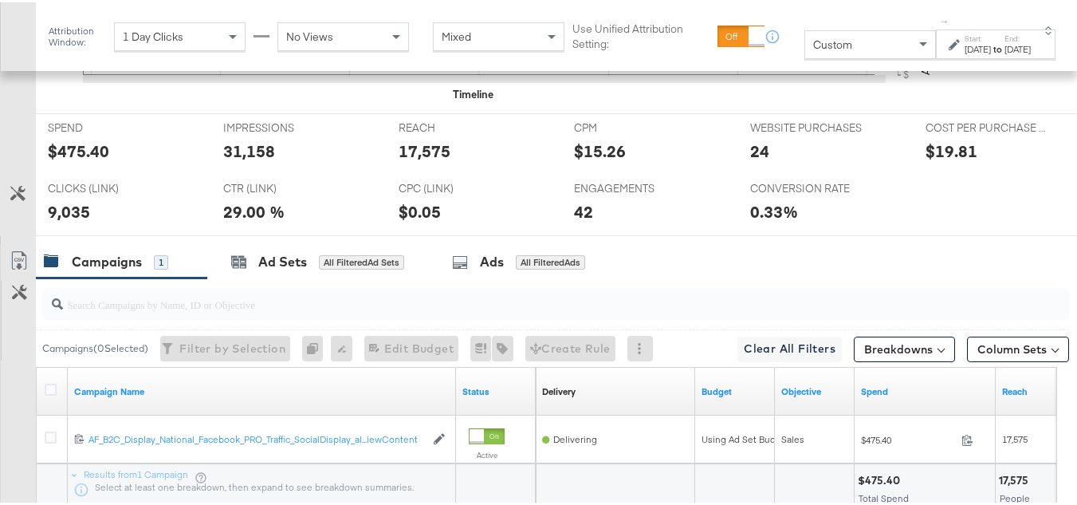
click at [75, 160] on div "$475.40" at bounding box center [78, 148] width 61 height 23
click at [454, 160] on div at bounding box center [478, 152] width 48 height 17
click at [420, 160] on div "17,575" at bounding box center [425, 148] width 52 height 23
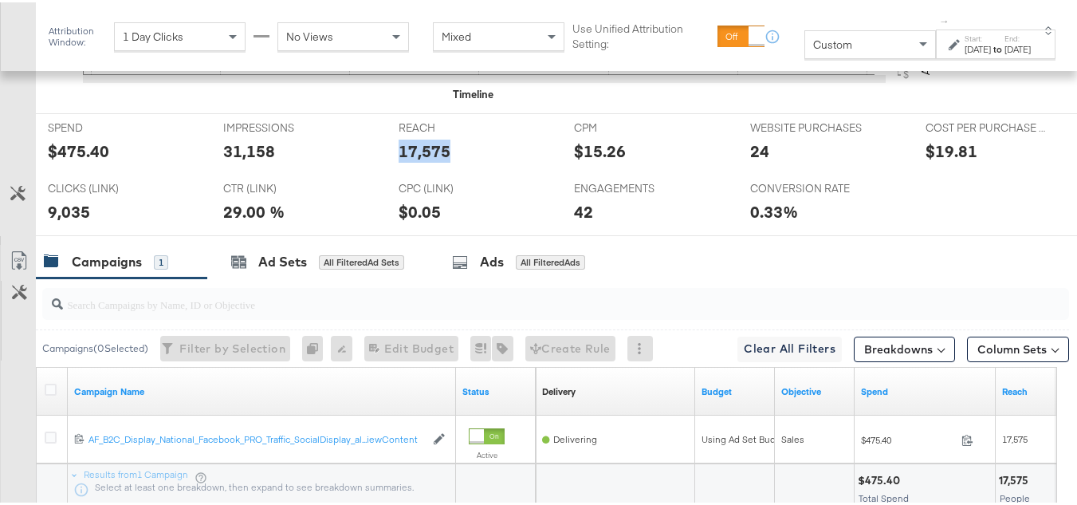
click at [420, 160] on div "17,575" at bounding box center [425, 148] width 52 height 23
click at [245, 172] on div "IMPRESSIONS IMPRESSIONS 31,158" at bounding box center [298, 142] width 175 height 61
click at [77, 221] on div "9,035" at bounding box center [69, 209] width 42 height 23
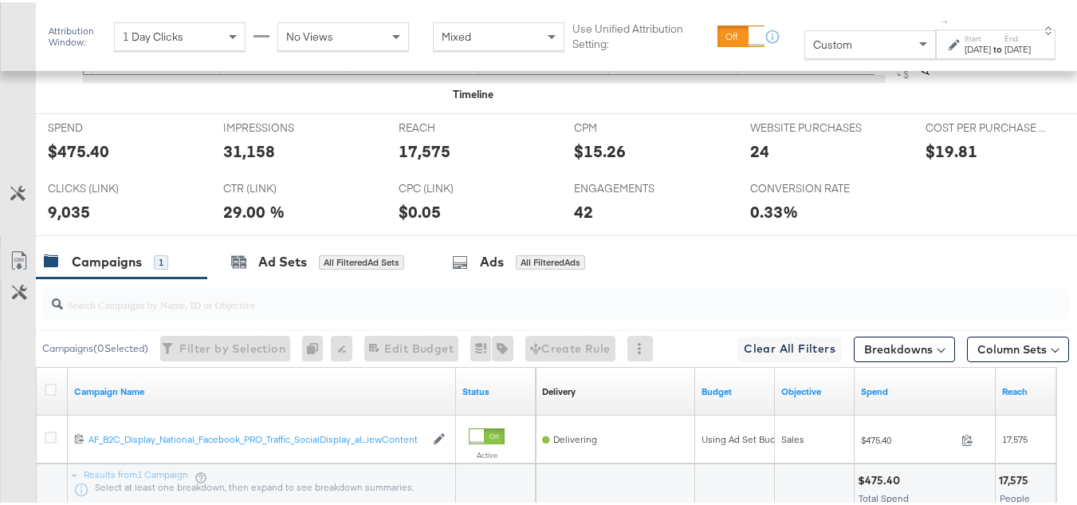
click at [738, 168] on div "WEBSITE PURCHASES WEBSITE PURCHASES 24" at bounding box center [825, 142] width 175 height 61
click at [574, 221] on div "42" at bounding box center [583, 209] width 19 height 23
click at [627, 221] on div at bounding box center [621, 212] width 48 height 17
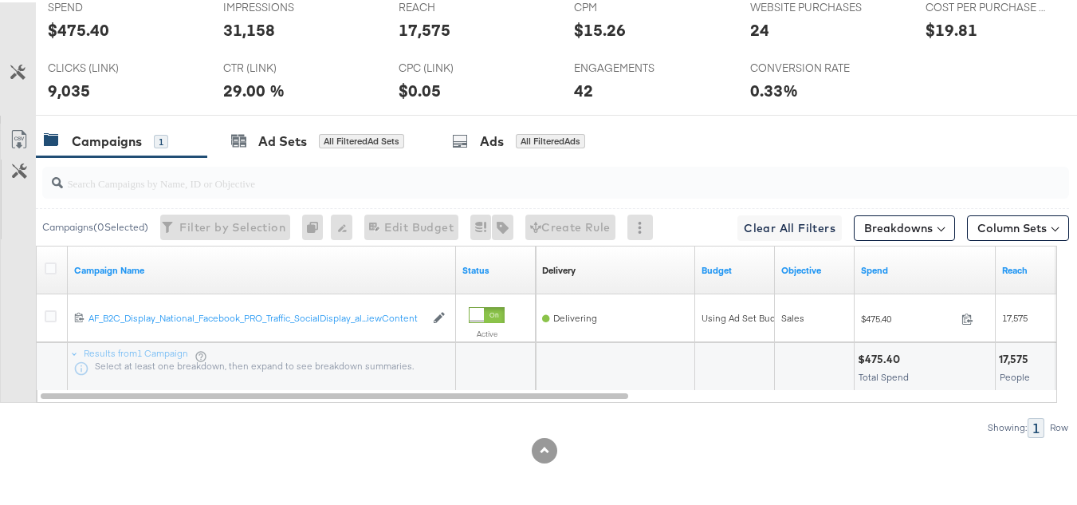
scroll to position [0, 0]
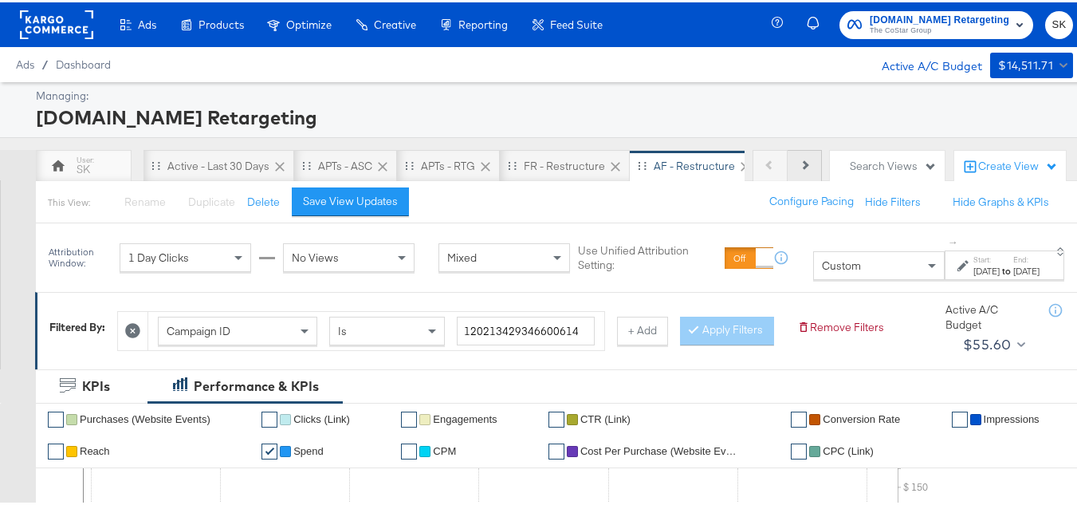
click at [790, 155] on button "Next" at bounding box center [805, 164] width 34 height 32
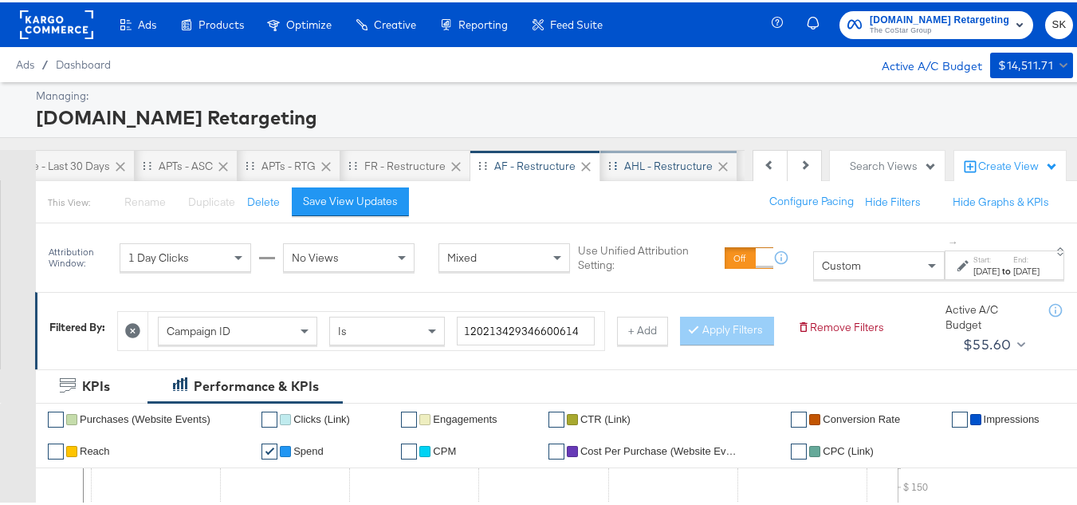
click at [656, 163] on div "AHL - Restructure" at bounding box center [668, 163] width 89 height 15
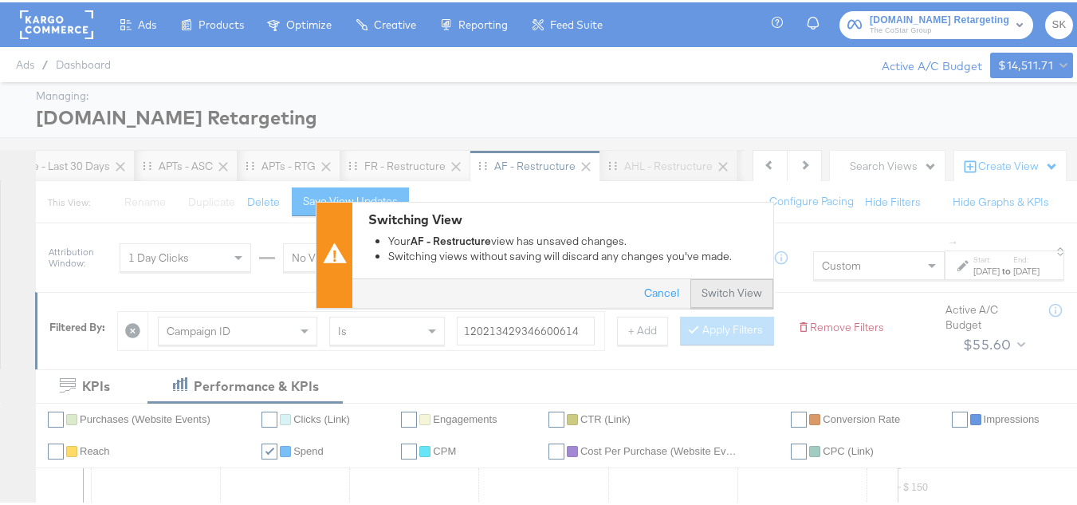
click at [703, 289] on button "Switch View" at bounding box center [732, 291] width 83 height 29
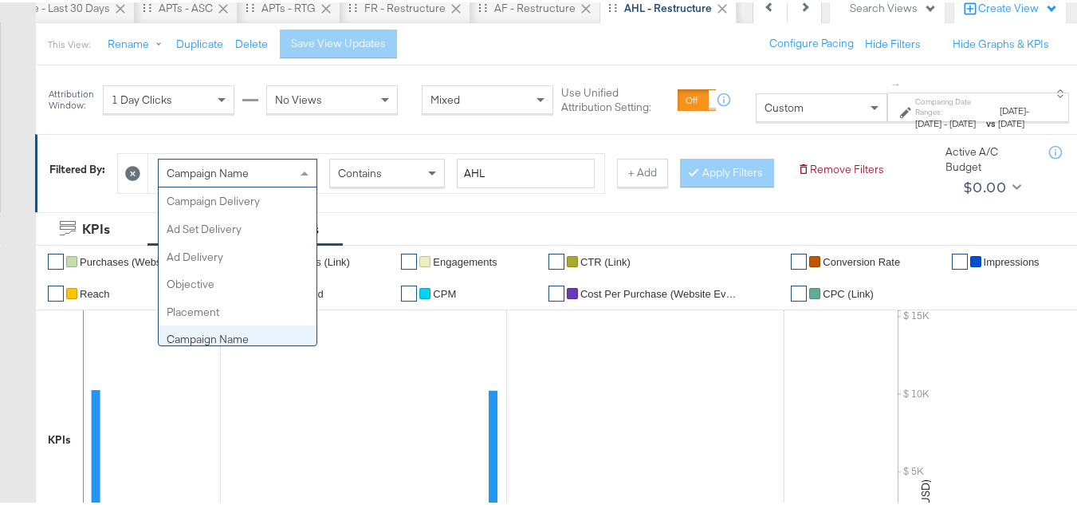
click at [246, 171] on span "Campaign Name" at bounding box center [208, 170] width 82 height 14
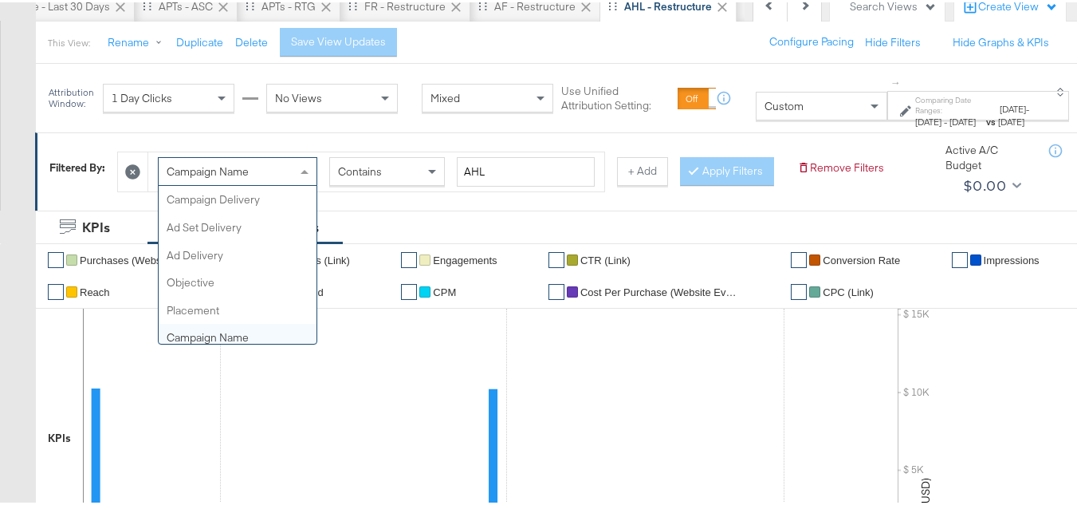
scroll to position [138, 0]
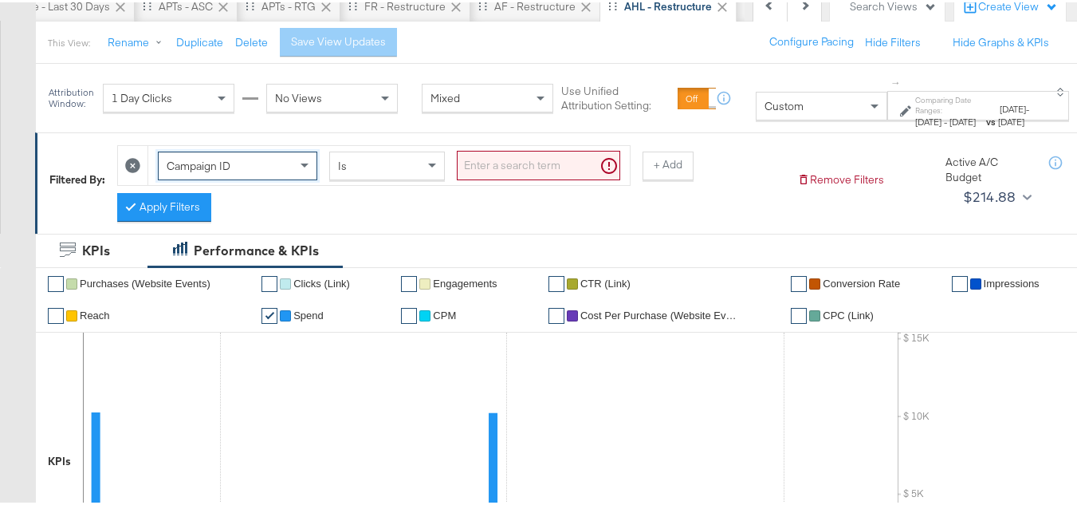
click at [530, 163] on input "search" at bounding box center [538, 163] width 163 height 30
paste input "120204946758090614"
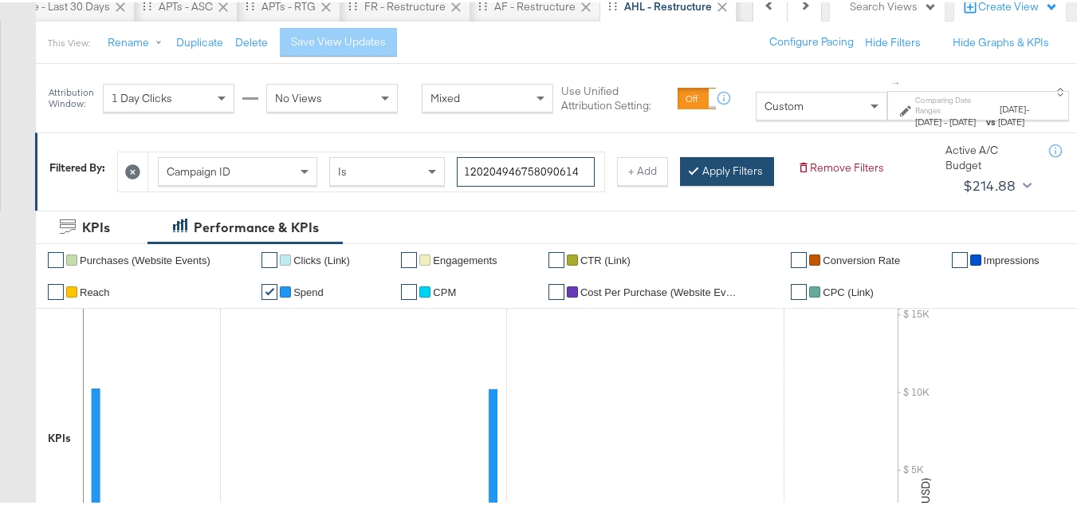
type input "120204946758090614"
click at [680, 183] on button "Apply Filters" at bounding box center [727, 169] width 94 height 29
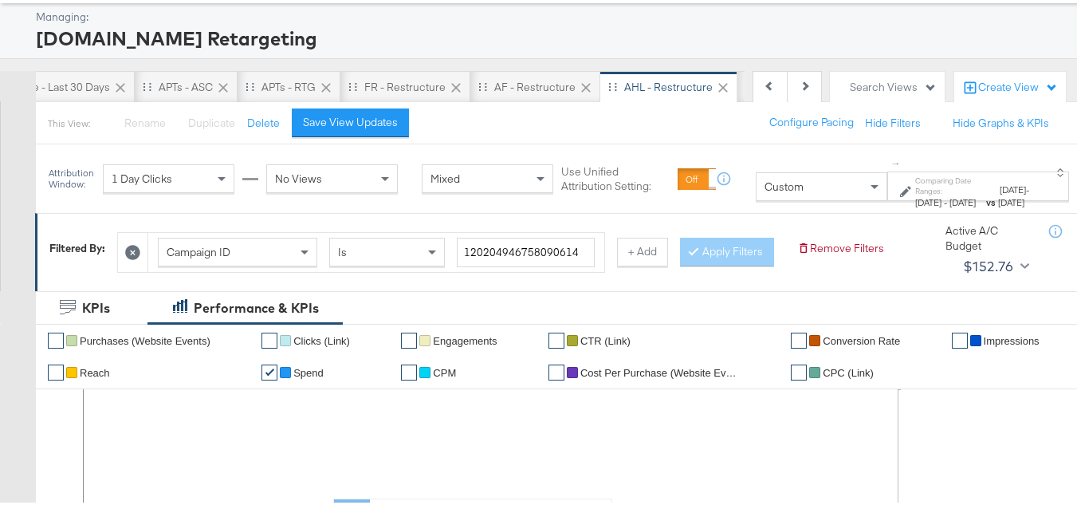
scroll to position [80, 0]
click at [950, 205] on span "Mar 29th 2023" at bounding box center [963, 199] width 26 height 12
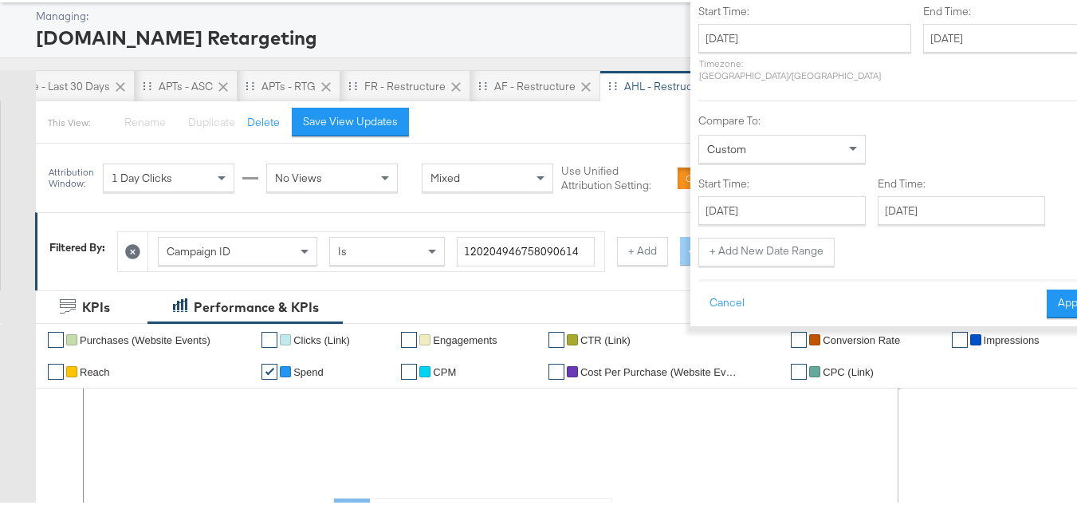
scroll to position [0, 0]
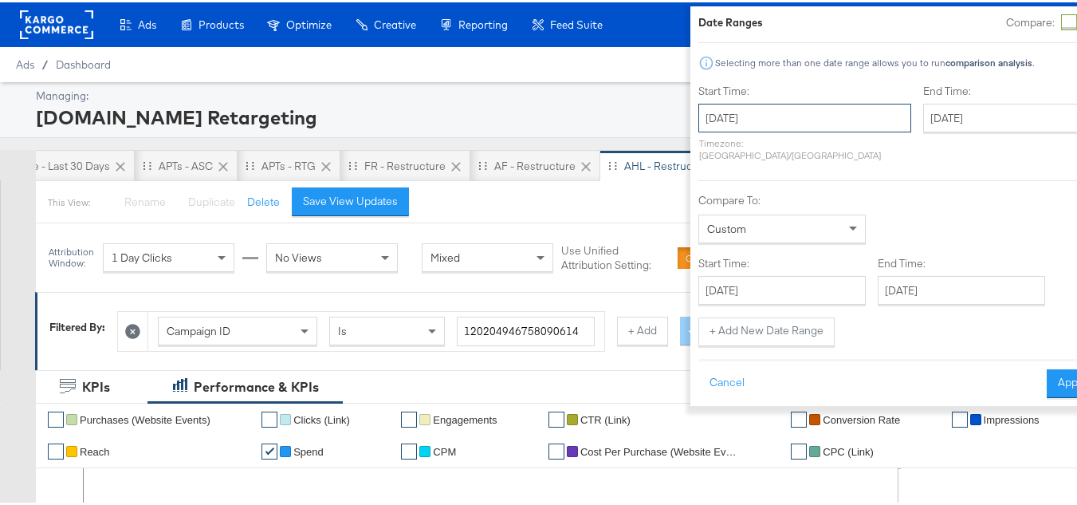
click at [770, 120] on input "February 15th 2023" at bounding box center [805, 115] width 213 height 29
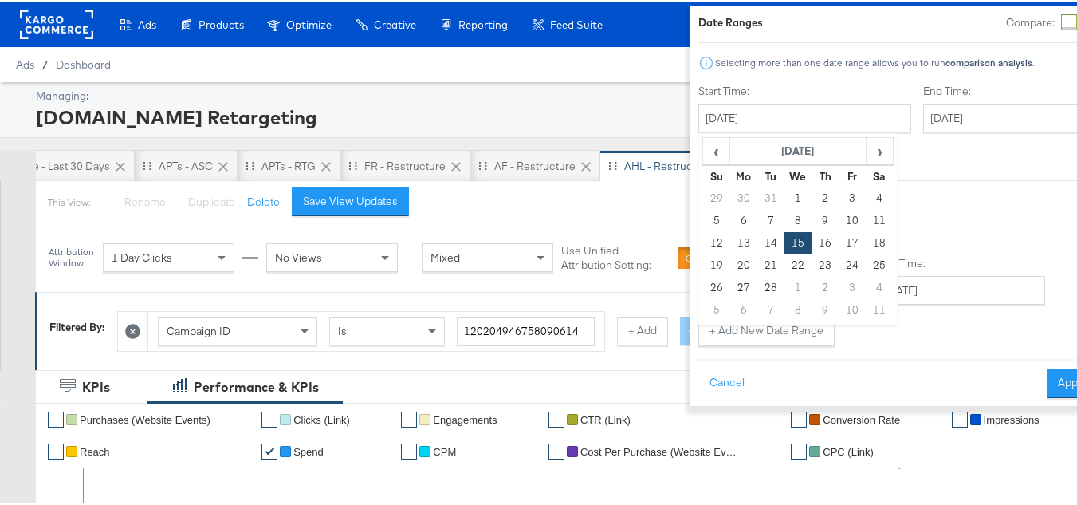
click at [758, 163] on th "Tu" at bounding box center [771, 174] width 27 height 22
click at [743, 152] on th "February 2023" at bounding box center [798, 149] width 136 height 27
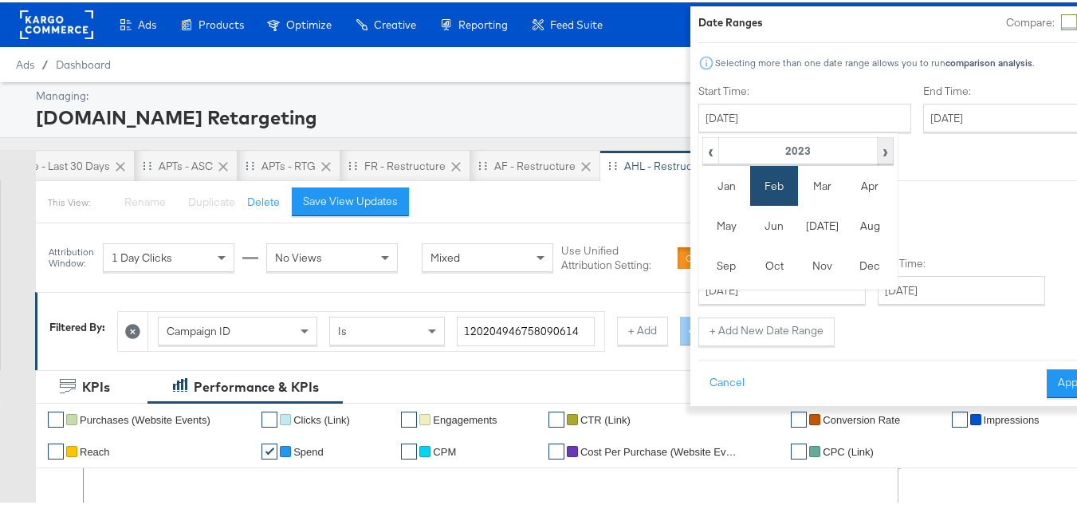
click at [879, 151] on span "›" at bounding box center [886, 148] width 14 height 24
click at [703, 266] on td "Sep" at bounding box center [727, 263] width 48 height 40
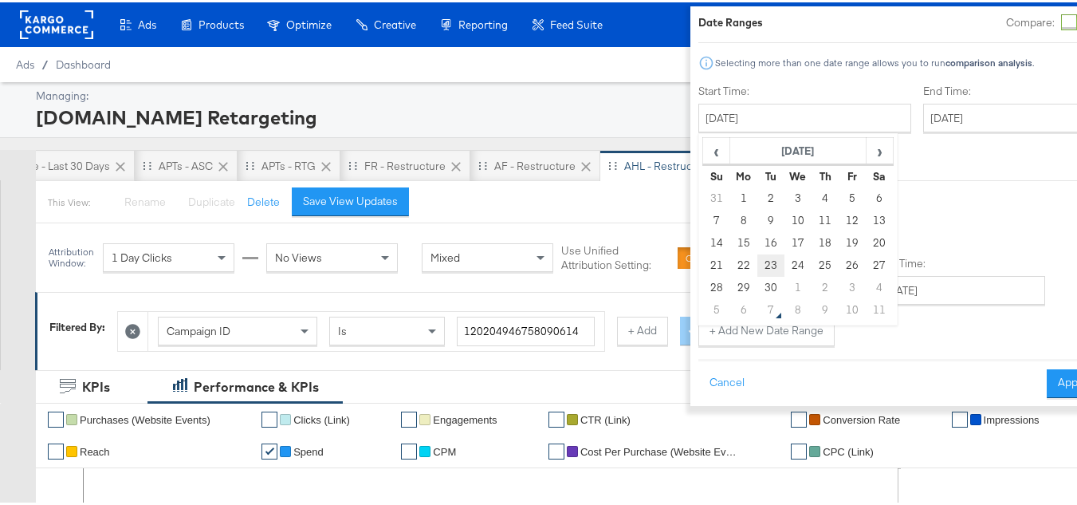
click at [758, 265] on td "23" at bounding box center [771, 263] width 27 height 22
type input "September 23rd 2025"
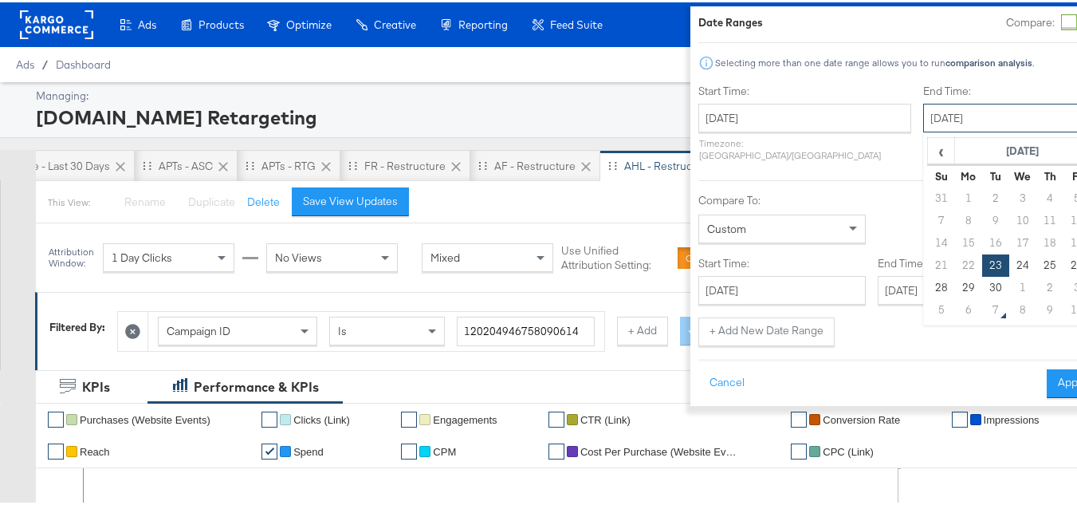
click at [944, 119] on input "September 23rd 2025" at bounding box center [1006, 115] width 167 height 29
click at [955, 284] on td "29" at bounding box center [968, 285] width 27 height 22
type input "September 29th 2025"
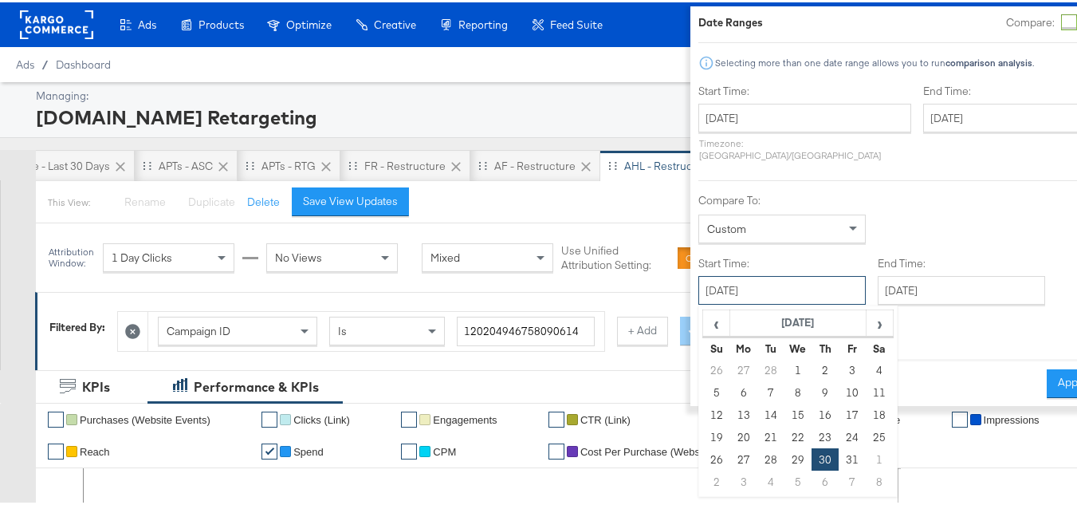
click at [742, 274] on input "March 30th 2023" at bounding box center [782, 288] width 167 height 29
click at [748, 307] on th "March 2023" at bounding box center [798, 320] width 136 height 27
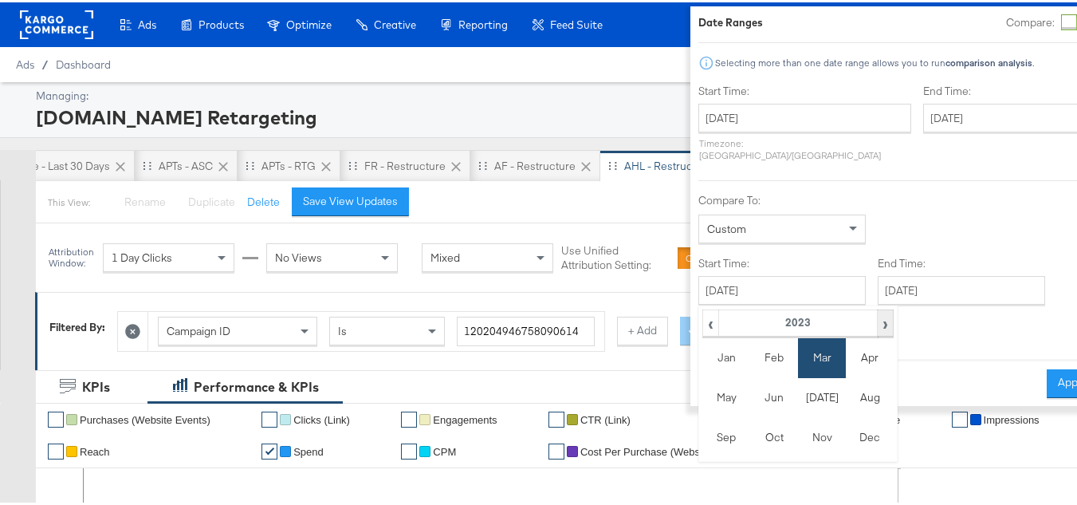
click at [879, 309] on span "›" at bounding box center [886, 321] width 14 height 24
click at [703, 421] on td "Sep" at bounding box center [727, 435] width 48 height 40
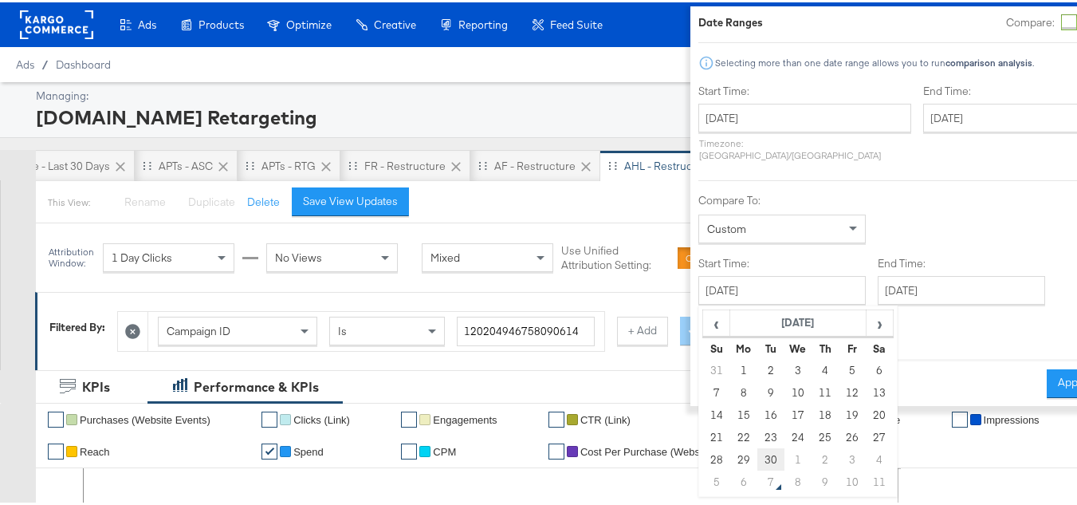
click at [758, 446] on td "30" at bounding box center [771, 457] width 27 height 22
type input "September 30th 2025"
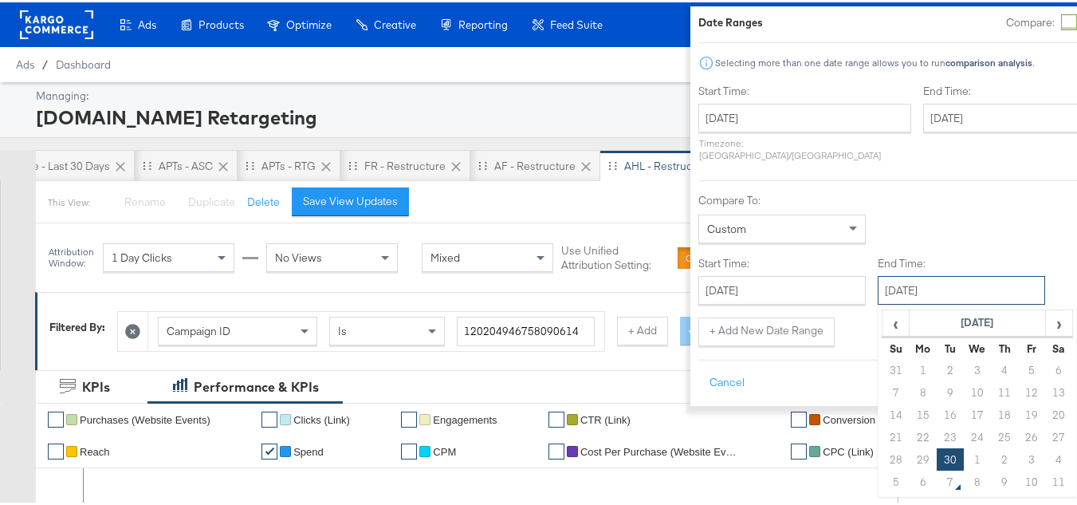
click at [915, 278] on input "September 30th 2025" at bounding box center [961, 288] width 167 height 29
click at [909, 468] on td "6" at bounding box center [922, 479] width 27 height 22
type input "October 6th 2025"
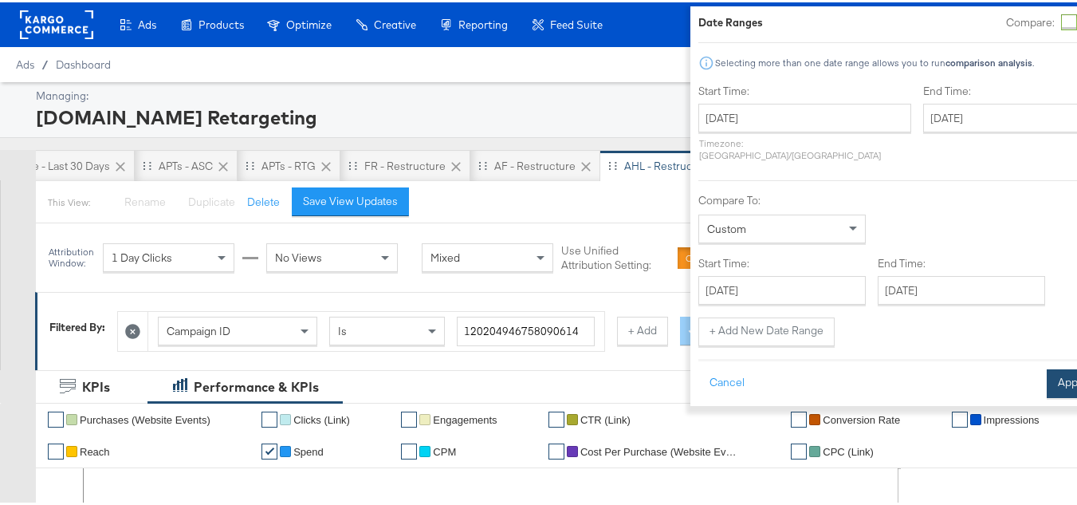
click at [1047, 367] on button "Apply" at bounding box center [1072, 381] width 50 height 29
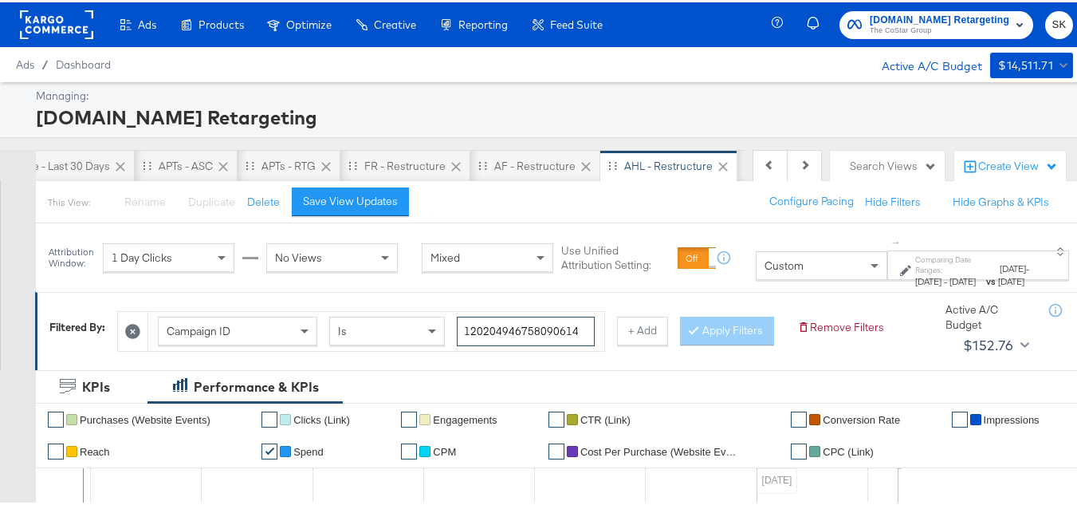
click at [495, 322] on input "120204946758090614" at bounding box center [526, 329] width 138 height 30
click at [680, 343] on div "Apply Filters" at bounding box center [727, 328] width 94 height 29
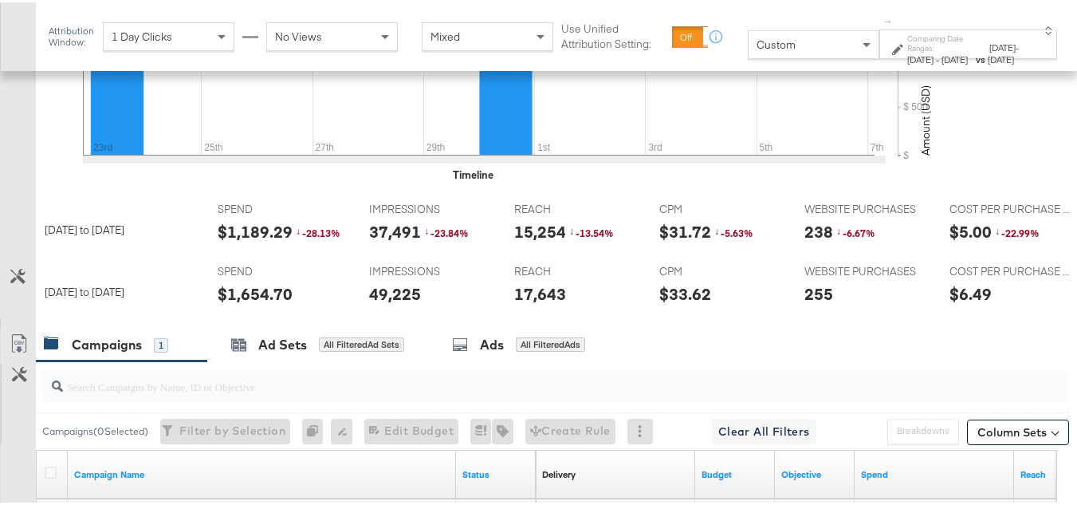
click at [246, 303] on div "$1,654.70" at bounding box center [255, 291] width 75 height 23
click at [519, 301] on div "REACH REACH 17,643" at bounding box center [574, 285] width 144 height 61
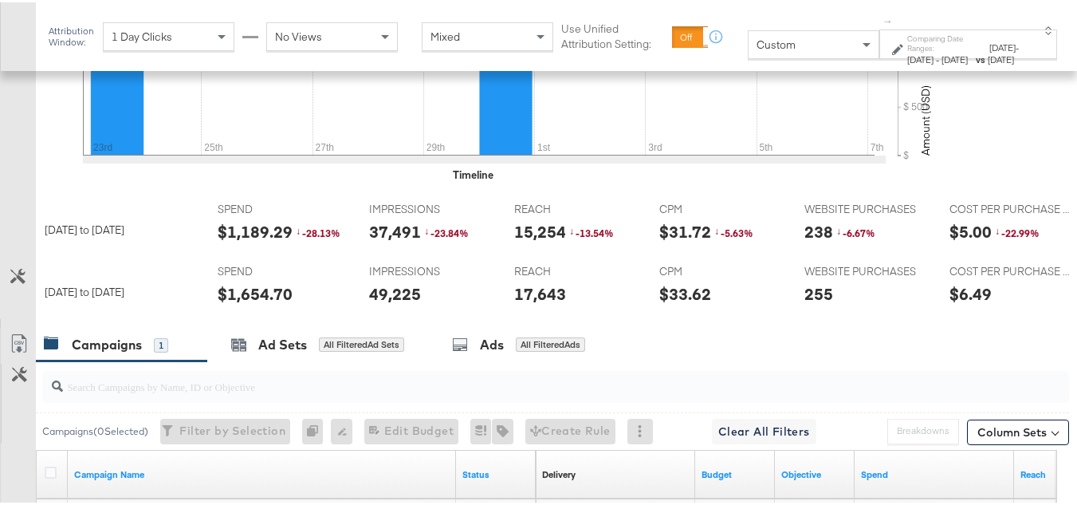
click at [520, 303] on div "17,643" at bounding box center [540, 291] width 52 height 23
click at [387, 303] on div "49,225" at bounding box center [395, 291] width 52 height 23
click at [578, 303] on div at bounding box center [593, 294] width 48 height 17
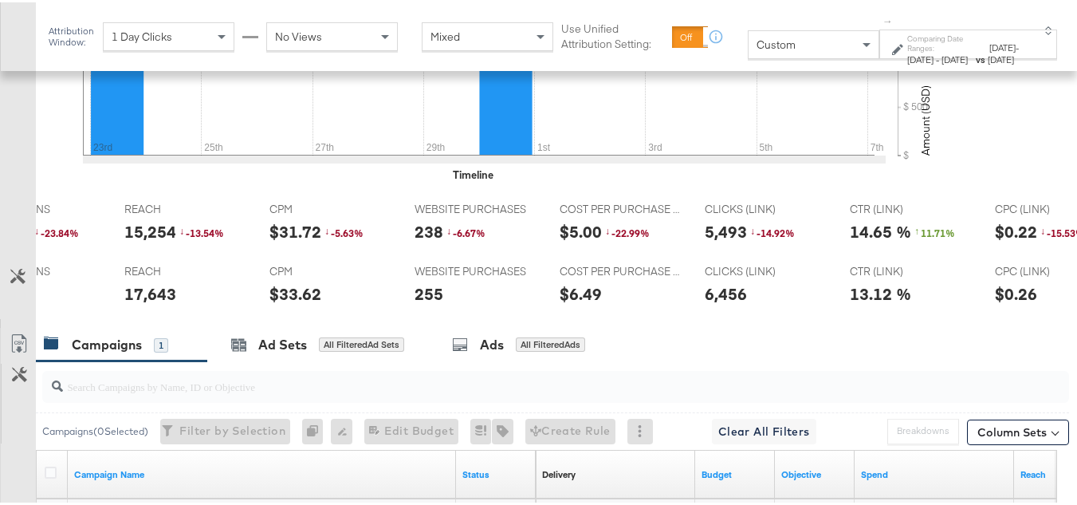
scroll to position [0, 578]
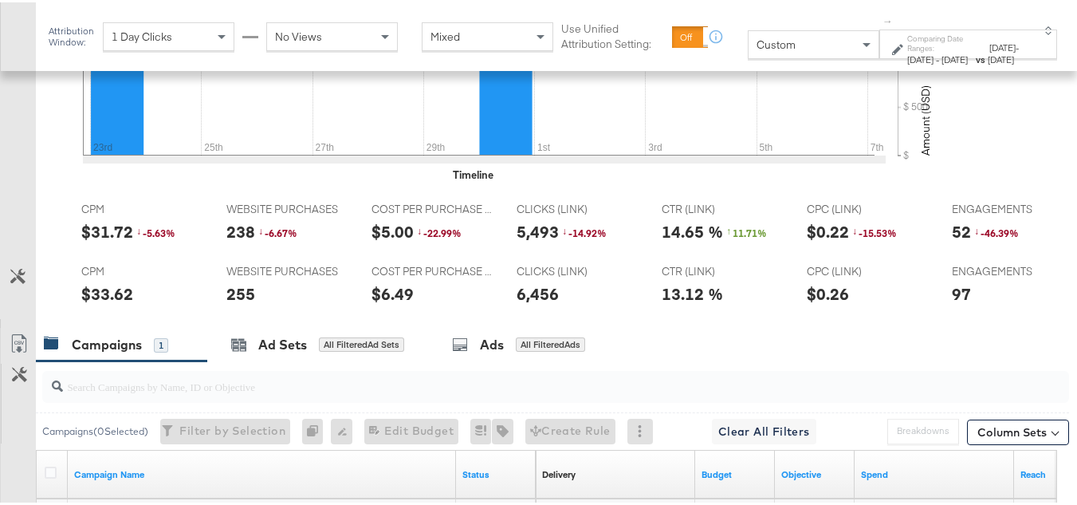
click at [529, 303] on div "6,456" at bounding box center [538, 291] width 42 height 23
click at [232, 303] on div "255" at bounding box center [240, 291] width 29 height 23
click at [755, 303] on div at bounding box center [750, 294] width 48 height 17
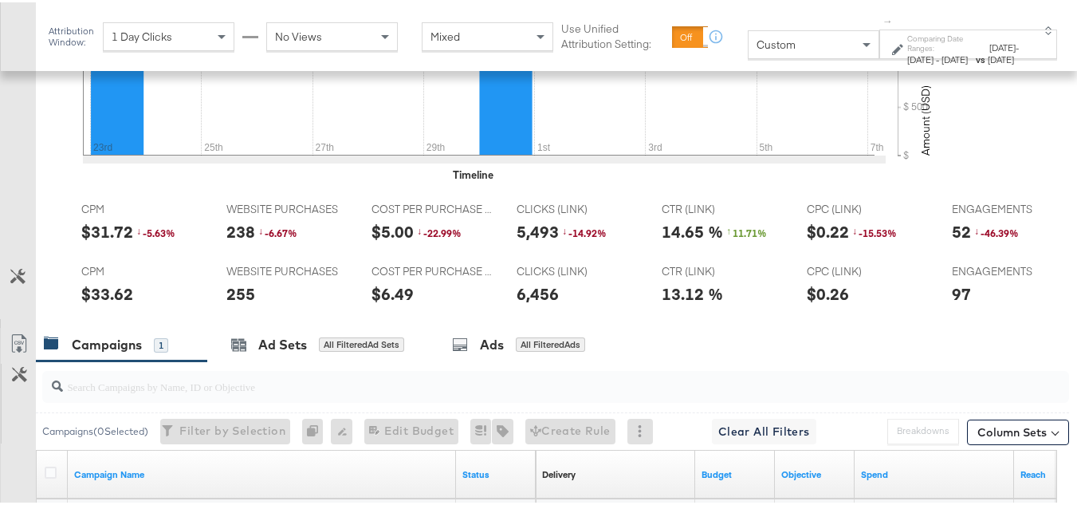
click at [961, 303] on div "97" at bounding box center [961, 291] width 19 height 23
click at [664, 278] on td "CTR (LINK) CTR (LINK) 13.12 %" at bounding box center [721, 285] width 145 height 62
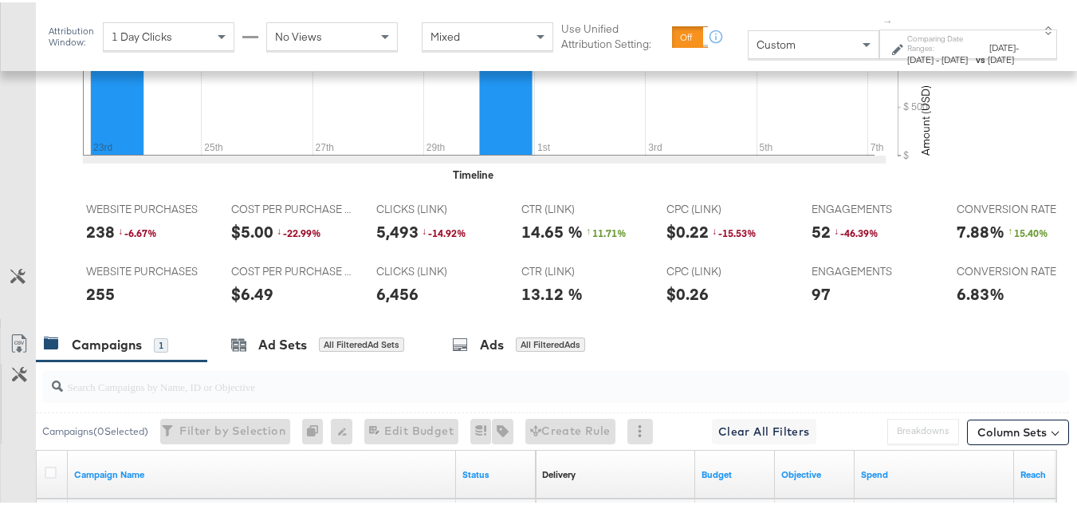
scroll to position [0, 0]
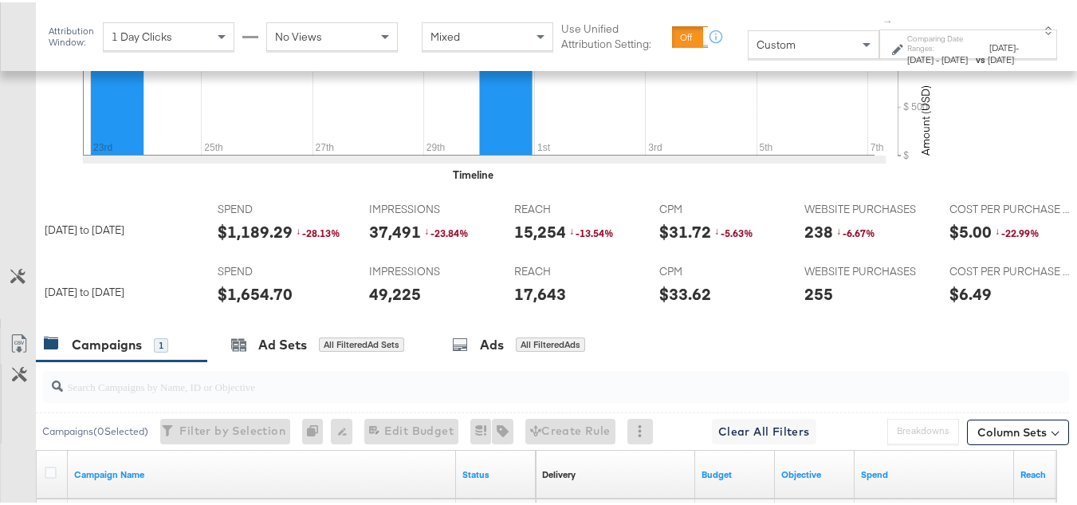
click at [236, 241] on div "$1,189.29" at bounding box center [255, 229] width 75 height 23
click at [510, 248] on div "REACH REACH 15,254 ↓ -13.54 %" at bounding box center [574, 223] width 144 height 61
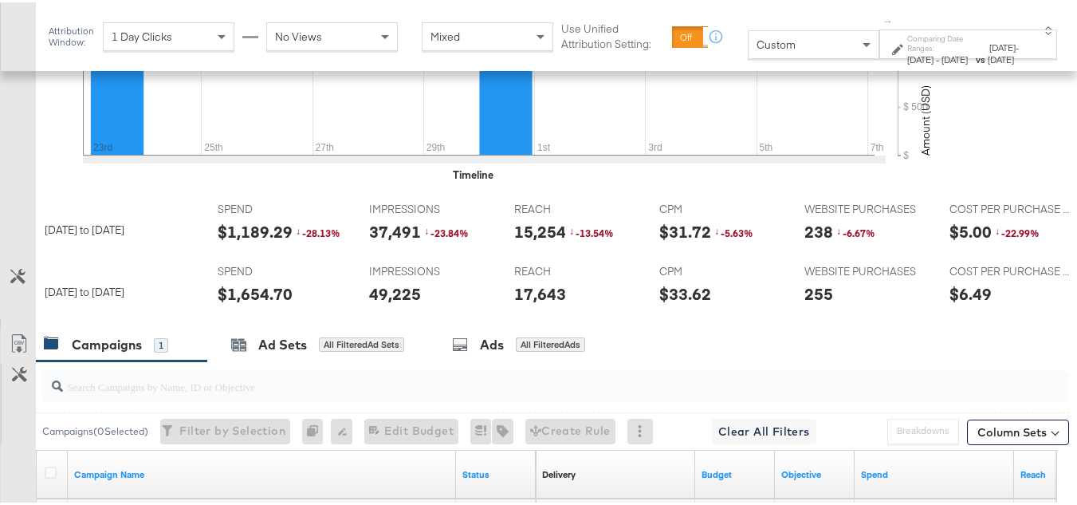
click at [386, 241] on div "37,491" at bounding box center [395, 229] width 52 height 23
click at [648, 254] on div "CPM CPM $31.72 ↓ -5.63 %" at bounding box center [720, 223] width 144 height 61
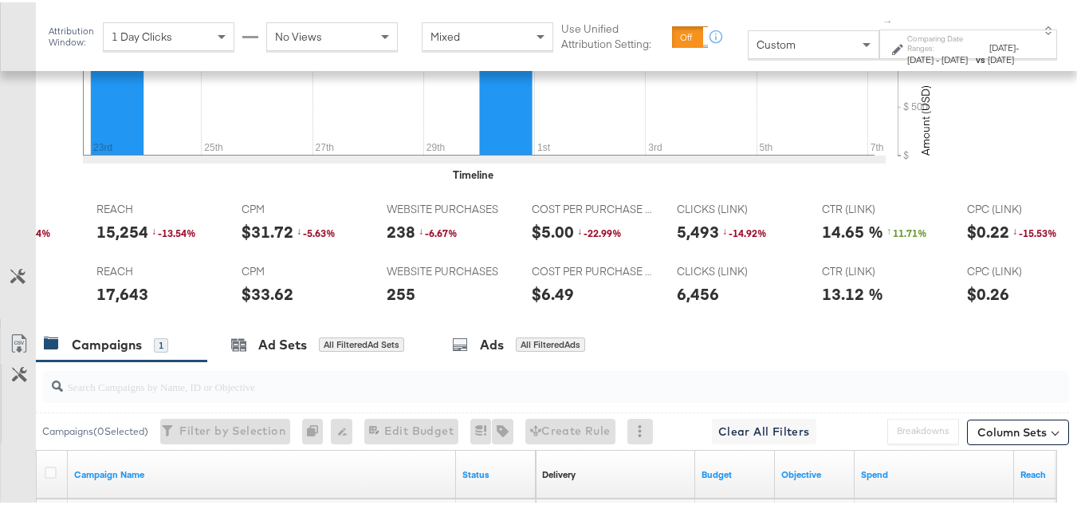
scroll to position [0, 425]
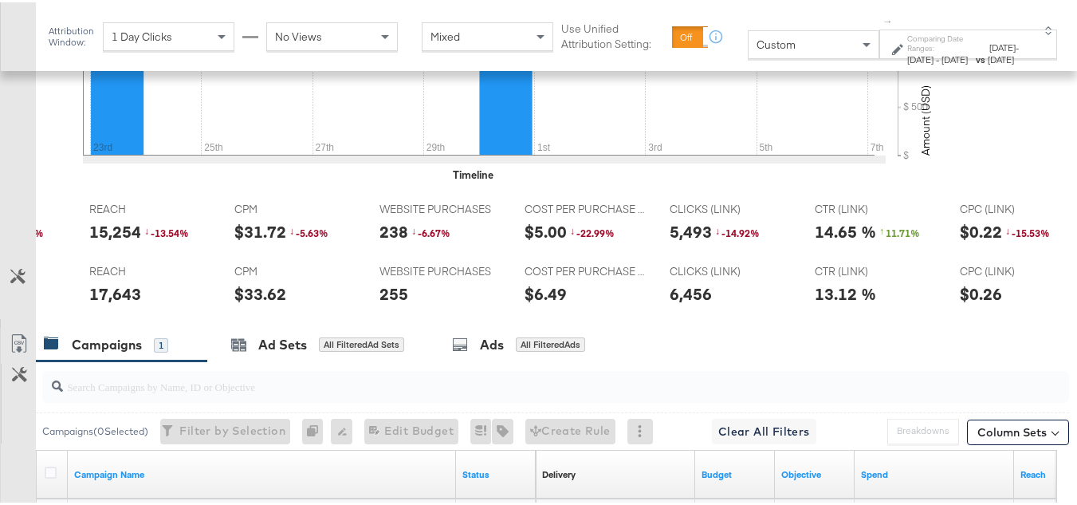
click at [689, 241] on div "5,493" at bounding box center [691, 229] width 42 height 23
click at [401, 241] on div "238" at bounding box center [394, 229] width 29 height 23
click at [388, 241] on div "238" at bounding box center [394, 229] width 29 height 23
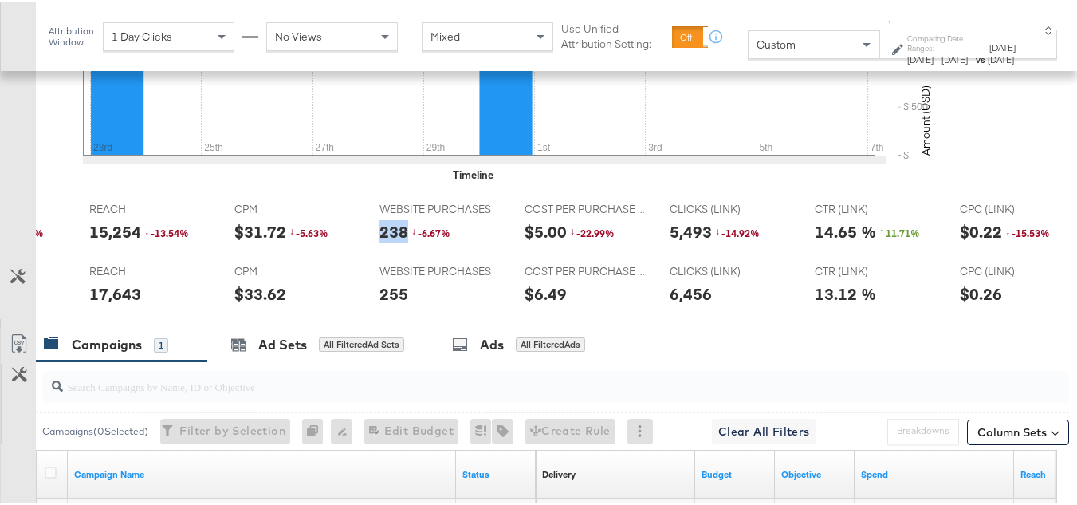
click at [388, 241] on div "238" at bounding box center [394, 229] width 29 height 23
click at [693, 277] on span "CLICKS (LINK)" at bounding box center [730, 269] width 120 height 15
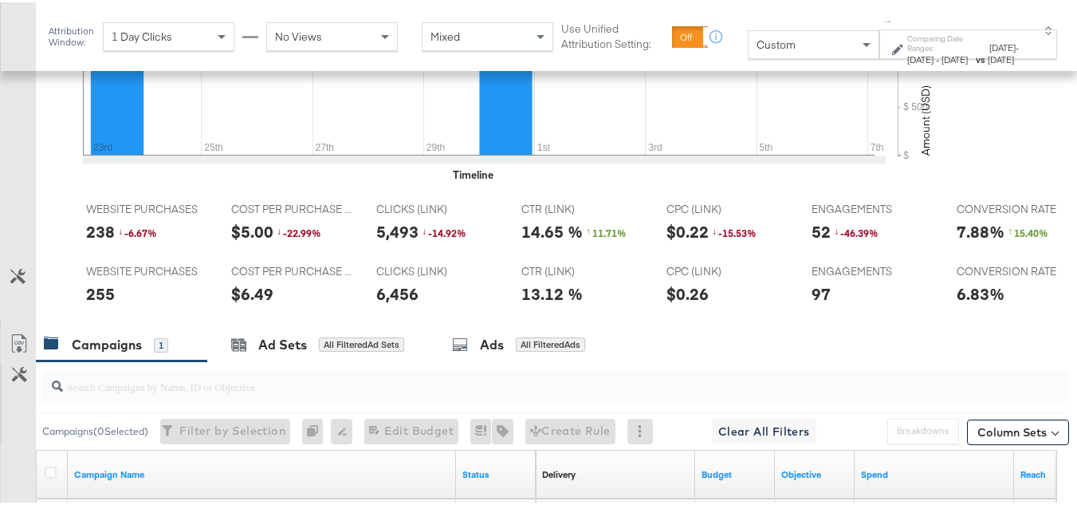
click at [814, 241] on div "52" at bounding box center [821, 229] width 19 height 23
click at [812, 241] on div "52" at bounding box center [821, 229] width 19 height 23
click at [623, 277] on span "CTR (LINK)" at bounding box center [582, 269] width 120 height 15
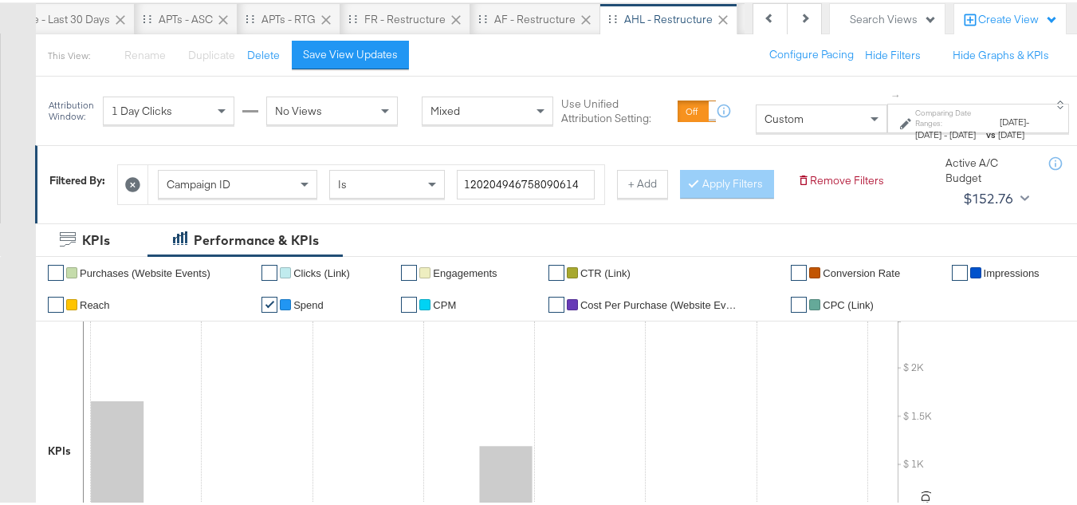
scroll to position [0, 0]
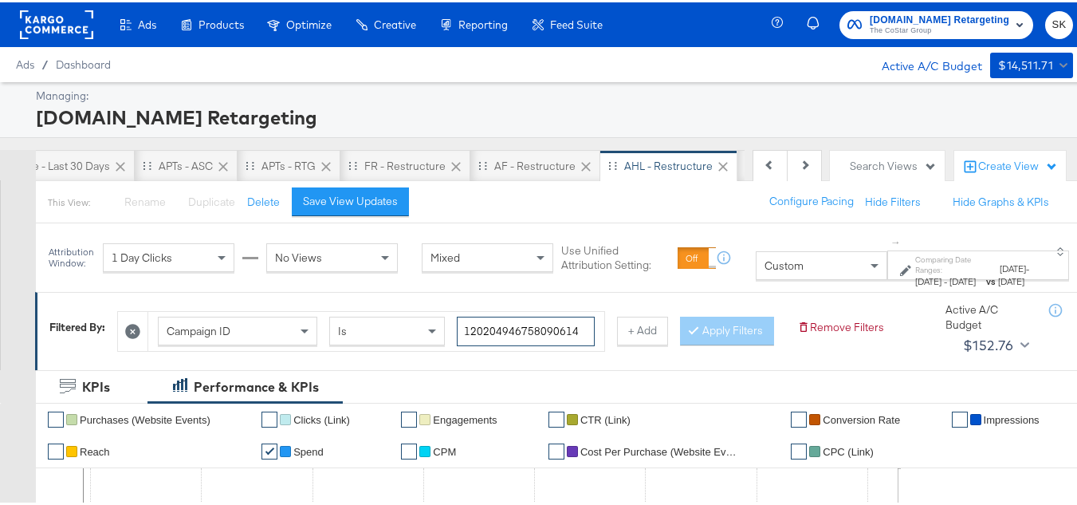
click at [498, 327] on input "120204946758090614" at bounding box center [526, 329] width 138 height 30
paste input "1342992903"
type input "120213429929030614"
click at [680, 343] on button "Apply Filters" at bounding box center [727, 328] width 94 height 29
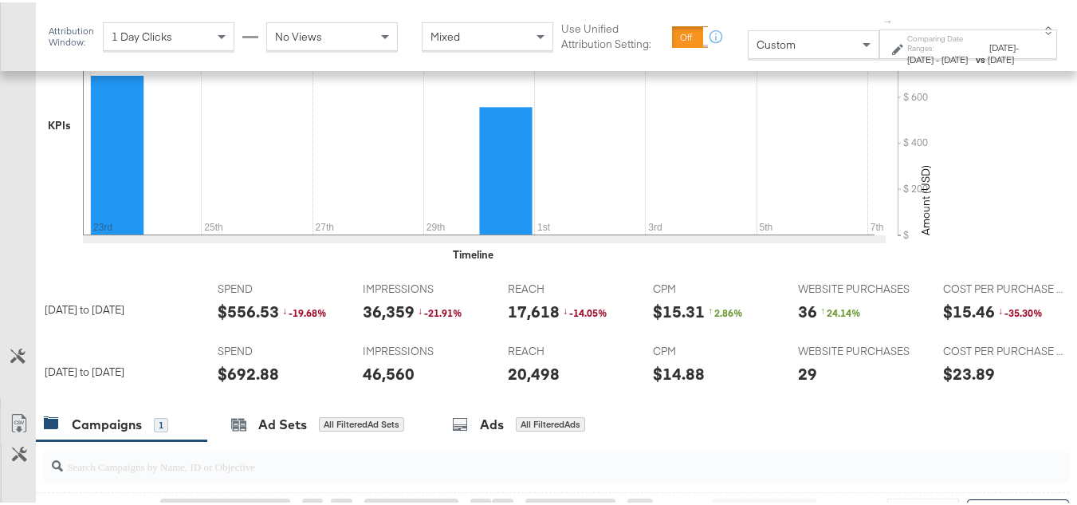
click at [254, 383] on div "$692.88" at bounding box center [248, 371] width 61 height 23
click at [508, 383] on div "20,498" at bounding box center [534, 371] width 52 height 23
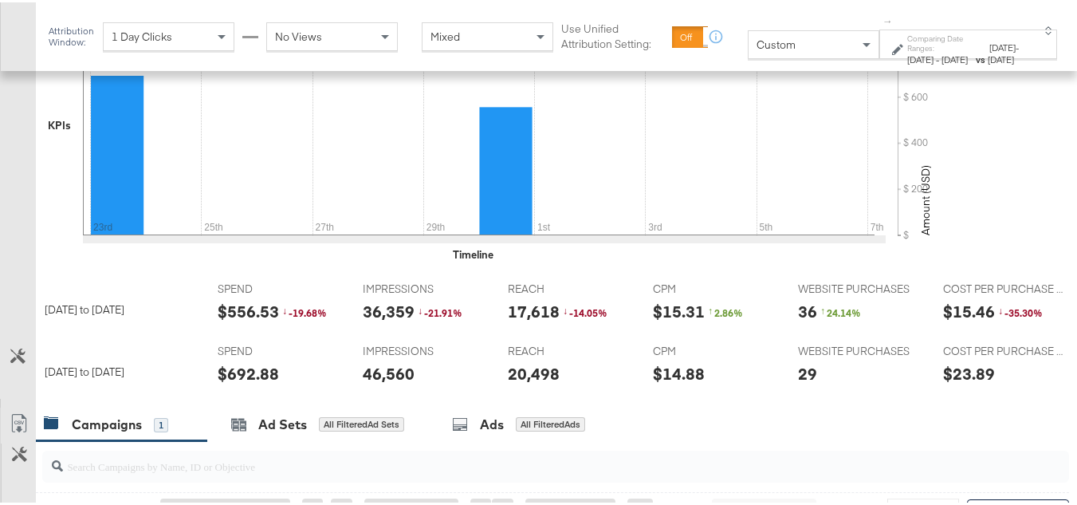
click at [380, 383] on div "46,560" at bounding box center [389, 371] width 52 height 23
click at [540, 383] on div "20,498" at bounding box center [534, 371] width 52 height 23
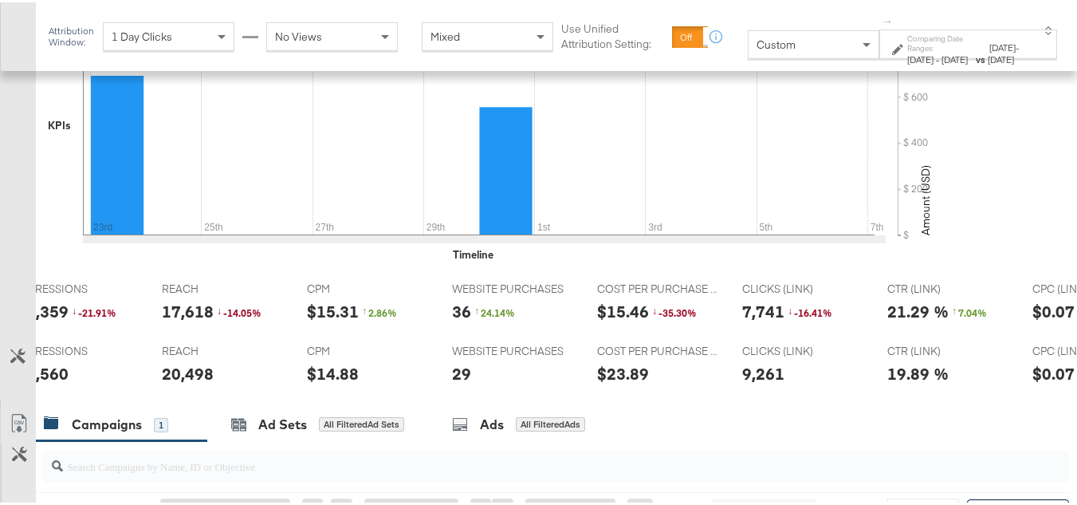
scroll to position [0, 560]
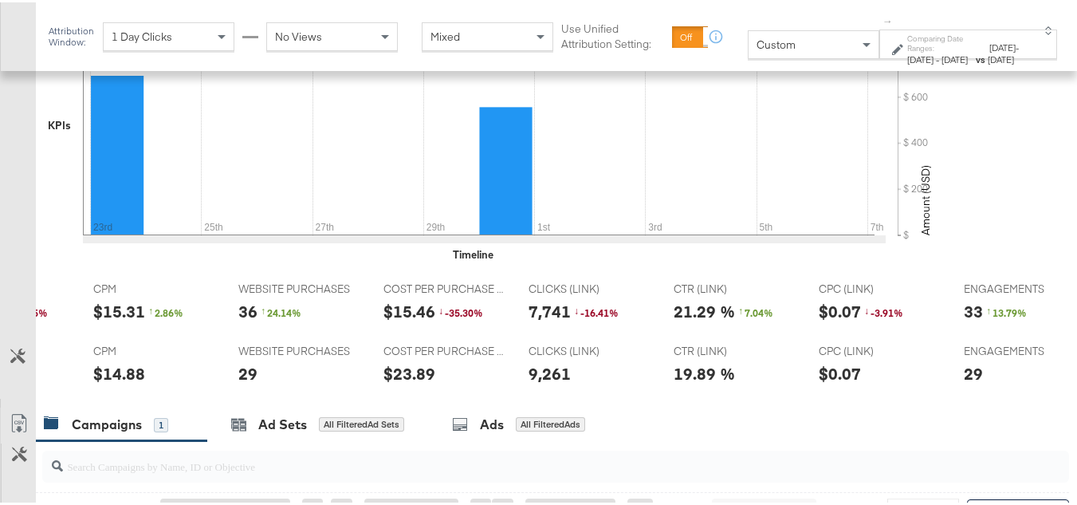
click at [565, 383] on div "9,261" at bounding box center [550, 371] width 42 height 23
click at [556, 383] on div "9,261" at bounding box center [550, 371] width 42 height 23
click at [243, 383] on div "29" at bounding box center [247, 371] width 19 height 23
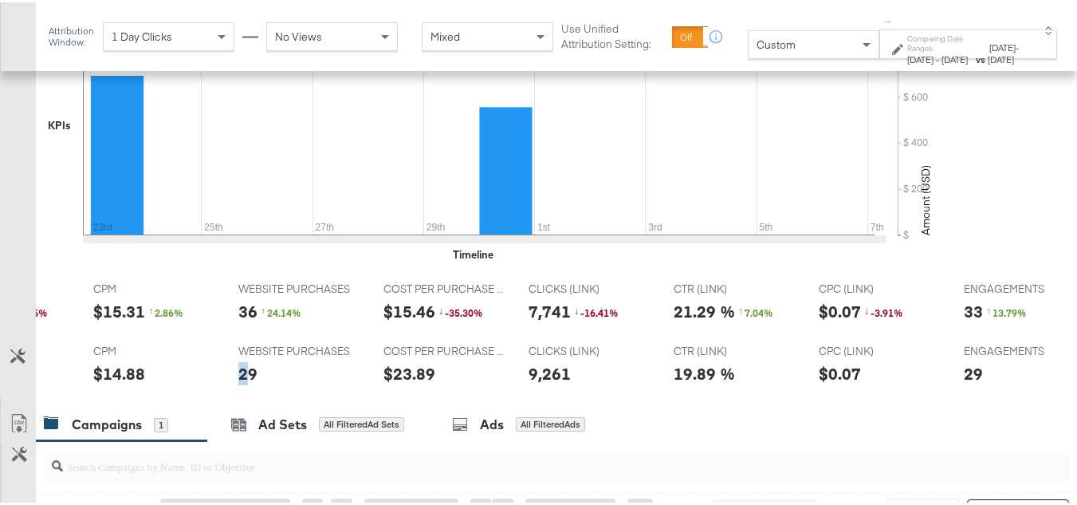
click at [243, 383] on div "29" at bounding box center [247, 371] width 19 height 23
click at [244, 383] on div "29" at bounding box center [247, 371] width 19 height 23
click at [405, 333] on div "COST PER PURCHASE (WEBSITE EVENTS) COST PER PURCHASE (WEBSITE EVENTS) $15.46 ↓ …" at bounding box center [444, 303] width 144 height 61
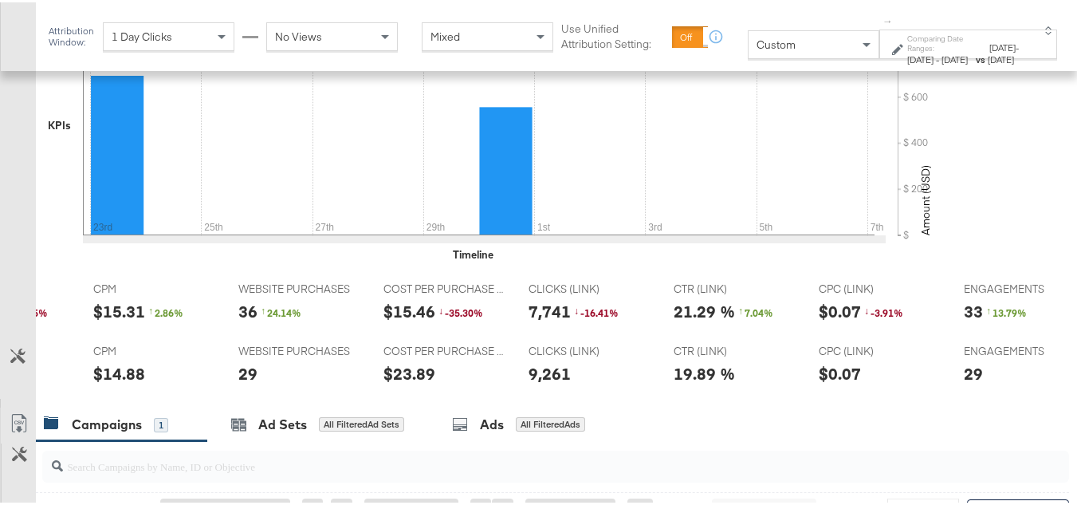
click at [973, 383] on div "29" at bounding box center [973, 371] width 19 height 23
click at [766, 333] on div "CTR (LINK) CTR (LINK) 21.29 % ↑ 7.04 %" at bounding box center [734, 303] width 144 height 61
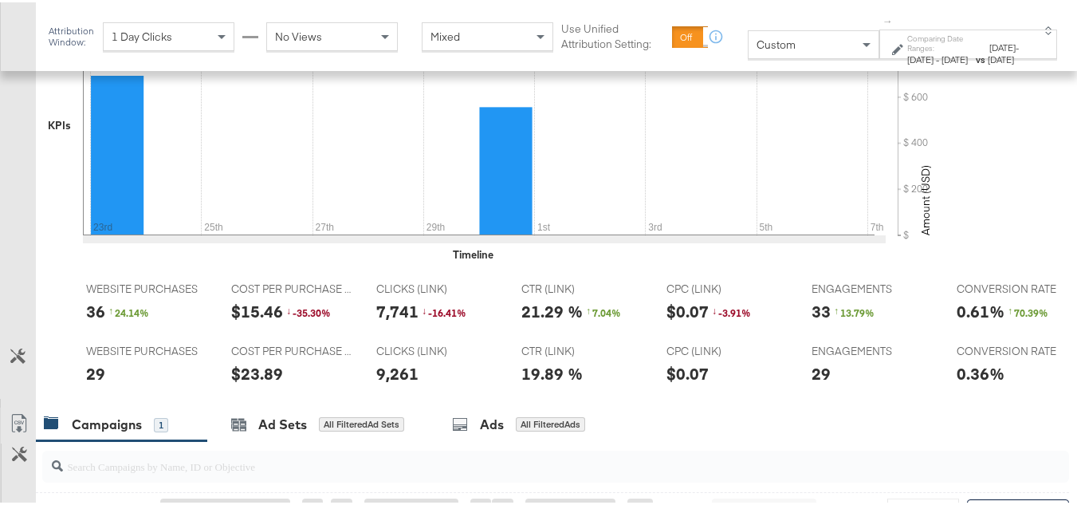
scroll to position [0, 0]
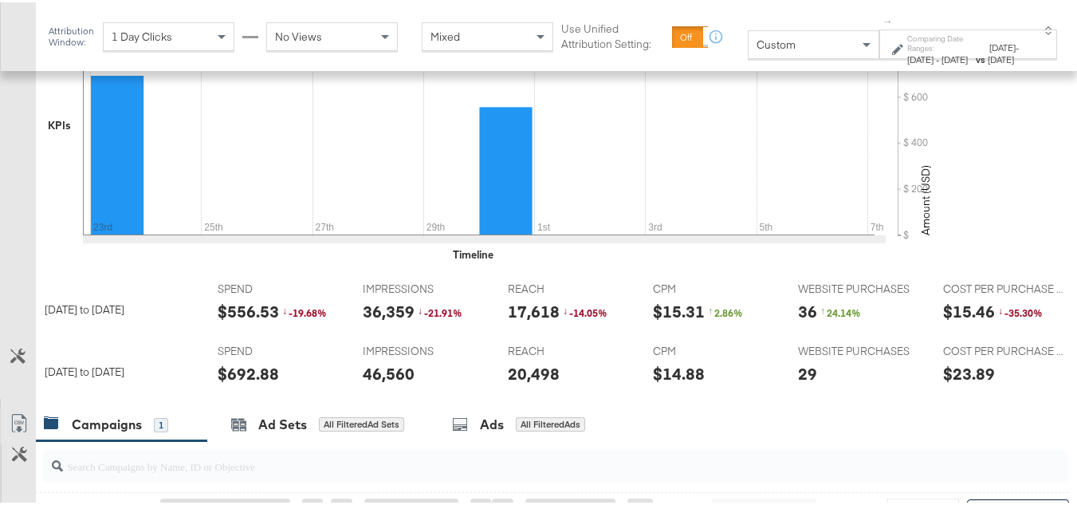
click at [249, 321] on div "$556.53" at bounding box center [248, 308] width 61 height 23
click at [517, 321] on div "17,618" at bounding box center [534, 308] width 52 height 23
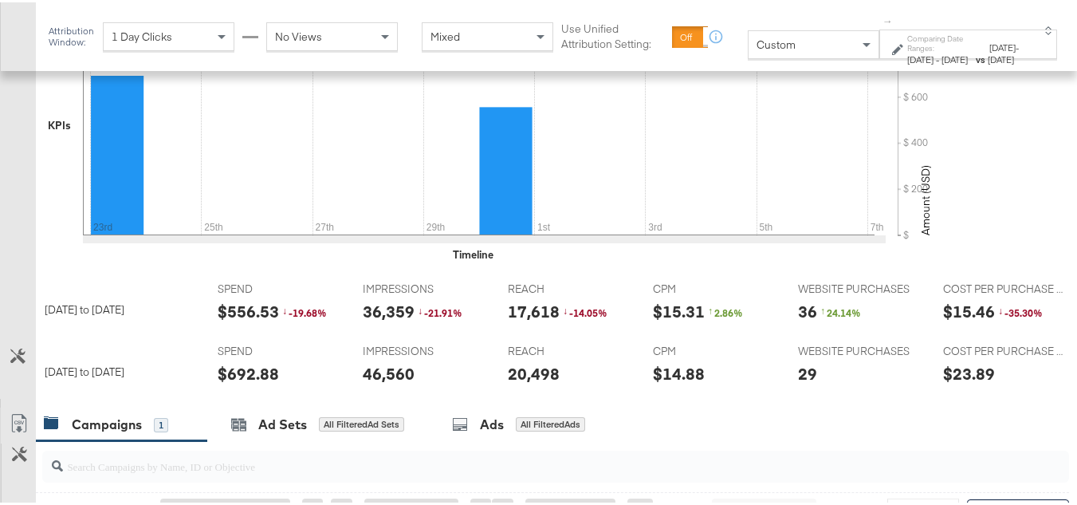
click at [396, 321] on div "36,359" at bounding box center [389, 308] width 52 height 23
click at [646, 330] on div "CPM CPM $15.31 ↑ 2.86 %" at bounding box center [713, 303] width 144 height 61
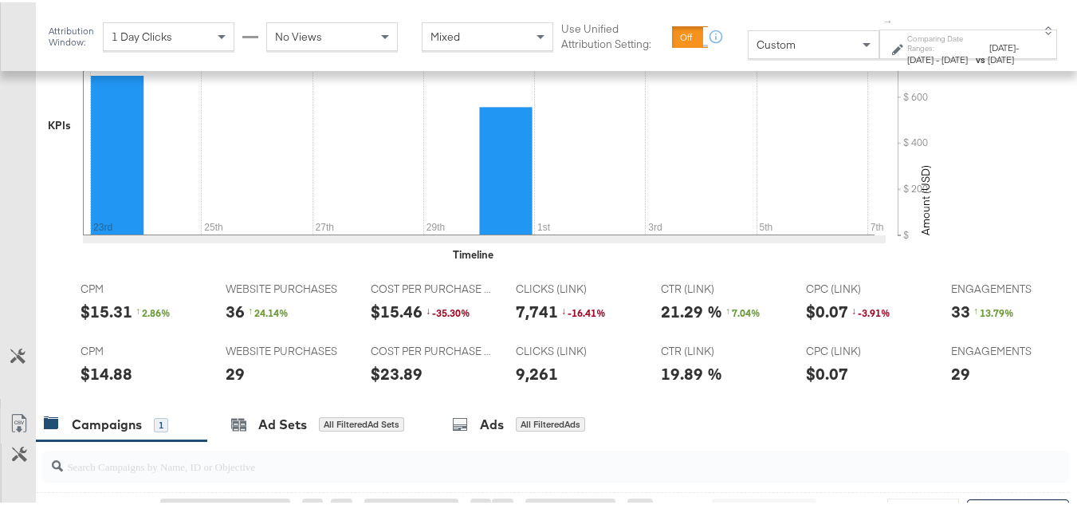
scroll to position [0, 677]
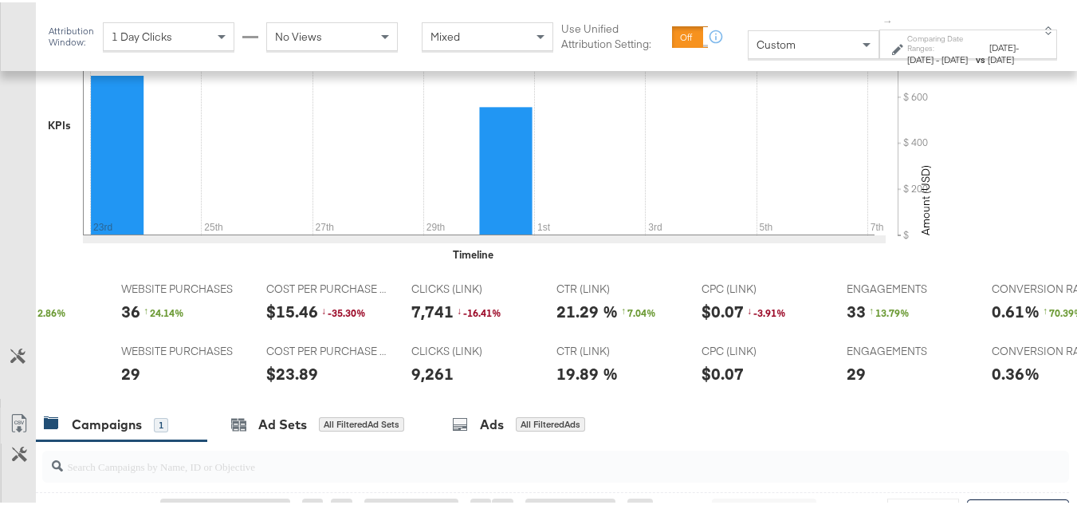
click at [436, 321] on div "7,741" at bounding box center [432, 308] width 42 height 23
click at [134, 321] on div "36" at bounding box center [130, 308] width 19 height 23
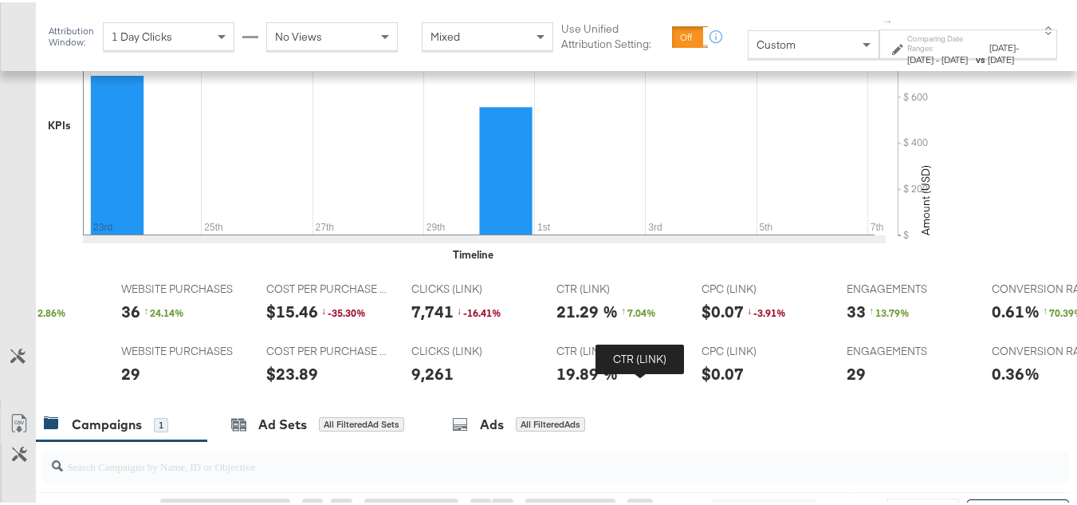
click at [640, 356] on span "CTR (LINK)" at bounding box center [617, 348] width 120 height 15
click at [857, 321] on div "33" at bounding box center [856, 308] width 19 height 23
